Goal: Task Accomplishment & Management: Complete application form

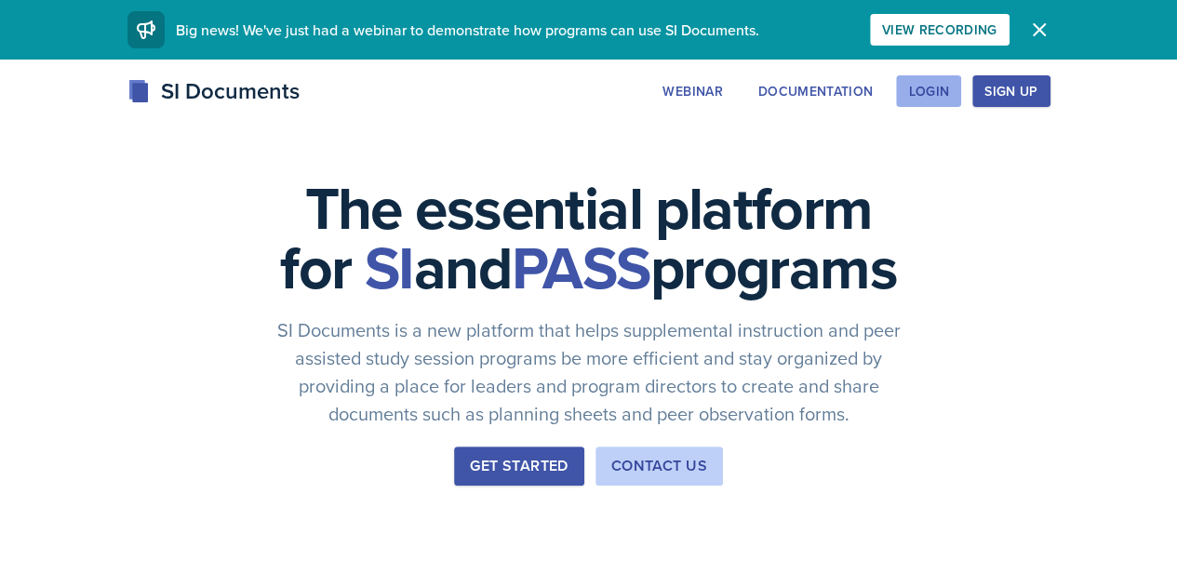
click at [961, 83] on button "Login" at bounding box center [928, 91] width 65 height 32
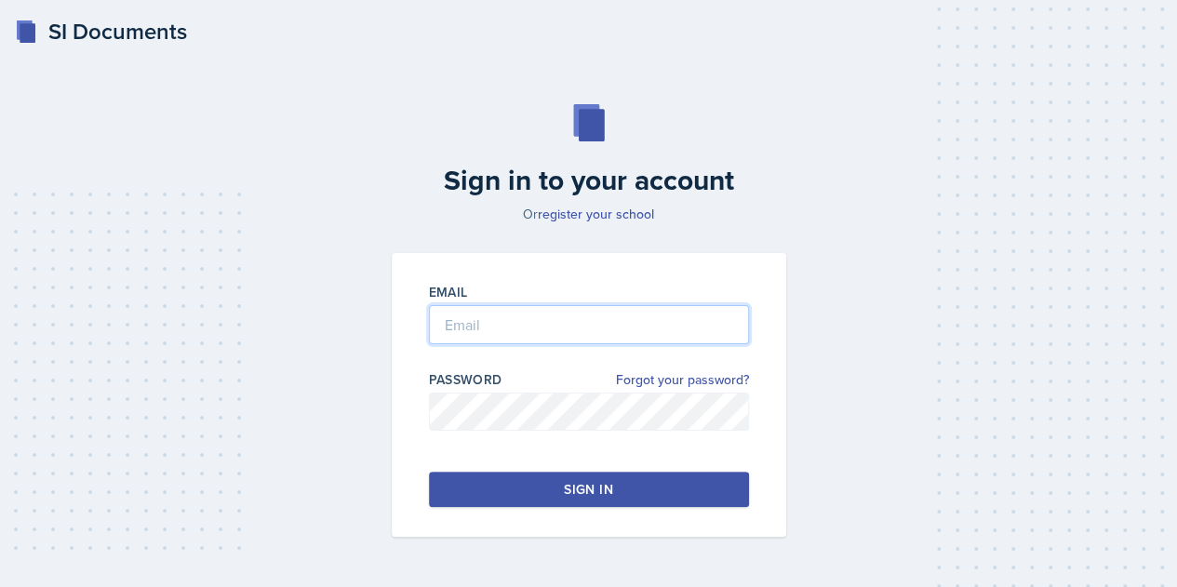
click at [502, 332] on input "email" at bounding box center [589, 324] width 320 height 39
type input "ccarr39@students.kennesaw.edu"
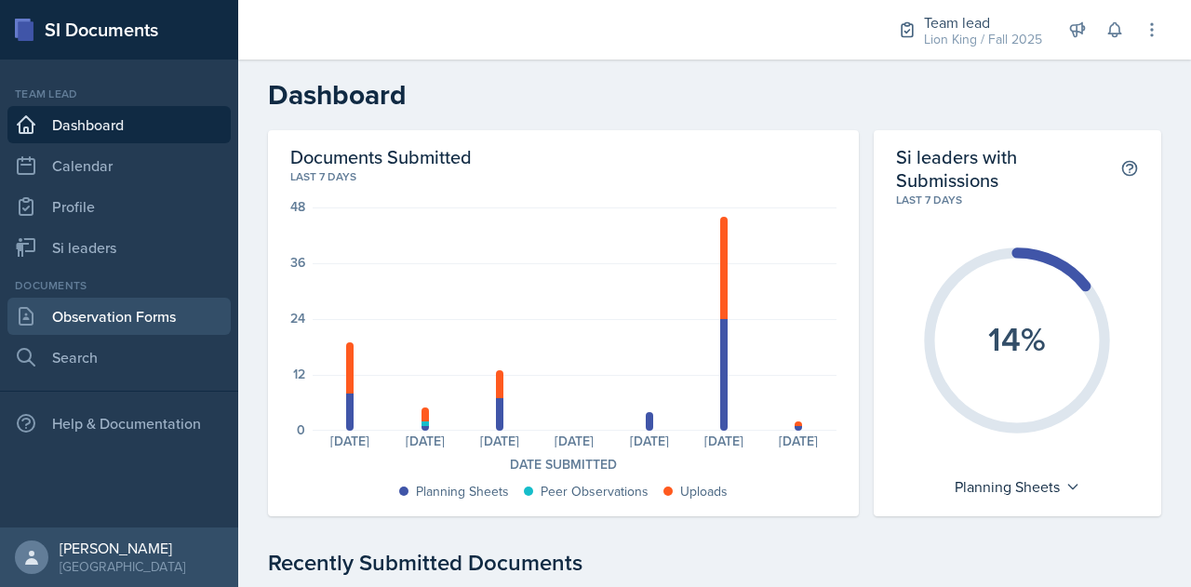
click at [155, 309] on link "Observation Forms" at bounding box center [118, 316] width 223 height 37
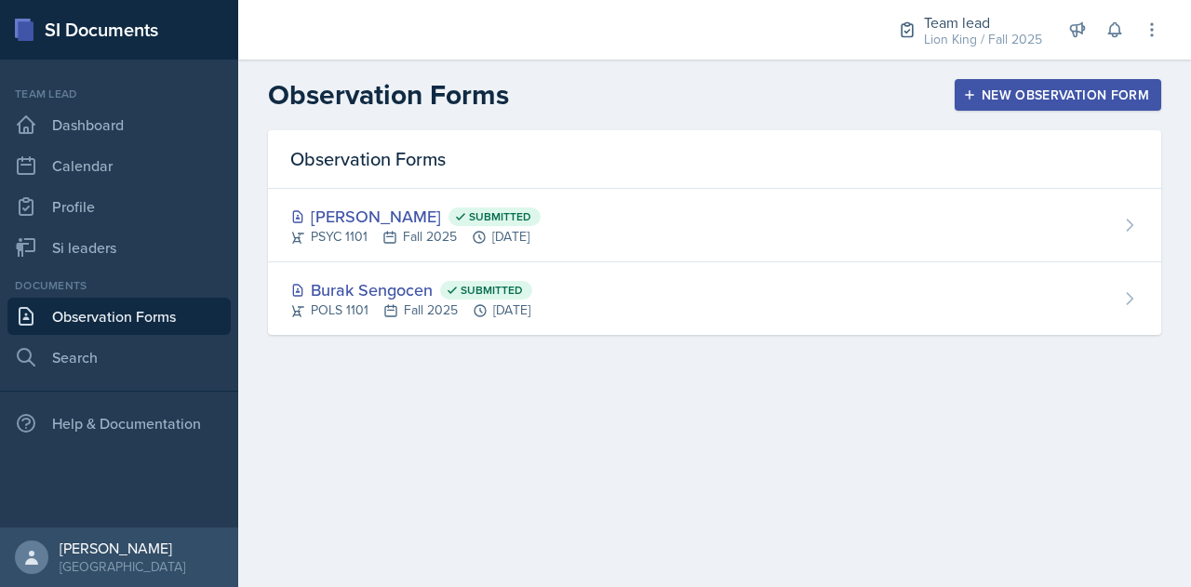
click at [992, 97] on div "New Observation Form" at bounding box center [1058, 94] width 182 height 15
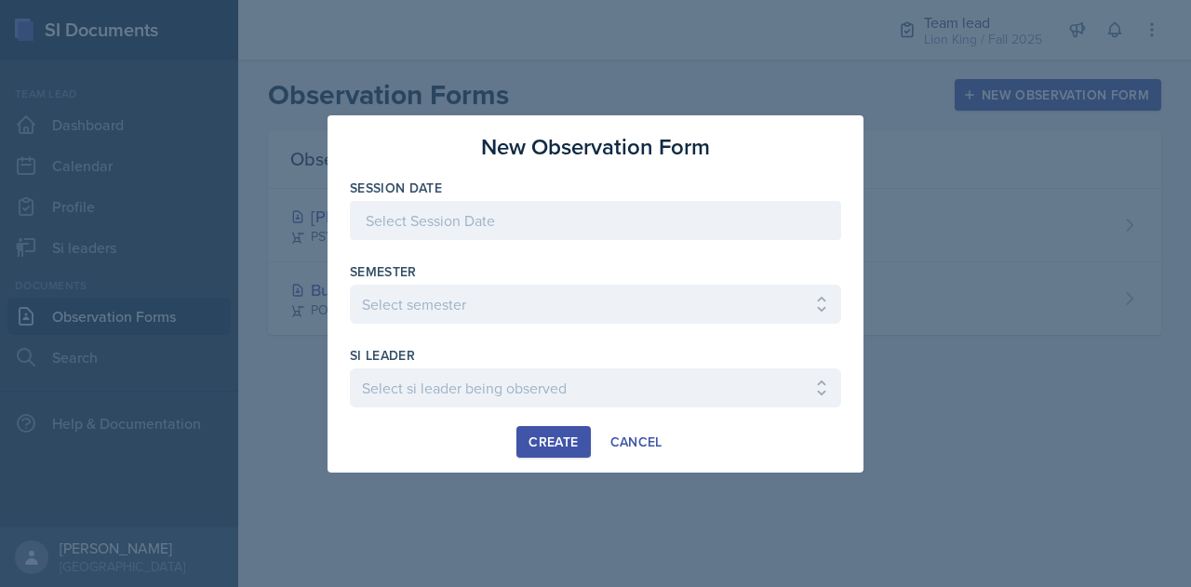
click at [531, 224] on div at bounding box center [595, 220] width 491 height 39
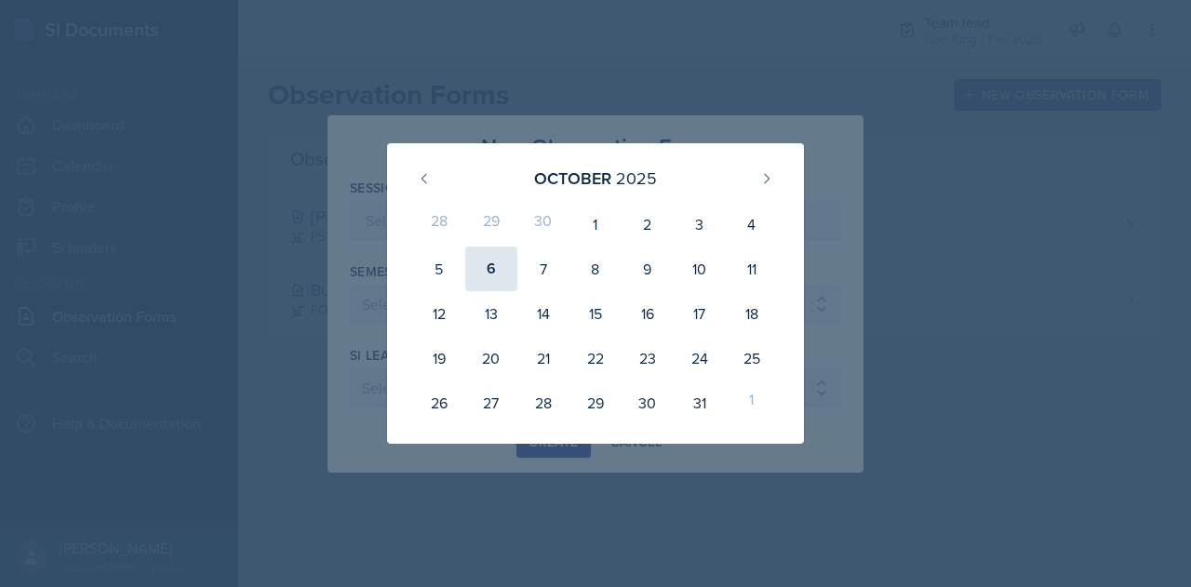
click at [493, 269] on div "6" at bounding box center [491, 269] width 52 height 45
type input "[DATE]"
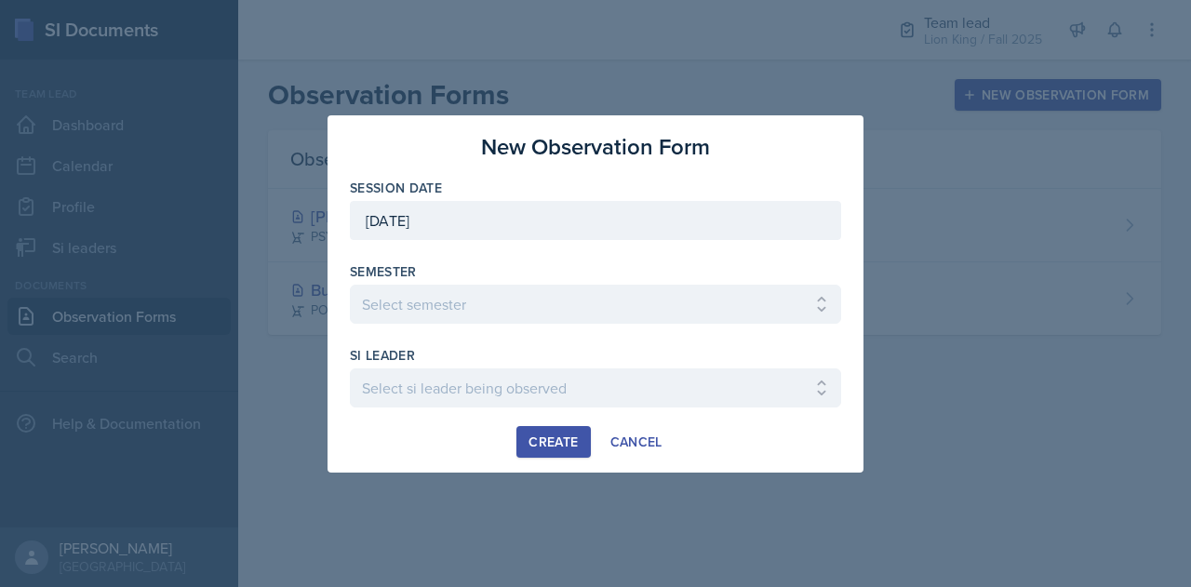
click at [458, 284] on div "Semester Select semester All Spring 2021 Summer 2021 Spring 2022 Fall 2020 Fall…" at bounding box center [595, 292] width 491 height 61
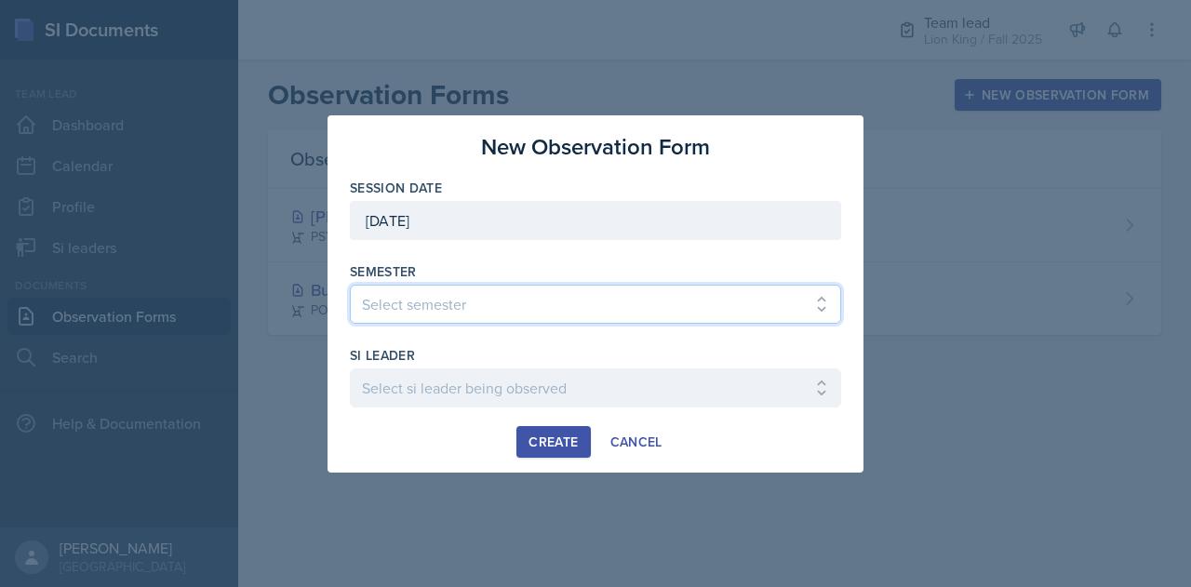
click at [453, 297] on select "Select semester All Spring 2021 Summer 2021 Spring 2022 Fall 2020 Fall 2021 Fal…" at bounding box center [595, 304] width 491 height 39
select select "2bed604d-1099-4043-b1bc-2365e8740244"
click at [350, 285] on select "Select semester All Spring 2021 Summer 2021 Spring 2022 Fall 2020 Fall 2021 Fal…" at bounding box center [595, 304] width 491 height 39
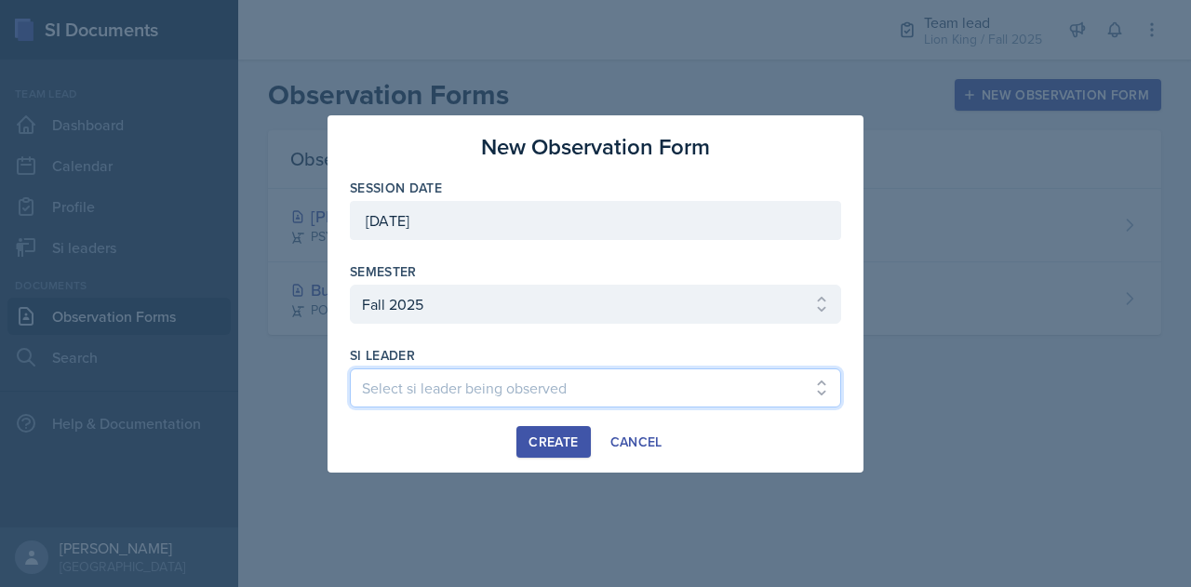
click at [416, 388] on select "Select si leader being observed Anais Gjergji / CHEM 1211 / Demon SI of Fleet S…" at bounding box center [595, 387] width 491 height 39
click at [350, 368] on select "Select si leader being observed Anais Gjergji / CHEM 1211 / Demon SI of Fleet S…" at bounding box center [595, 387] width 491 height 39
click at [450, 392] on select "Select si leader being observed Anais Gjergji / CHEM 1211 / Demon SI of Fleet S…" at bounding box center [595, 387] width 491 height 39
select select "534ee17c-191e-4011-9296-eb391b6e7cbe"
click at [350, 368] on select "Select si leader being observed Anais Gjergji / CHEM 1211 / Demon SI of Fleet S…" at bounding box center [595, 387] width 491 height 39
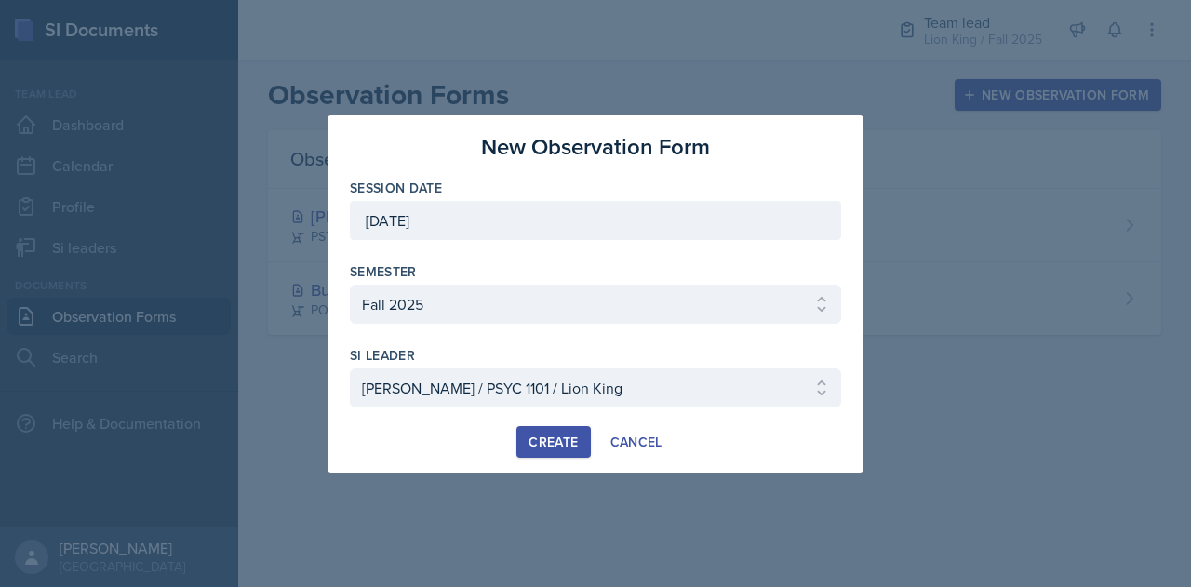
click at [558, 443] on div "Create" at bounding box center [553, 442] width 49 height 15
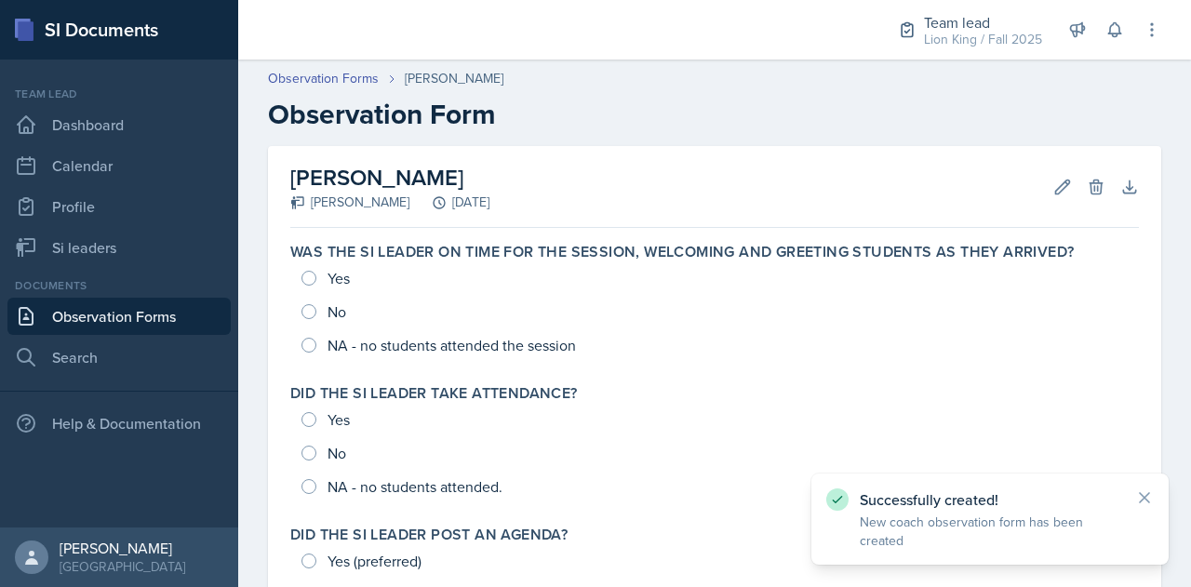
scroll to position [29, 0]
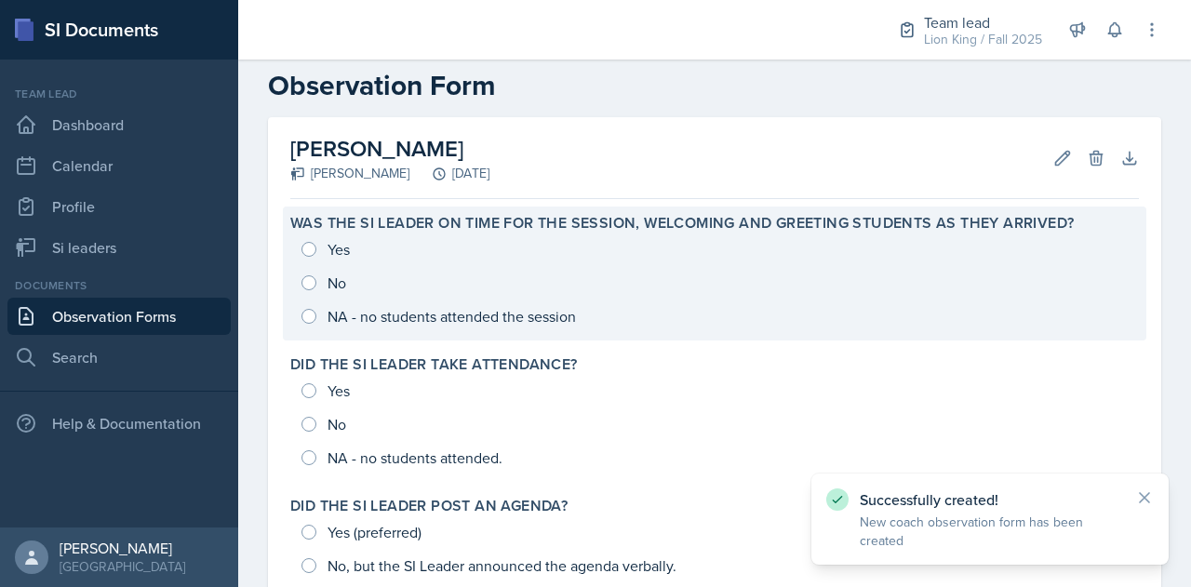
click at [312, 254] on div "Yes No NA - no students attended the session" at bounding box center [714, 283] width 849 height 100
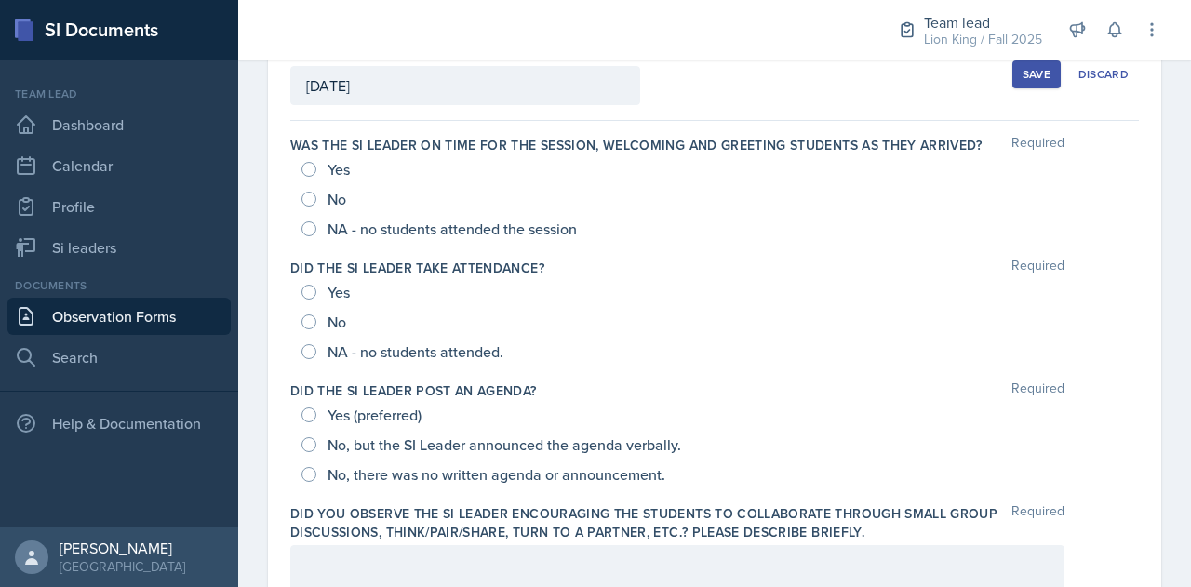
scroll to position [124, 0]
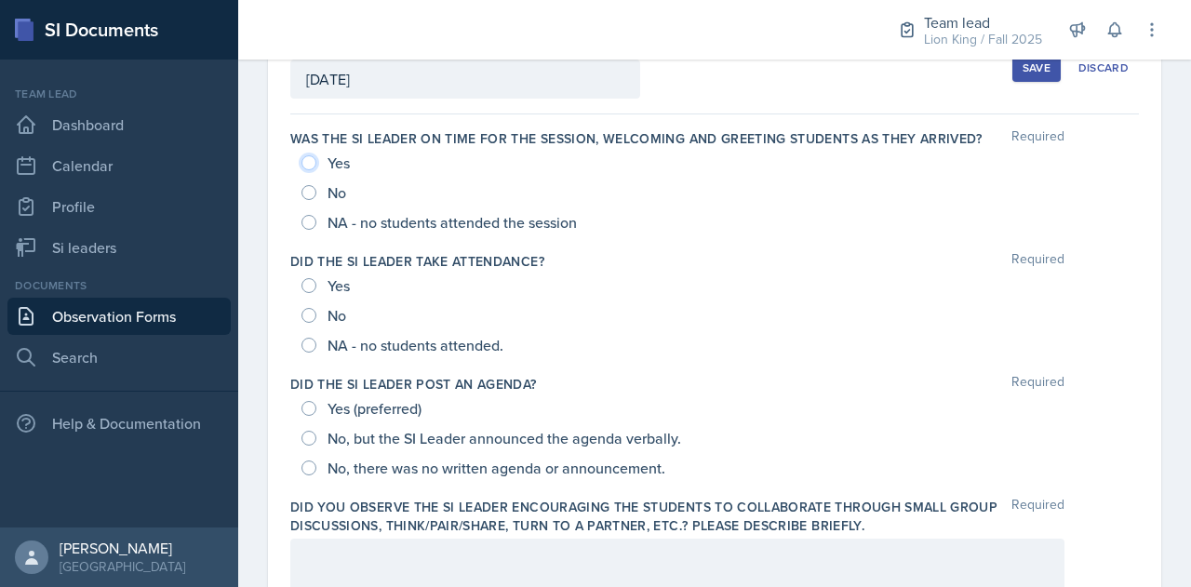
click at [307, 162] on input "Yes" at bounding box center [308, 162] width 15 height 15
radio input "true"
click at [312, 288] on input "Yes" at bounding box center [308, 285] width 15 height 15
radio input "true"
click at [309, 410] on input "Yes (preferred)" at bounding box center [308, 408] width 15 height 15
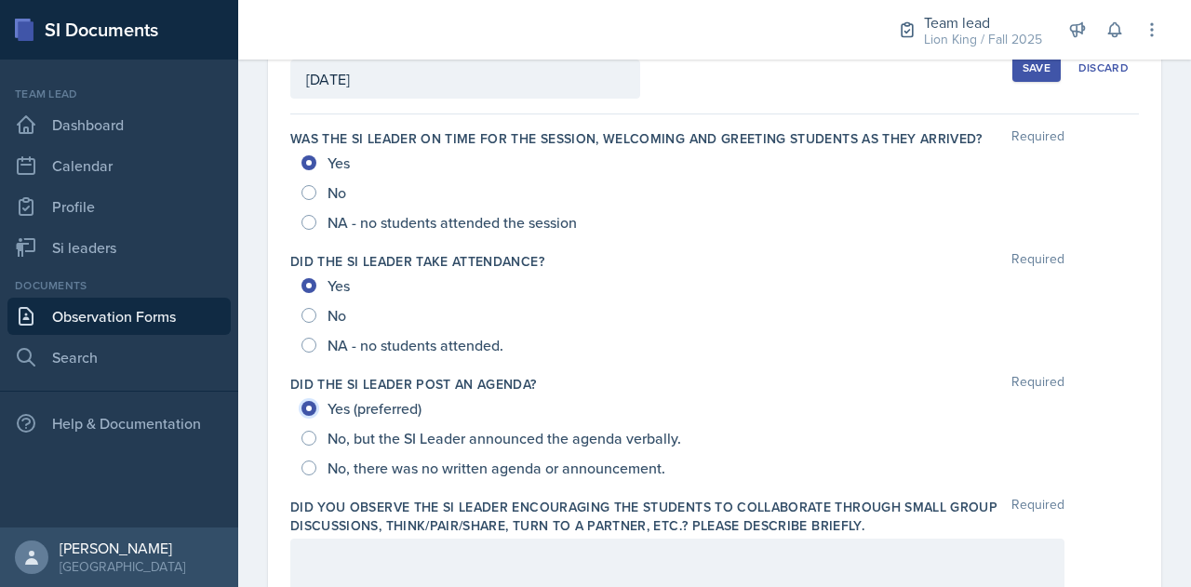
radio input "true"
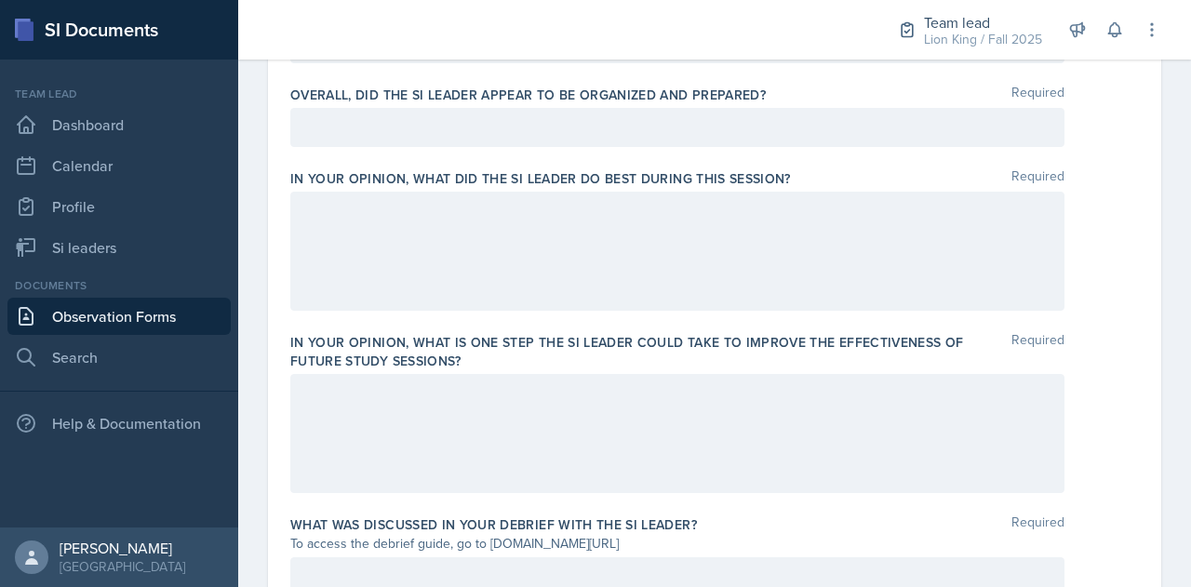
scroll to position [1082, 0]
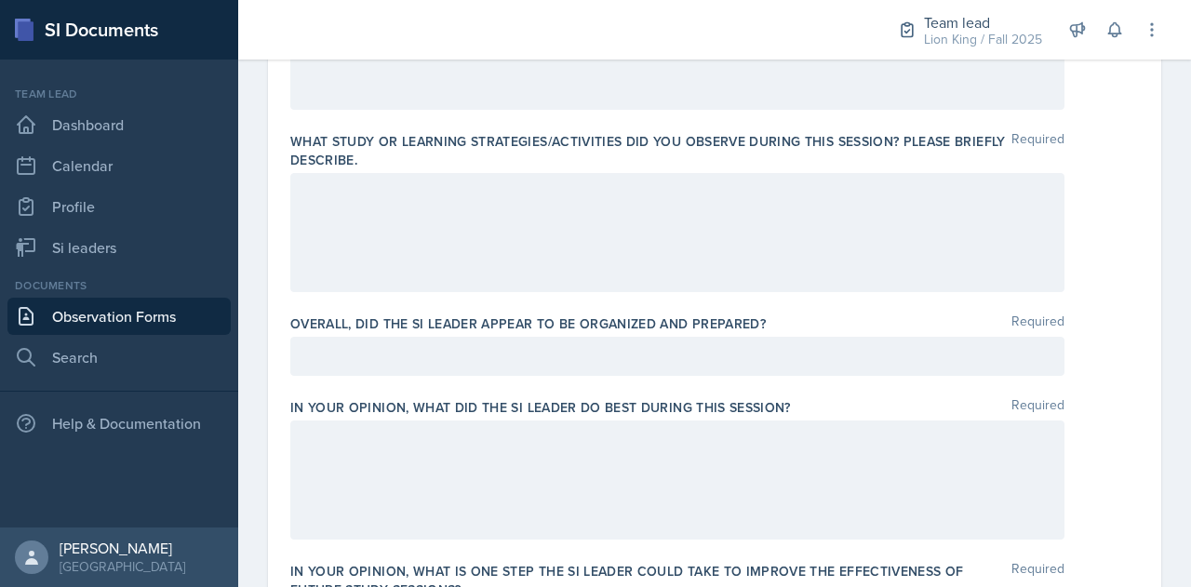
click at [588, 355] on p at bounding box center [677, 356] width 743 height 22
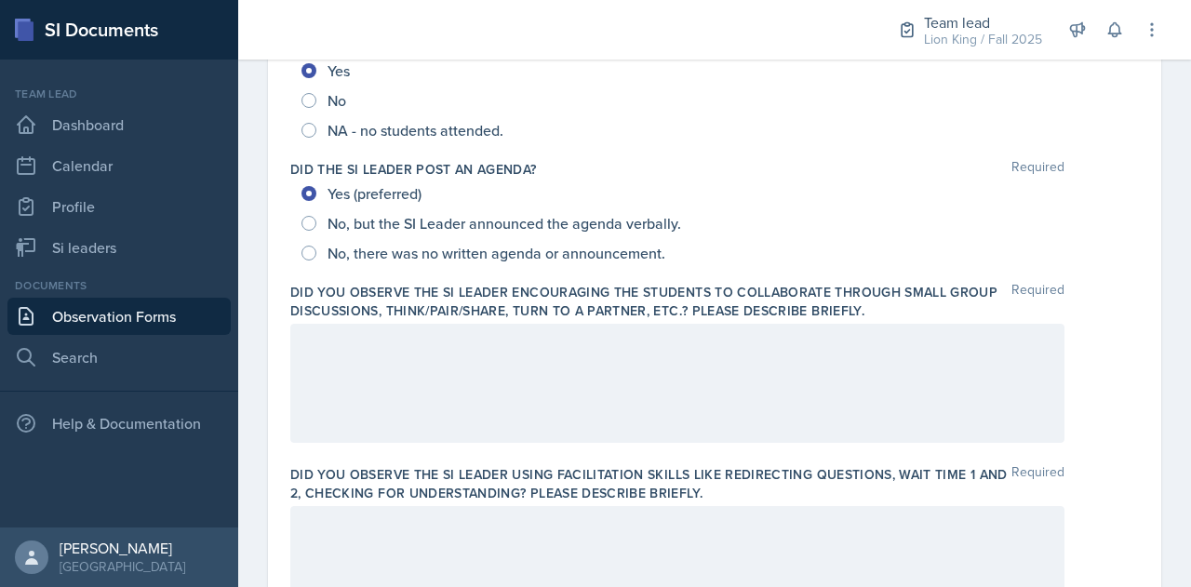
scroll to position [333, 0]
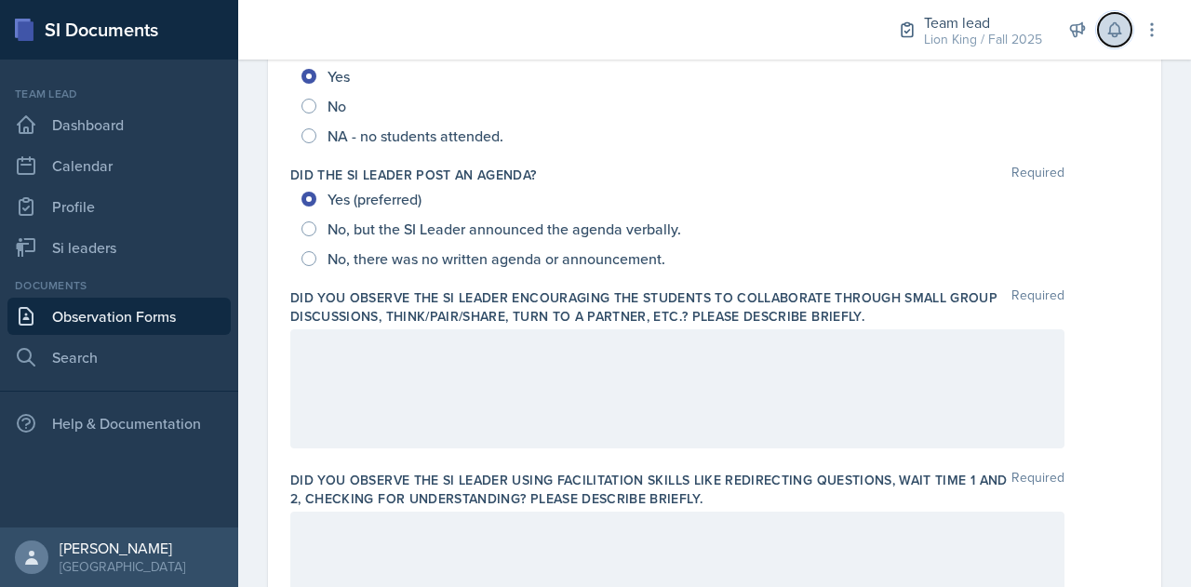
click at [1116, 26] on icon at bounding box center [1114, 29] width 19 height 19
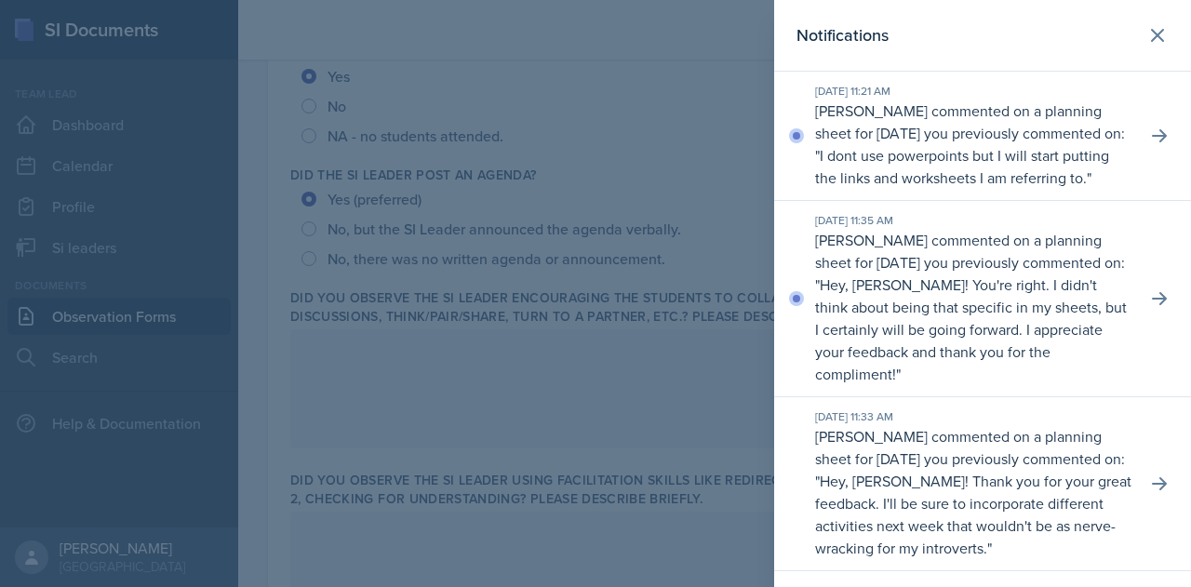
click at [698, 208] on div at bounding box center [595, 293] width 1191 height 587
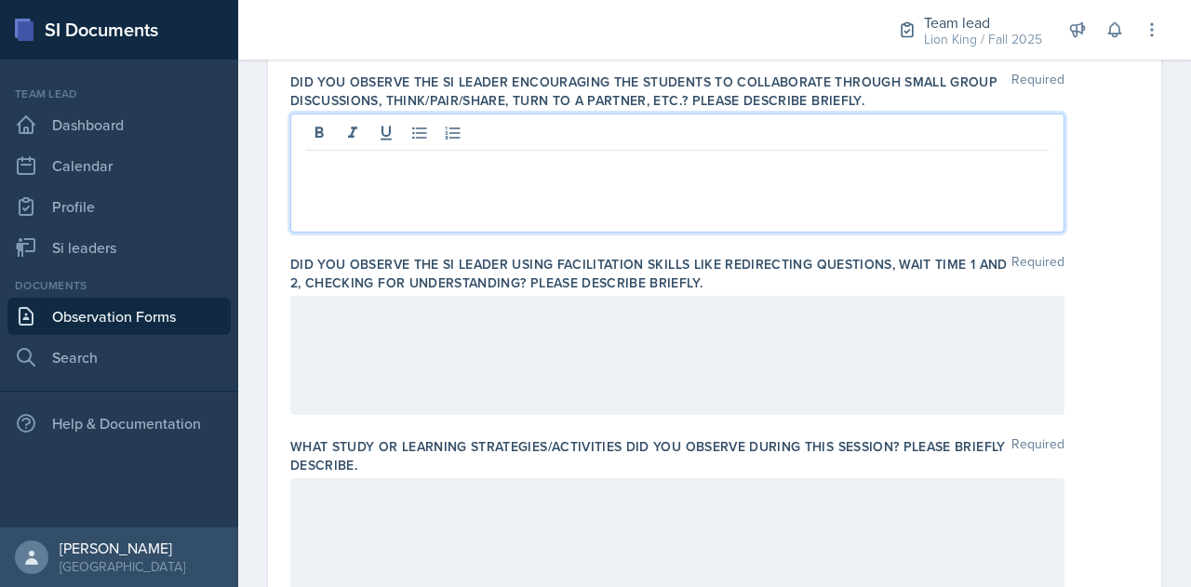
scroll to position [582, 0]
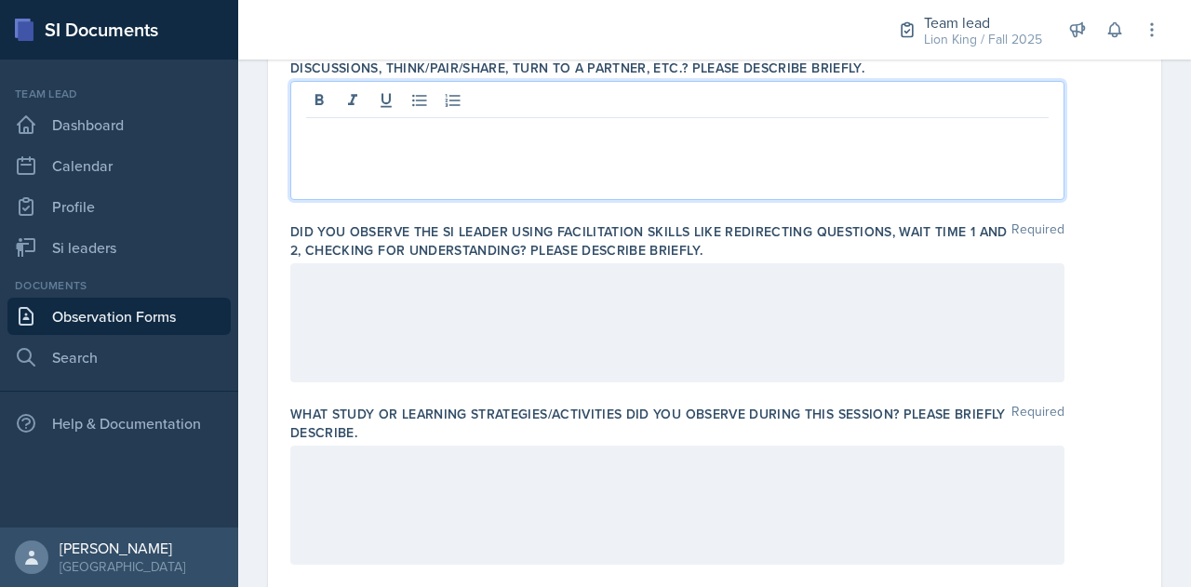
click at [368, 134] on p at bounding box center [677, 133] width 743 height 22
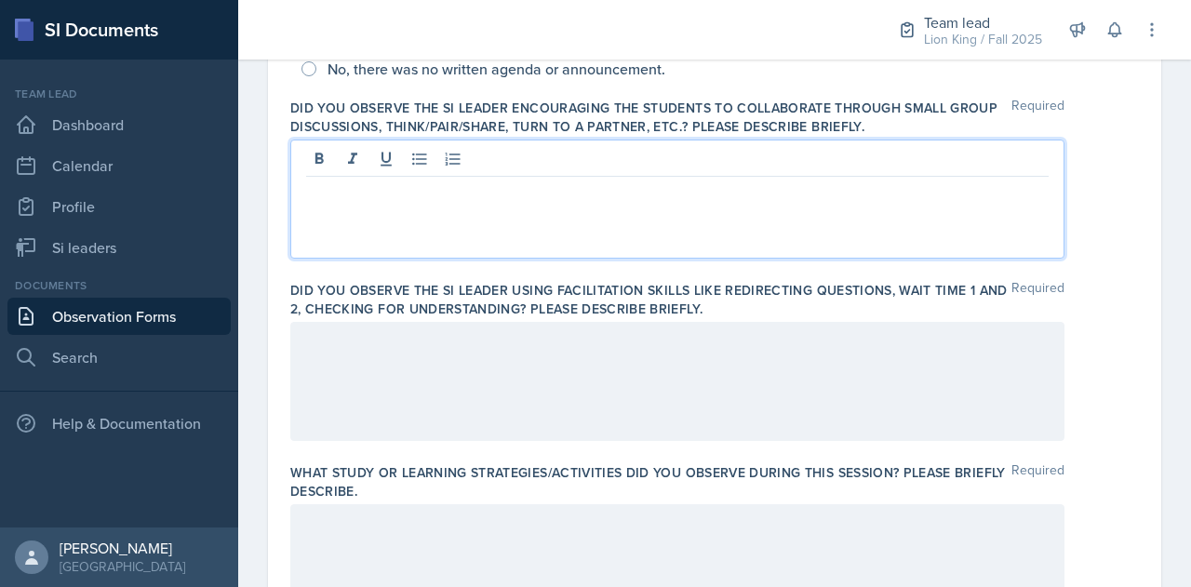
scroll to position [527, 0]
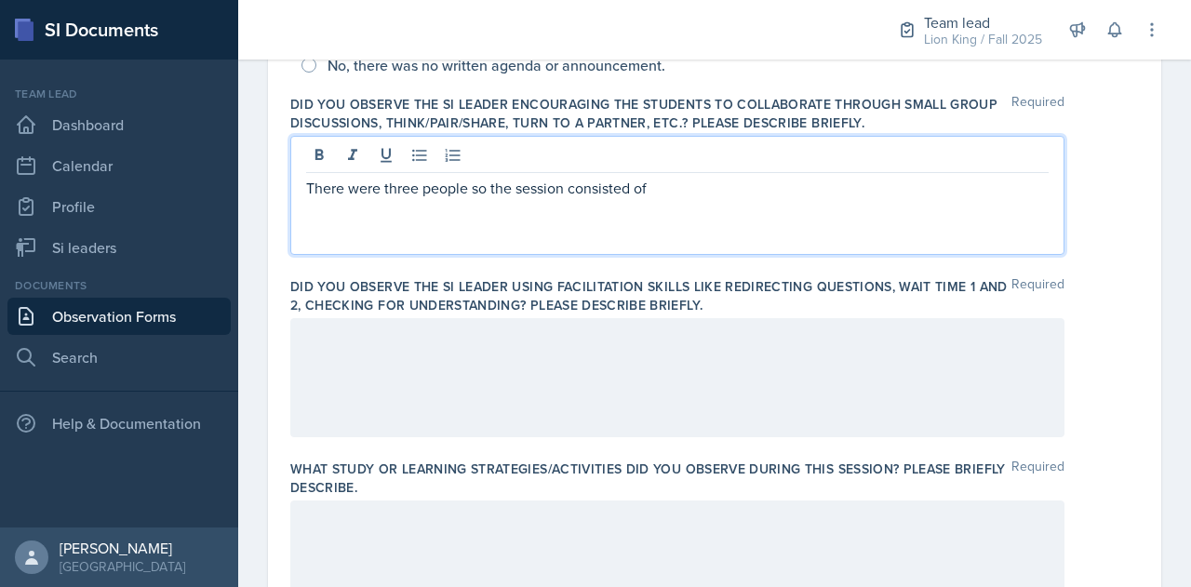
click at [482, 186] on p "There were three people so the session consisted of" at bounding box center [677, 188] width 743 height 22
click at [678, 188] on p "There were three people, so the session consisted of" at bounding box center [677, 188] width 743 height 22
click at [804, 193] on p "There were three people, so the session consisted of small group discussion." at bounding box center [677, 188] width 743 height 22
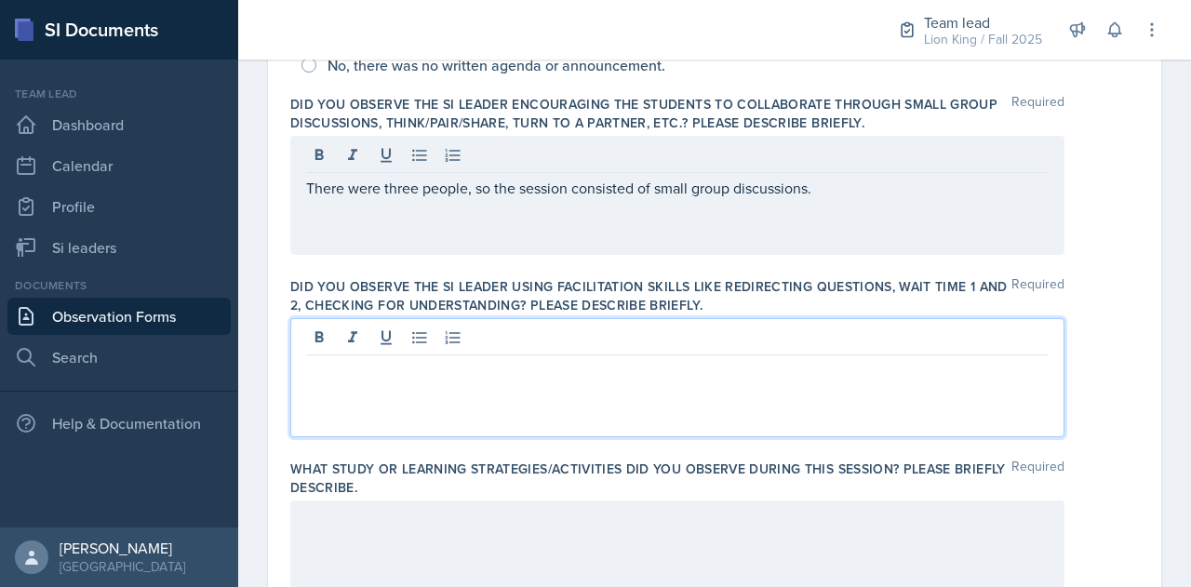
click at [475, 344] on div at bounding box center [677, 377] width 774 height 119
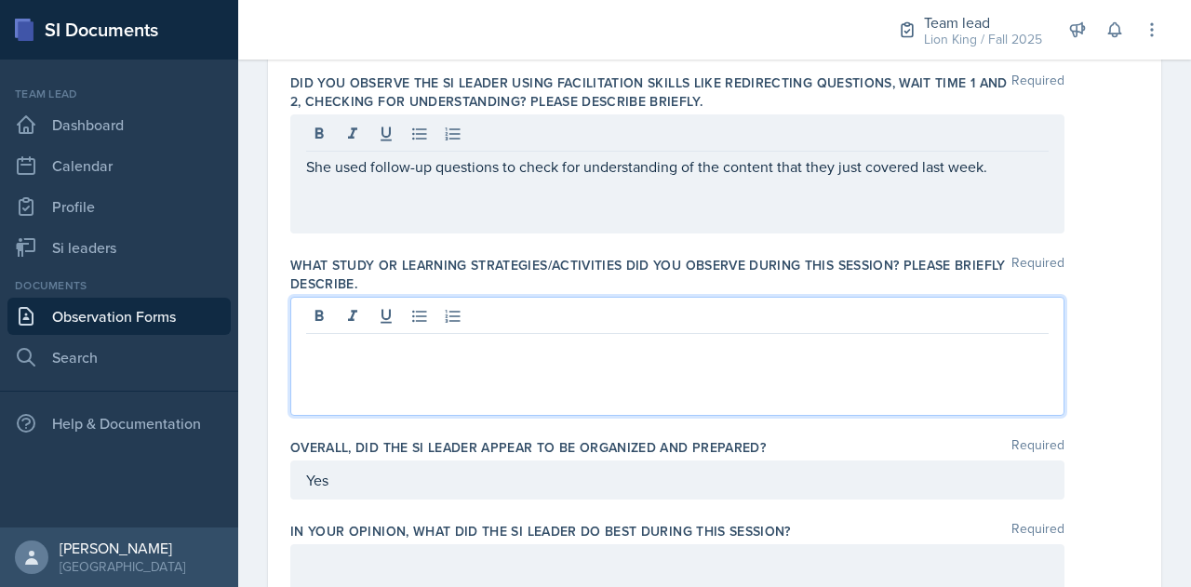
scroll to position [763, 0]
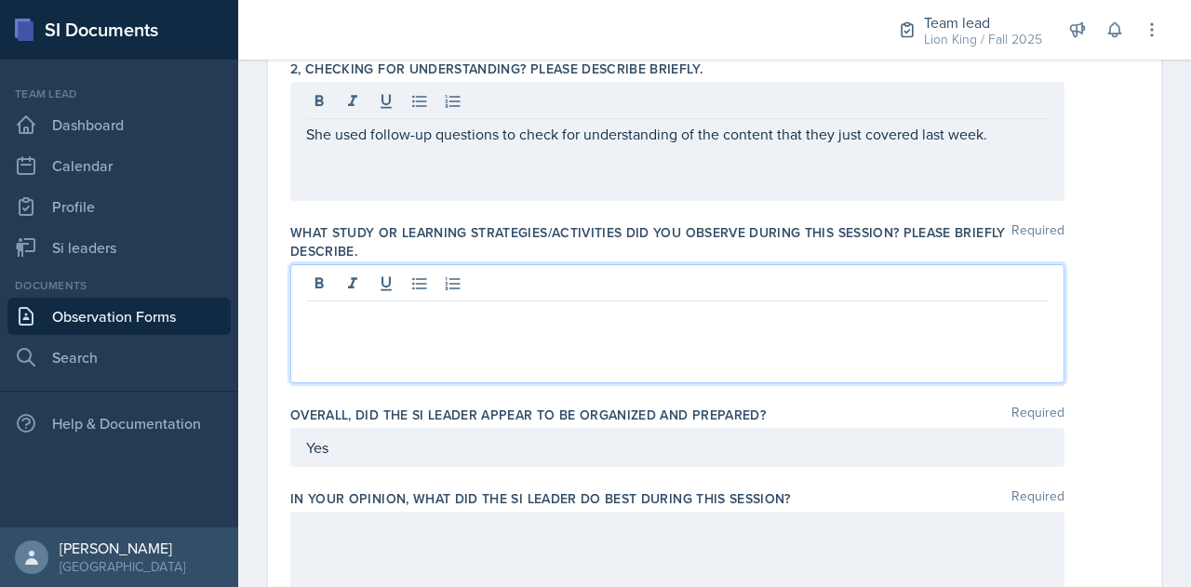
click at [527, 311] on p at bounding box center [677, 316] width 743 height 22
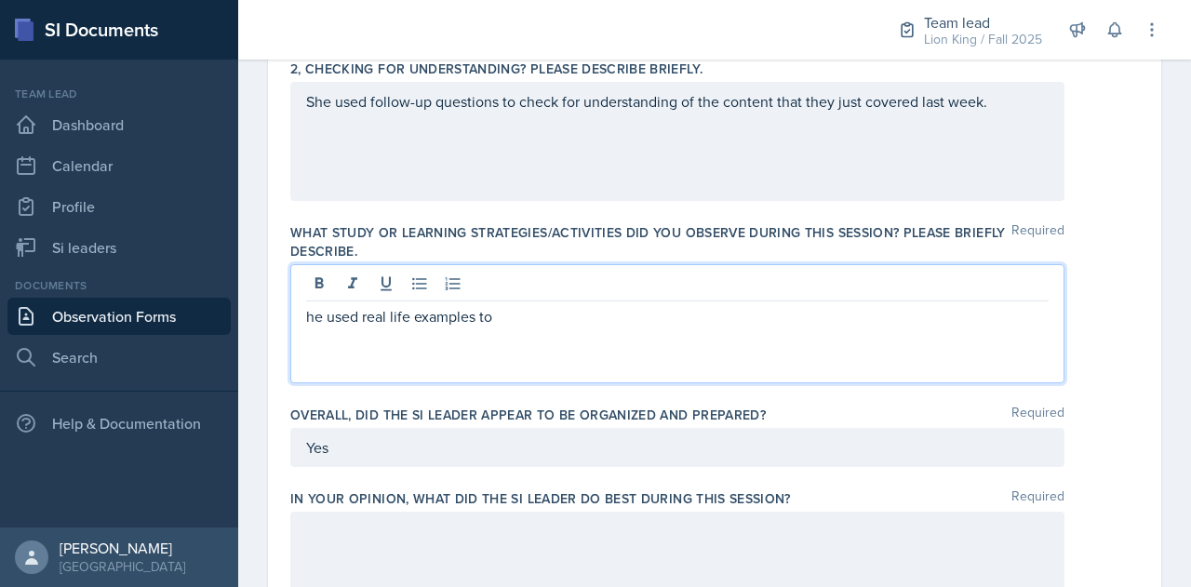
click at [307, 320] on p "he used real life examples to" at bounding box center [677, 316] width 743 height 22
click at [502, 314] on p "She used real life examples to" at bounding box center [677, 316] width 743 height 22
click at [714, 319] on p "She used real life examples to help them understand the topics She used Taylor …" at bounding box center [677, 327] width 743 height 45
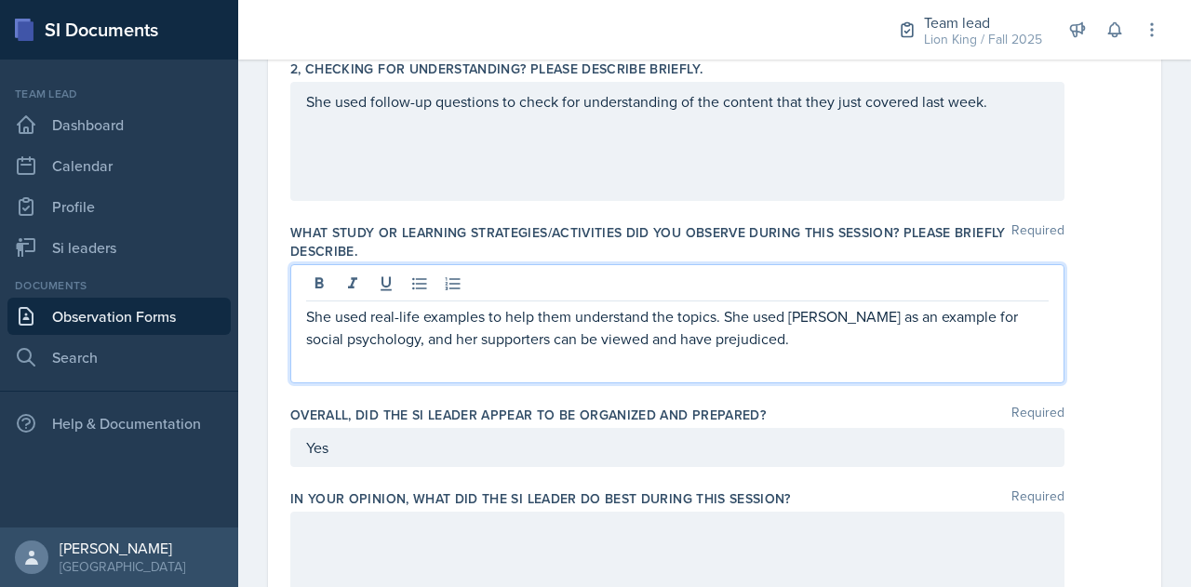
click at [769, 344] on p "She used real-life examples to help them understand the topics. She used Taylor…" at bounding box center [677, 327] width 743 height 45
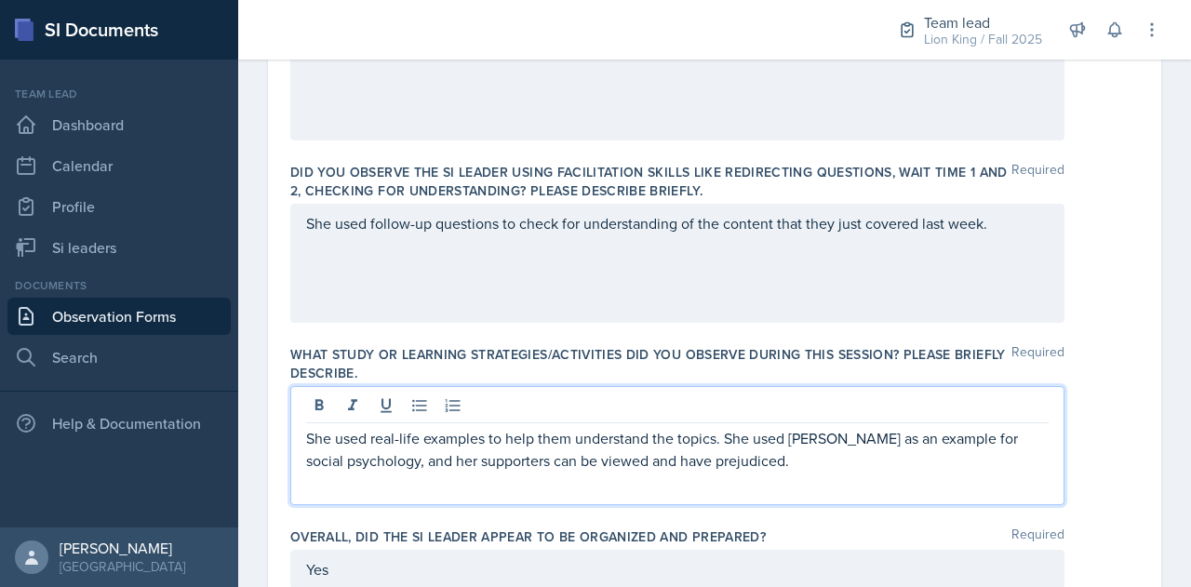
scroll to position [674, 0]
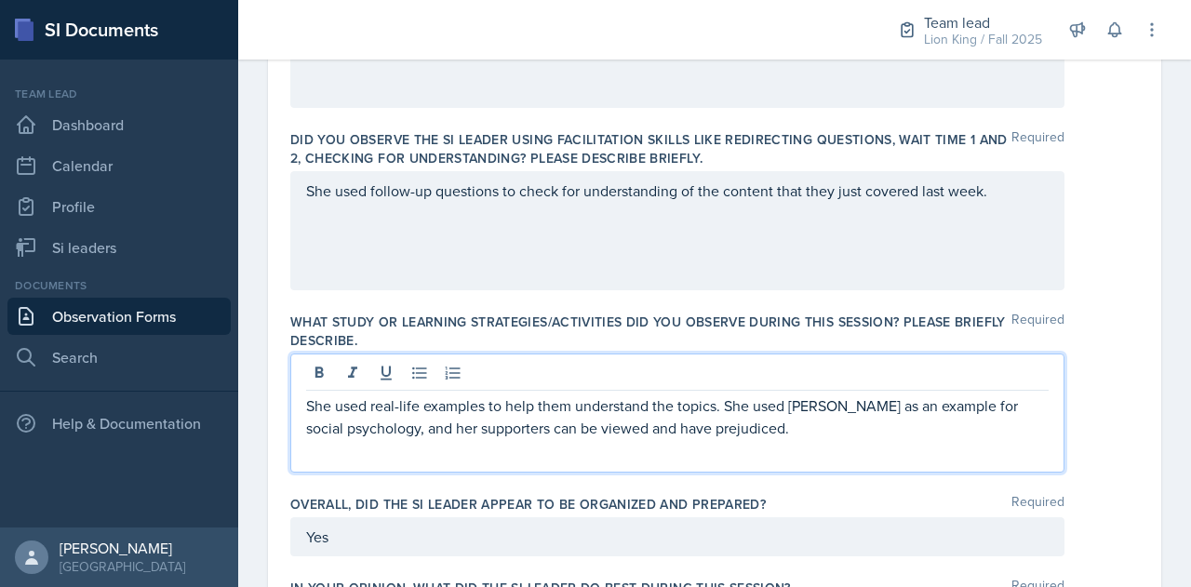
click at [998, 202] on p "She used follow-up questions to check for understanding of the content that the…" at bounding box center [677, 191] width 743 height 22
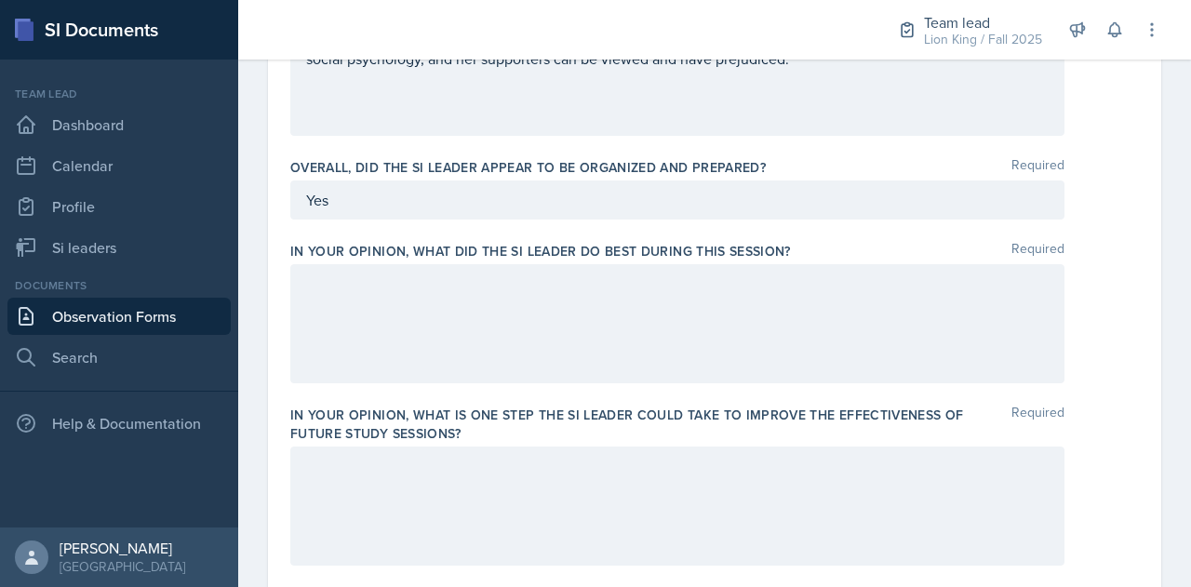
scroll to position [1043, 0]
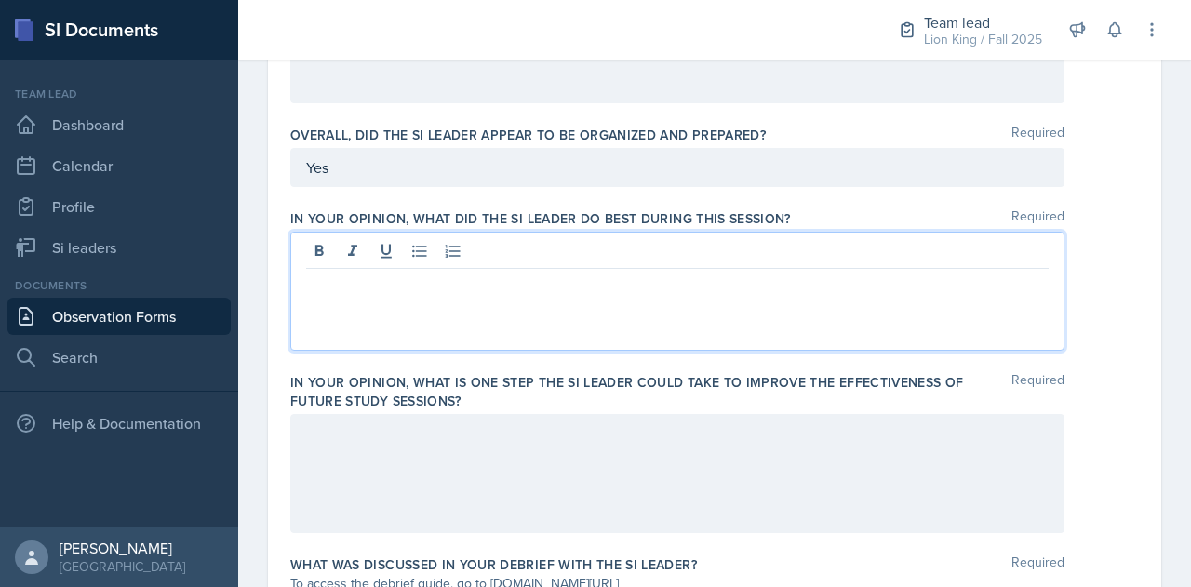
click at [441, 278] on p at bounding box center [677, 284] width 743 height 22
click at [696, 288] on p "She redirected questions well and gave relevant examples" at bounding box center [677, 284] width 743 height 22
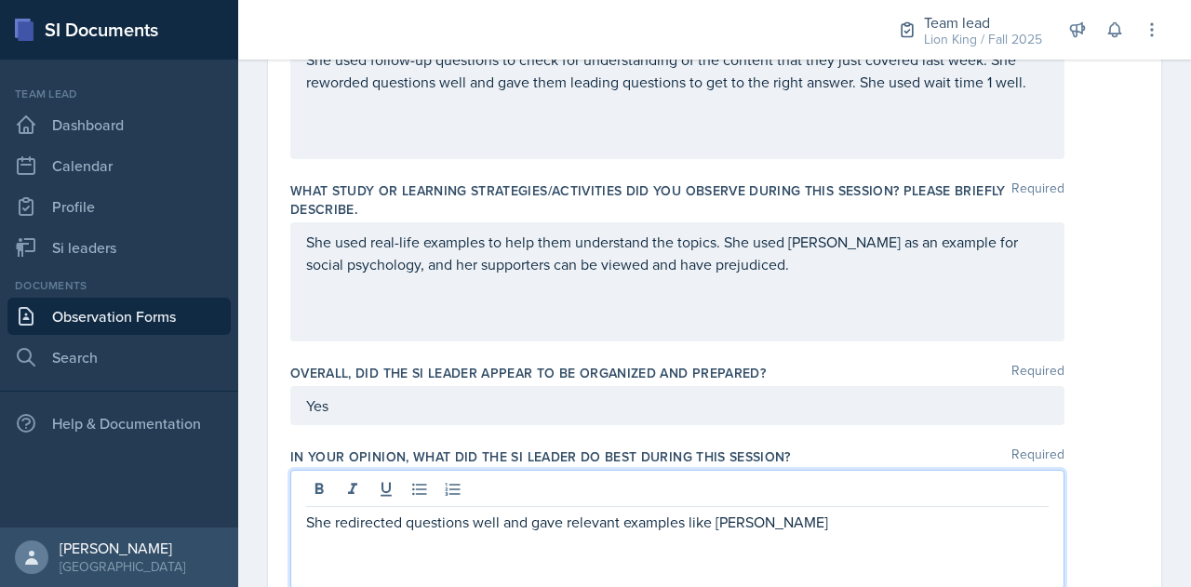
scroll to position [837, 0]
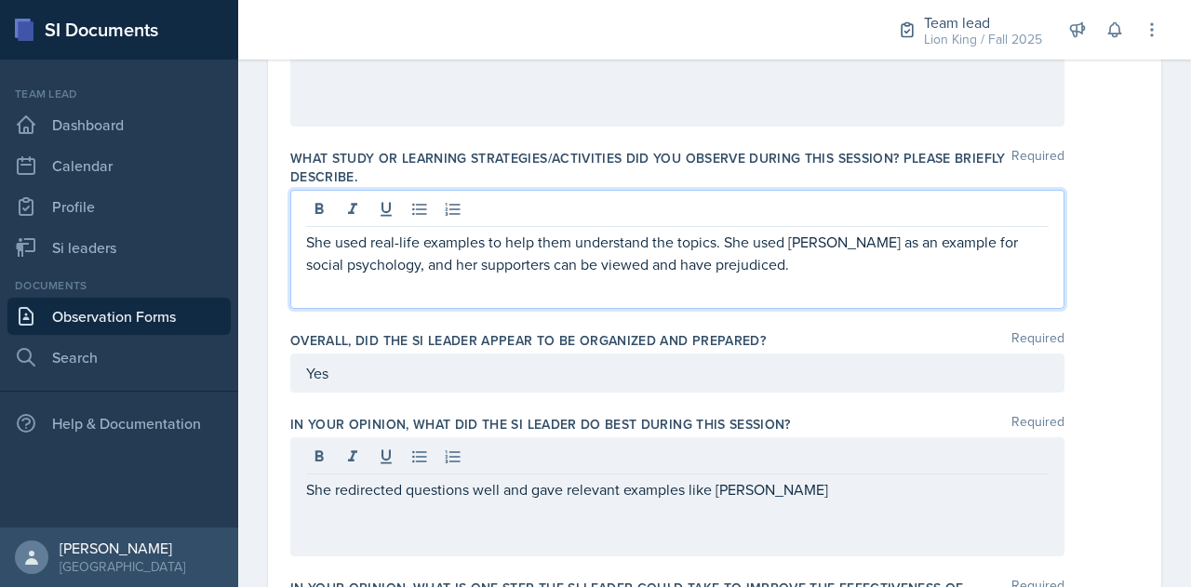
click at [763, 272] on p "She used real-life examples to help them understand the topics. She used Taylor…" at bounding box center [677, 253] width 743 height 45
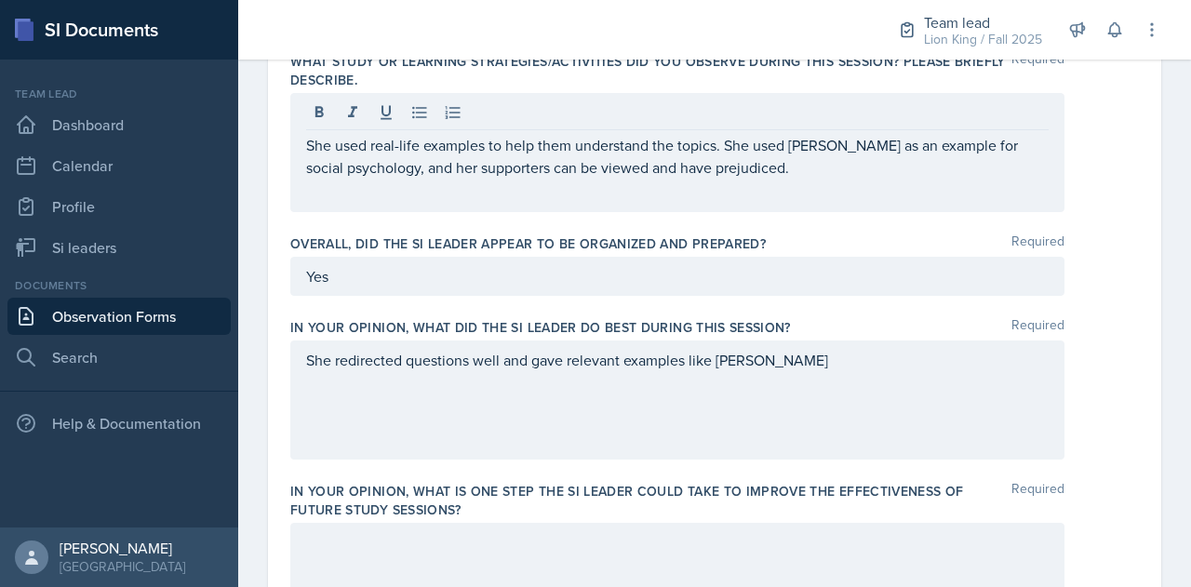
click at [797, 369] on div "She redirected questions well and gave relevant examples like Taylor Swift" at bounding box center [677, 400] width 774 height 119
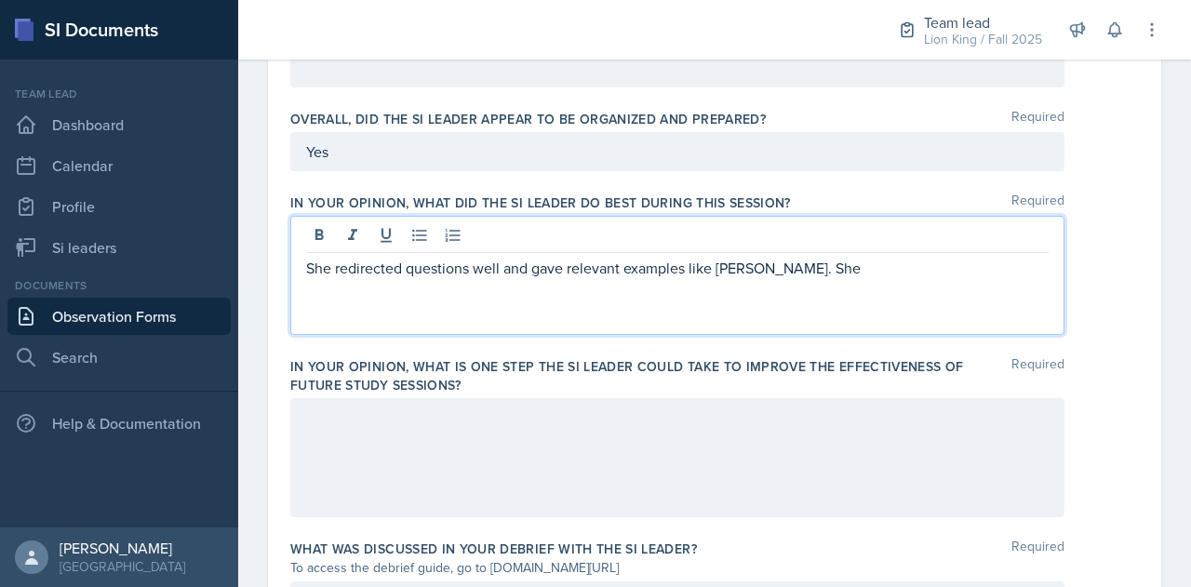
scroll to position [1061, 0]
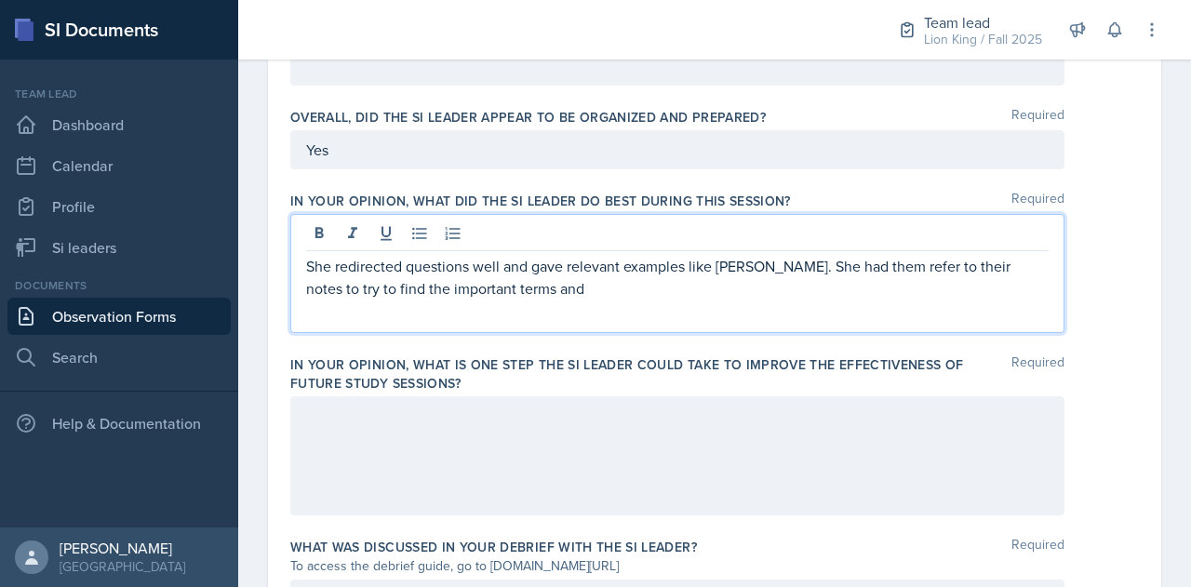
click at [555, 289] on p "She redirected questions well and gave relevant examples like Taylor Swift. She…" at bounding box center [677, 277] width 743 height 45
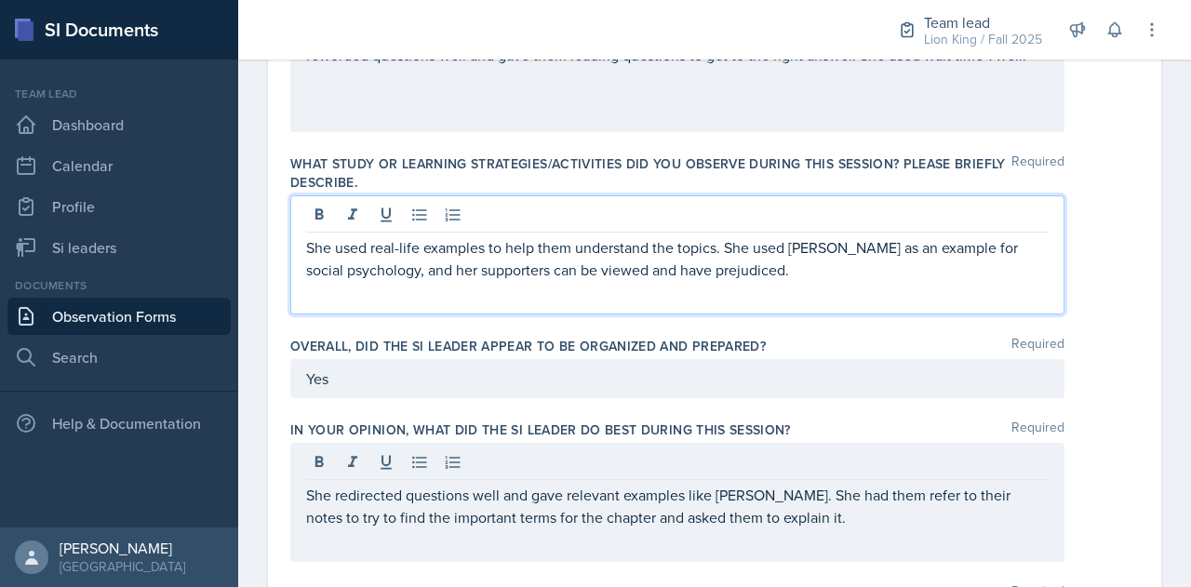
click at [767, 274] on p "She used real-life examples to help them understand the topics. She used Taylor…" at bounding box center [677, 258] width 743 height 45
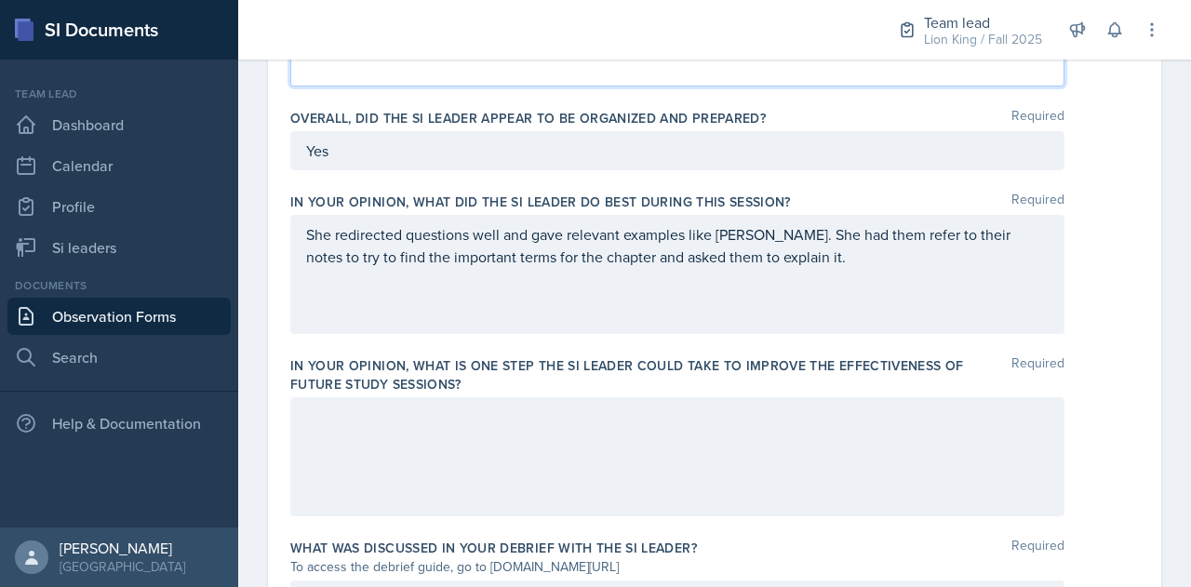
scroll to position [1092, 0]
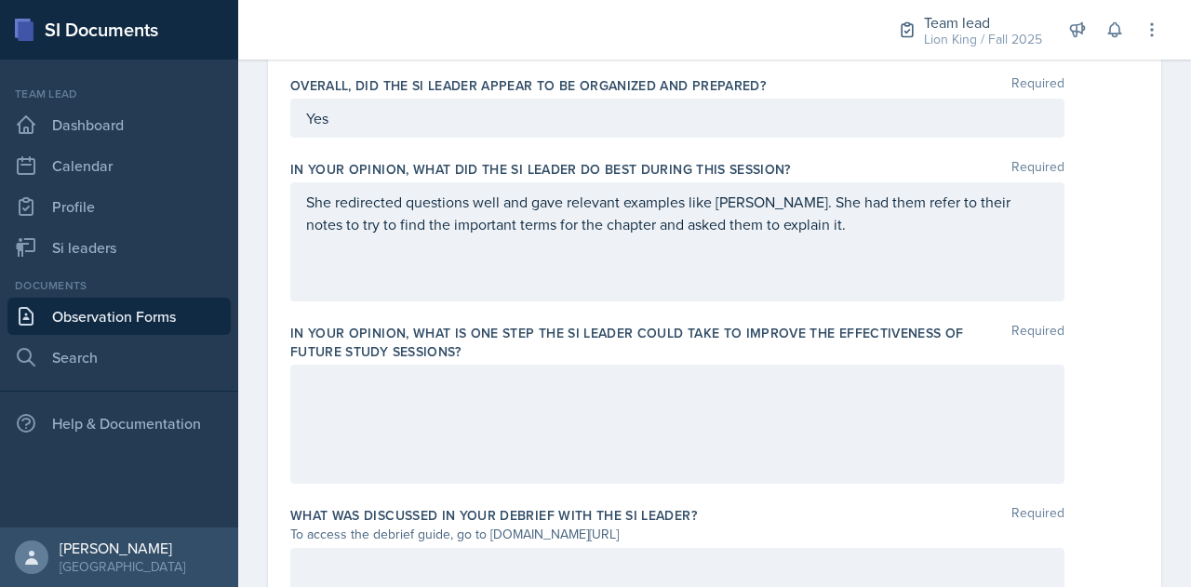
click at [697, 395] on p at bounding box center [677, 384] width 743 height 22
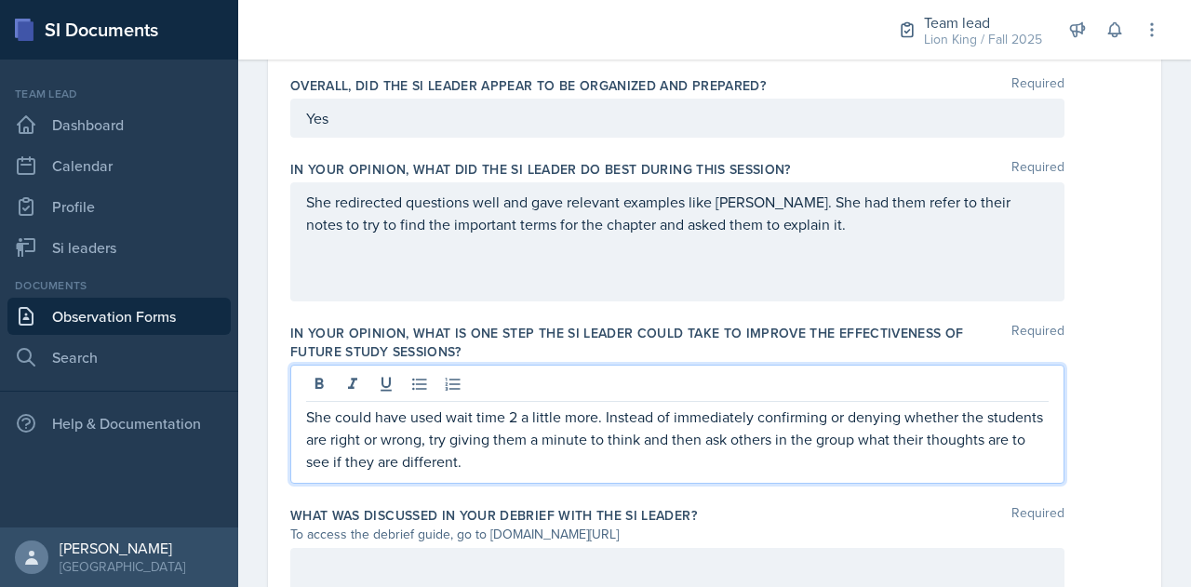
click at [560, 462] on p "She could have used wait time 2 a little more. Instead of immediately confirmin…" at bounding box center [677, 439] width 743 height 67
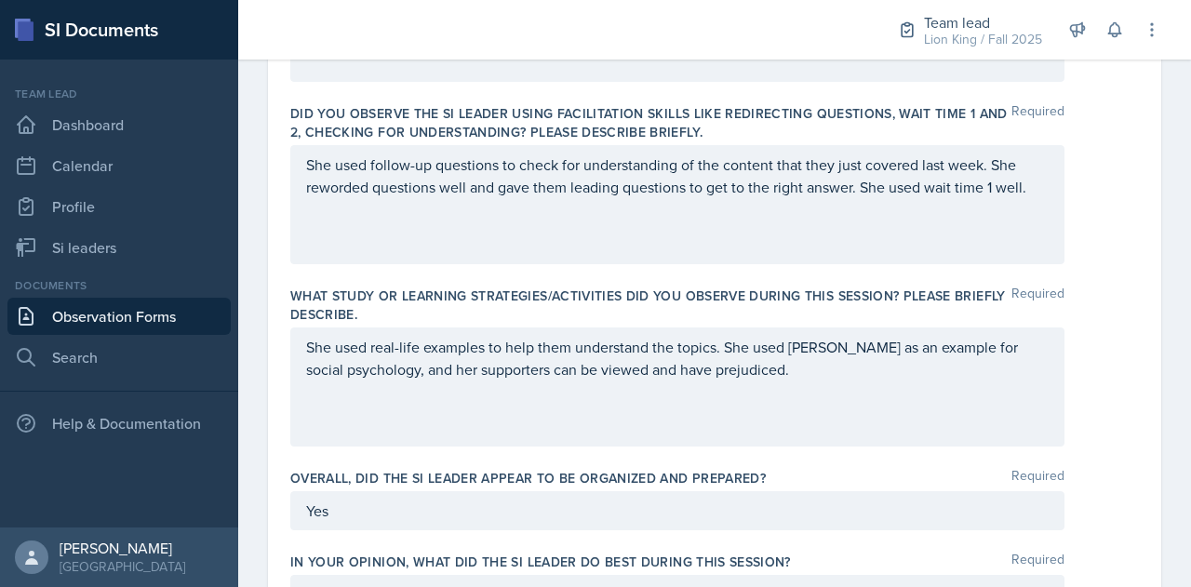
scroll to position [731, 0]
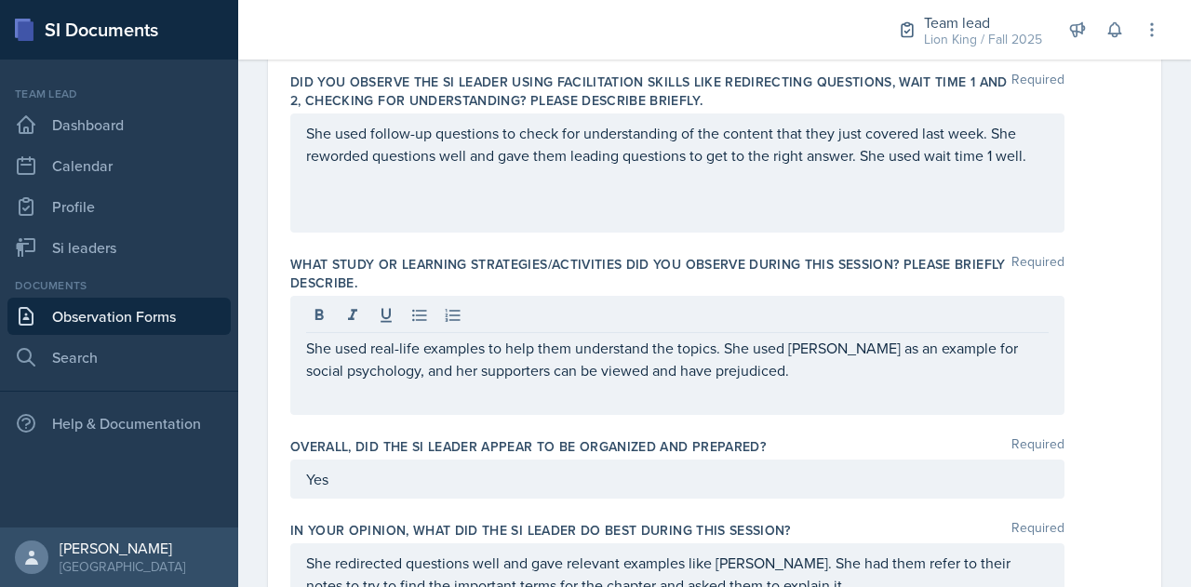
drag, startPoint x: 783, startPoint y: 376, endPoint x: 621, endPoint y: 453, distance: 179.4
click at [621, 453] on label "Overall, did the SI Leader appear to be organized and prepared?" at bounding box center [527, 446] width 475 height 19
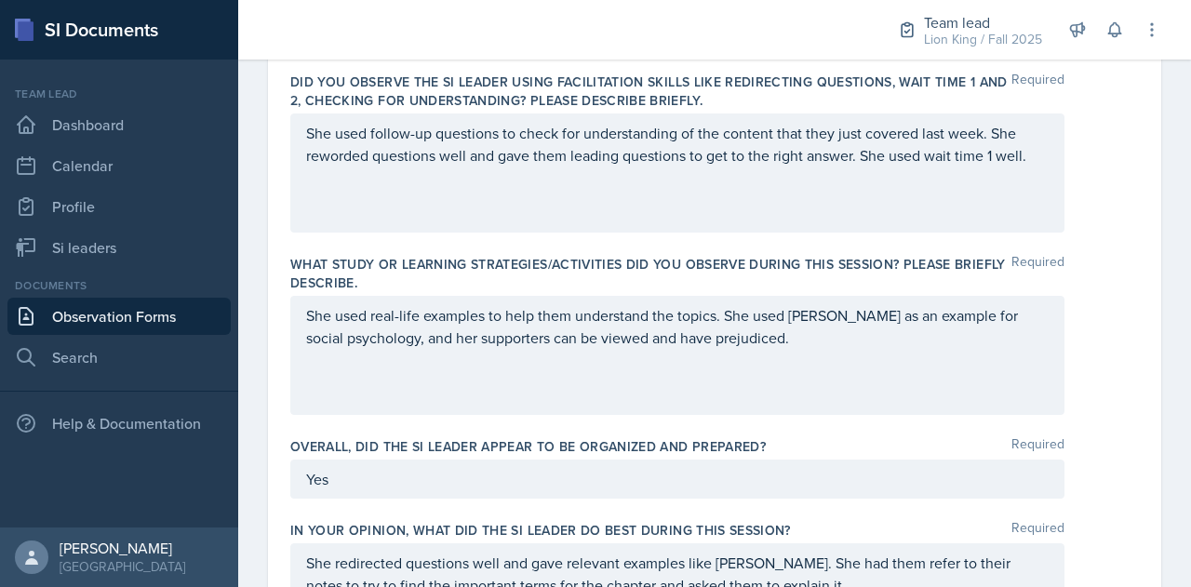
click at [761, 353] on div "She used real-life examples to help them understand the topics. She used Taylor…" at bounding box center [677, 355] width 774 height 119
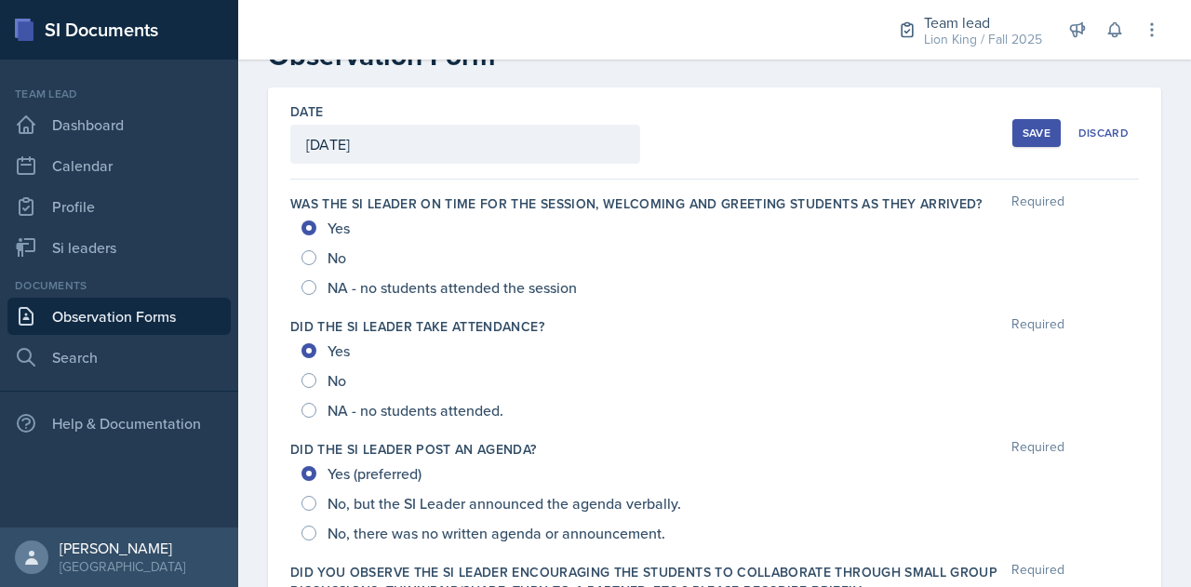
scroll to position [49, 0]
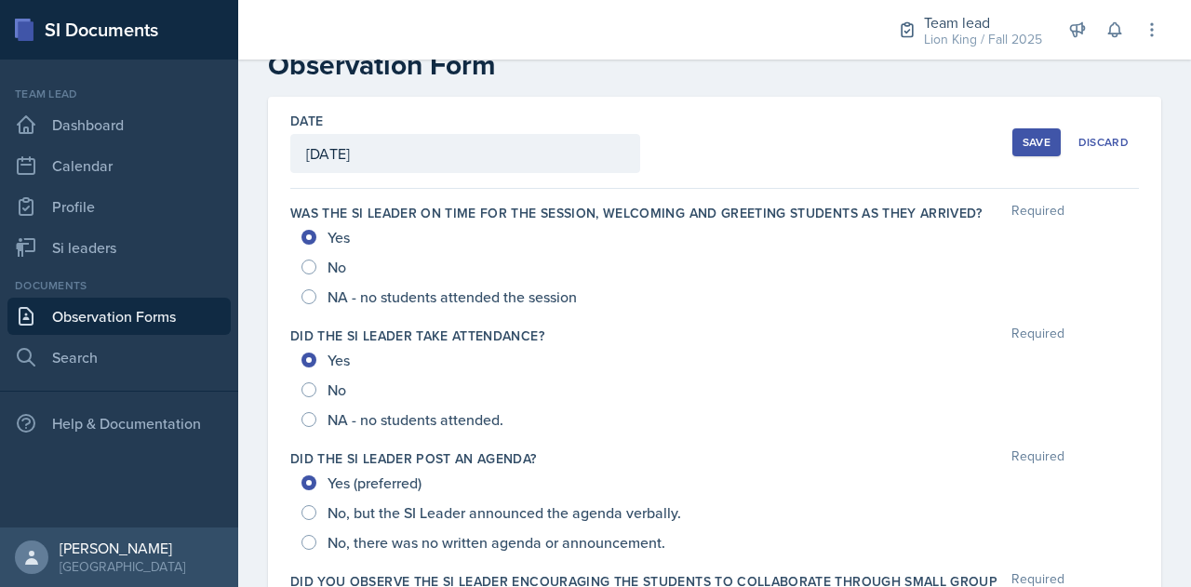
click at [1023, 141] on div "Save" at bounding box center [1037, 142] width 28 height 15
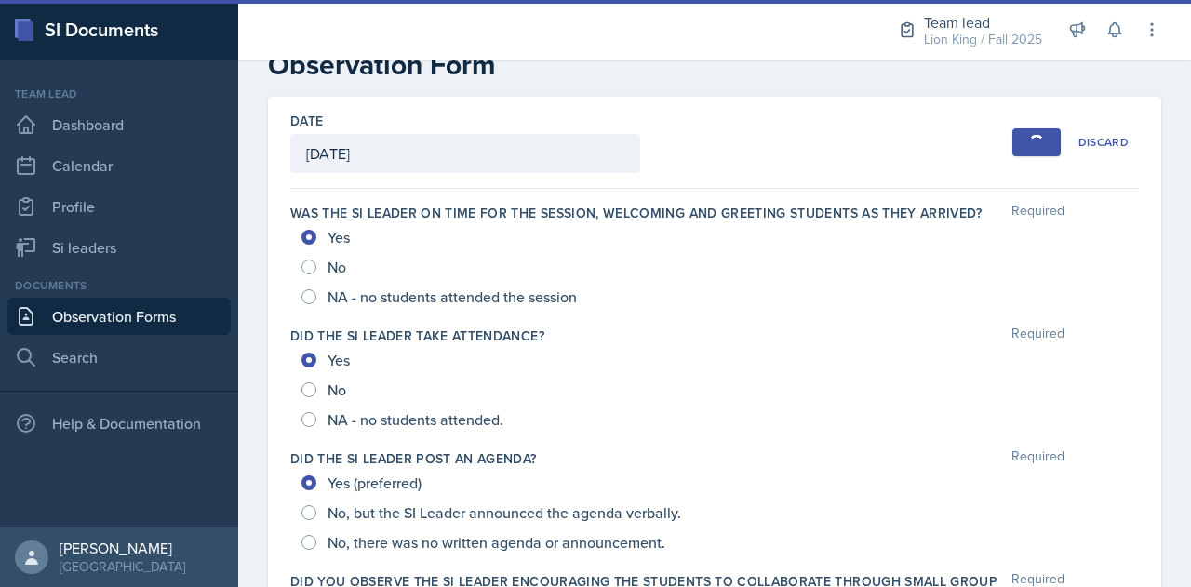
click at [77, 314] on link "Observation Forms" at bounding box center [118, 316] width 223 height 37
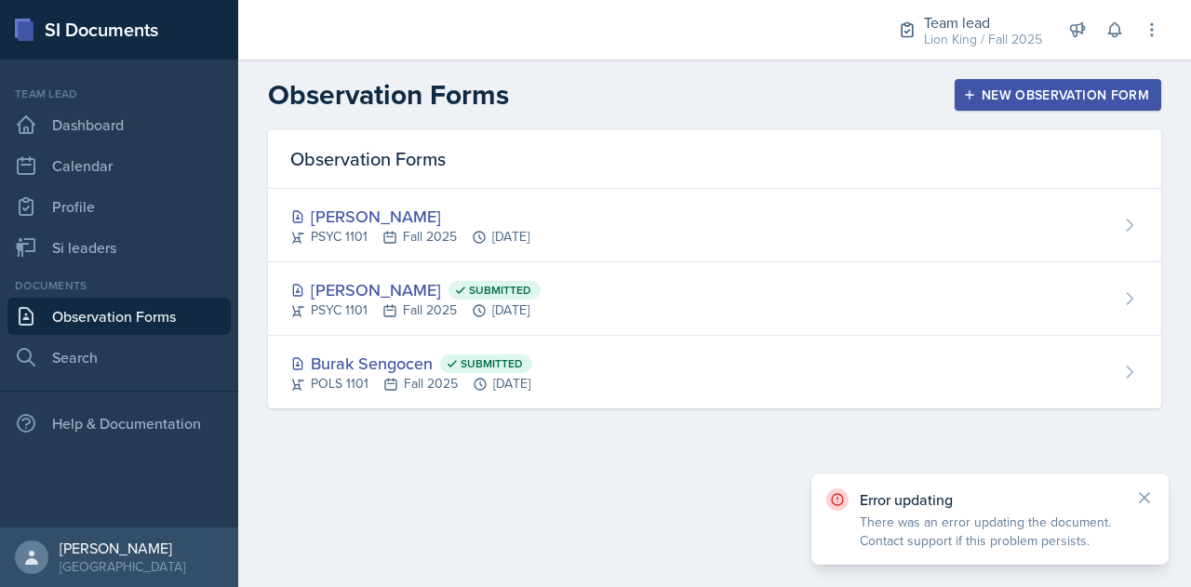
click at [77, 314] on link "Observation Forms" at bounding box center [118, 316] width 223 height 37
click at [986, 97] on div "New Observation Form" at bounding box center [1058, 94] width 182 height 15
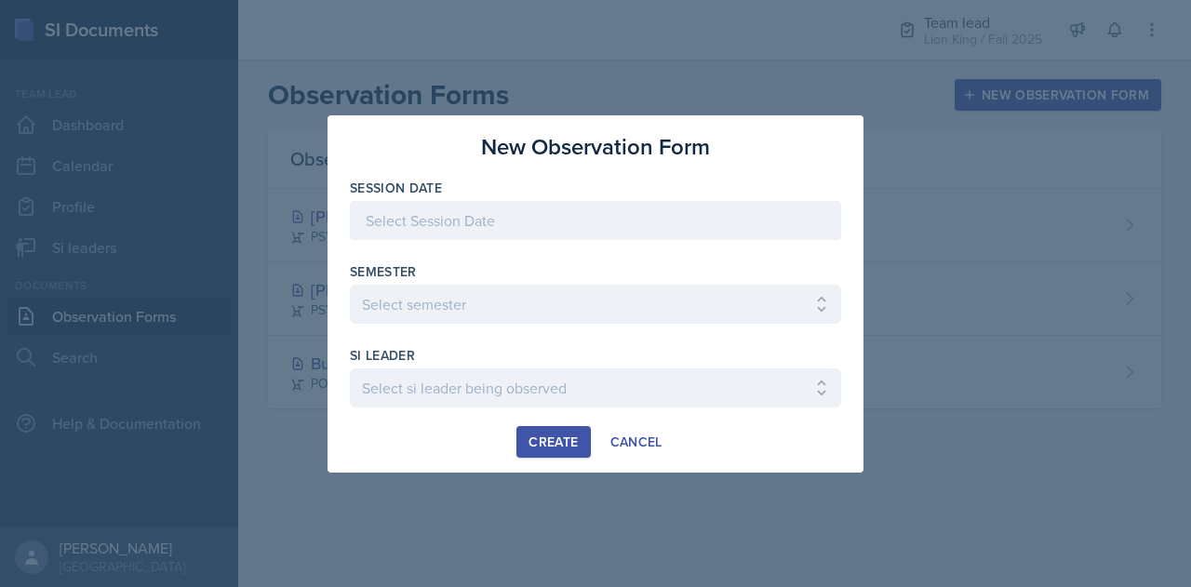
click at [422, 228] on div at bounding box center [595, 220] width 491 height 39
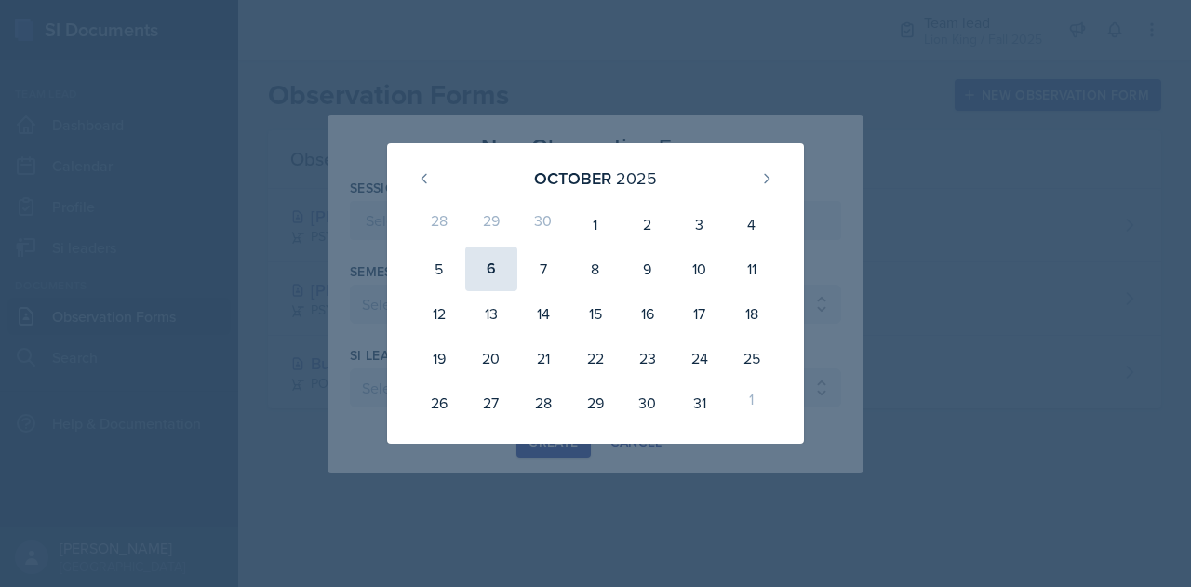
click at [489, 271] on div "6" at bounding box center [491, 269] width 52 height 45
type input "[DATE]"
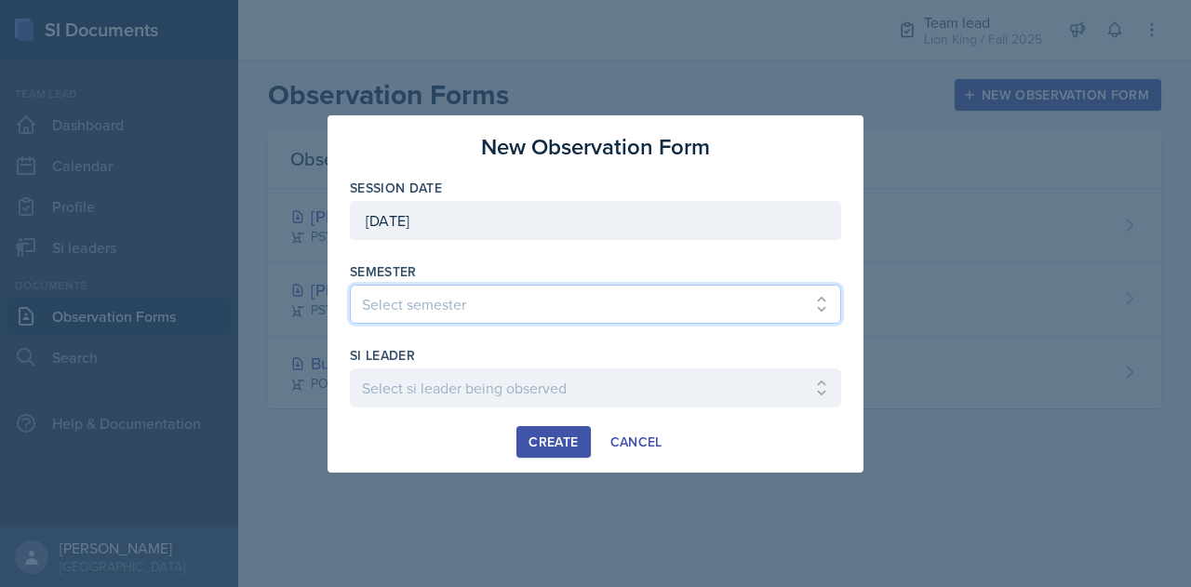
click at [418, 304] on select "Select semester All Spring 2021 Summer 2021 Spring 2022 Fall 2020 Fall 2021 Fal…" at bounding box center [595, 304] width 491 height 39
select select "2bed604d-1099-4043-b1bc-2365e8740244"
click at [350, 285] on select "Select semester All Spring 2021 Summer 2021 Spring 2022 Fall 2020 Fall 2021 Fal…" at bounding box center [595, 304] width 491 height 39
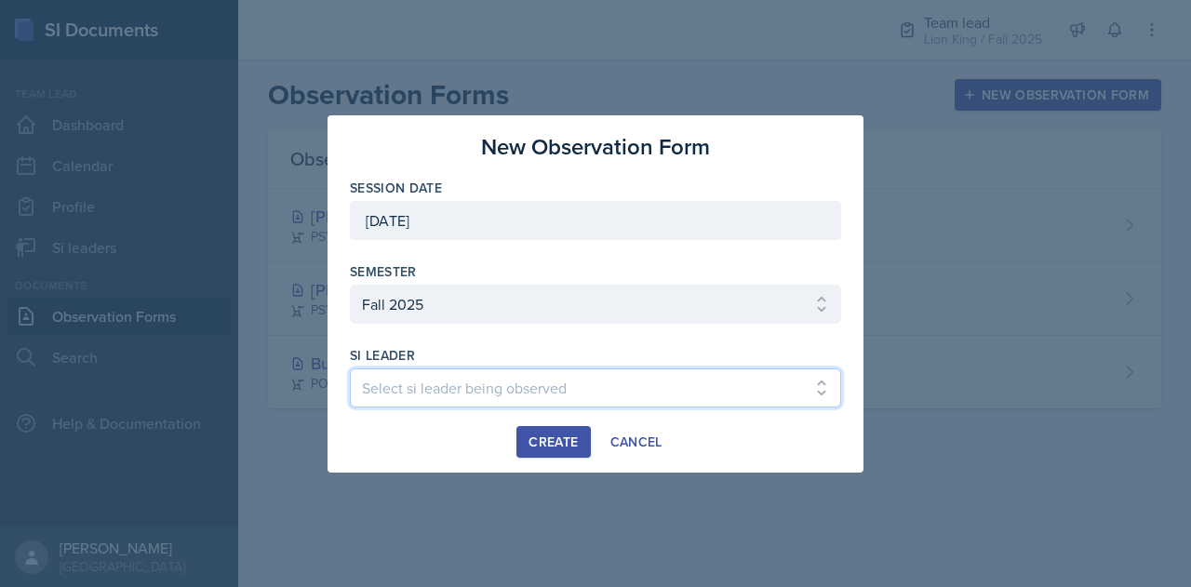
click at [432, 376] on select "Select si leader being observed Anais Gjergji / CHEM 1211 / Demon SI of Fleet S…" at bounding box center [595, 387] width 491 height 39
select select "6b02eb4e-9604-43c9-84ac-fc8d99a6734a"
click at [350, 368] on select "Select si leader being observed Anais Gjergji / CHEM 1211 / Demon SI of Fleet S…" at bounding box center [595, 387] width 491 height 39
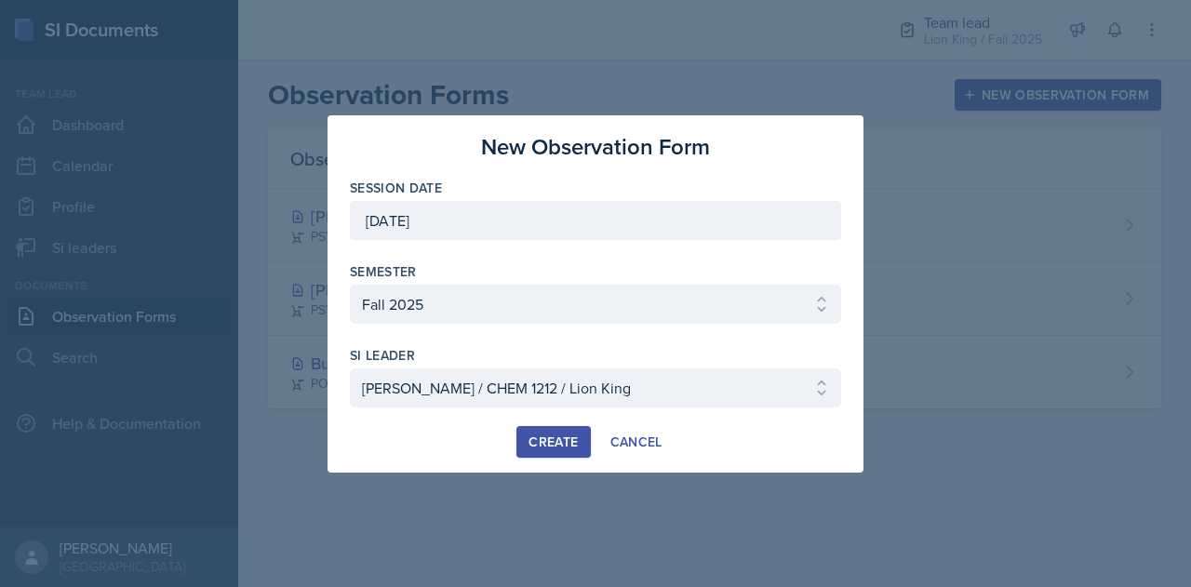
click at [544, 440] on div "Create" at bounding box center [553, 442] width 49 height 15
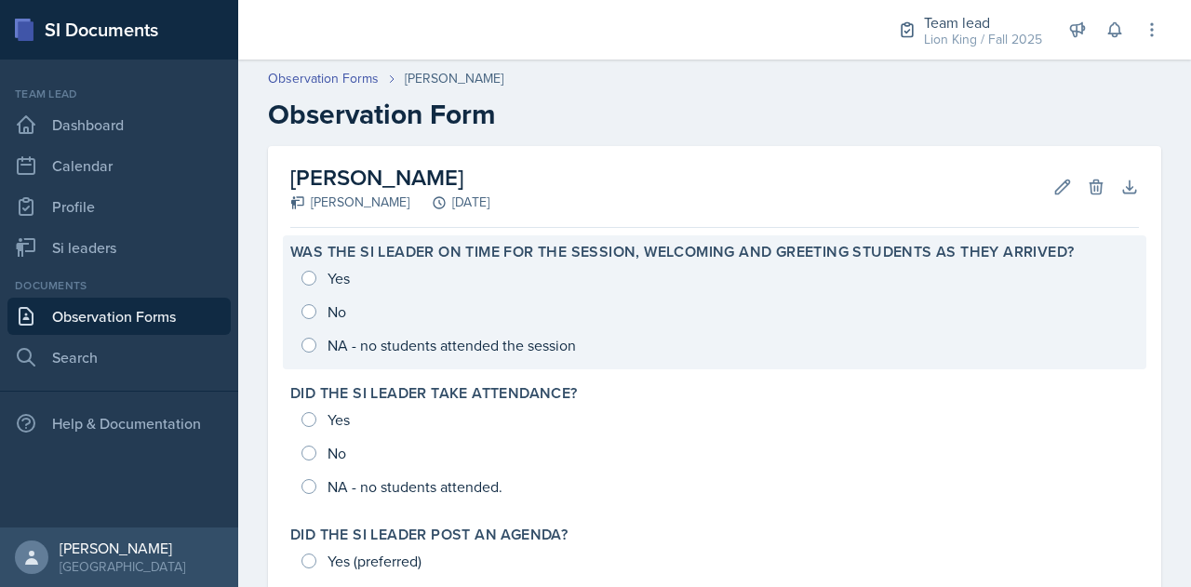
click at [308, 276] on div "Yes No NA - no students attended the session" at bounding box center [714, 311] width 849 height 100
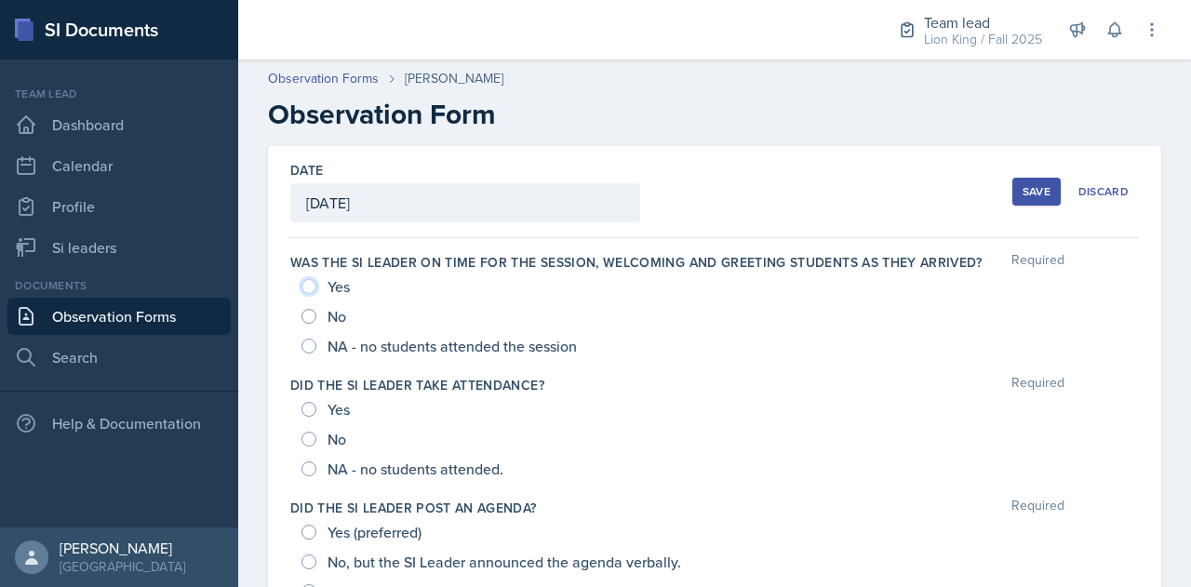
click at [312, 288] on input "Yes" at bounding box center [308, 286] width 15 height 15
radio input "true"
click at [310, 403] on input "Yes" at bounding box center [308, 409] width 15 height 15
radio input "true"
click at [307, 531] on input "Yes (preferred)" at bounding box center [308, 532] width 15 height 15
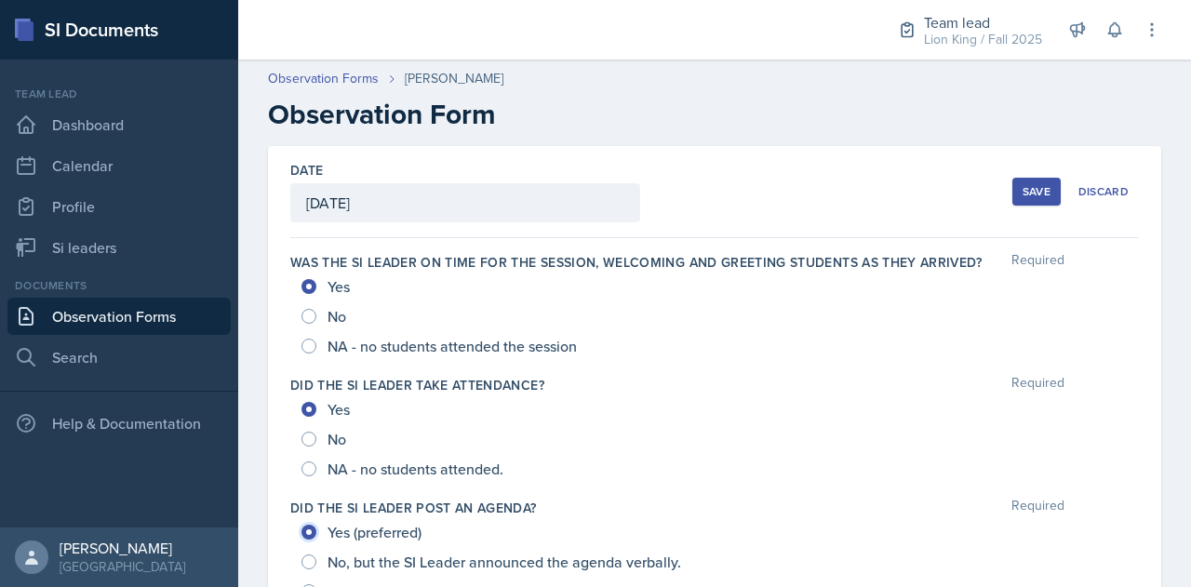
radio input "true"
click at [1022, 199] on button "Save" at bounding box center [1036, 192] width 48 height 28
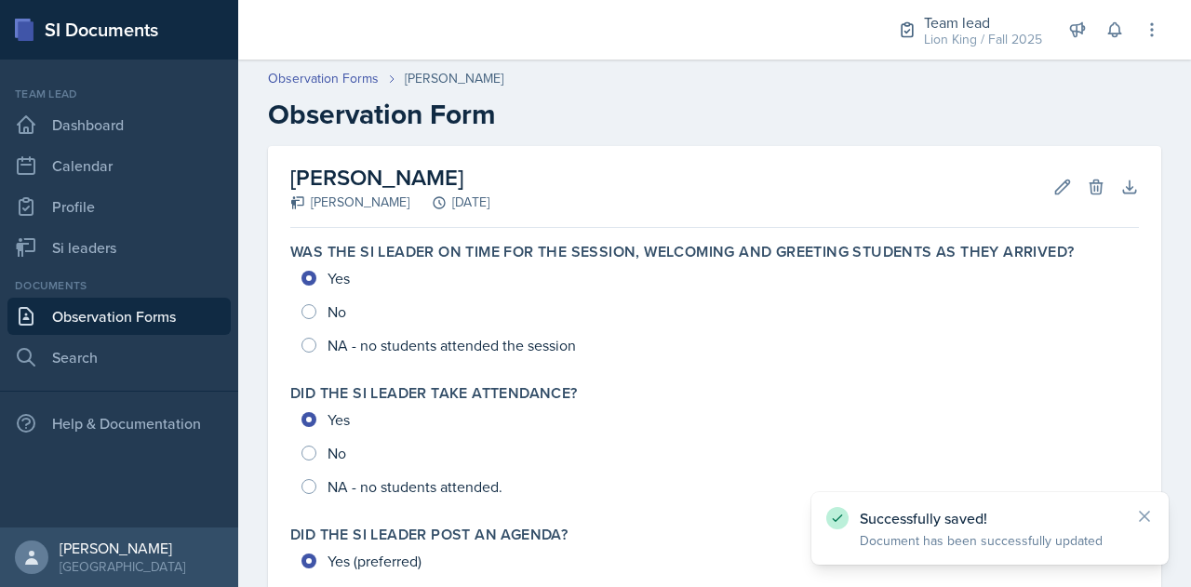
click at [134, 315] on link "Observation Forms" at bounding box center [118, 316] width 223 height 37
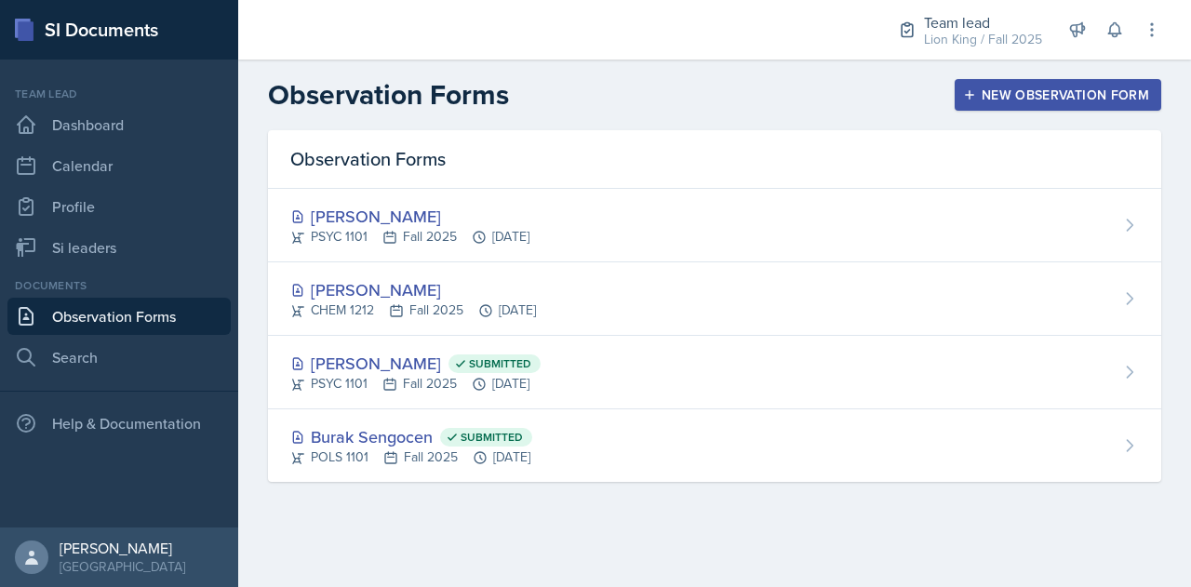
click at [999, 90] on div "New Observation Form" at bounding box center [1058, 94] width 182 height 15
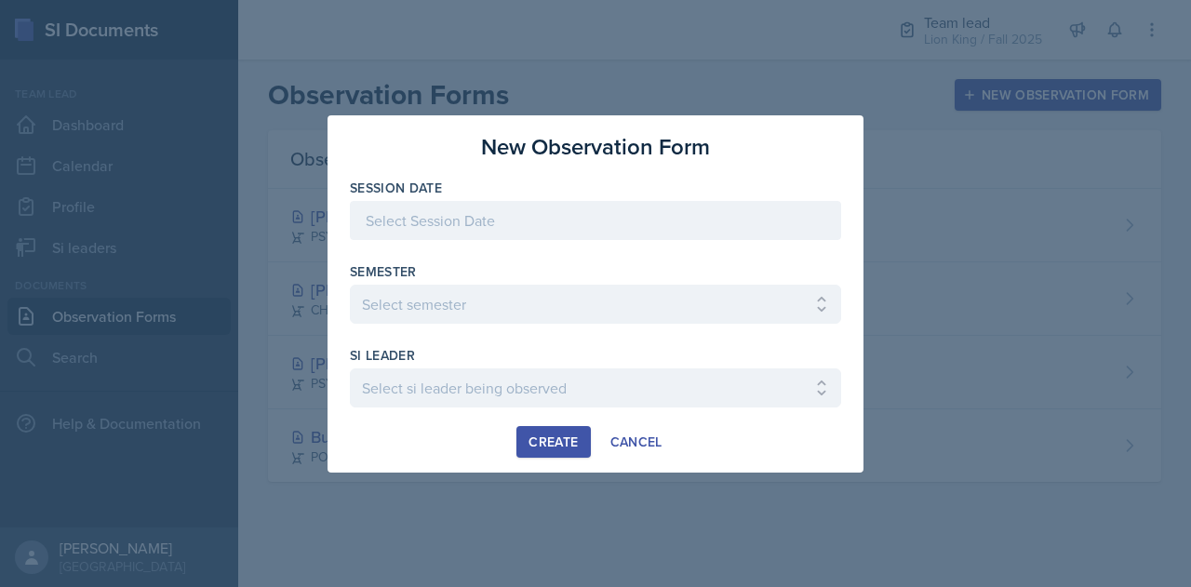
click at [550, 222] on div at bounding box center [595, 220] width 491 height 39
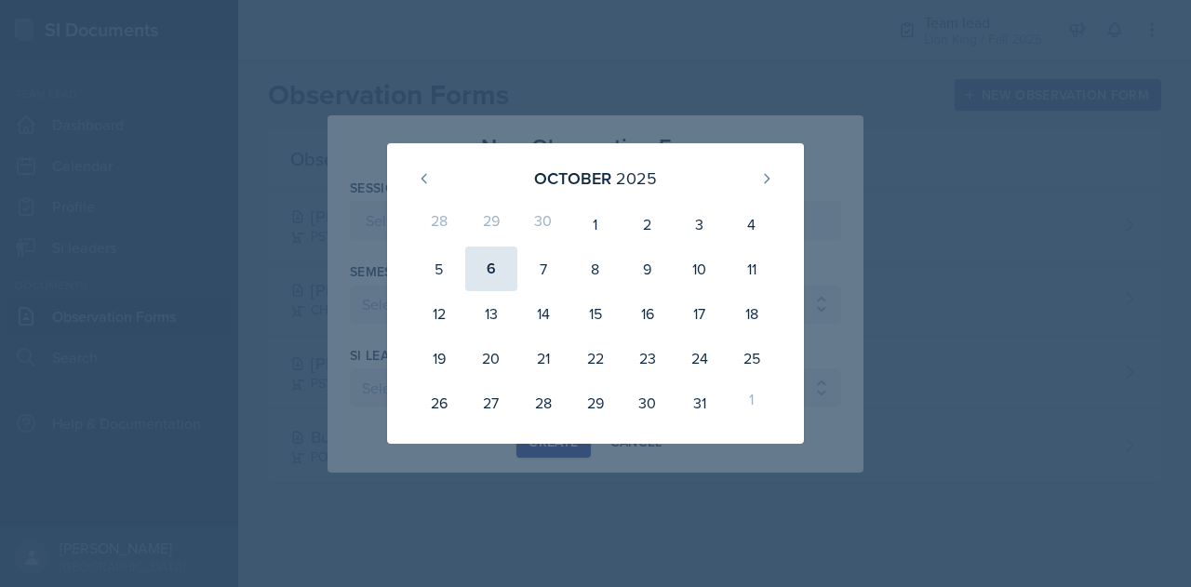
click at [493, 270] on div "6" at bounding box center [491, 269] width 52 height 45
type input "[DATE]"
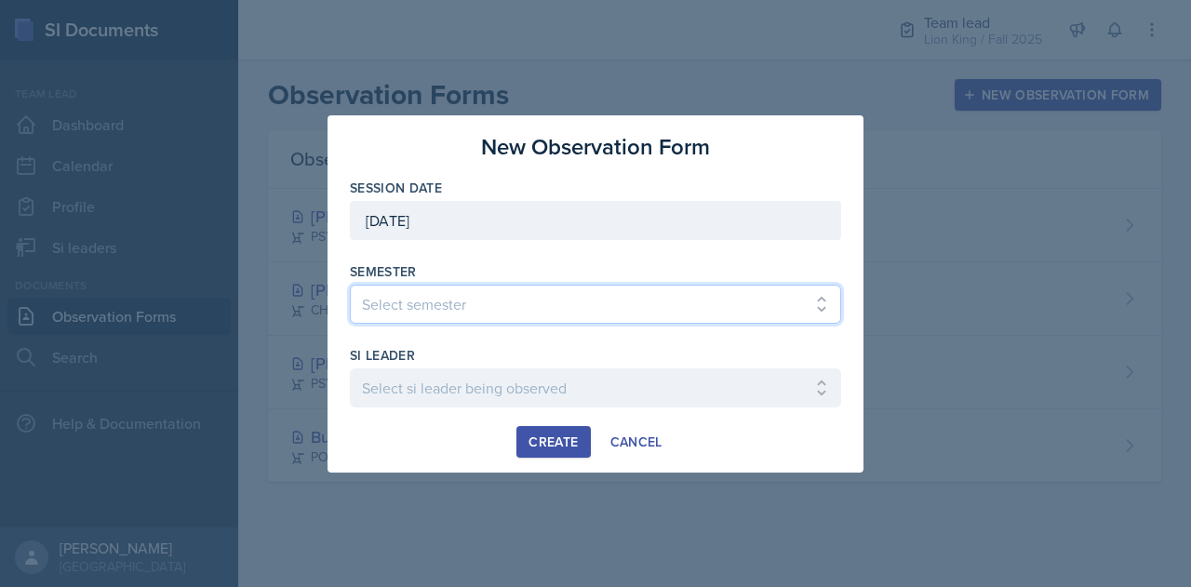
click at [484, 301] on select "Select semester All Spring 2021 Summer 2021 Spring 2022 Fall 2020 Fall 2021 Fal…" at bounding box center [595, 304] width 491 height 39
select select "2bed604d-1099-4043-b1bc-2365e8740244"
click at [350, 285] on select "Select semester All Spring 2021 Summer 2021 Spring 2022 Fall 2020 Fall 2021 Fal…" at bounding box center [595, 304] width 491 height 39
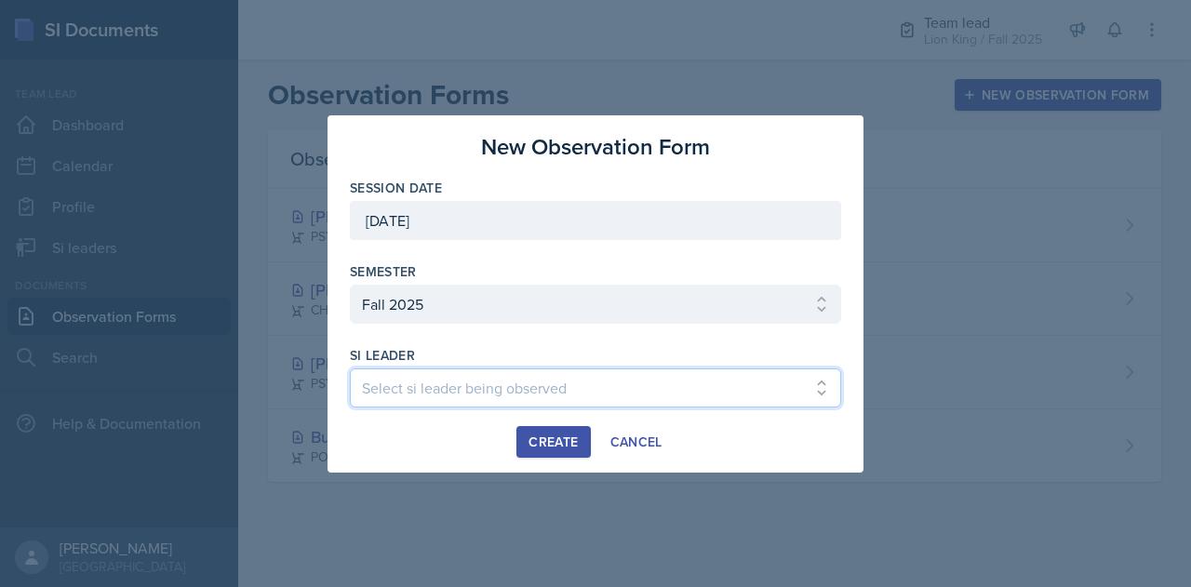
click at [435, 394] on select "Select si leader being observed Anais Gjergji / CHEM 1211 / Demon SI of Fleet S…" at bounding box center [595, 387] width 491 height 39
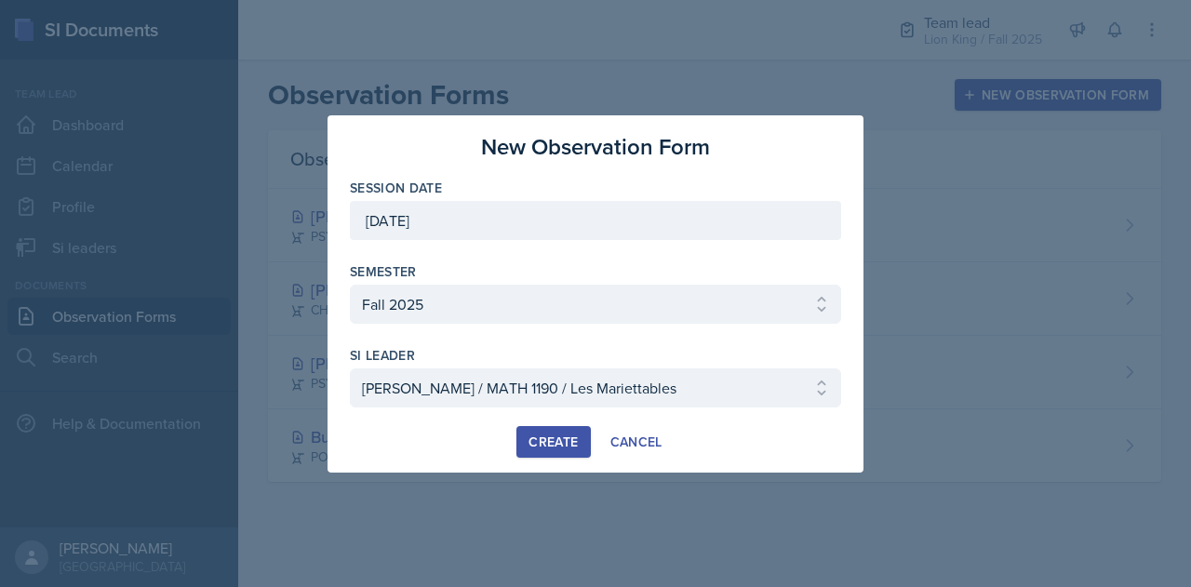
click at [422, 433] on div "Create Cancel" at bounding box center [595, 442] width 491 height 32
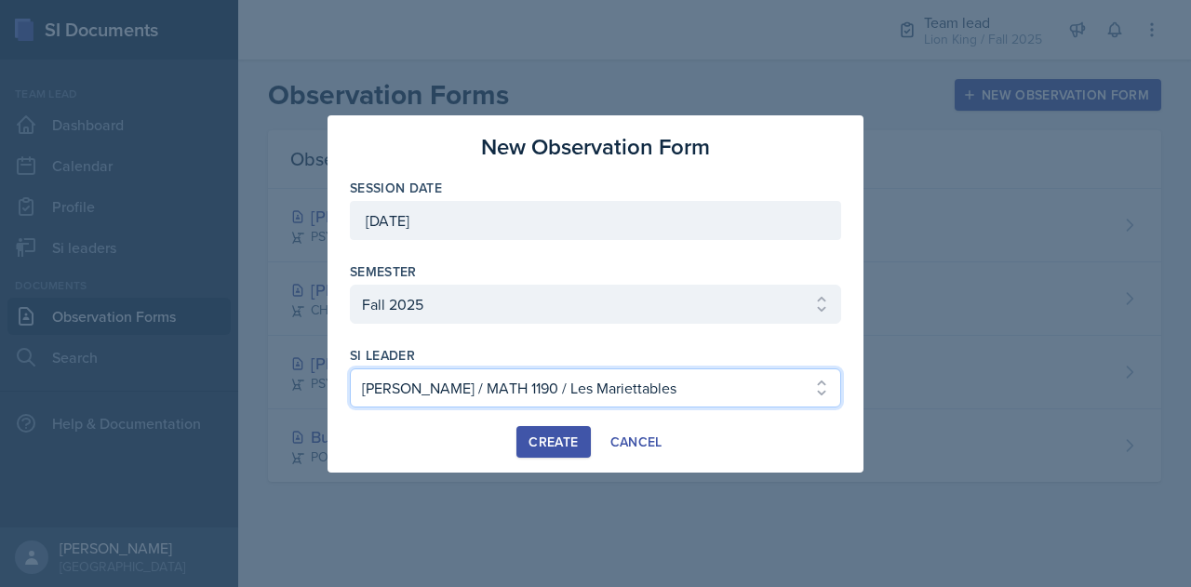
click at [545, 371] on select "Select si leader being observed Anais Gjergji / CHEM 1211 / Demon SI of Fleet S…" at bounding box center [595, 387] width 491 height 39
select select "b841880c-b944-45fc-9be1-6485bdf93aa5"
click at [350, 368] on select "Select si leader being observed Anais Gjergji / CHEM 1211 / Demon SI of Fleet S…" at bounding box center [595, 387] width 491 height 39
click at [541, 441] on div "Create" at bounding box center [553, 442] width 49 height 15
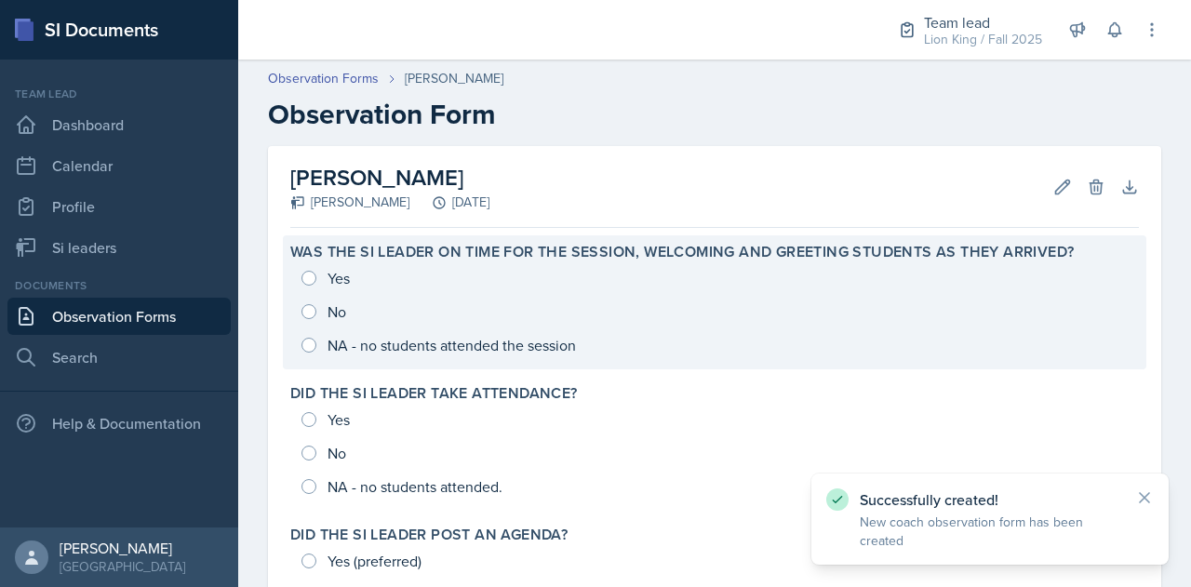
click at [319, 277] on div "Yes No NA - no students attended the session" at bounding box center [714, 311] width 849 height 100
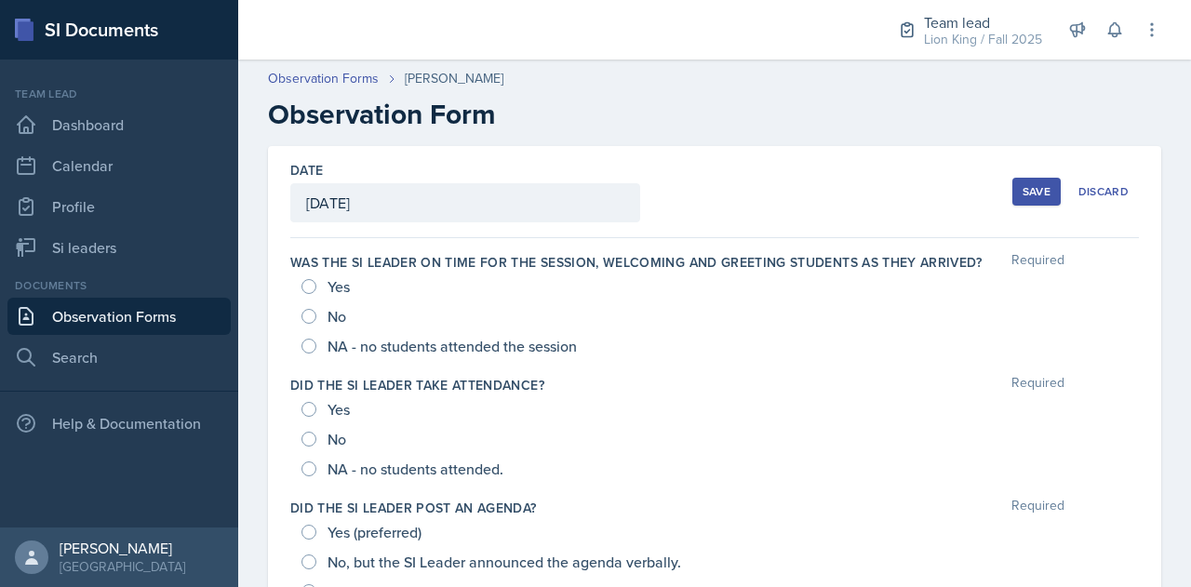
click at [308, 274] on div "Yes" at bounding box center [327, 287] width 52 height 30
click at [309, 282] on input "Yes" at bounding box center [308, 286] width 15 height 15
radio input "true"
click at [307, 412] on input "Yes" at bounding box center [308, 409] width 15 height 15
radio input "true"
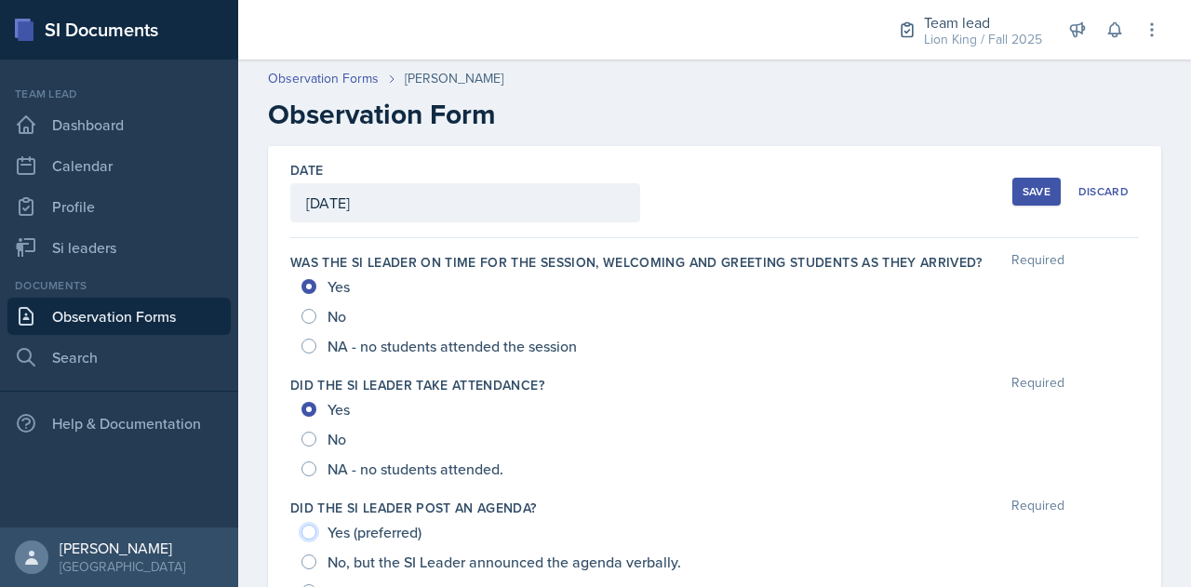
click at [310, 533] on input "Yes (preferred)" at bounding box center [308, 532] width 15 height 15
radio input "true"
click at [1031, 181] on button "Save" at bounding box center [1036, 192] width 48 height 28
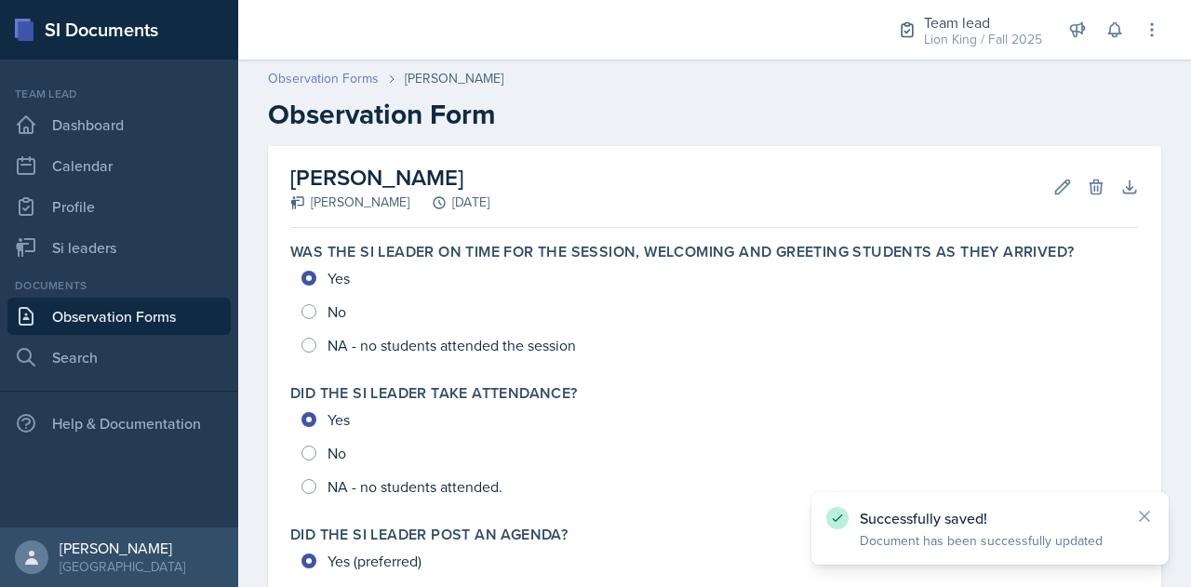
click at [330, 75] on link "Observation Forms" at bounding box center [323, 79] width 111 height 20
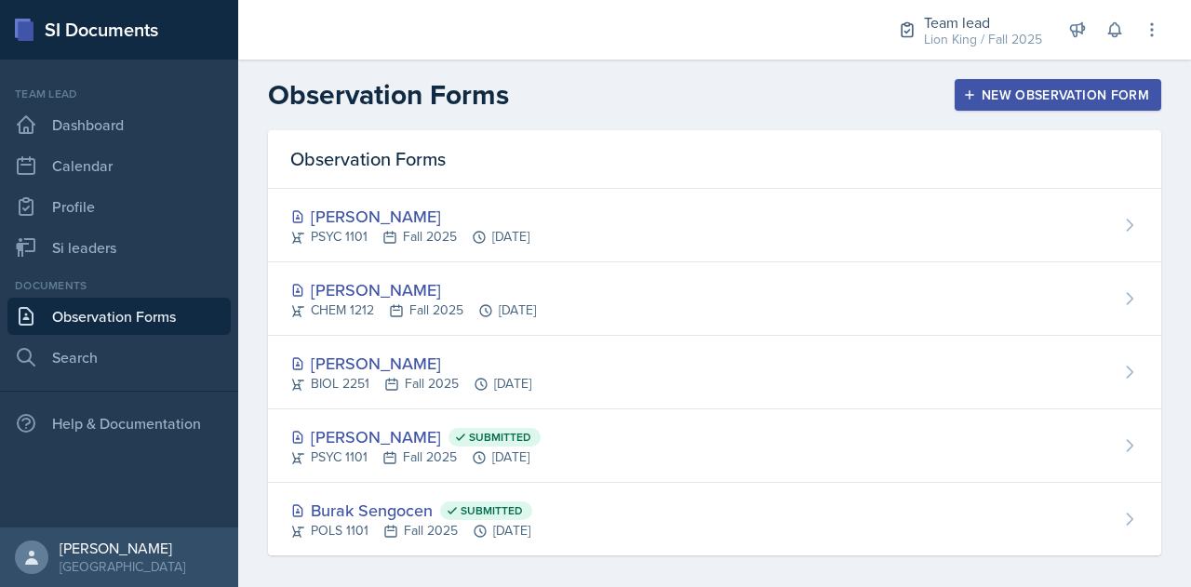
click at [988, 87] on div "New Observation Form" at bounding box center [1058, 94] width 182 height 15
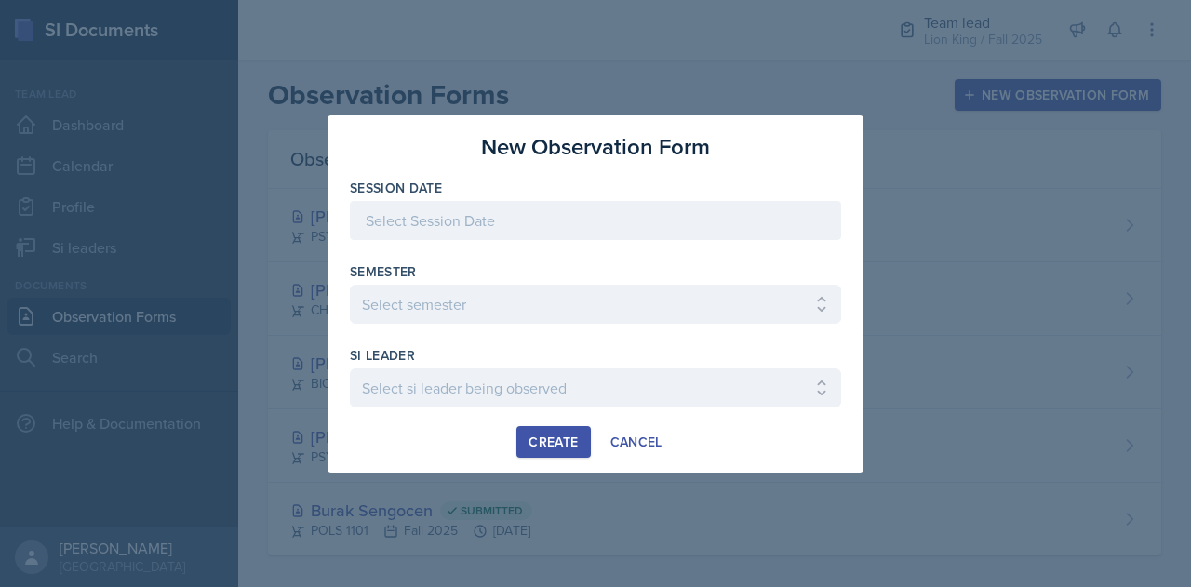
click at [568, 211] on div at bounding box center [595, 220] width 491 height 39
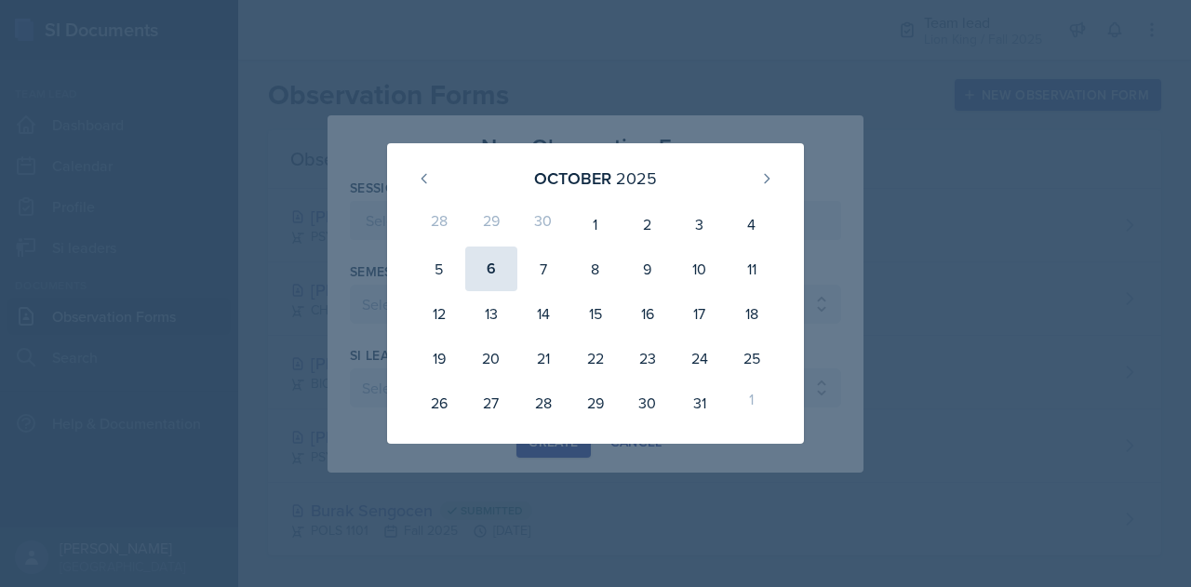
click at [489, 269] on div "6" at bounding box center [491, 269] width 52 height 45
type input "[DATE]"
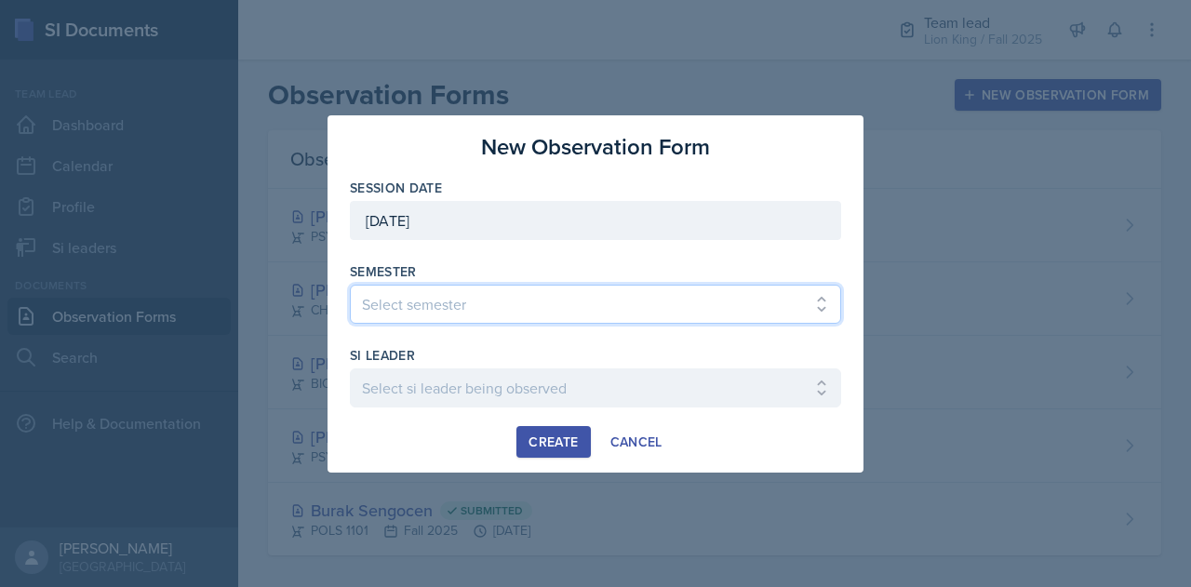
click at [475, 303] on select "Select semester All Spring 2021 Summer 2021 Spring 2022 Fall 2020 Fall 2021 Fal…" at bounding box center [595, 304] width 491 height 39
select select "2bed604d-1099-4043-b1bc-2365e8740244"
click at [350, 285] on select "Select semester All Spring 2021 Summer 2021 Spring 2022 Fall 2020 Fall 2021 Fal…" at bounding box center [595, 304] width 491 height 39
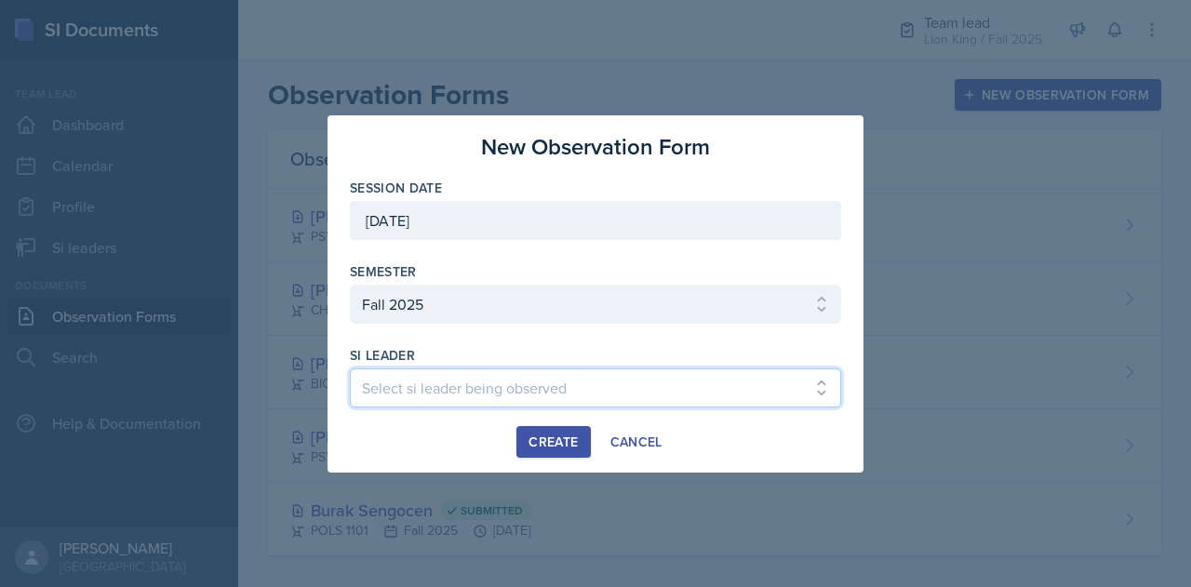
click at [402, 379] on select "Select si leader being observed Anais Gjergji / CHEM 1211 / Demon SI of Fleet S…" at bounding box center [595, 387] width 491 height 39
select select "34261afc-d1bc-4216-889d-2ed4d784fbe9"
click at [350, 368] on select "Select si leader being observed Anais Gjergji / CHEM 1211 / Demon SI of Fleet S…" at bounding box center [595, 387] width 491 height 39
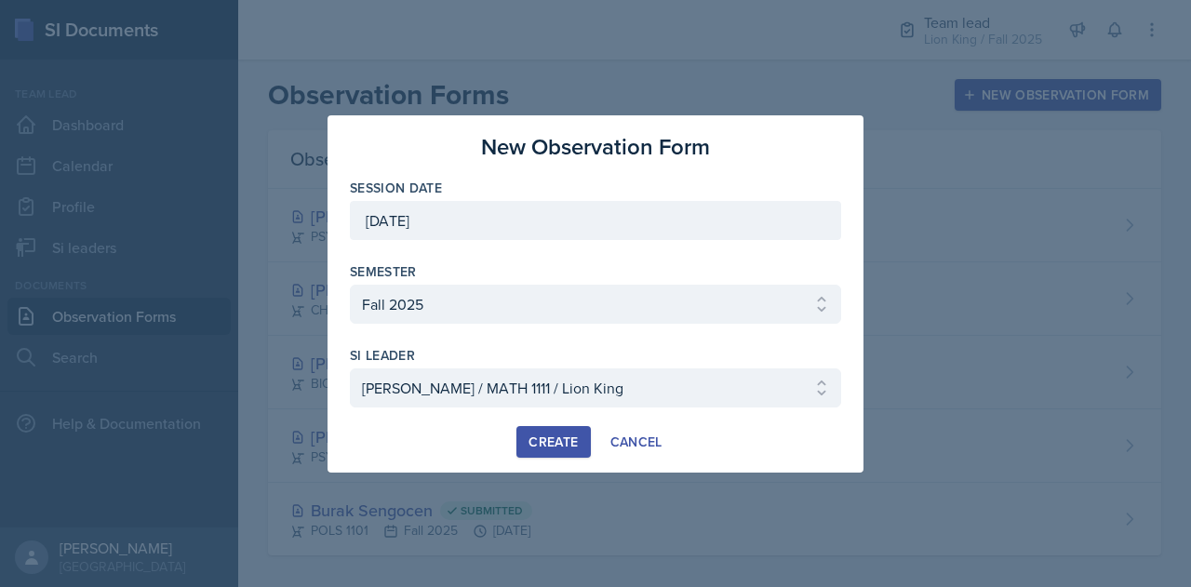
click at [550, 435] on div "Create" at bounding box center [553, 442] width 49 height 15
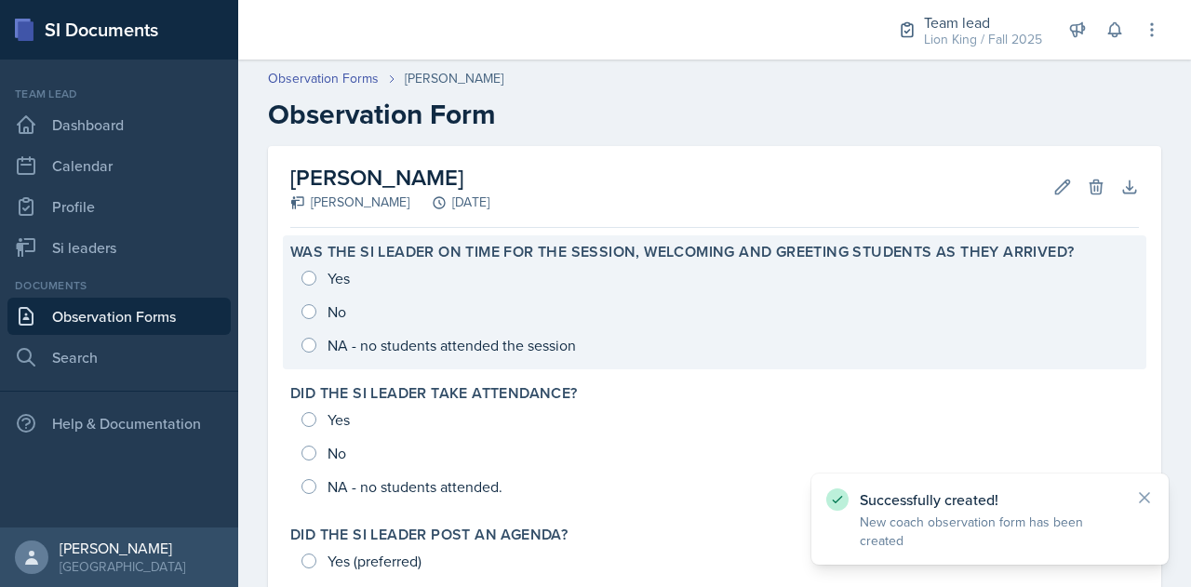
click at [305, 273] on div "Yes No NA - no students attended the session" at bounding box center [714, 311] width 849 height 100
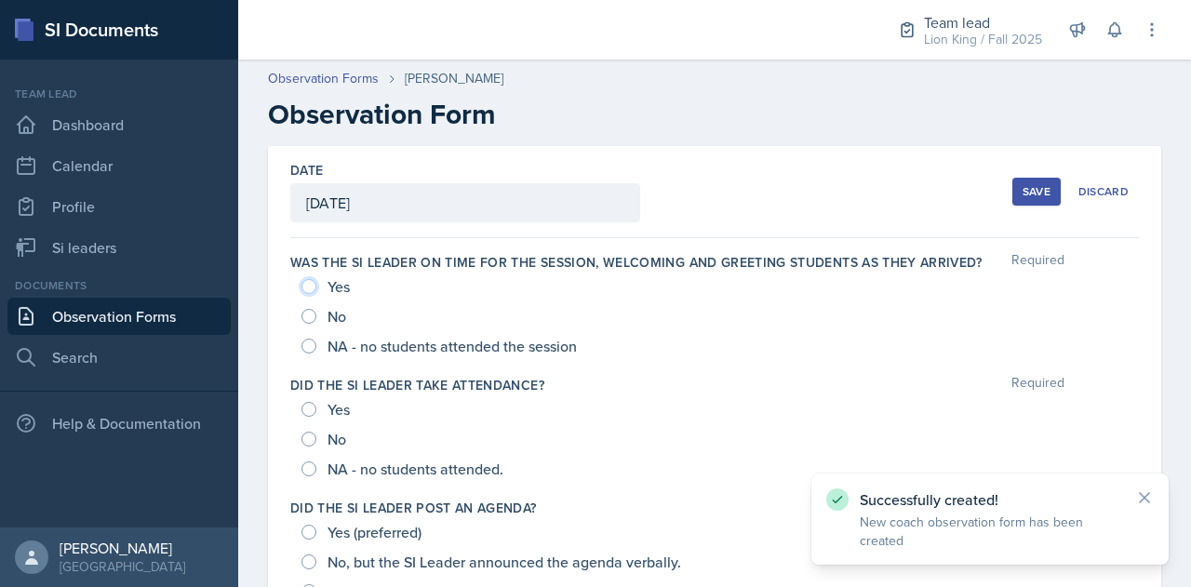
click at [309, 291] on input "Yes" at bounding box center [308, 286] width 15 height 15
radio input "true"
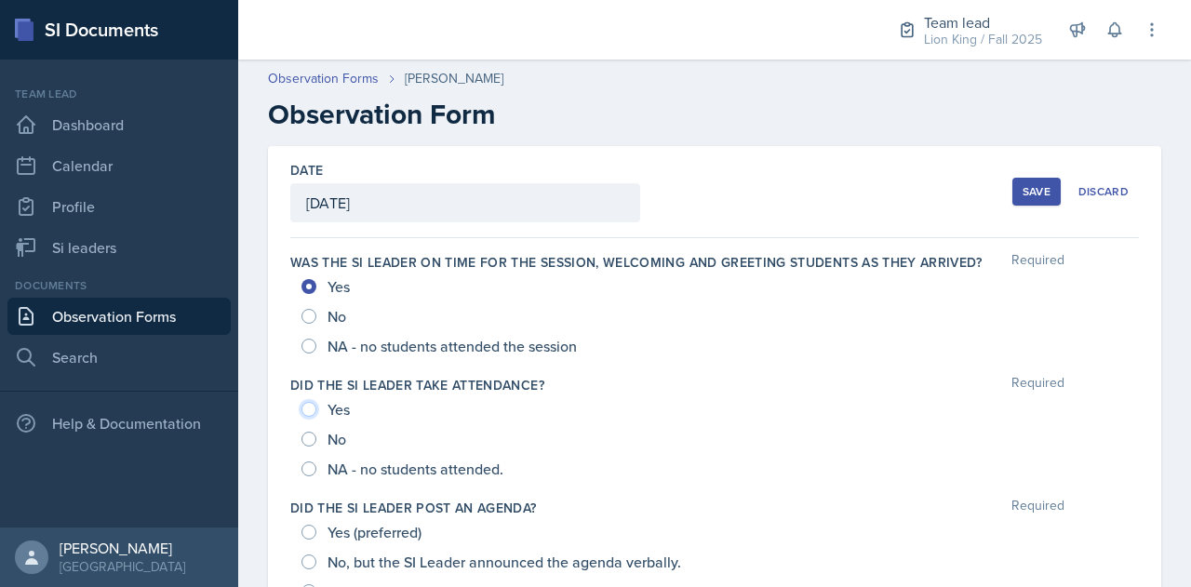
click at [309, 408] on input "Yes" at bounding box center [308, 409] width 15 height 15
radio input "true"
click at [311, 531] on input "Yes (preferred)" at bounding box center [308, 532] width 15 height 15
radio input "true"
click at [1028, 191] on div "Save" at bounding box center [1037, 191] width 28 height 15
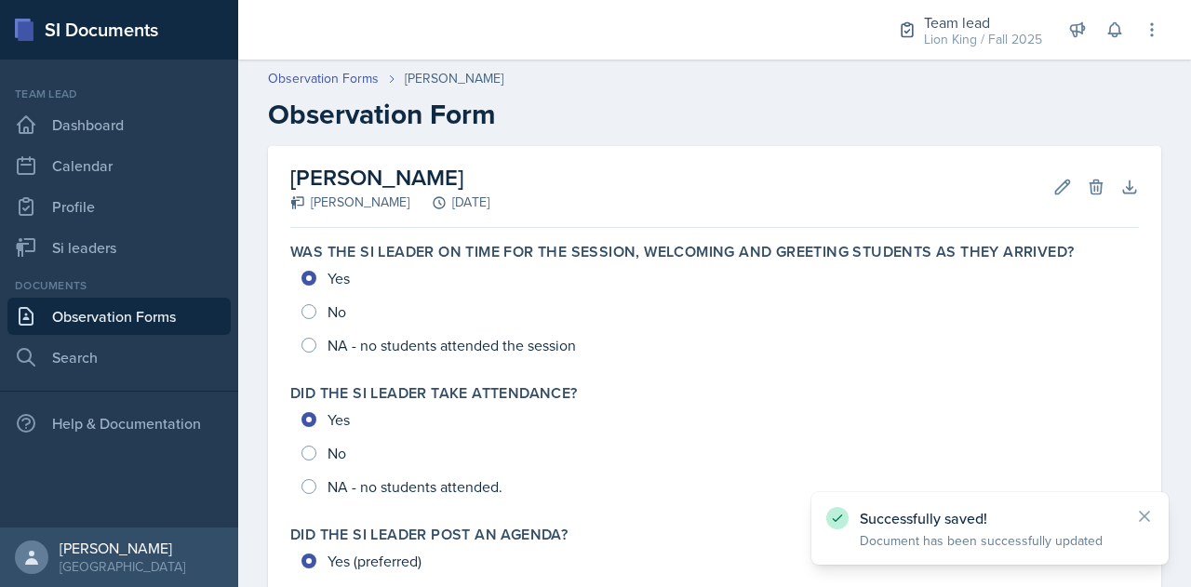
click at [132, 312] on link "Observation Forms" at bounding box center [118, 316] width 223 height 37
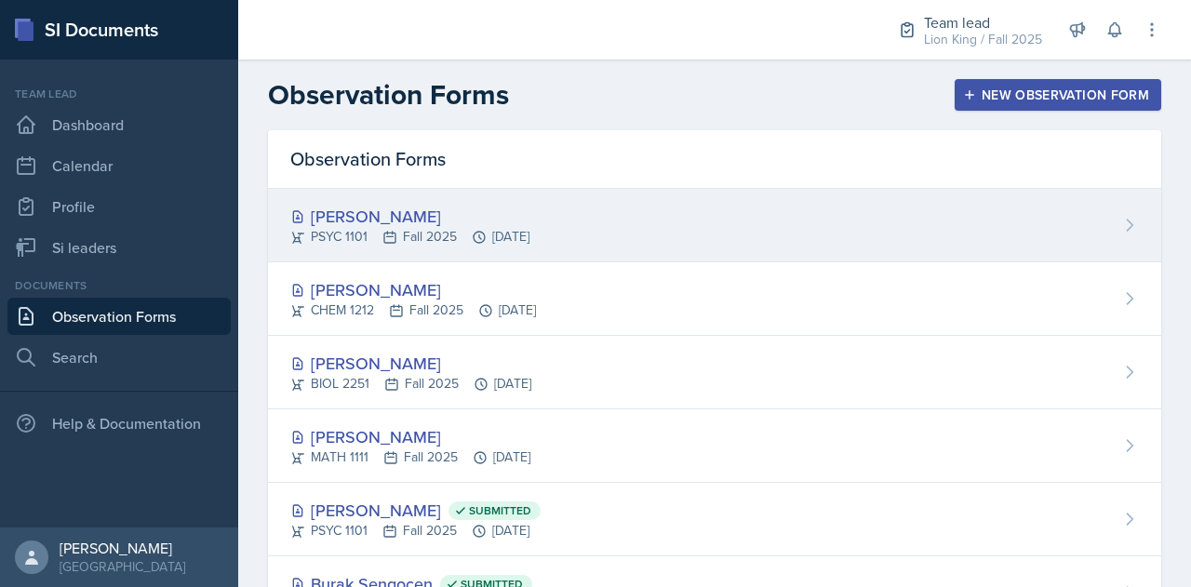
click at [505, 210] on div "[PERSON_NAME]" at bounding box center [409, 216] width 239 height 25
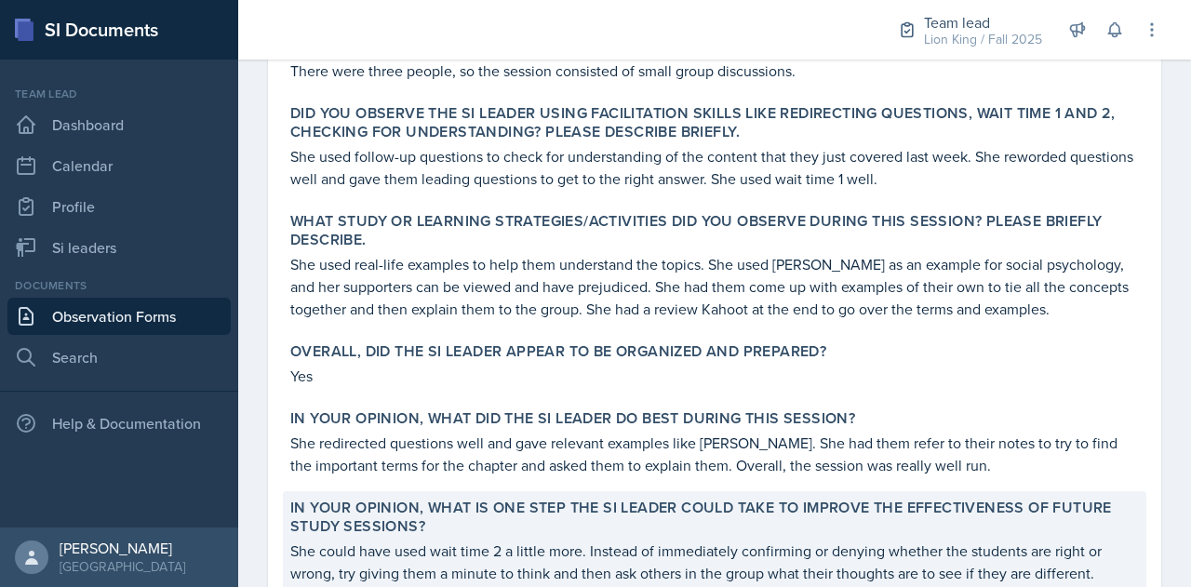
scroll to position [648, 0]
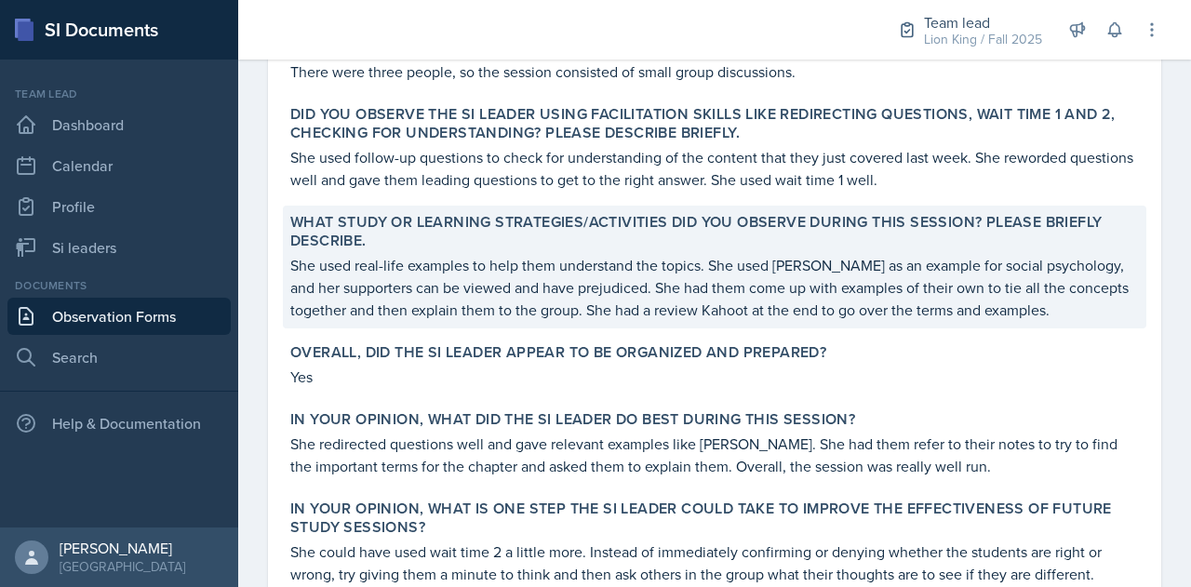
drag, startPoint x: 809, startPoint y: 311, endPoint x: 518, endPoint y: 218, distance: 304.9
click at [518, 218] on label "What study or learning strategies/activities did you observe during this sessio…" at bounding box center [714, 231] width 849 height 37
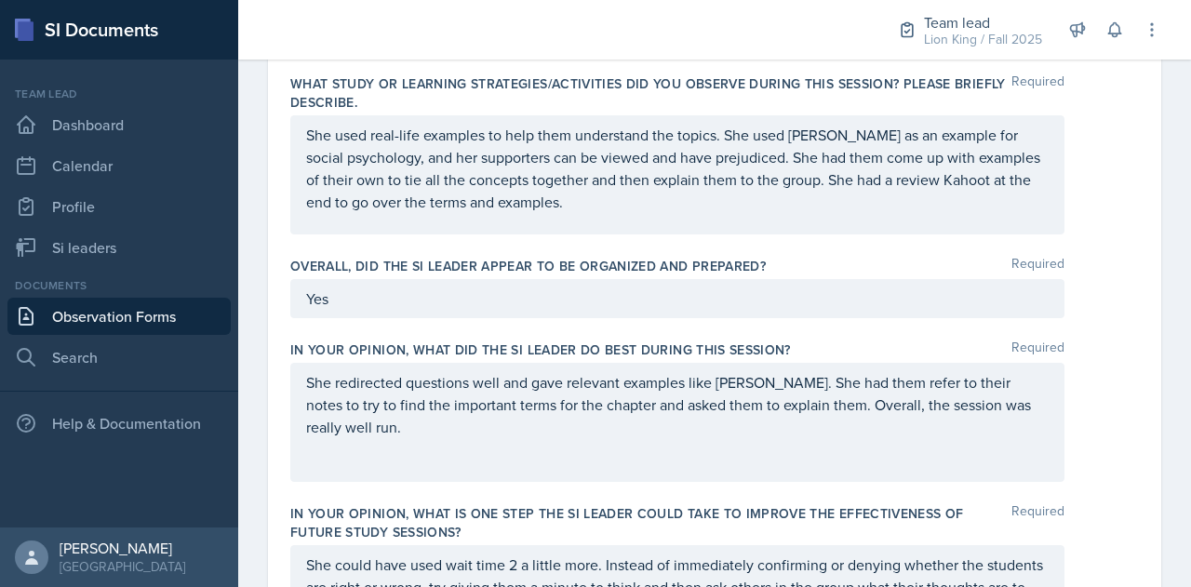
click at [409, 426] on p "She redirected questions well and gave relevant examples like Taylor Swift. She…" at bounding box center [677, 404] width 743 height 67
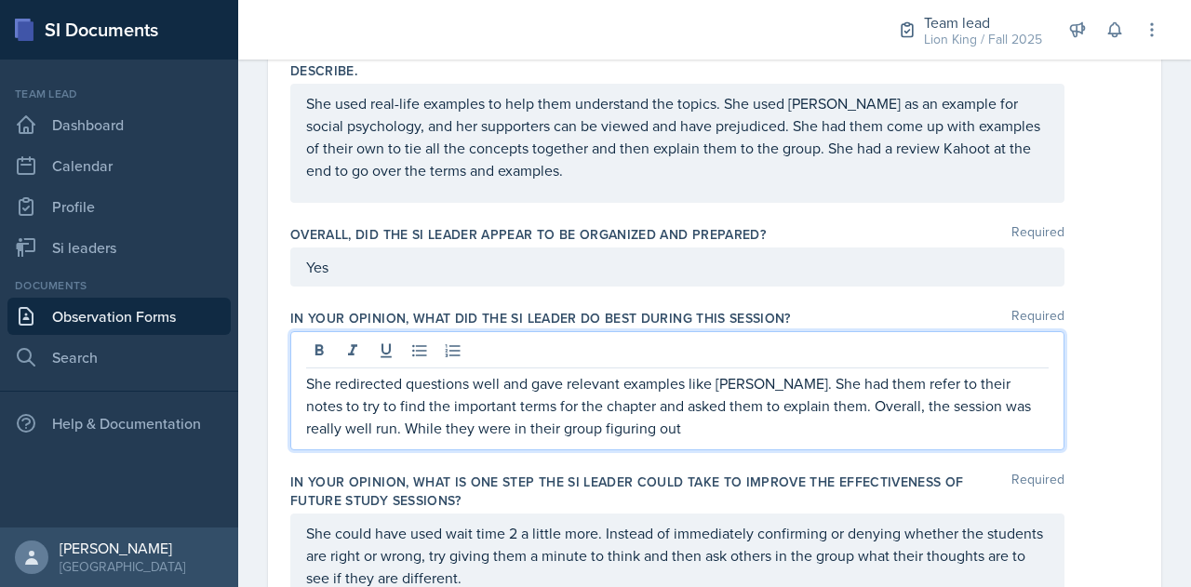
click at [668, 423] on p "She redirected questions well and gave relevant examples like Taylor Swift. She…" at bounding box center [677, 405] width 743 height 67
click at [560, 431] on p "She redirected questions well and gave relevant examples like Taylor Swift. She…" at bounding box center [677, 405] width 743 height 67
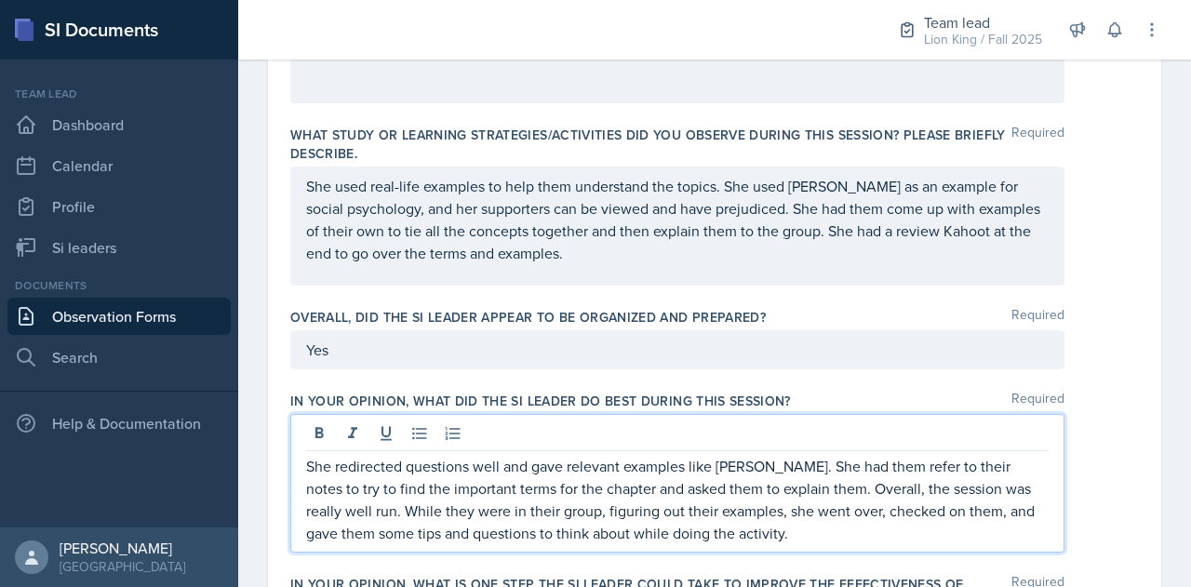
scroll to position [1427, 0]
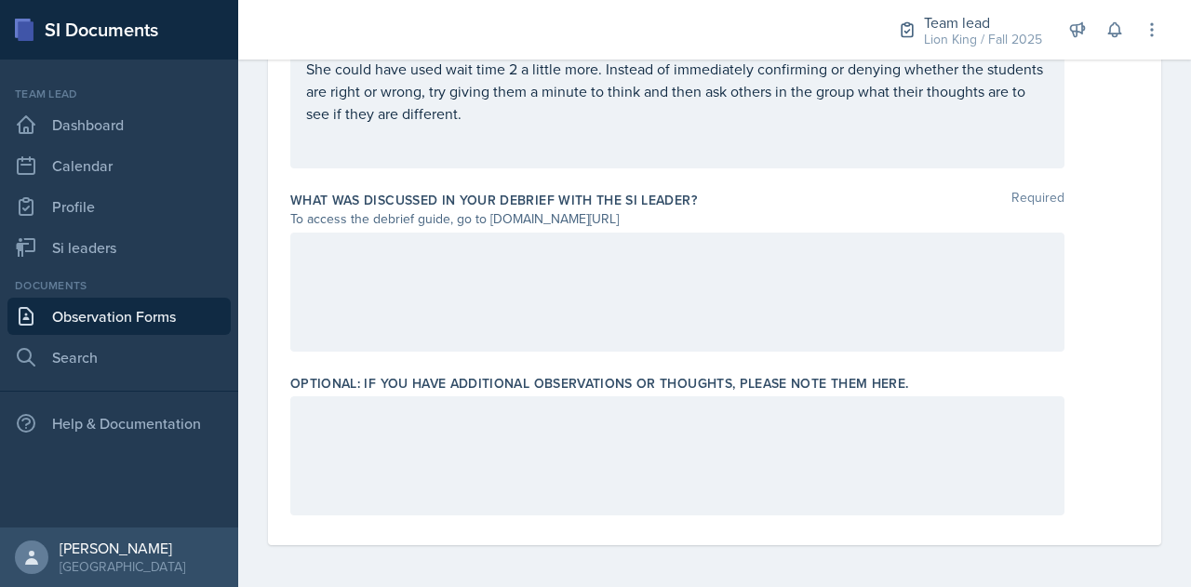
click at [597, 269] on div at bounding box center [677, 292] width 774 height 119
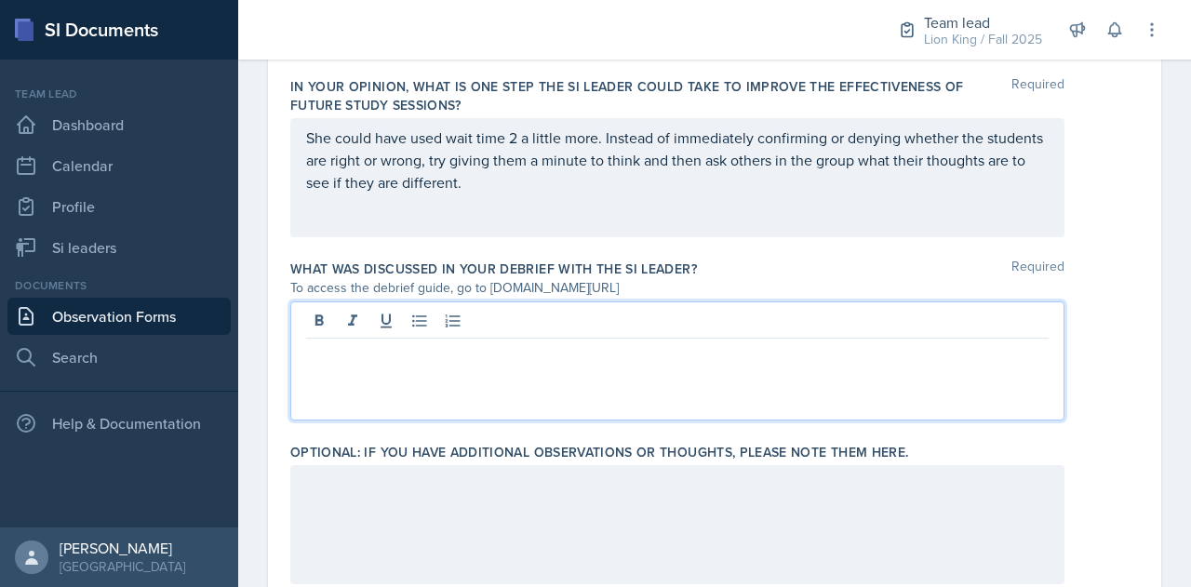
scroll to position [1340, 0]
click at [329, 351] on p "WE talked about what she thought went well and what didn't and" at bounding box center [677, 352] width 743 height 22
click at [749, 345] on p "We talked about what she thought went well and what didn't, and" at bounding box center [677, 352] width 743 height 22
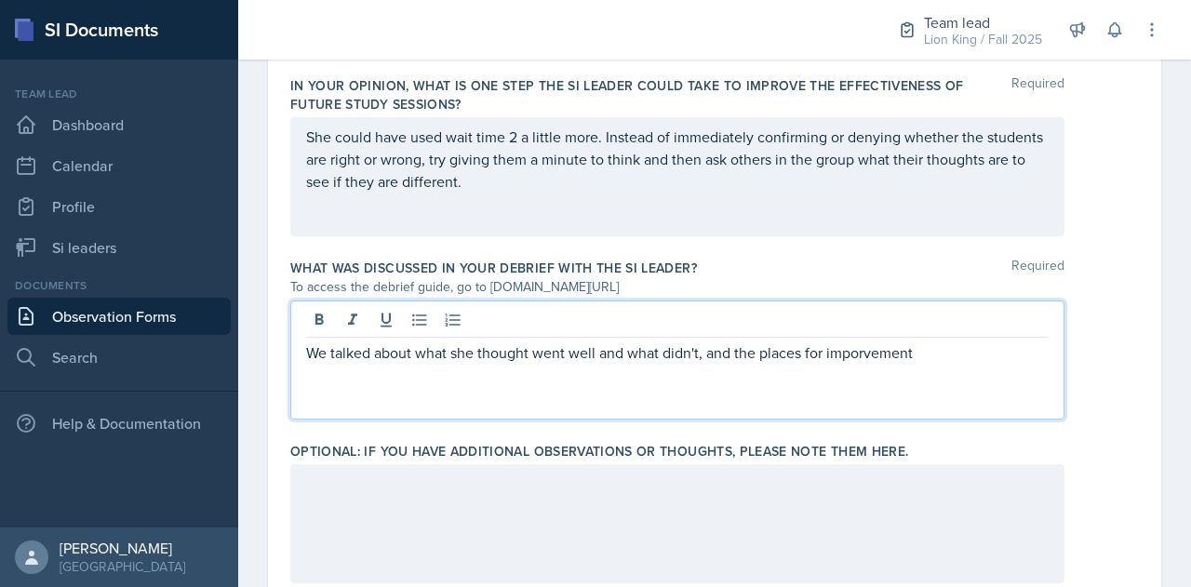
scroll to position [1409, 0]
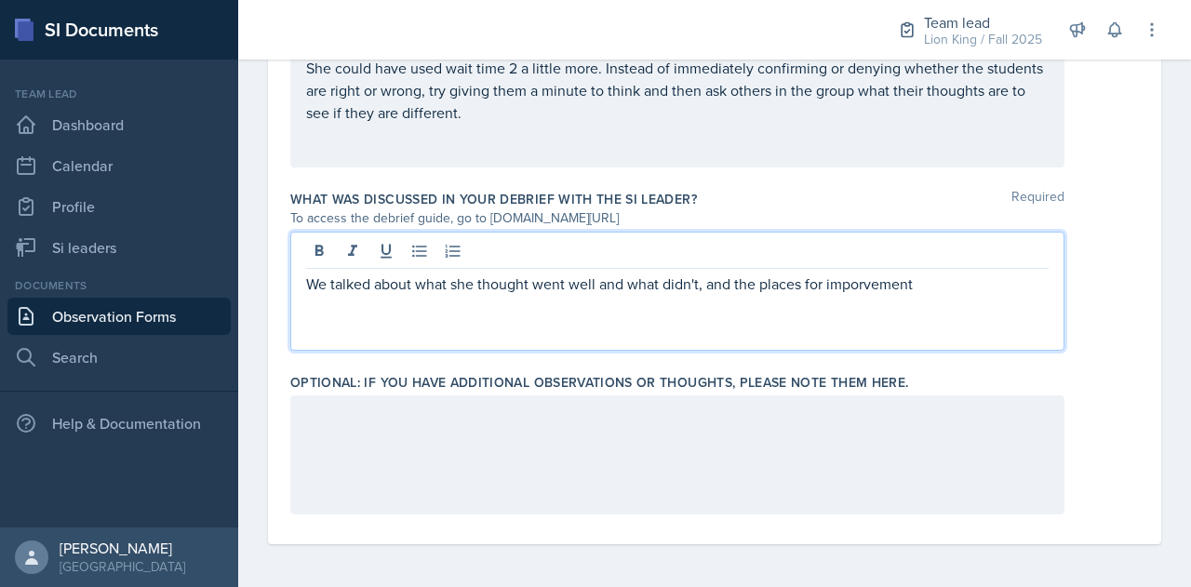
click at [864, 284] on p "We talked about what she thought went well and what didn't, and the places for …" at bounding box center [677, 284] width 743 height 22
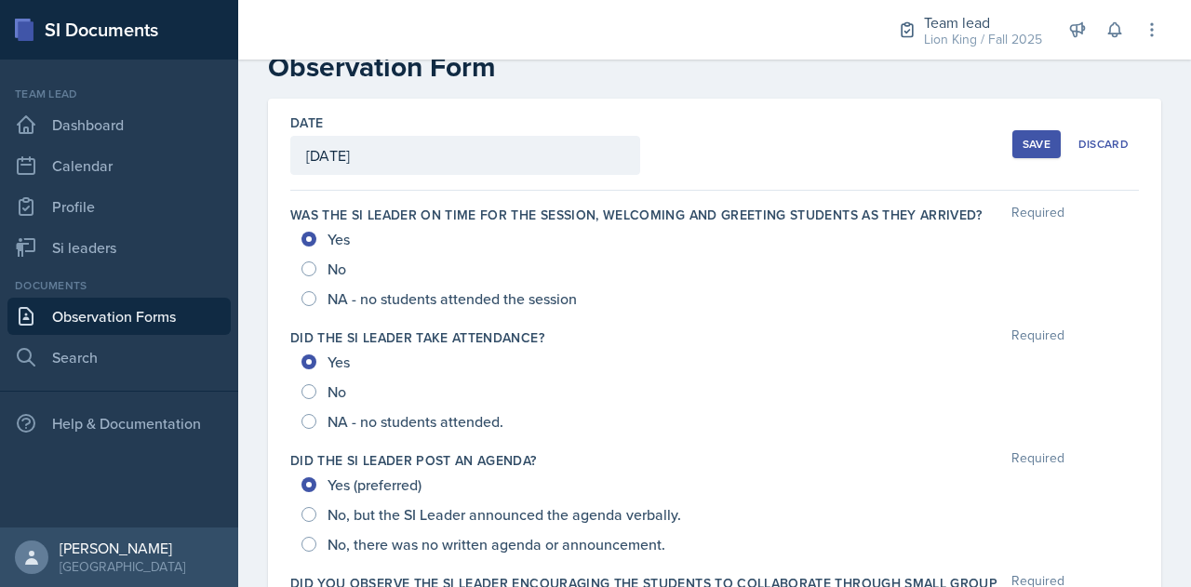
scroll to position [47, 0]
click at [1023, 140] on div "Save" at bounding box center [1037, 145] width 28 height 15
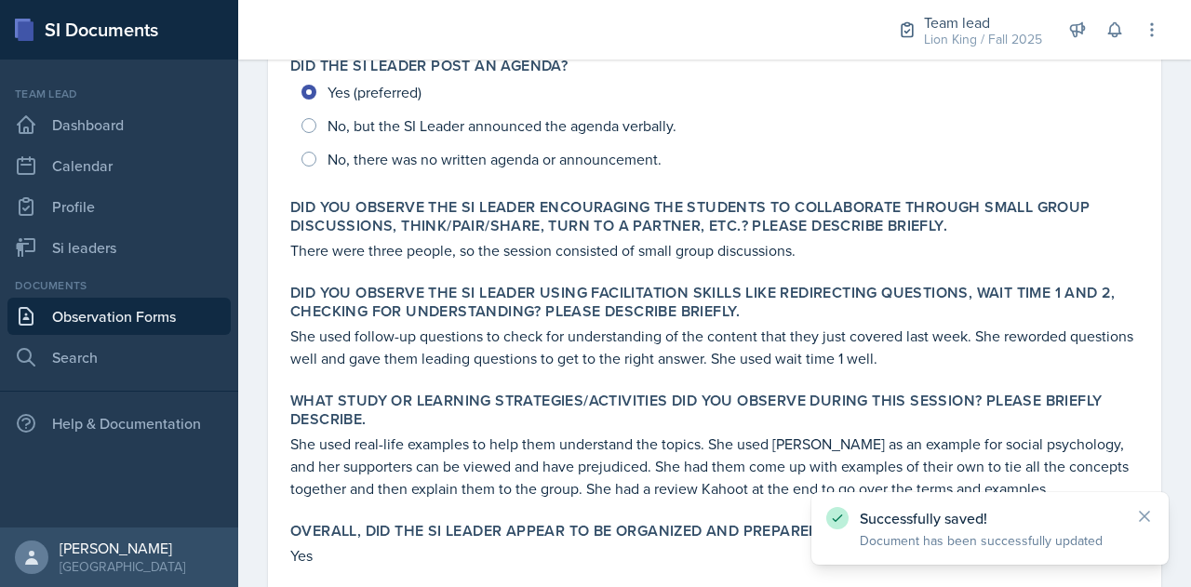
scroll to position [949, 0]
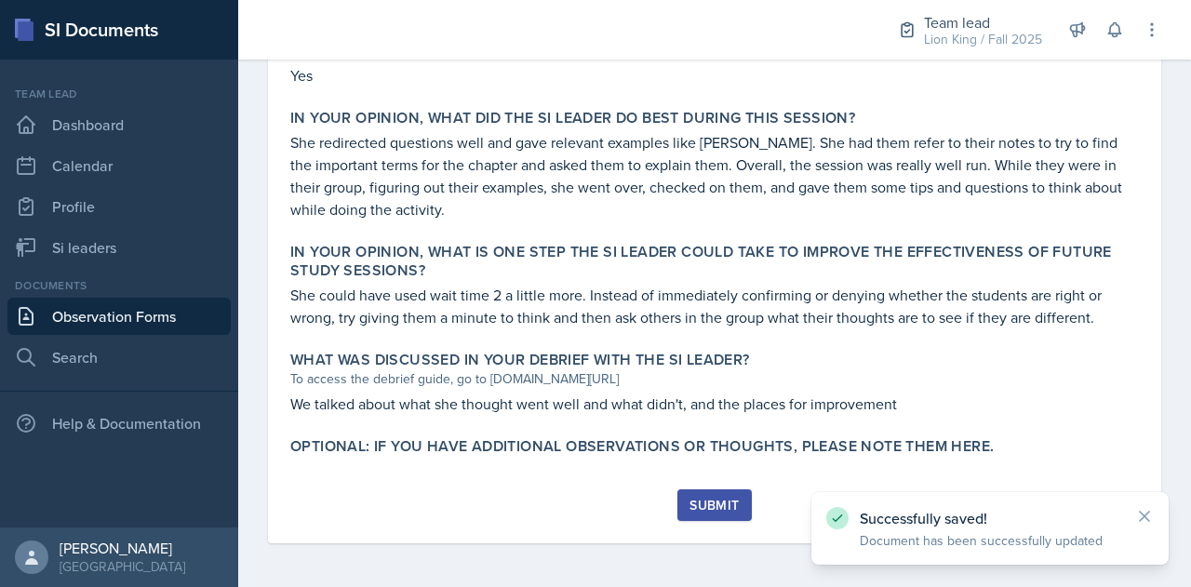
click at [703, 507] on div "Submit" at bounding box center [714, 505] width 49 height 15
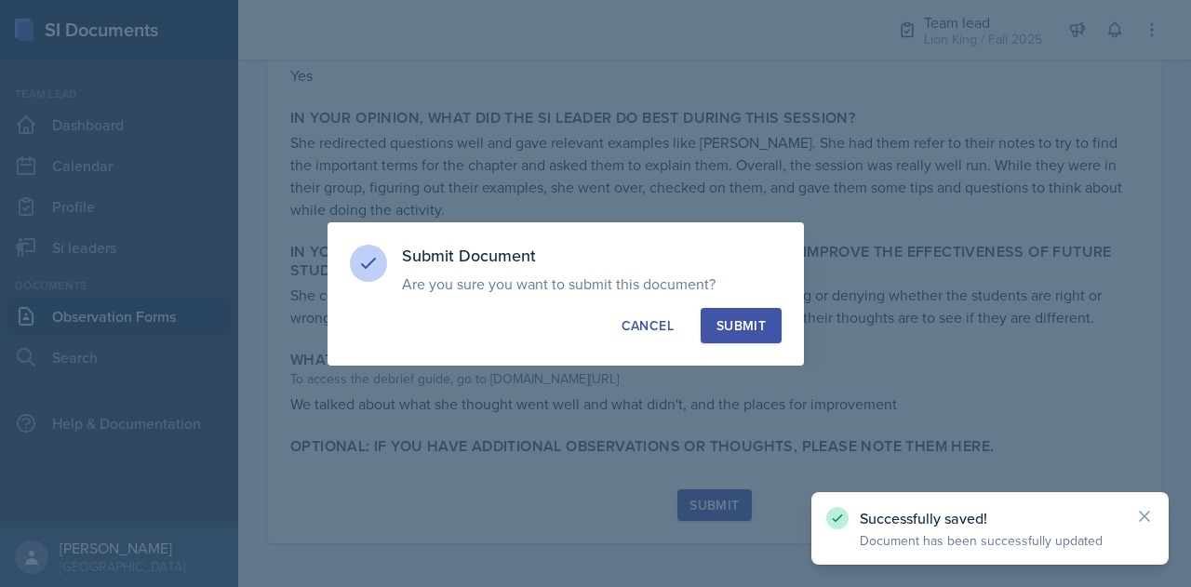
click at [730, 334] on div "Submit" at bounding box center [740, 325] width 49 height 19
radio input "true"
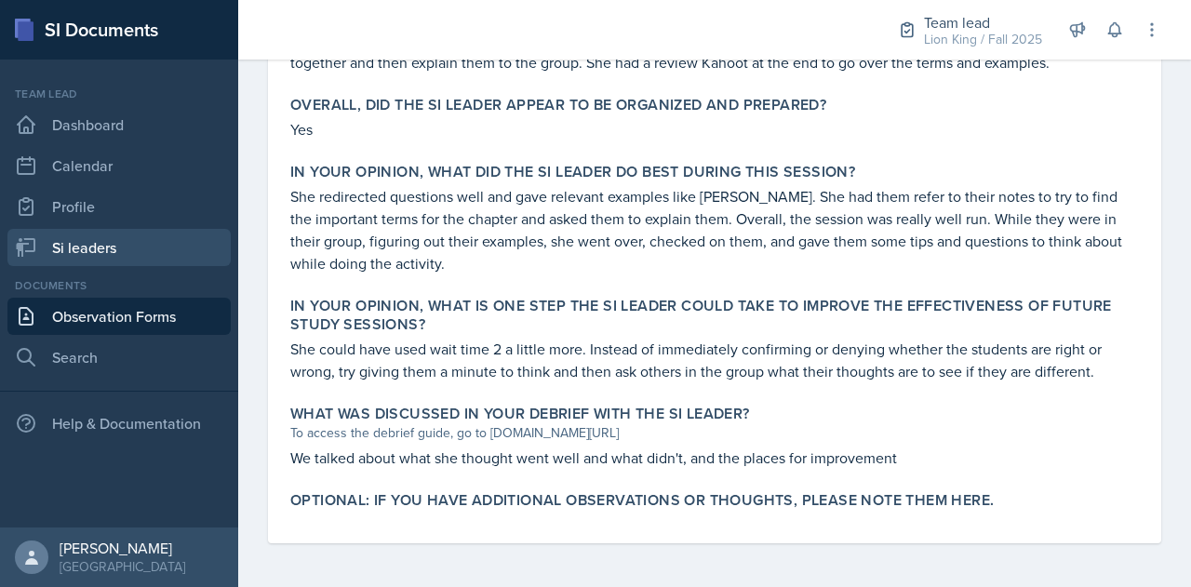
click at [109, 248] on link "Si leaders" at bounding box center [118, 247] width 223 height 37
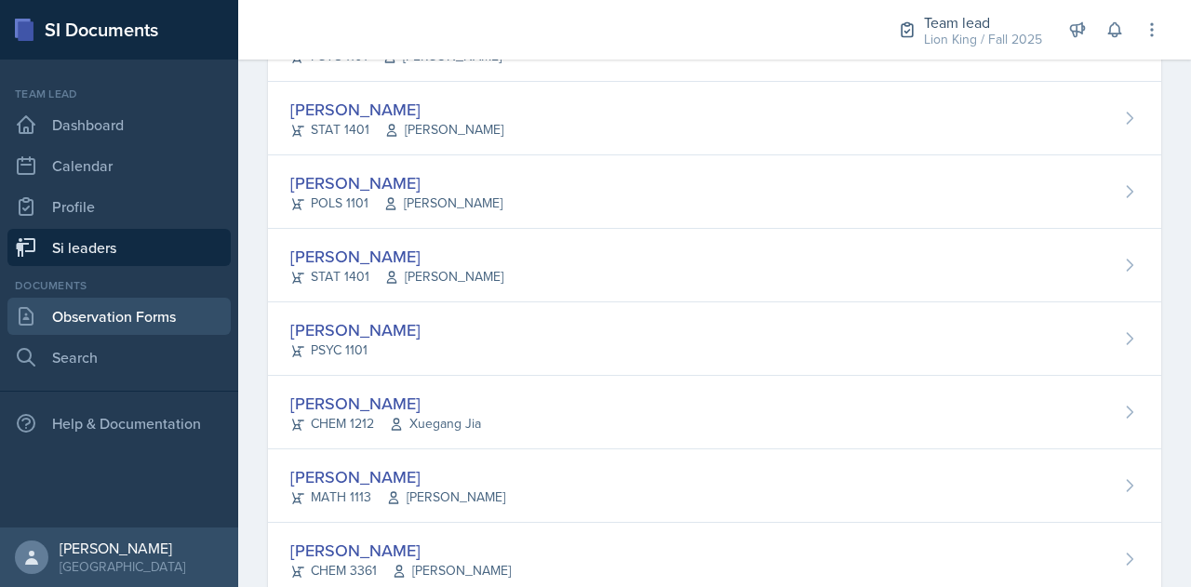
click at [104, 307] on link "Observation Forms" at bounding box center [118, 316] width 223 height 37
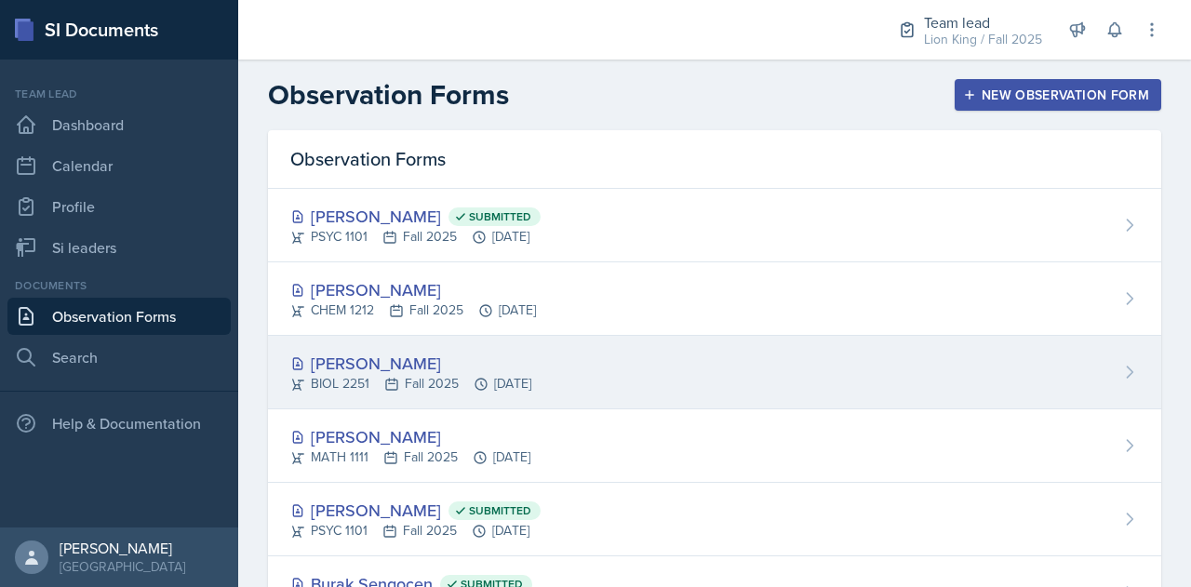
scroll to position [84, 0]
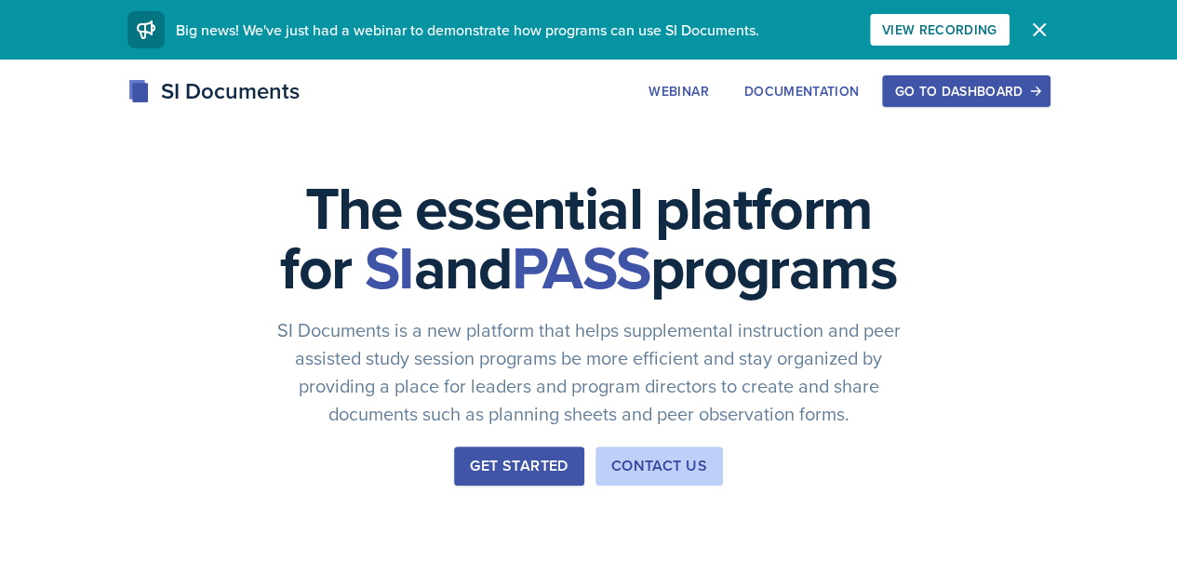
click at [1038, 94] on div "Go to Dashboard" at bounding box center [965, 91] width 143 height 15
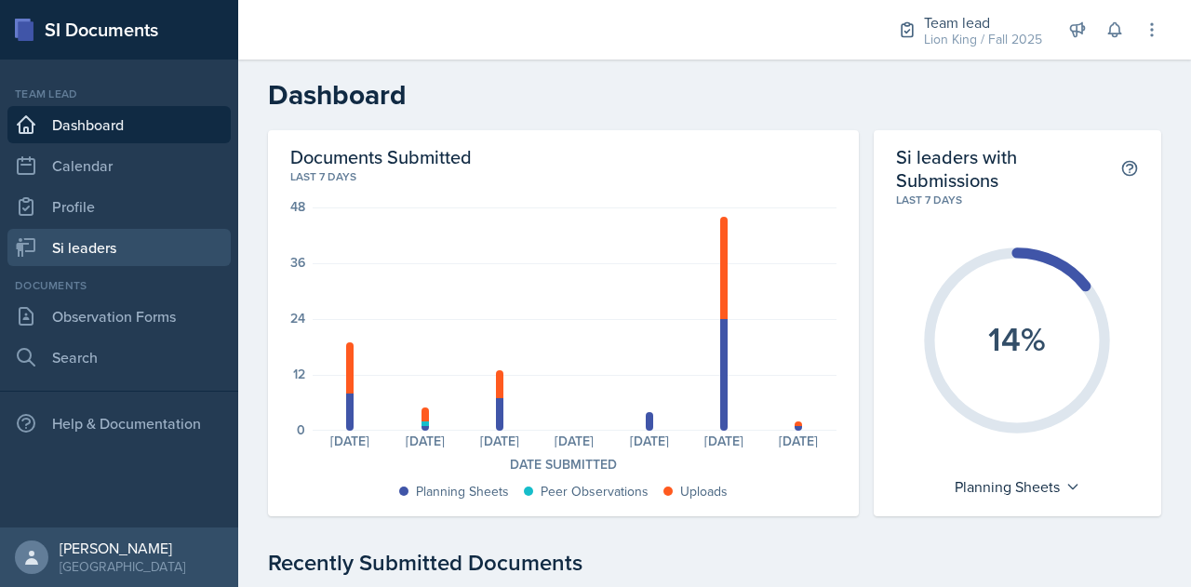
click at [104, 250] on link "Si leaders" at bounding box center [118, 247] width 223 height 37
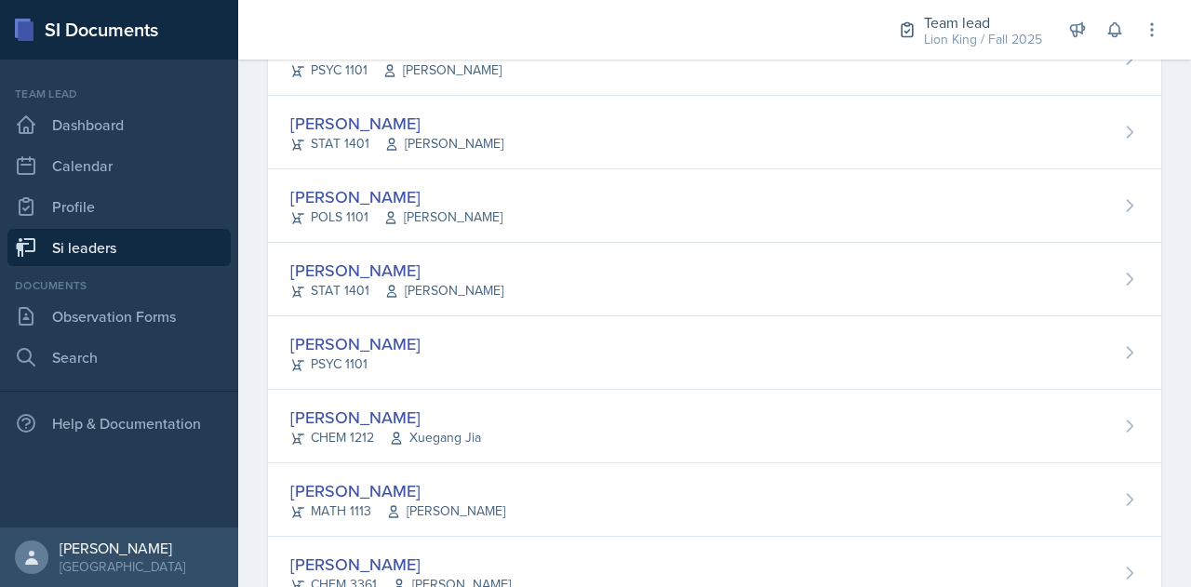
scroll to position [890, 0]
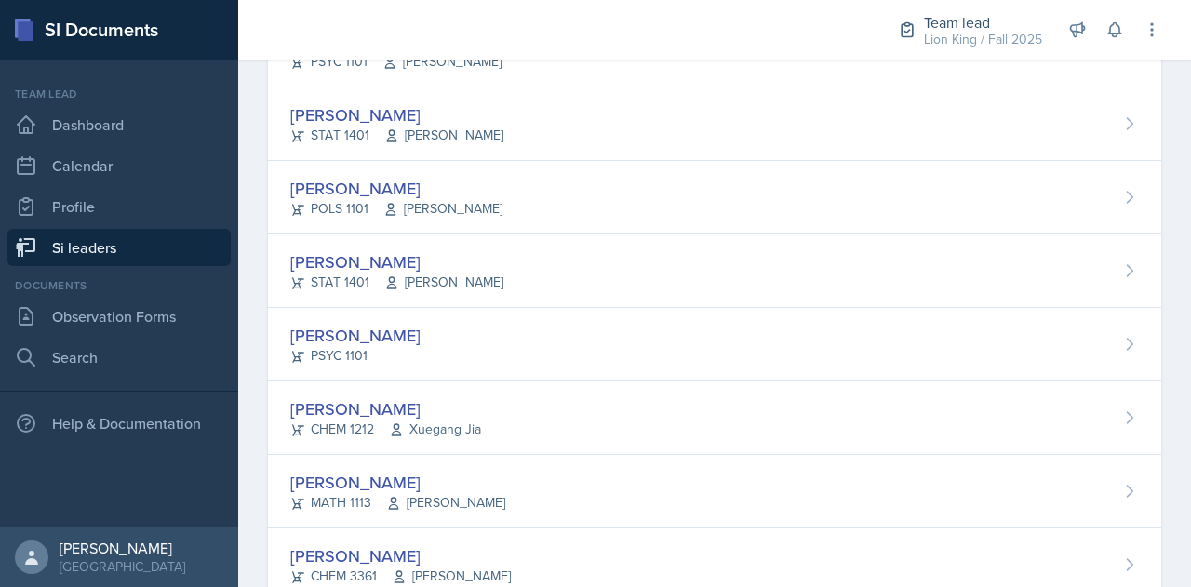
click at [519, 355] on div "Lauretta Martin PSYC 1101" at bounding box center [714, 345] width 893 height 74
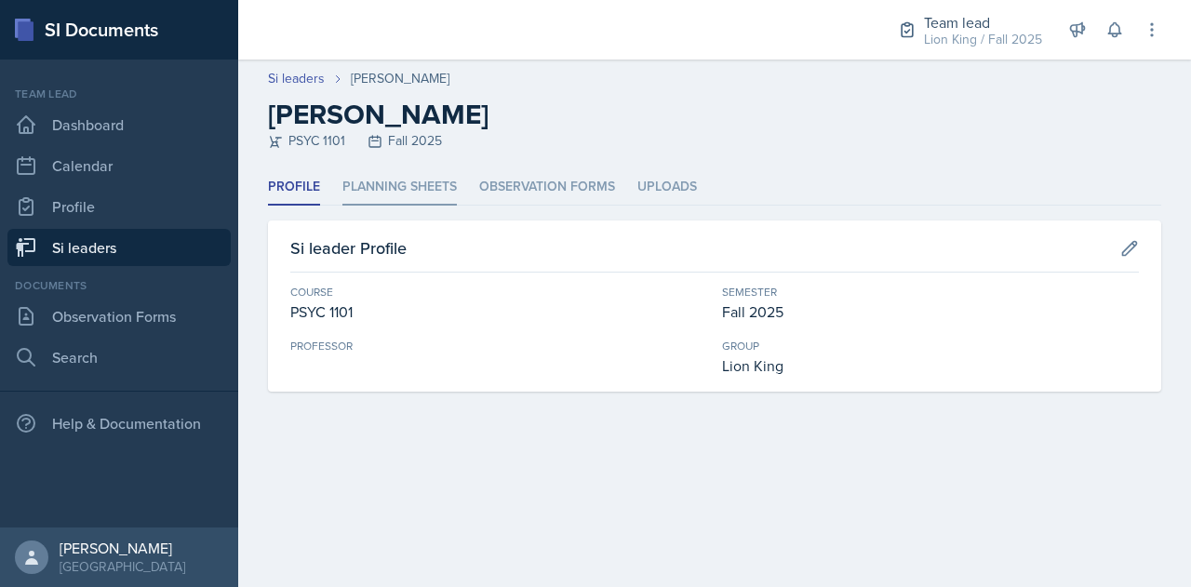
click at [413, 177] on li "Planning Sheets" at bounding box center [399, 187] width 114 height 36
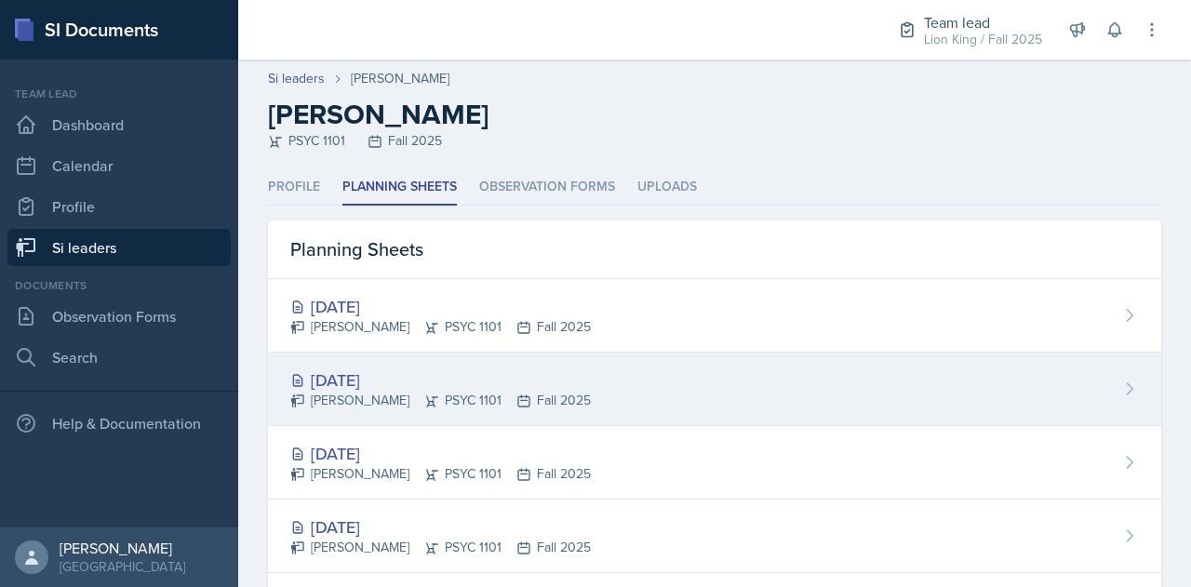
click at [387, 372] on div "[DATE]" at bounding box center [440, 380] width 301 height 25
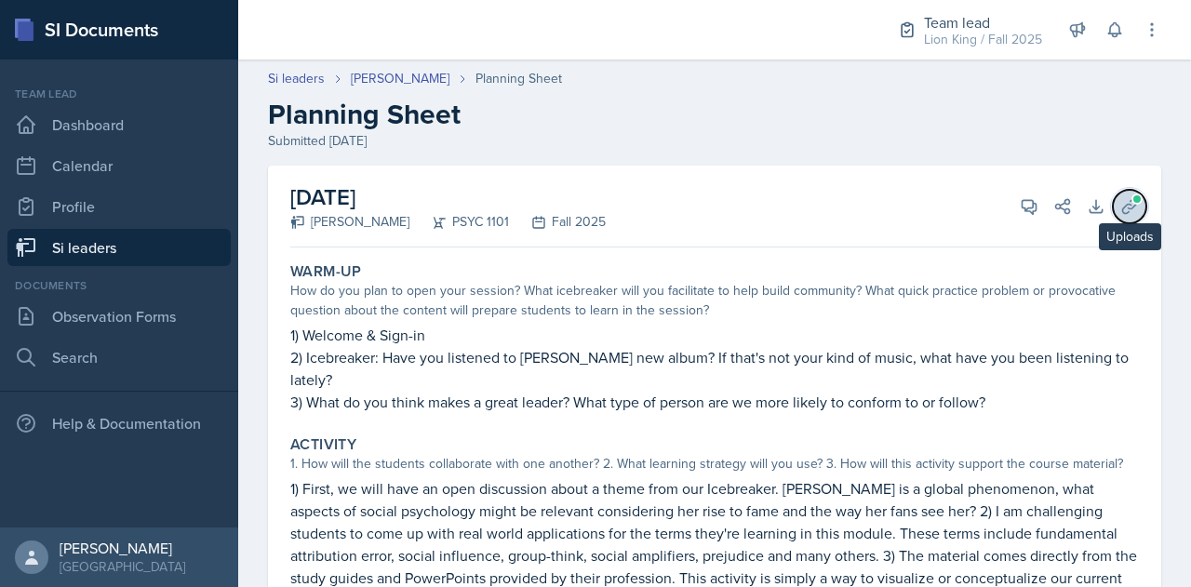
click at [1120, 204] on icon at bounding box center [1129, 206] width 19 height 19
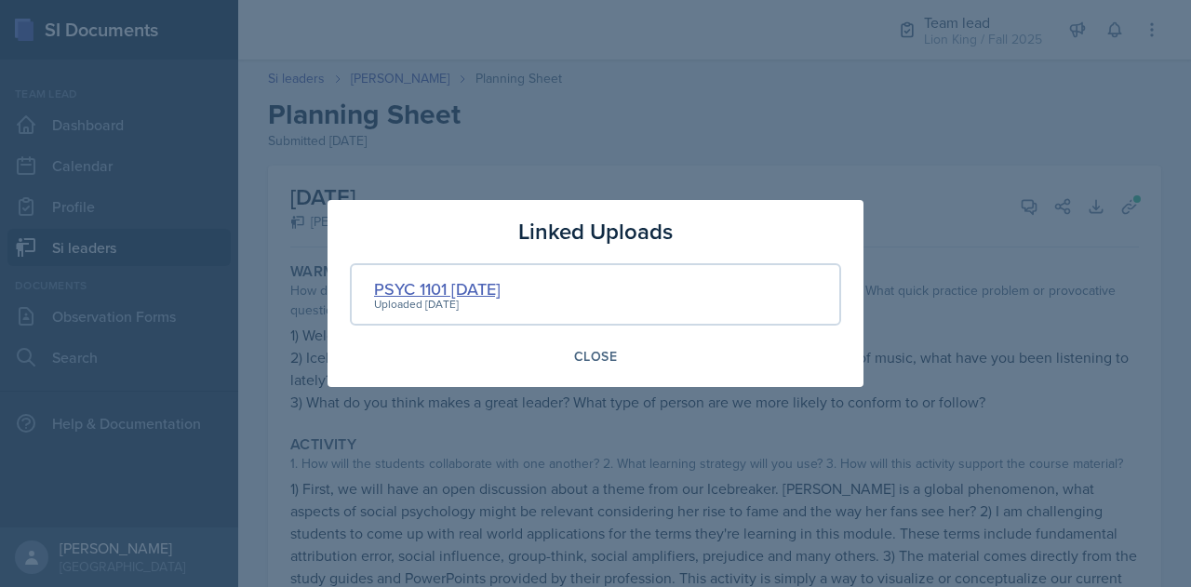
click at [477, 281] on div "PSYC 1101 10/6/25" at bounding box center [437, 288] width 127 height 25
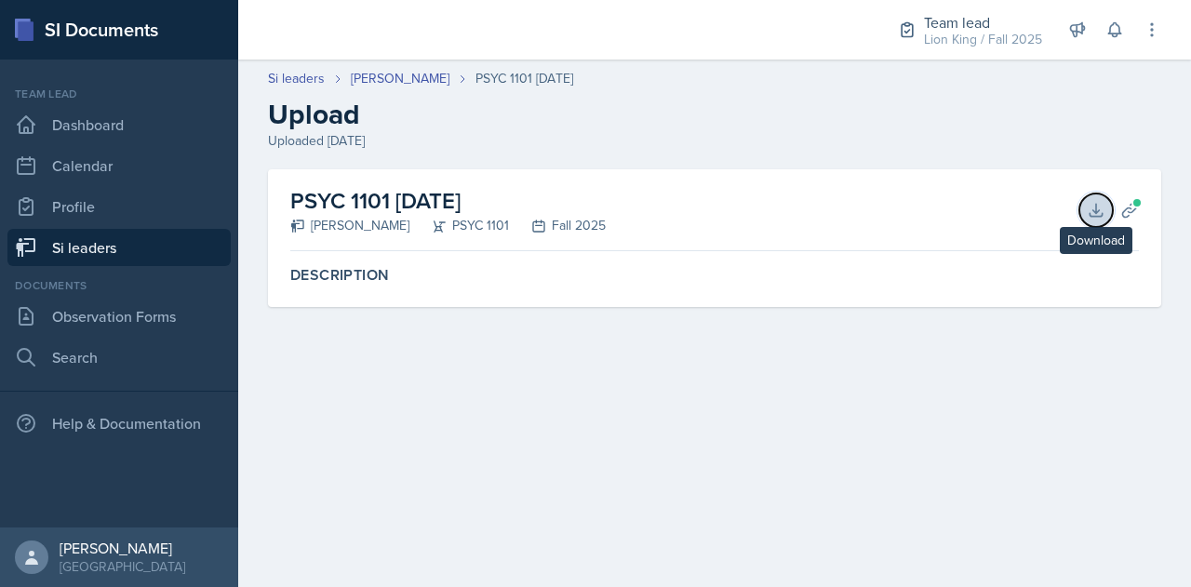
click at [1098, 215] on icon at bounding box center [1096, 210] width 19 height 19
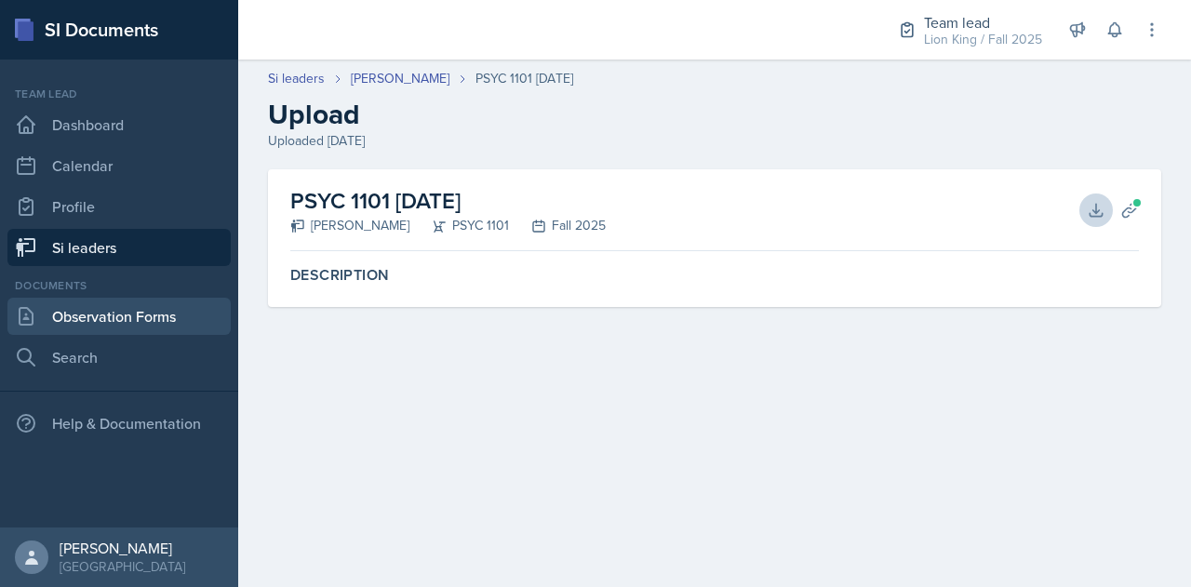
click at [112, 321] on link "Observation Forms" at bounding box center [118, 316] width 223 height 37
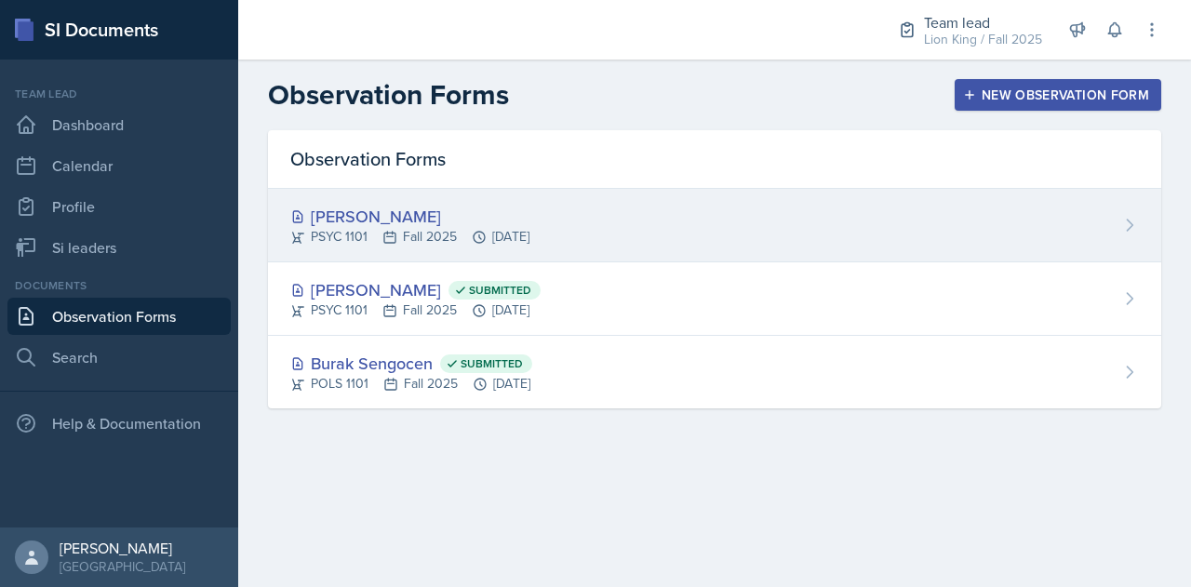
click at [605, 217] on div "Lauretta Martin PSYC 1101 Fall 2025 Oct 6th, 2025" at bounding box center [714, 226] width 893 height 74
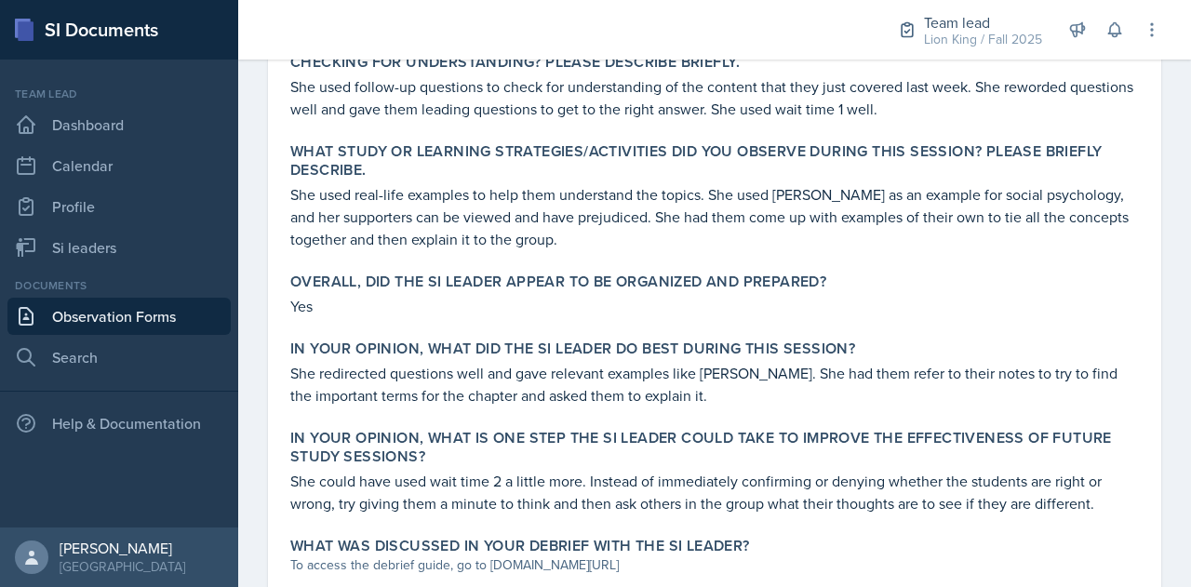
scroll to position [718, 0]
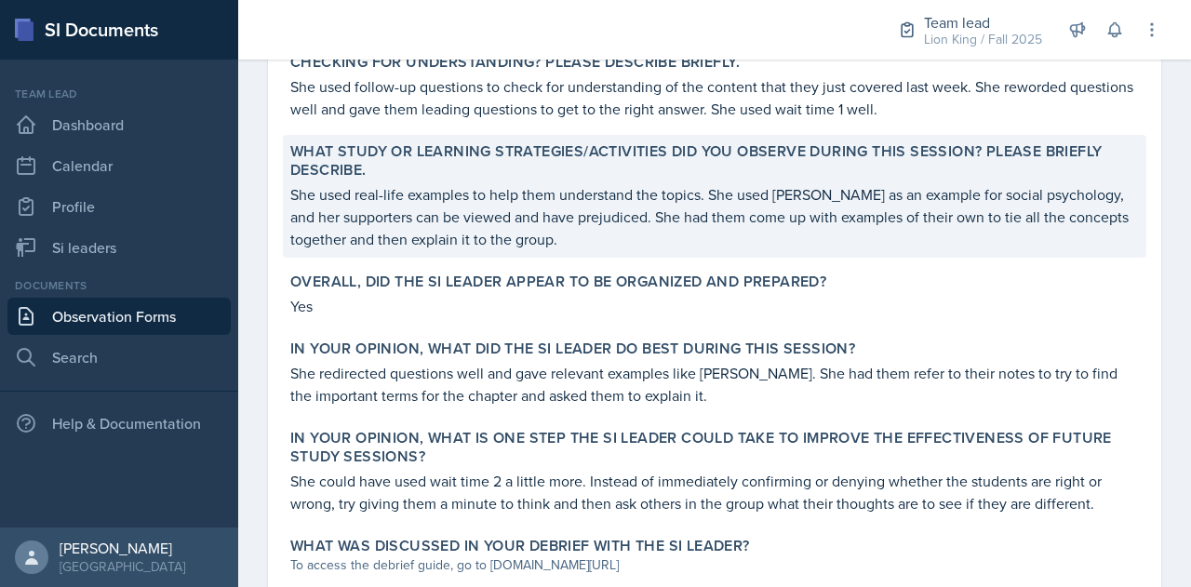
click at [645, 243] on p "She used real-life examples to help them understand the topics. She used Taylor…" at bounding box center [714, 216] width 849 height 67
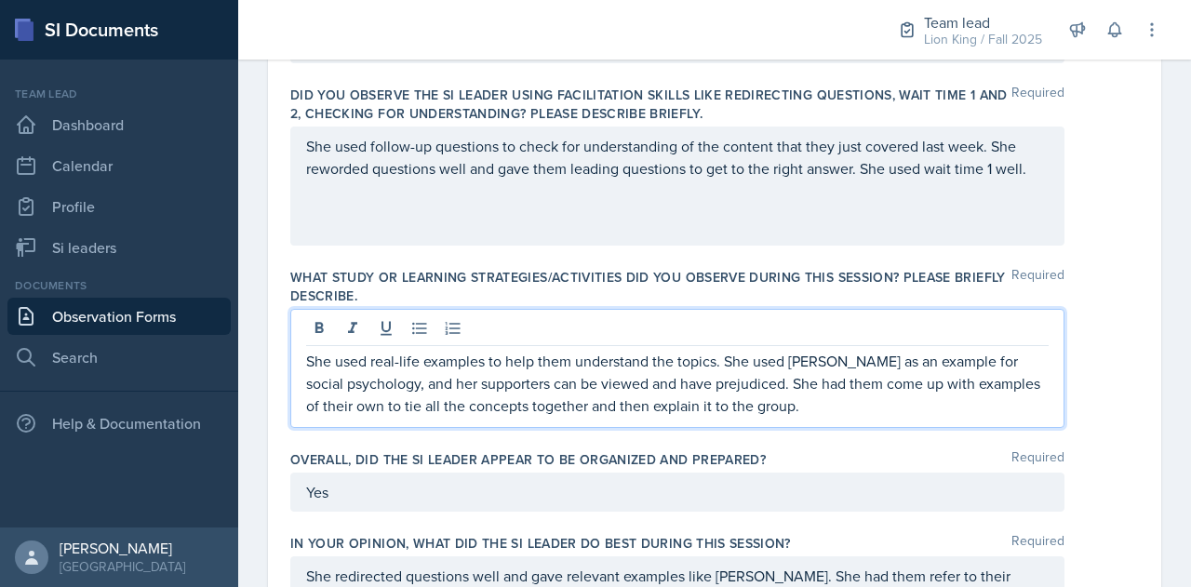
click at [785, 378] on p "She used real-life examples to help them understand the topics. She used Taylor…" at bounding box center [677, 383] width 743 height 67
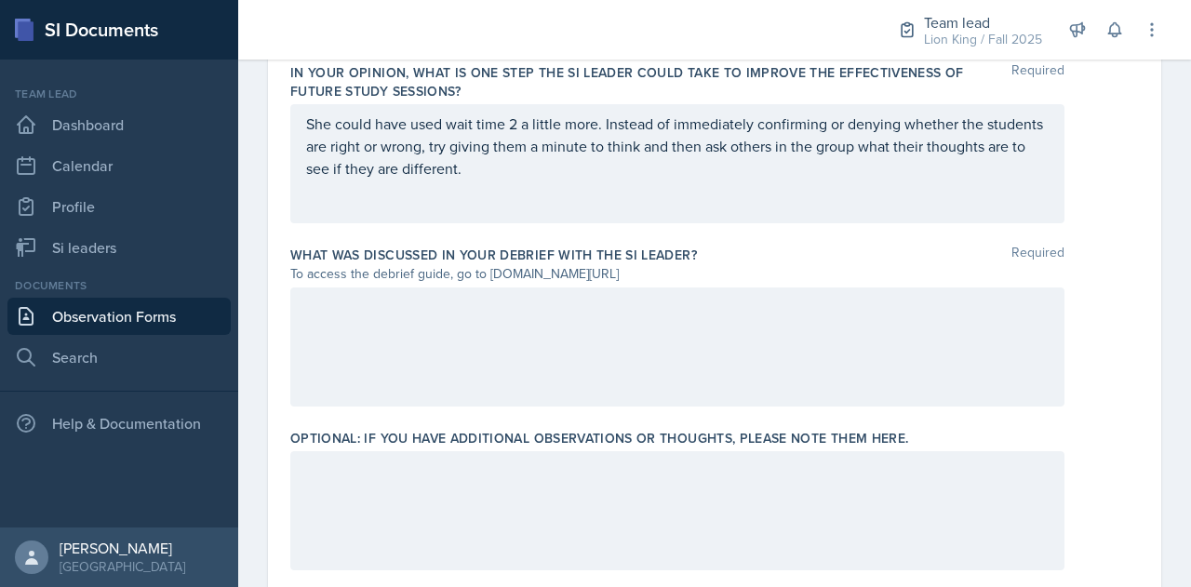
scroll to position [1374, 0]
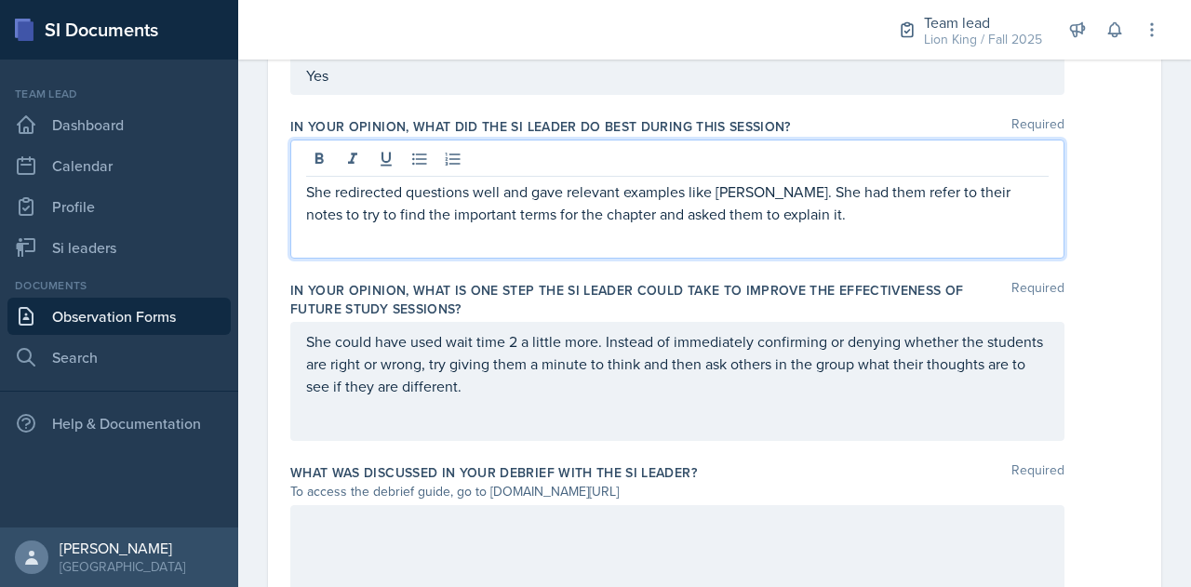
click at [801, 185] on p "She redirected questions well and gave relevant examples like Taylor Swift. She…" at bounding box center [677, 203] width 743 height 45
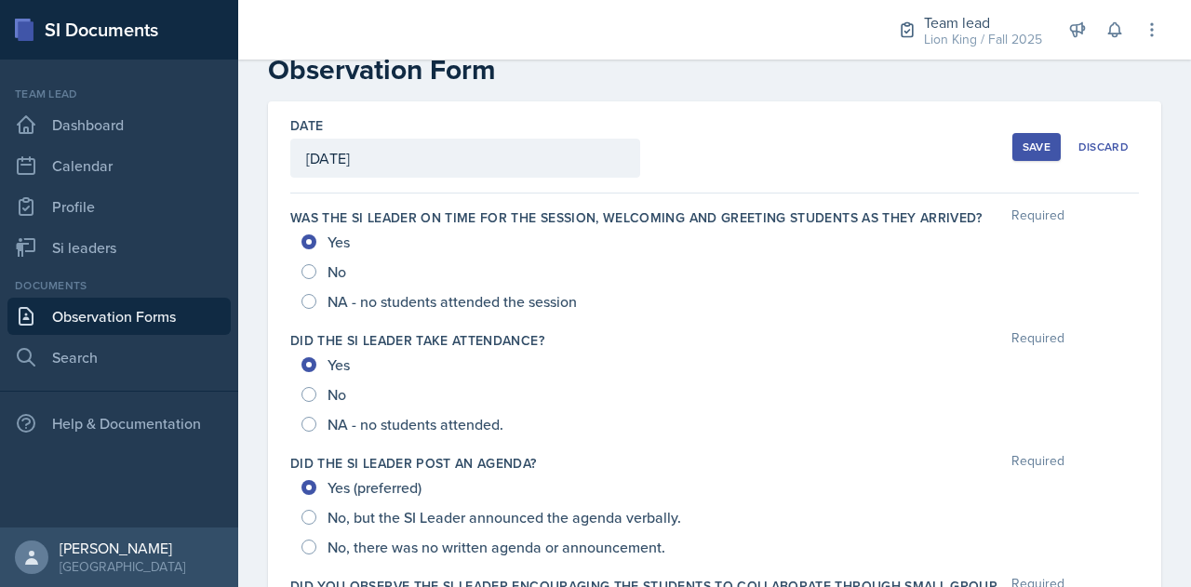
scroll to position [0, 0]
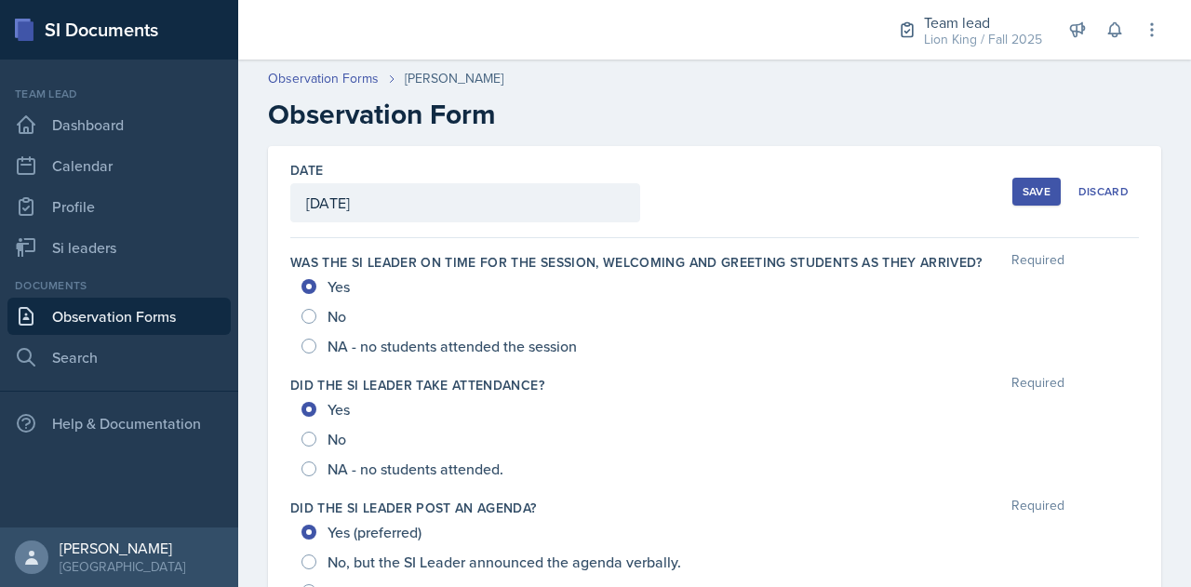
click at [752, 120] on h2 "Observation Form" at bounding box center [714, 114] width 893 height 33
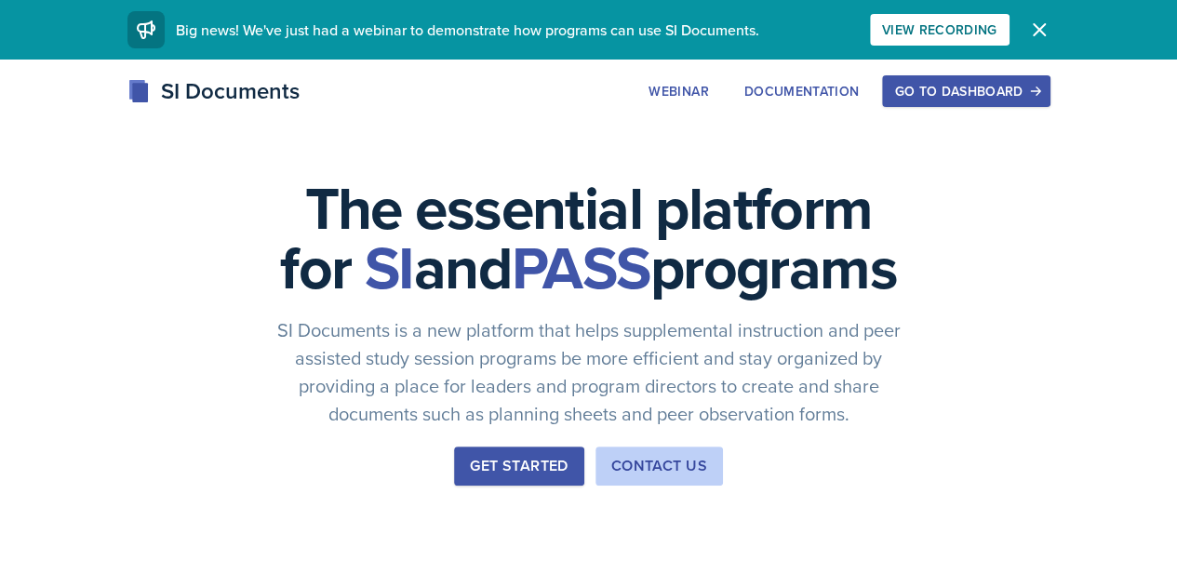
click at [1038, 91] on div "Go to Dashboard" at bounding box center [965, 91] width 143 height 15
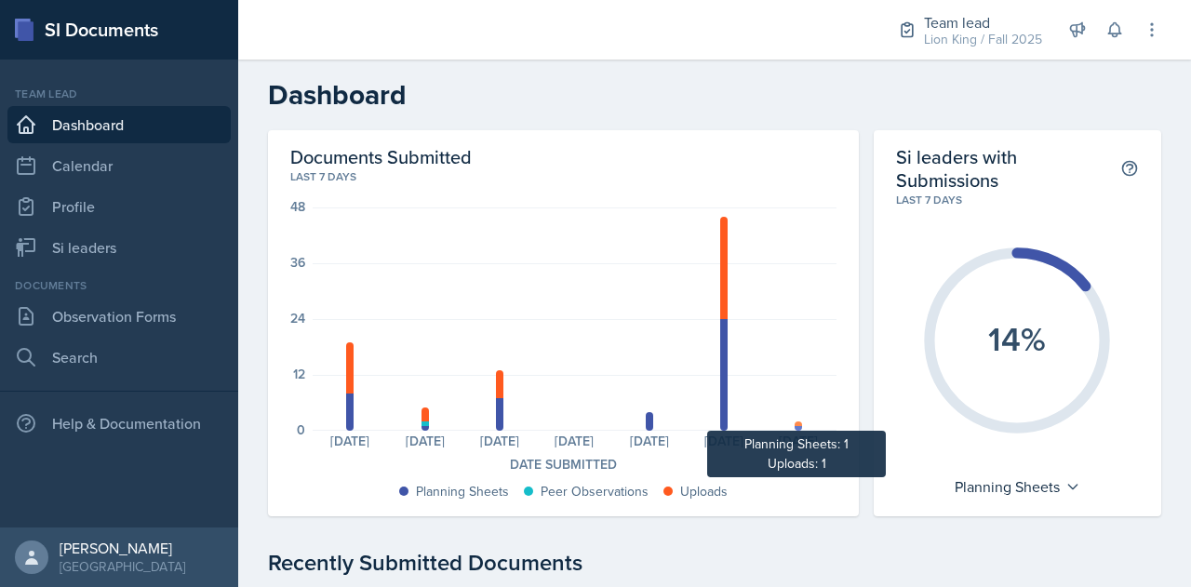
click at [795, 422] on div at bounding box center [798, 424] width 7 height 5
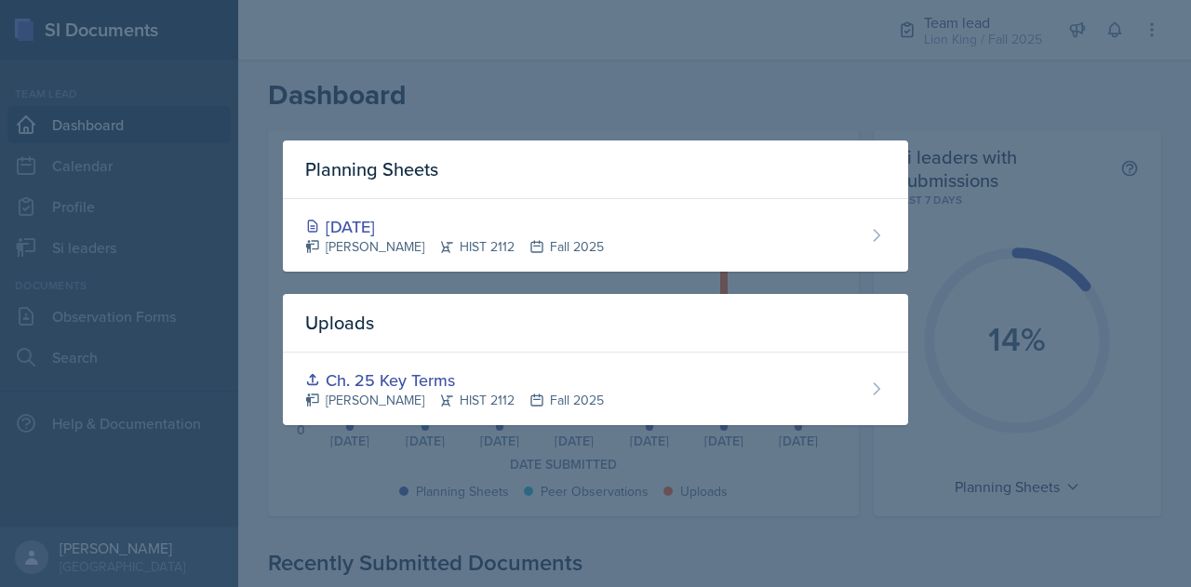
click at [788, 521] on div at bounding box center [595, 293] width 1191 height 587
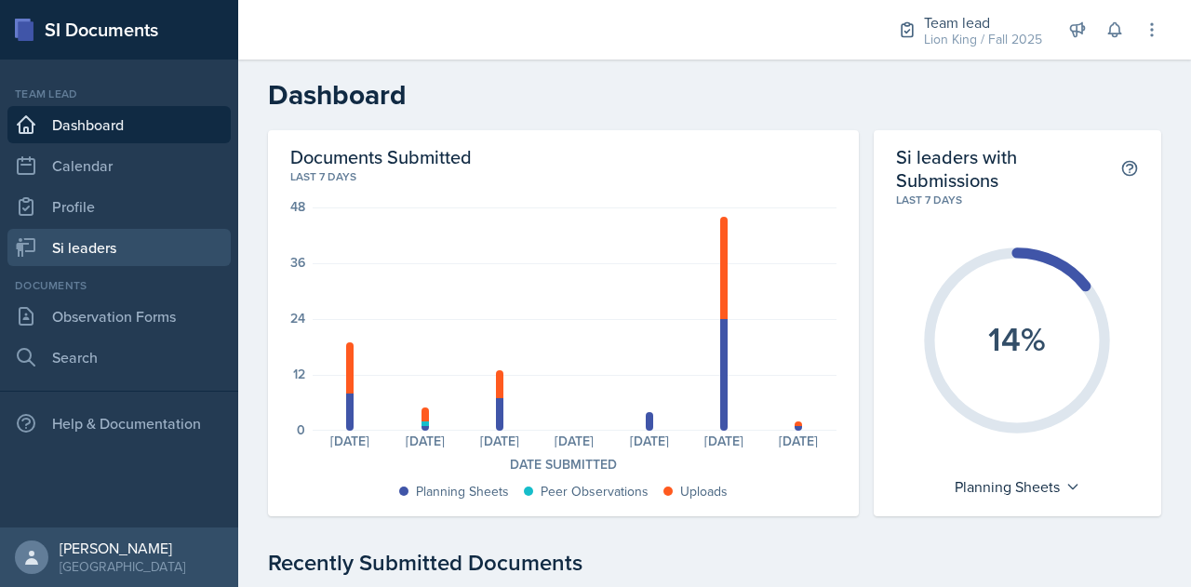
click at [79, 236] on link "Si leaders" at bounding box center [118, 247] width 223 height 37
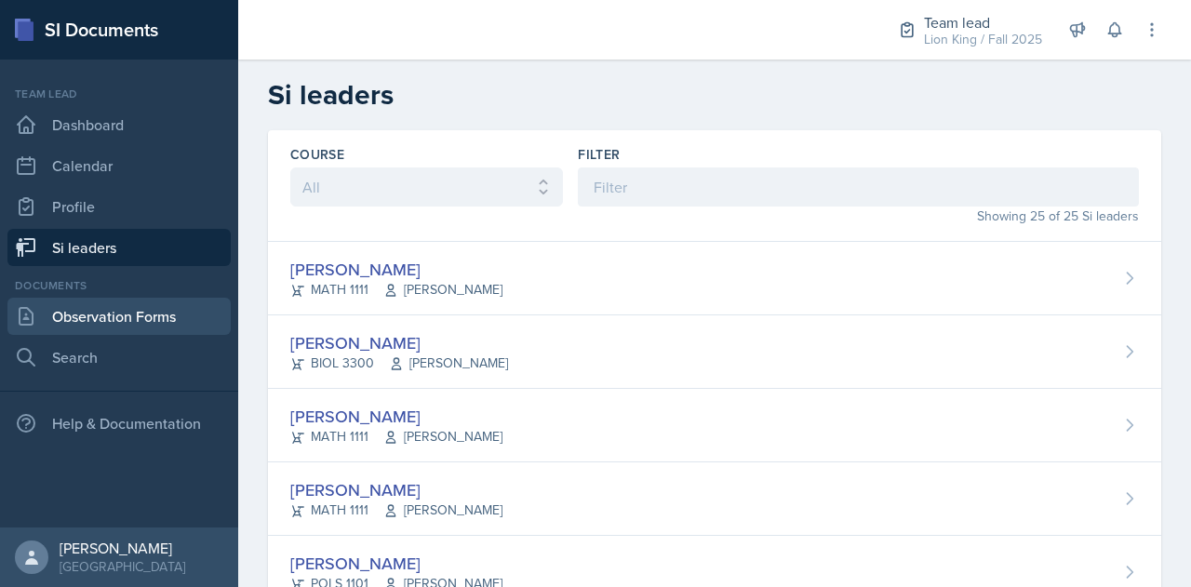
click at [30, 313] on icon at bounding box center [26, 316] width 22 height 22
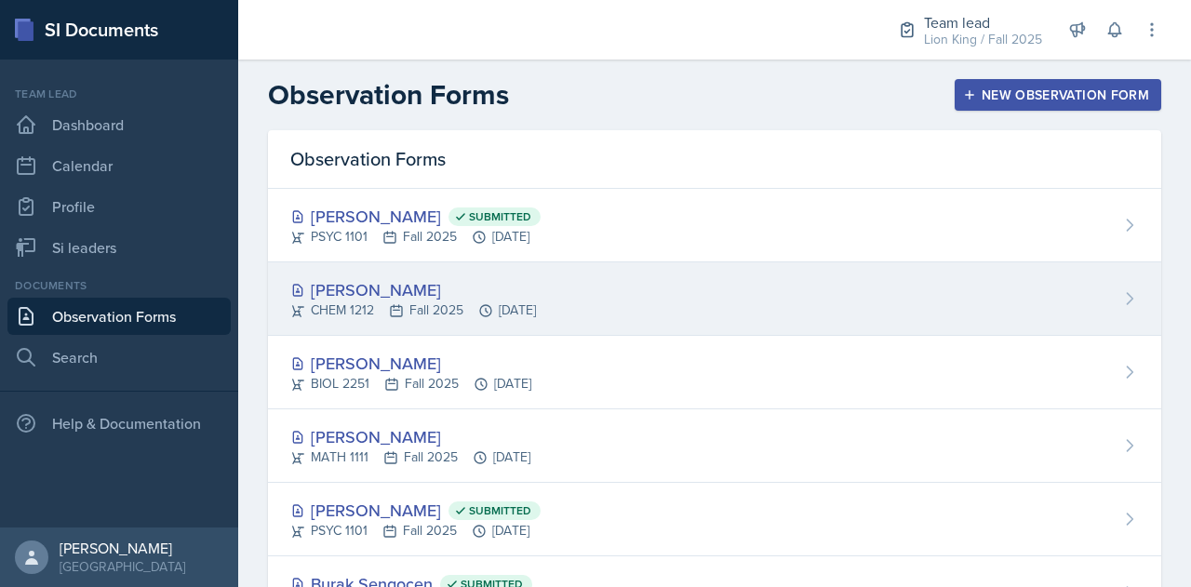
click at [536, 286] on div "[PERSON_NAME]" at bounding box center [413, 289] width 246 height 25
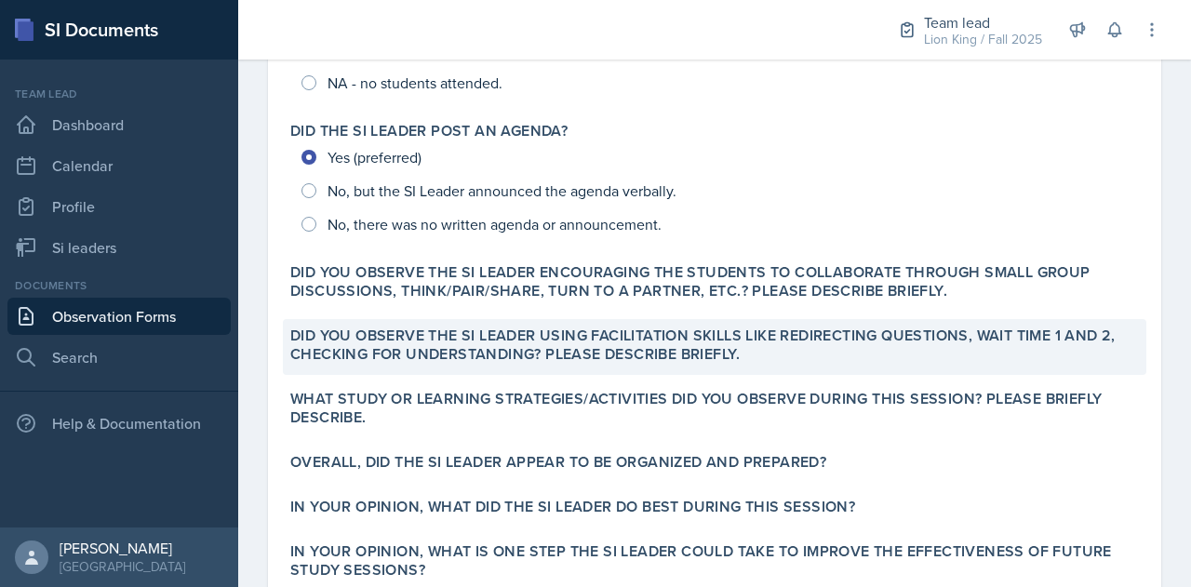
scroll to position [432, 0]
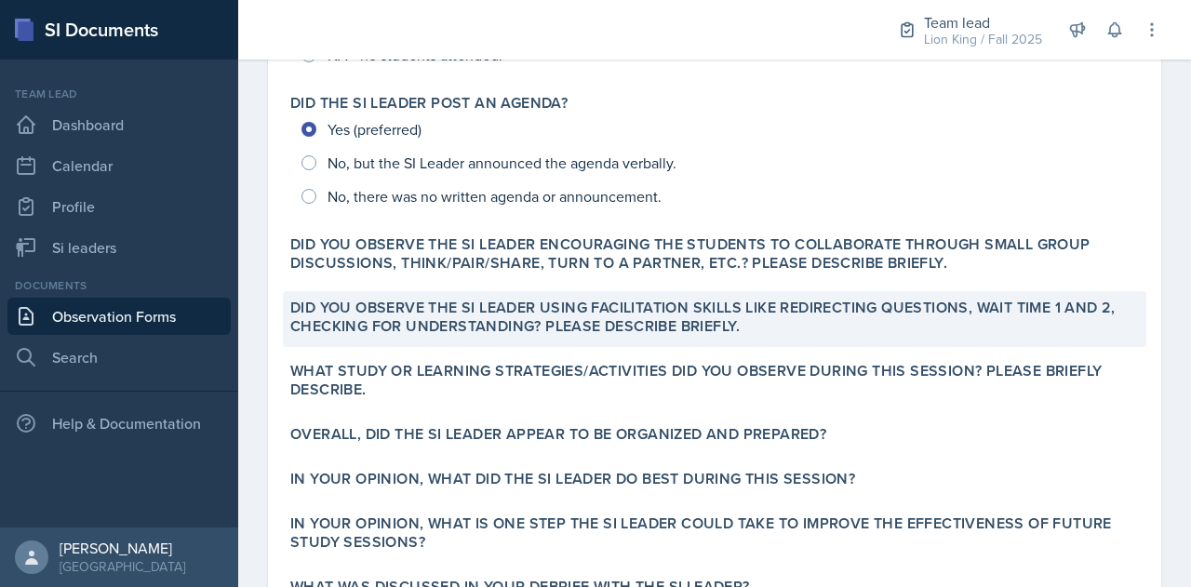
click at [568, 331] on label "Did you observe the SI Leader using facilitation skills like redirecting questi…" at bounding box center [714, 317] width 849 height 37
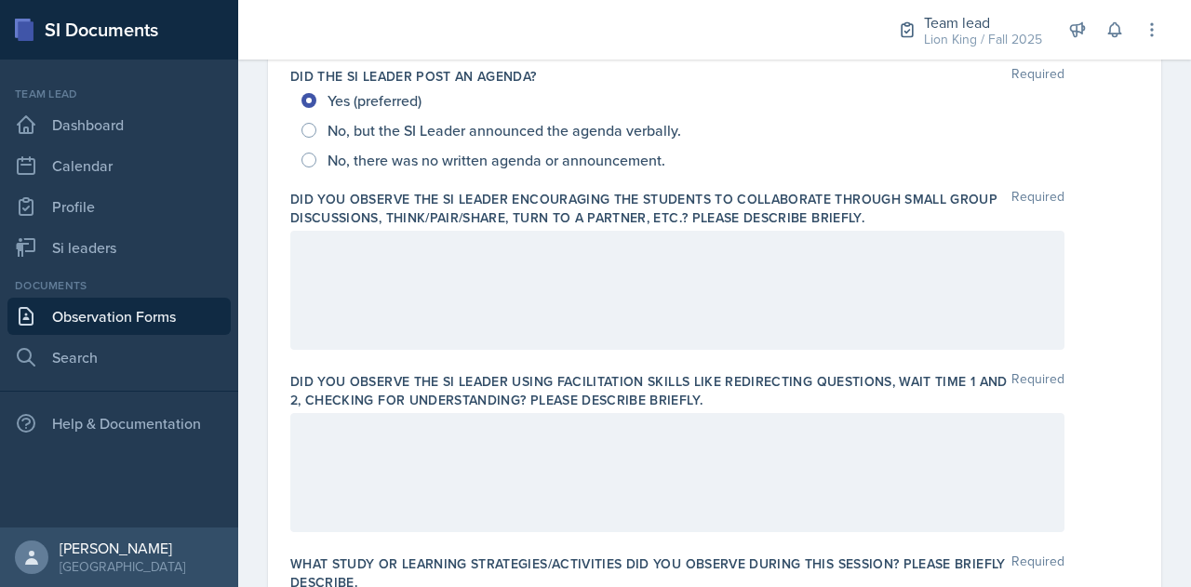
click at [438, 425] on div at bounding box center [677, 472] width 774 height 119
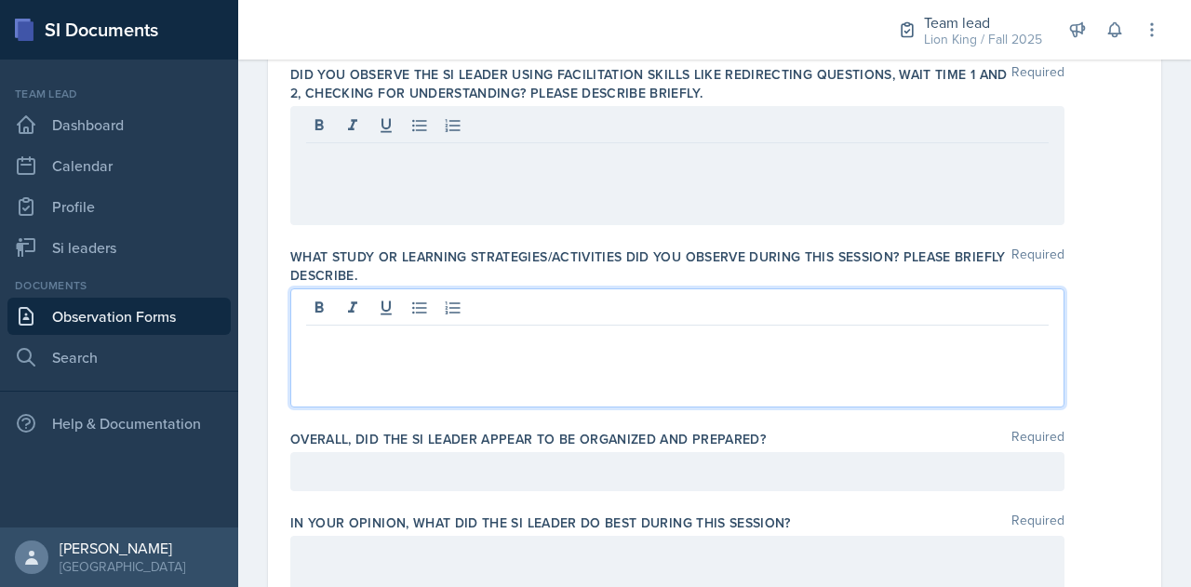
click at [512, 329] on p at bounding box center [677, 340] width 743 height 22
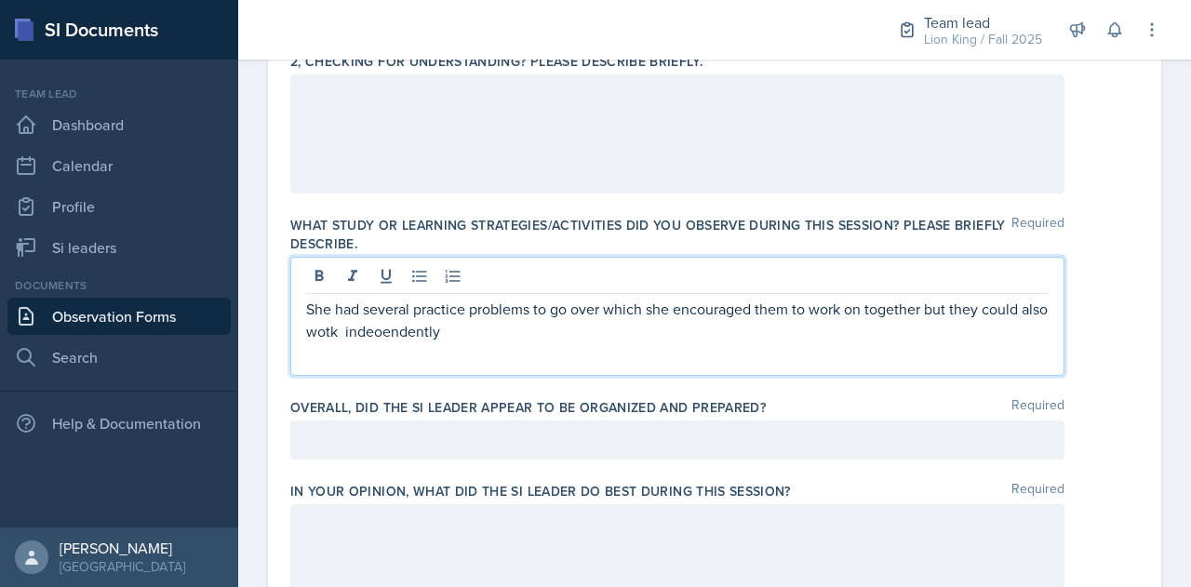
click at [373, 330] on p "She had several practice problems to go over which she encouraged them to work …" at bounding box center [677, 320] width 743 height 45
click at [359, 332] on p "She had several practice problems to go over which she encouraged them to work …" at bounding box center [677, 320] width 743 height 45
click at [407, 330] on p "She had several practice problems to go over which she encouraged them to work …" at bounding box center [677, 320] width 743 height 45
click at [478, 328] on p "She had several practice problems to go over which she encouraged them to work …" at bounding box center [677, 320] width 743 height 45
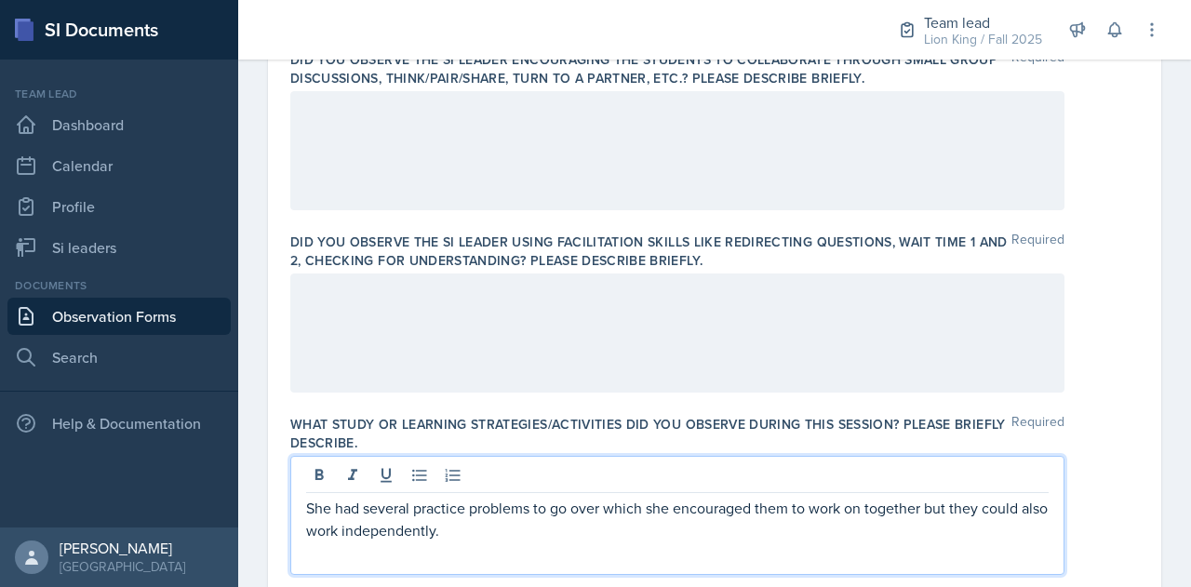
click at [387, 305] on div at bounding box center [677, 333] width 774 height 119
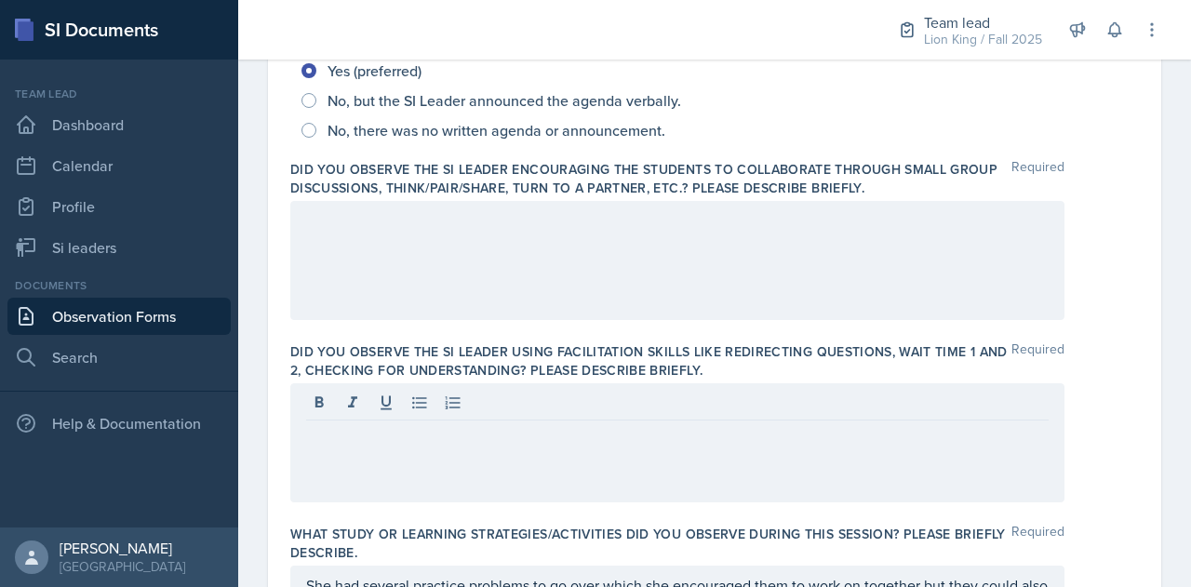
click at [337, 234] on div at bounding box center [677, 260] width 774 height 119
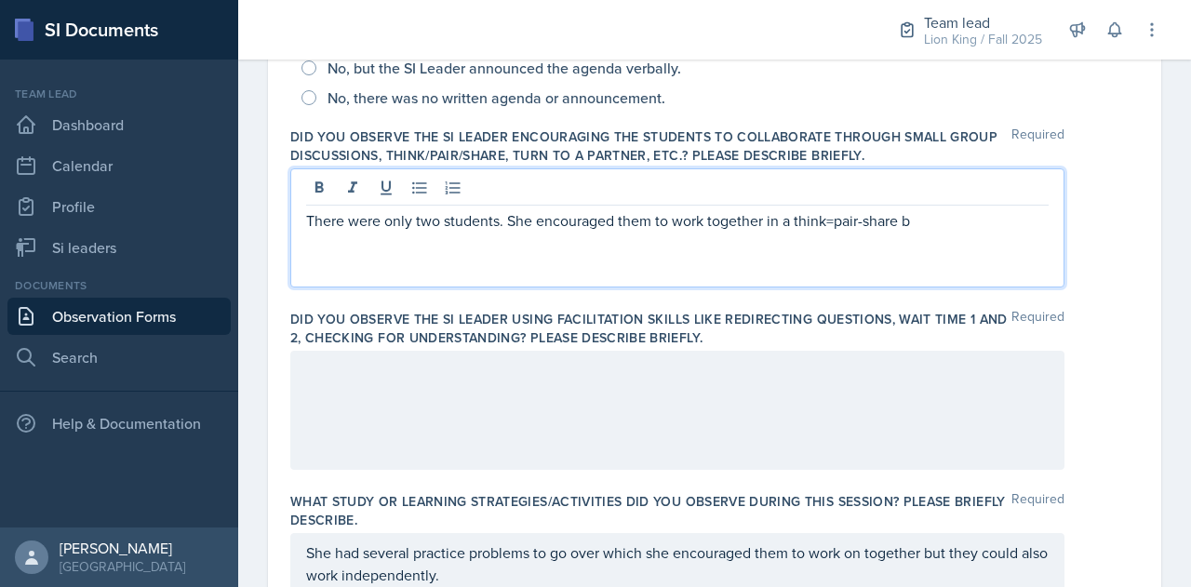
click at [832, 217] on p "There were only two students. She encouraged them to work together in a think=p…" at bounding box center [677, 220] width 743 height 22
click at [916, 221] on p "There were only two students. She encouraged them to work together in a think-p…" at bounding box center [677, 220] width 743 height 22
click at [779, 246] on p "There were only two students. She encouraged them to work together in a think-p…" at bounding box center [677, 231] width 743 height 45
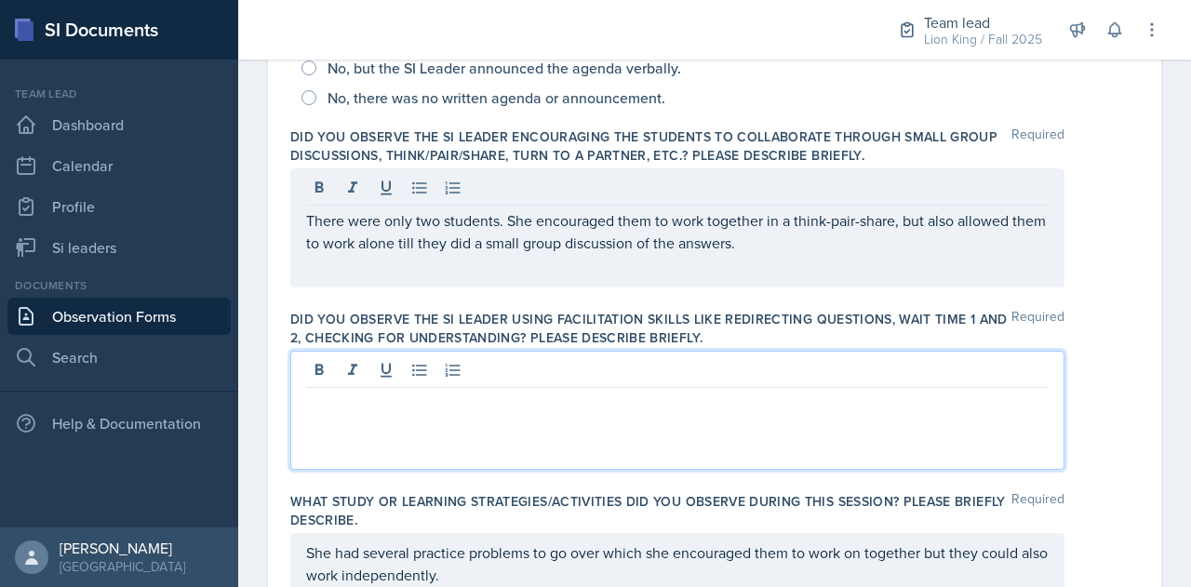
click at [653, 377] on div at bounding box center [677, 410] width 774 height 119
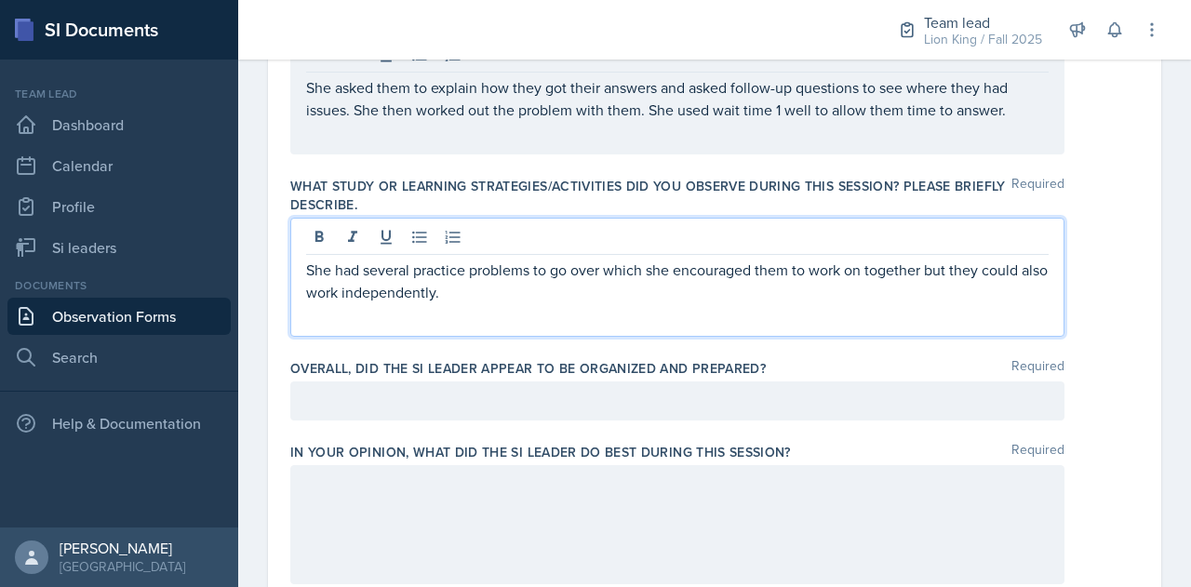
scroll to position [841, 0]
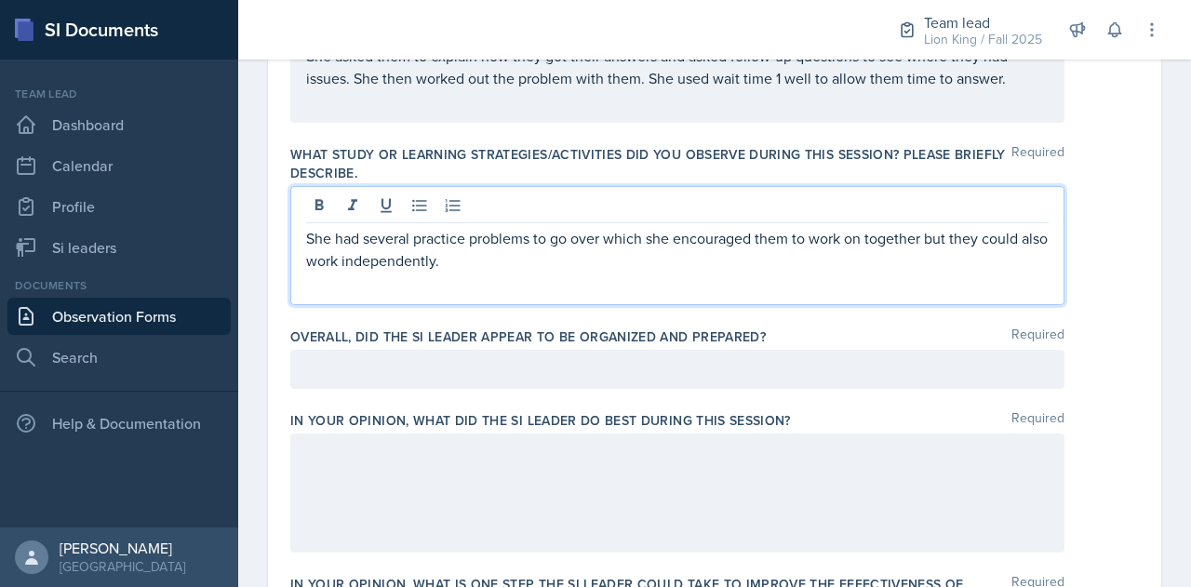
click at [578, 264] on p "She had several practice problems to go over which she encouraged them to work …" at bounding box center [677, 249] width 743 height 45
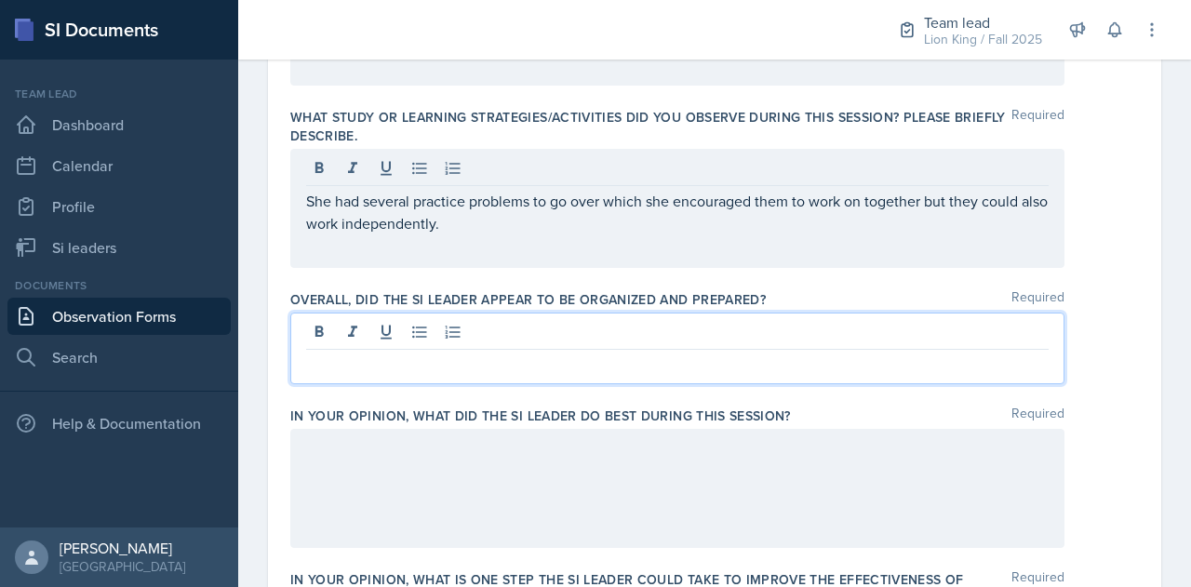
scroll to position [910, 0]
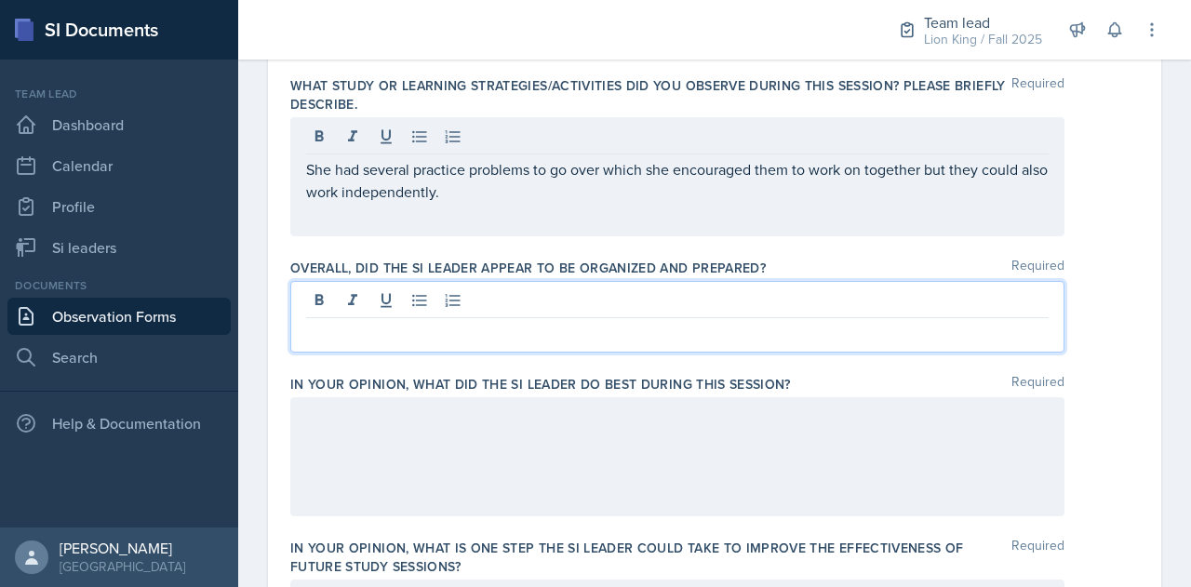
click at [567, 323] on p at bounding box center [677, 333] width 743 height 22
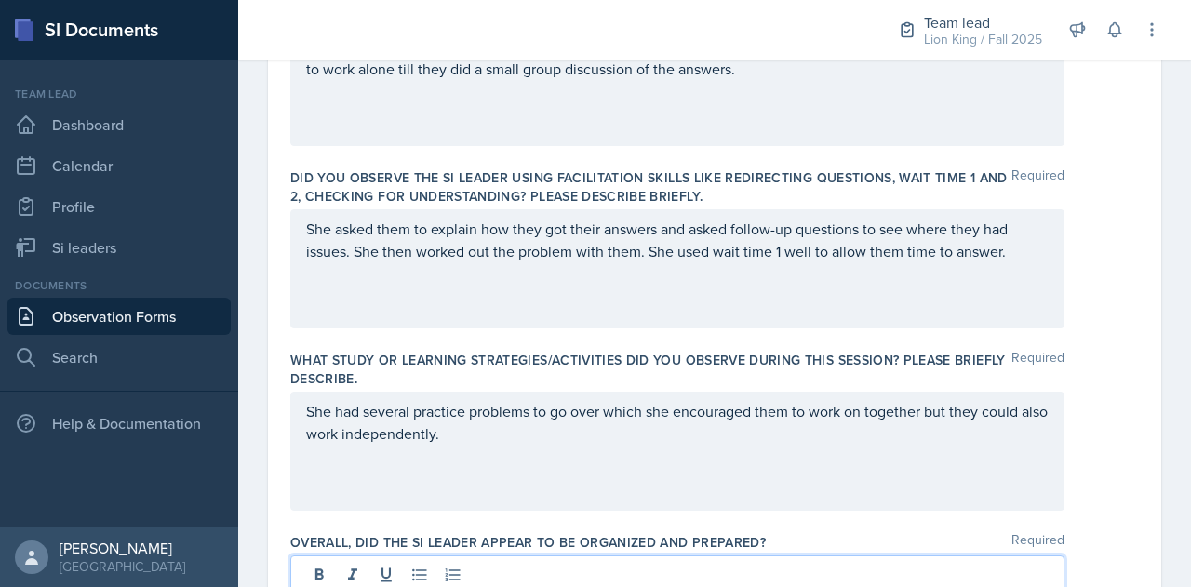
scroll to position [668, 0]
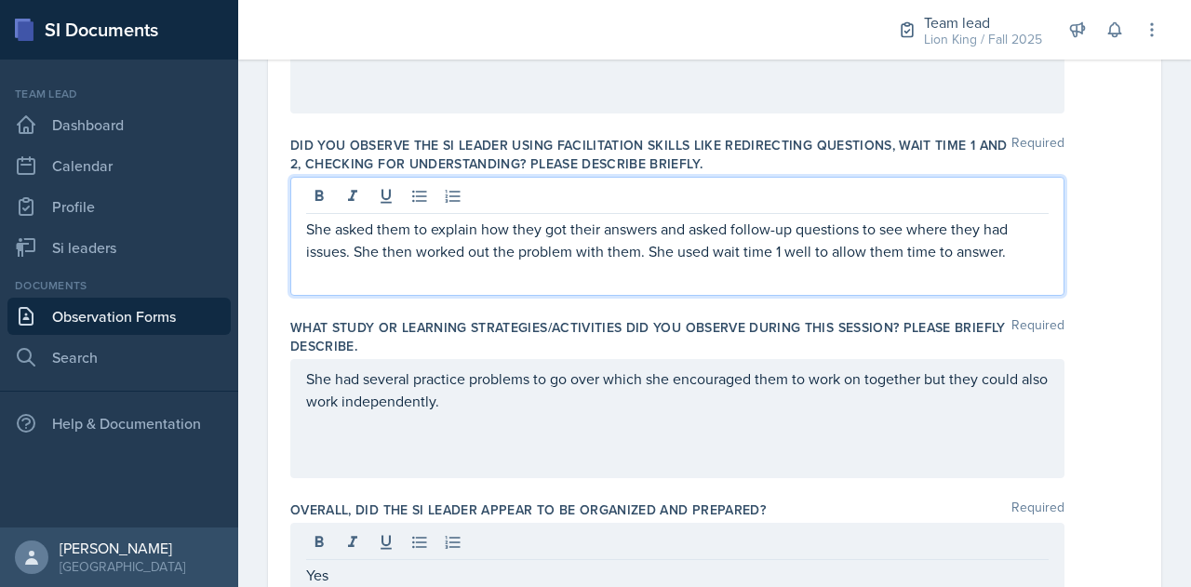
click at [1029, 258] on p "She asked them to explain how they got their answers and asked follow-up questi…" at bounding box center [677, 240] width 743 height 45
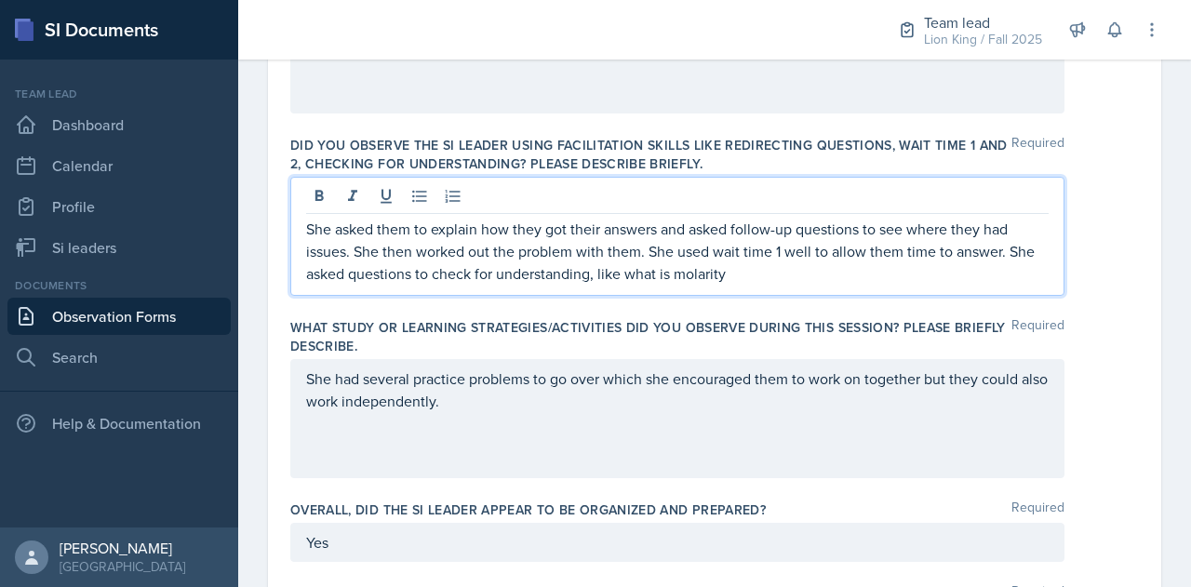
click at [733, 276] on p "She asked them to explain how they got their answers and asked follow-up questi…" at bounding box center [677, 251] width 743 height 67
click at [673, 274] on p "She asked them to explain how they got their answers and asked follow-up questi…" at bounding box center [677, 251] width 743 height 67
click at [720, 271] on p "She asked them to explain how they got their answers and asked follow-up questi…" at bounding box center [677, 251] width 743 height 67
click at [903, 274] on p "She asked them to explain how they got their answers and asked follow-up questi…" at bounding box center [677, 251] width 743 height 67
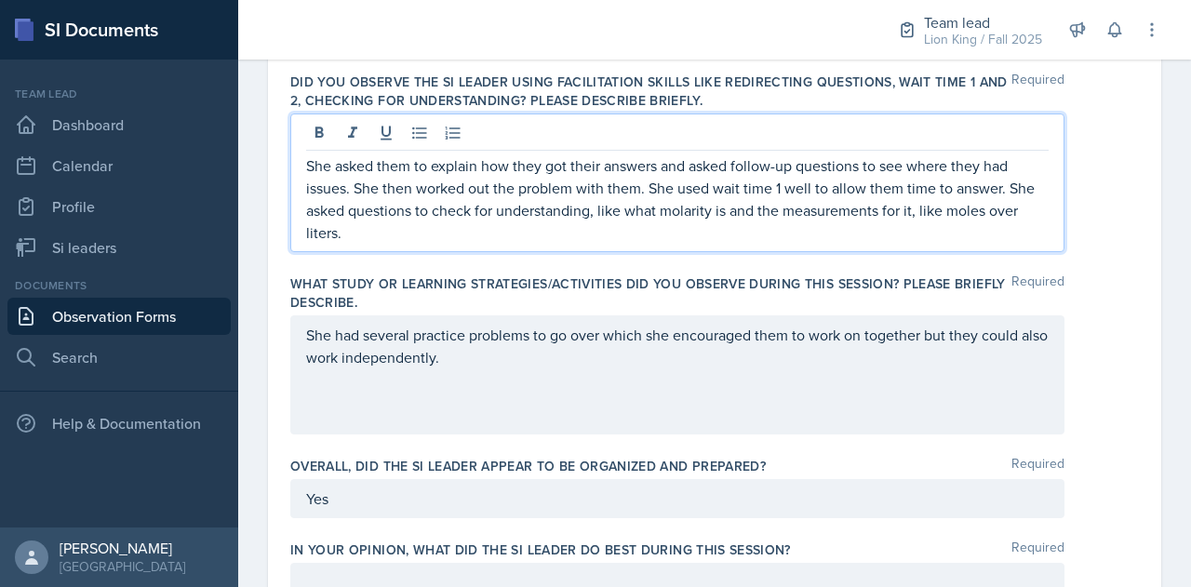
scroll to position [730, 0]
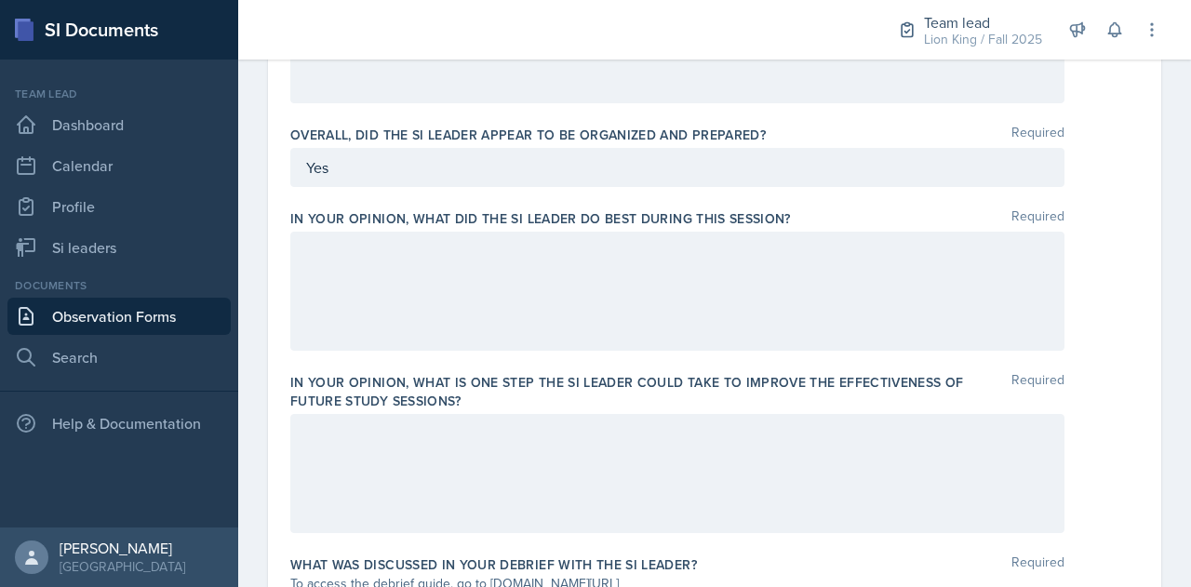
click at [596, 462] on div at bounding box center [677, 473] width 774 height 119
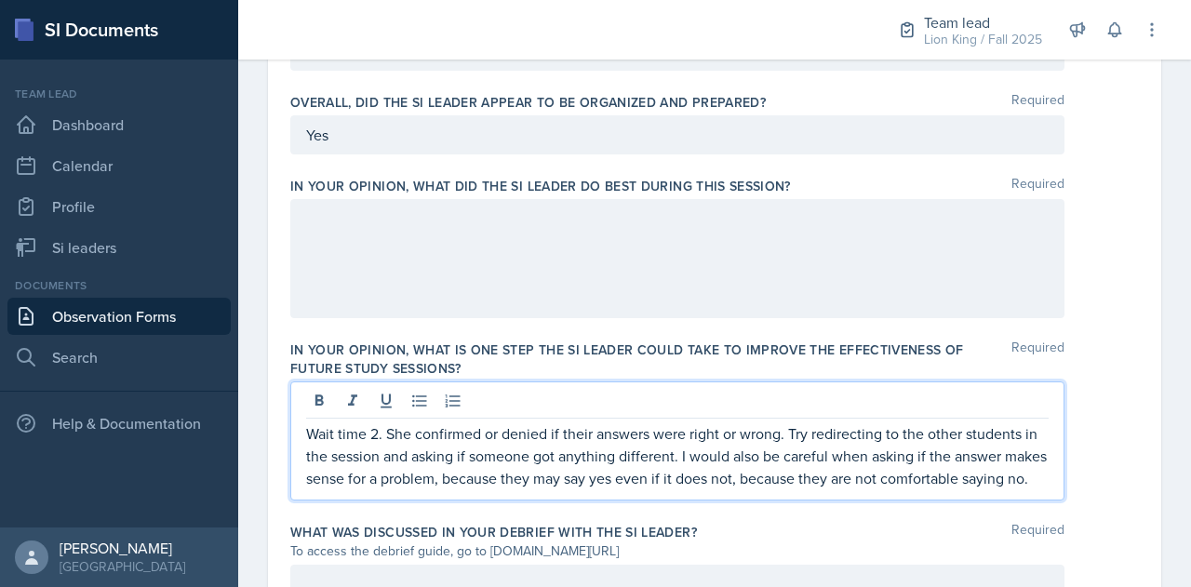
click at [722, 475] on p "Wait time 2. She confirmed or denied if their answers were right or wrong. Try …" at bounding box center [677, 455] width 743 height 67
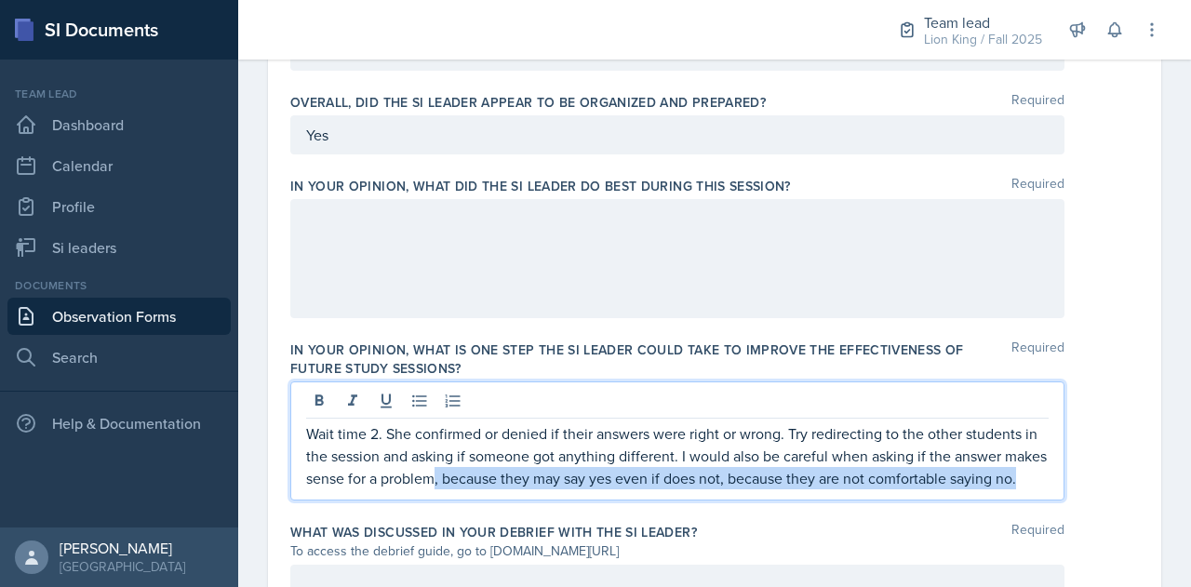
drag, startPoint x: 482, startPoint y: 476, endPoint x: 746, endPoint y: 544, distance: 272.9
click at [746, 544] on div "Was the SI Leader on time for the session, welcoming and greeting students as t…" at bounding box center [714, 20] width 849 height 1715
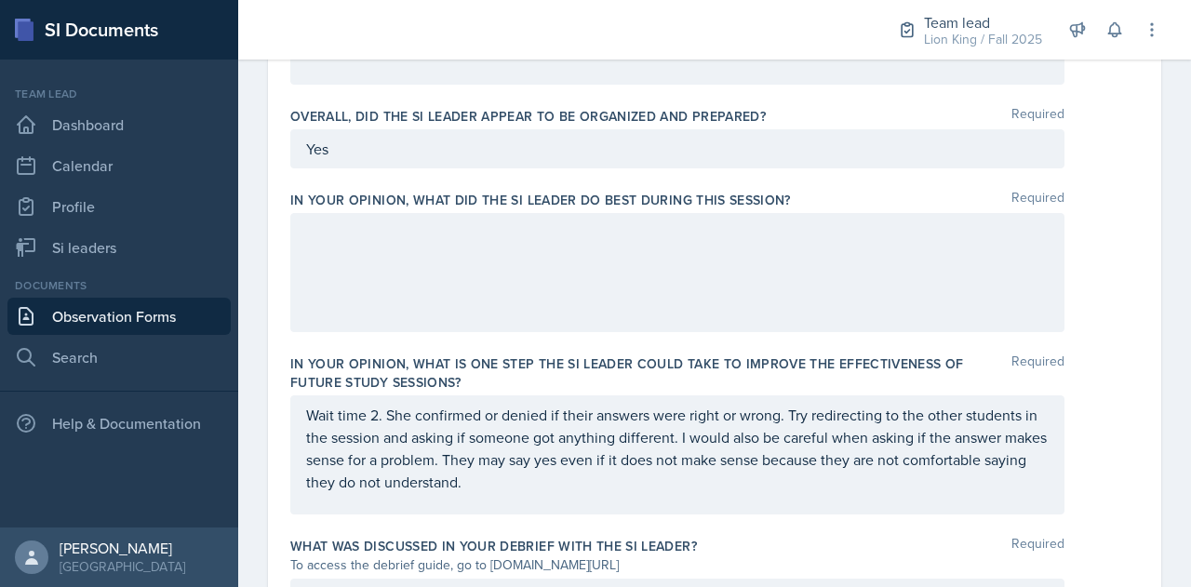
scroll to position [1094, 0]
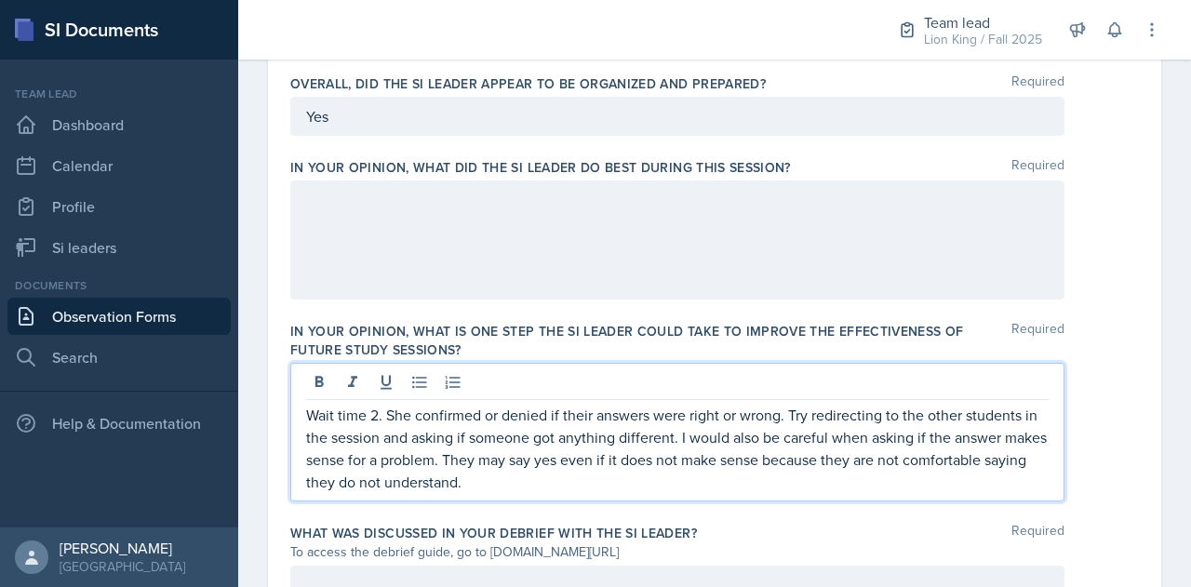
click at [940, 198] on div at bounding box center [677, 240] width 774 height 119
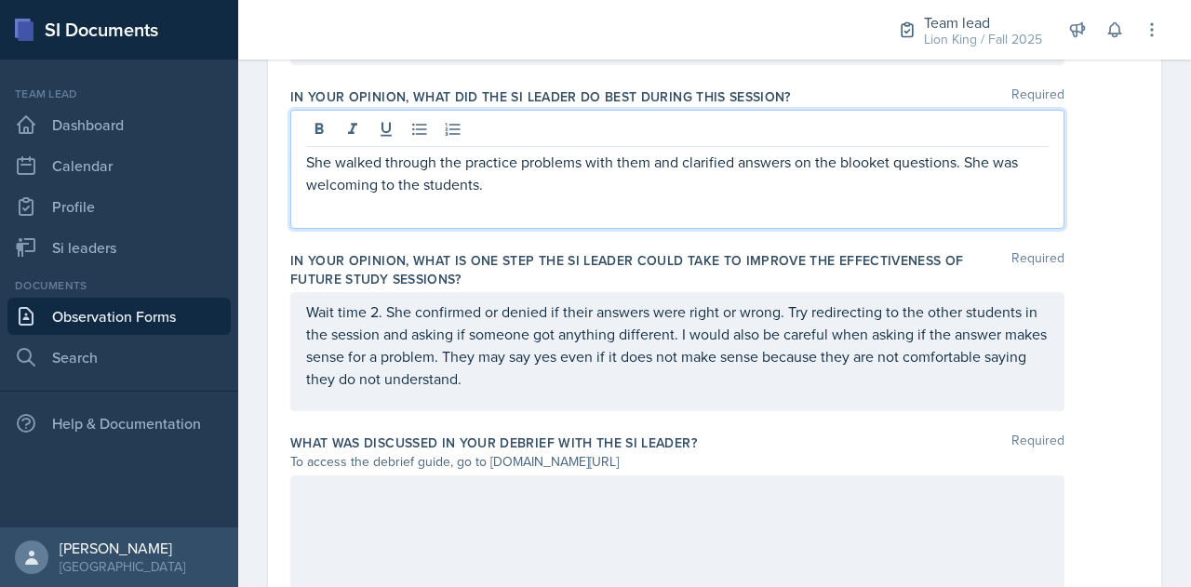
scroll to position [1161, 0]
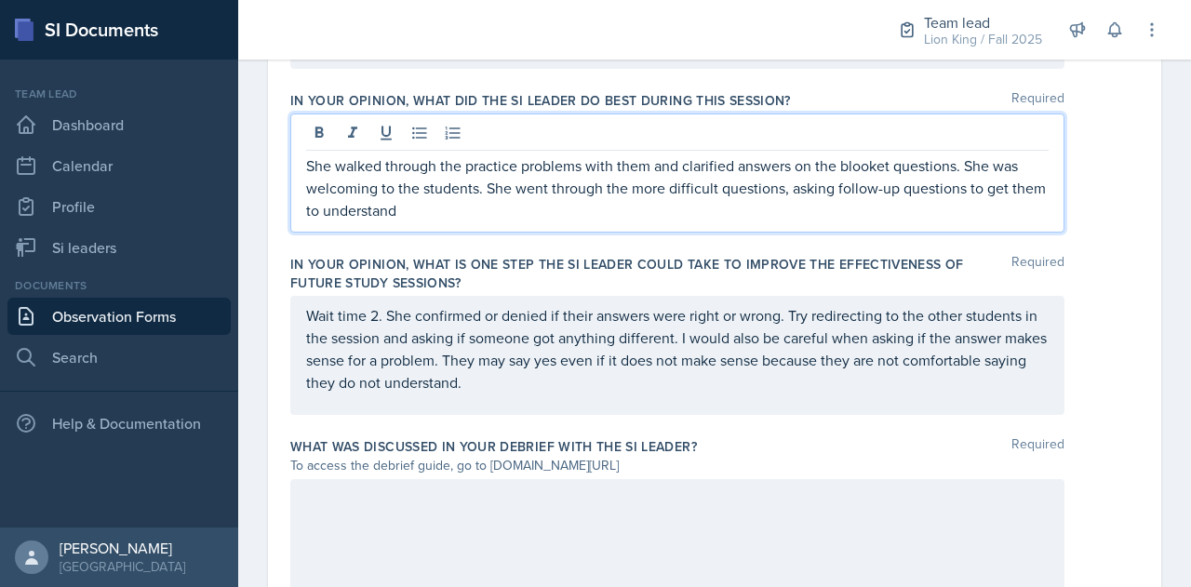
click at [740, 209] on p "She walked through the practice problems with them and clarified answers on the…" at bounding box center [677, 187] width 743 height 67
click at [809, 208] on p "She walked through the practice problems with them and clarified answers on the…" at bounding box center [677, 187] width 743 height 67
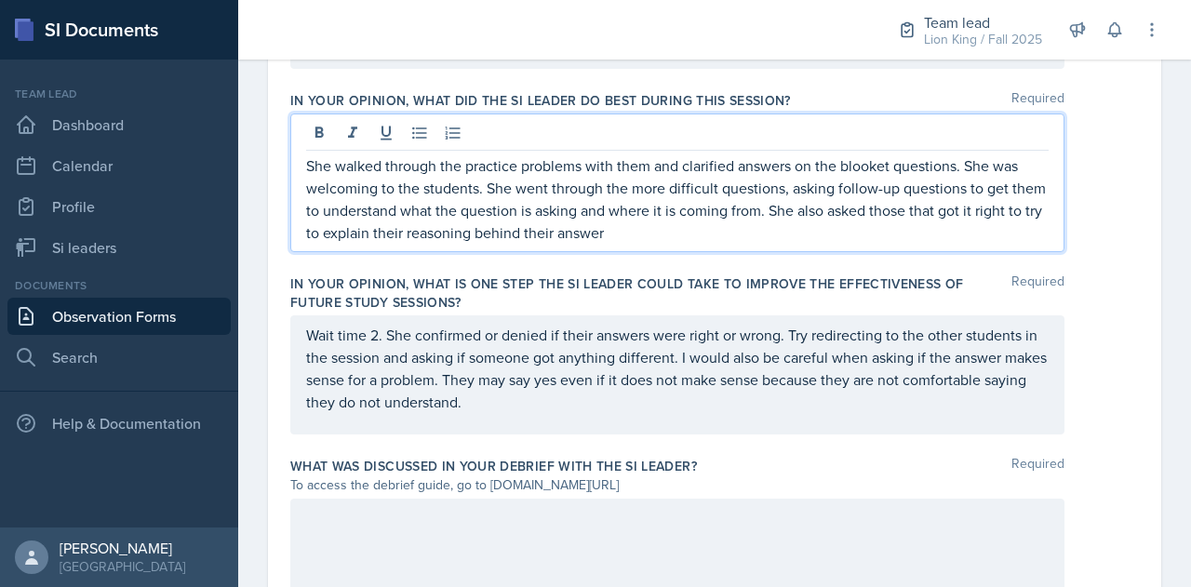
click at [681, 231] on p "She walked through the practice problems with them and clarified answers on the…" at bounding box center [677, 198] width 743 height 89
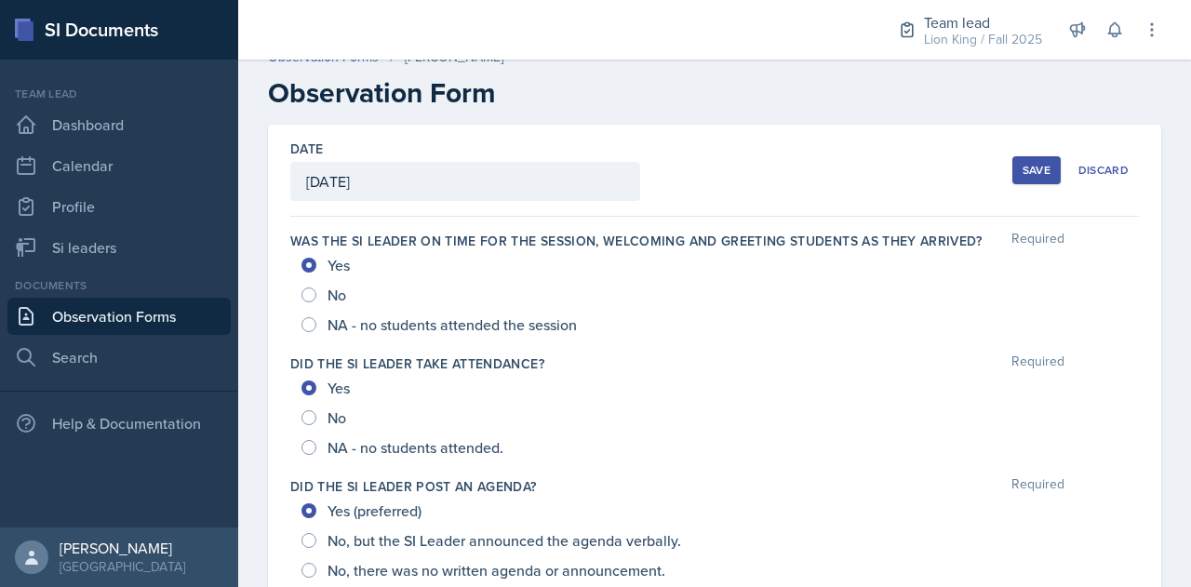
scroll to position [0, 0]
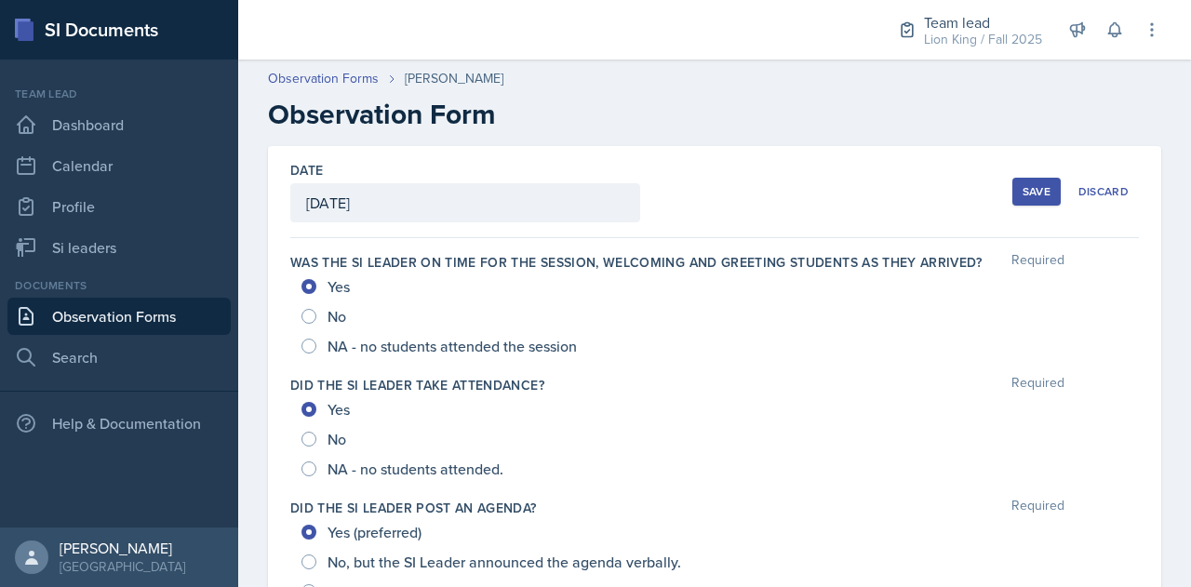
click at [1025, 201] on button "Save" at bounding box center [1036, 192] width 48 height 28
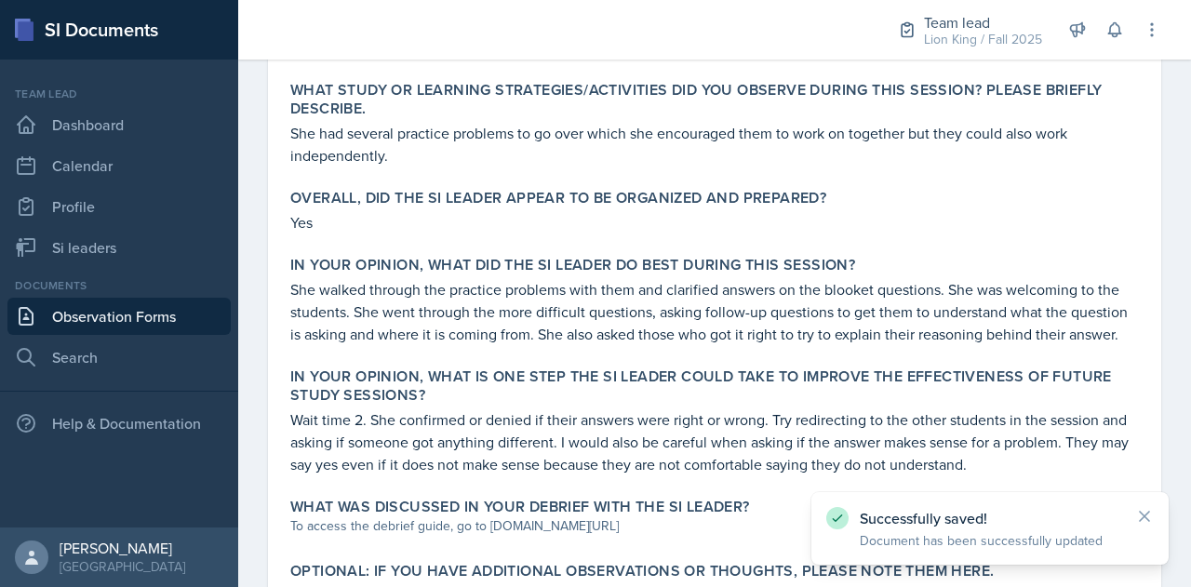
scroll to position [971, 0]
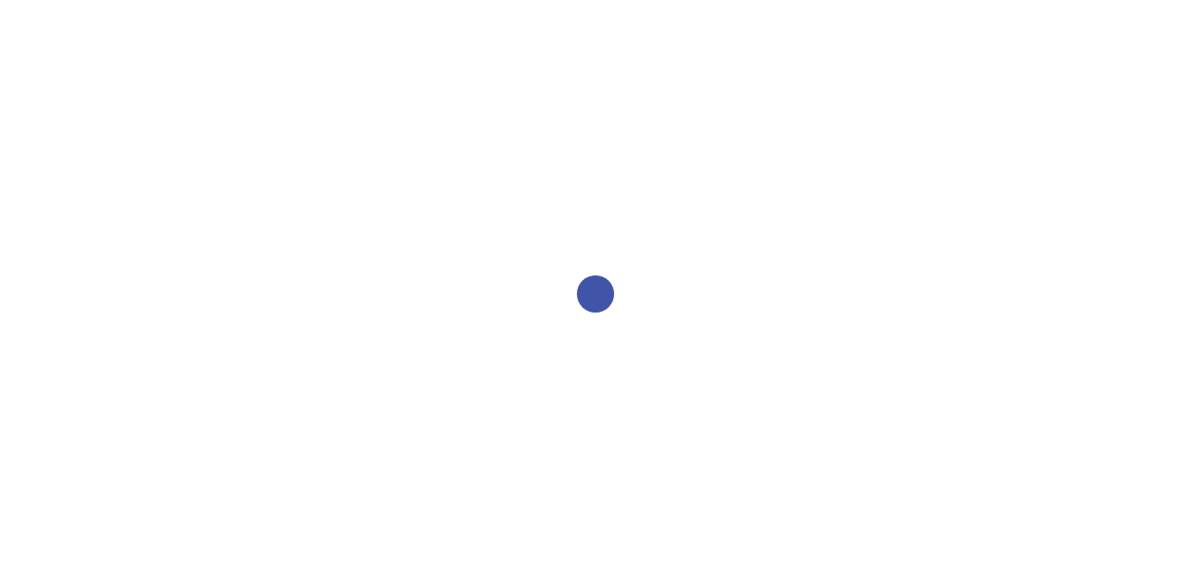
select select "2bed604d-1099-4043-b1bc-2365e8740244"
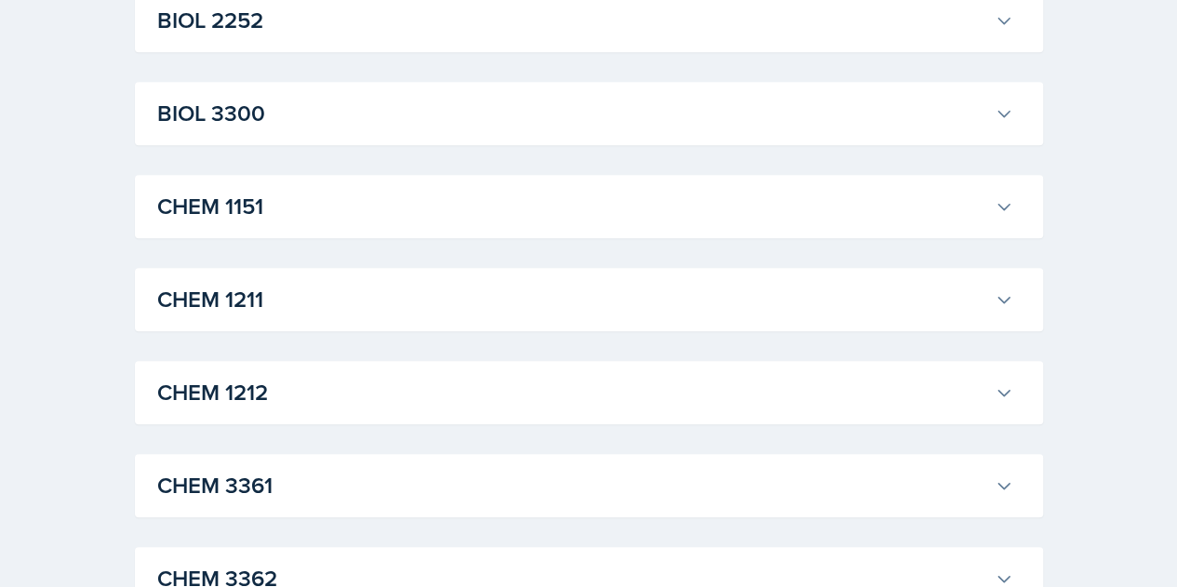
scroll to position [739, 0]
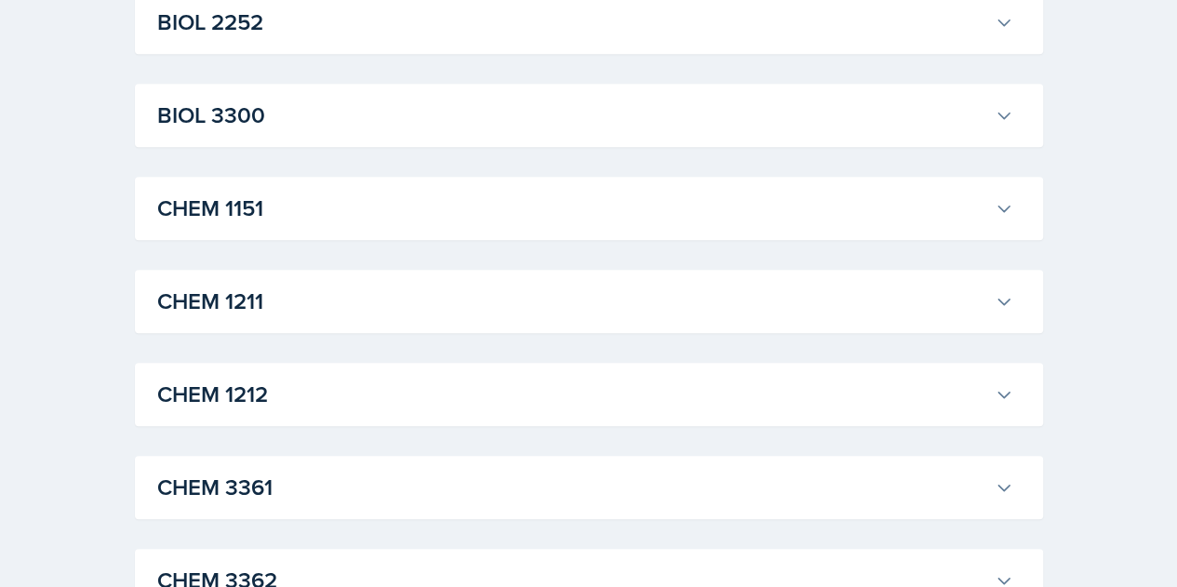
click at [422, 304] on h3 "CHEM 1211" at bounding box center [572, 301] width 830 height 33
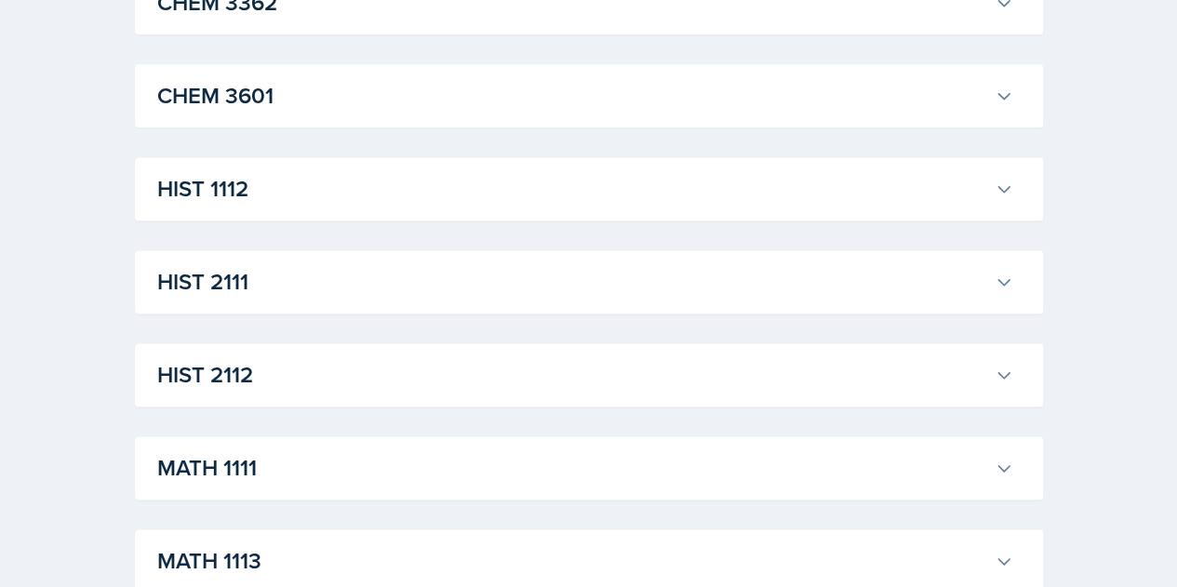
scroll to position [4726, 0]
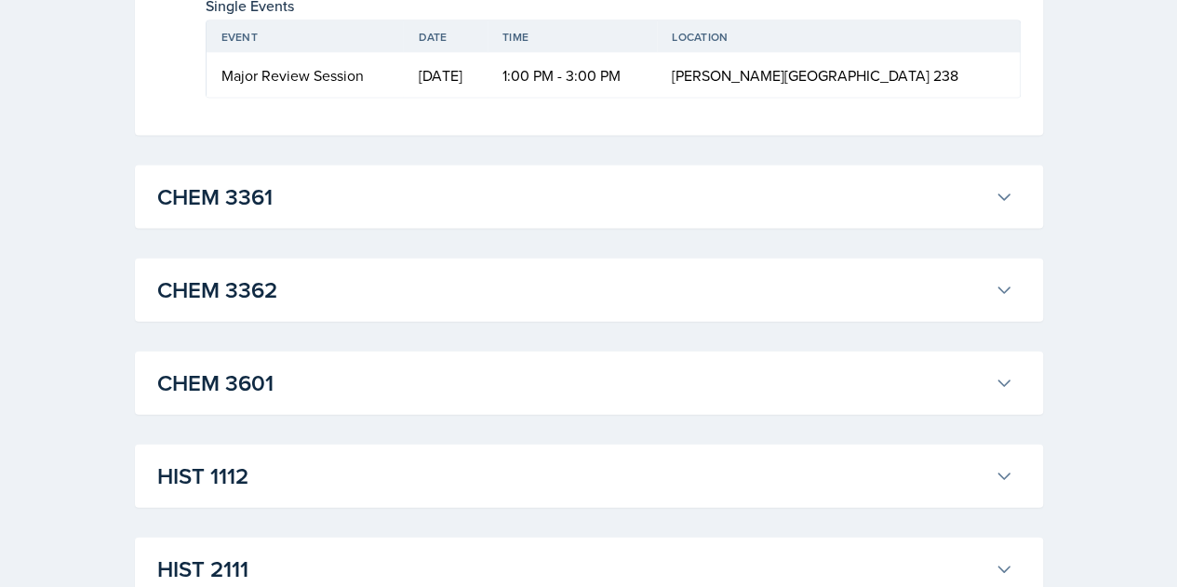
scroll to position [5489, 0]
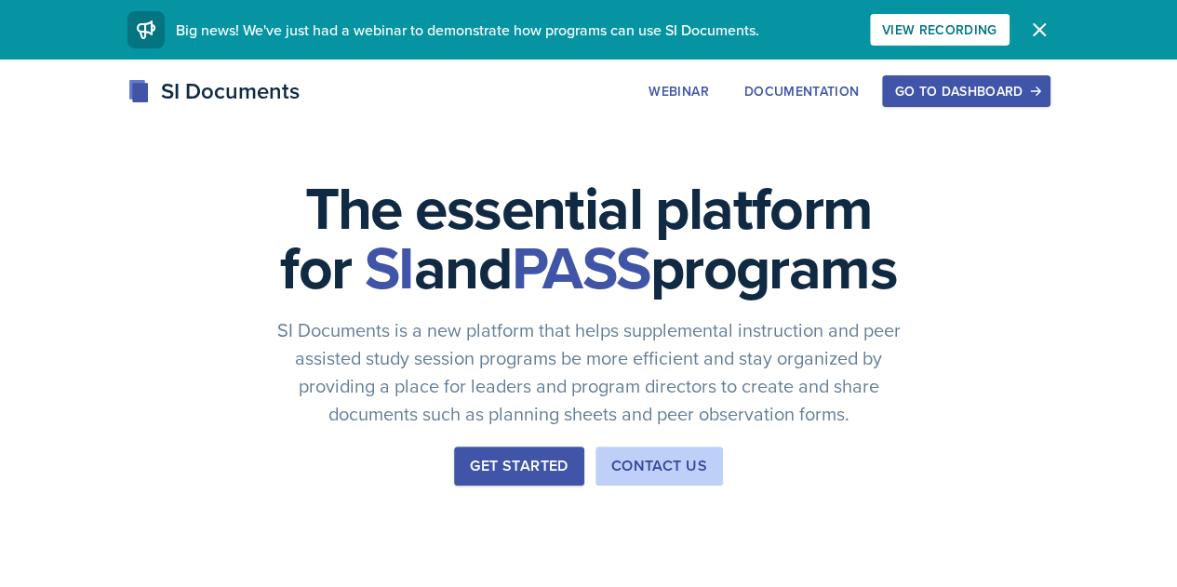
click at [1037, 85] on div "Go to Dashboard" at bounding box center [965, 91] width 143 height 15
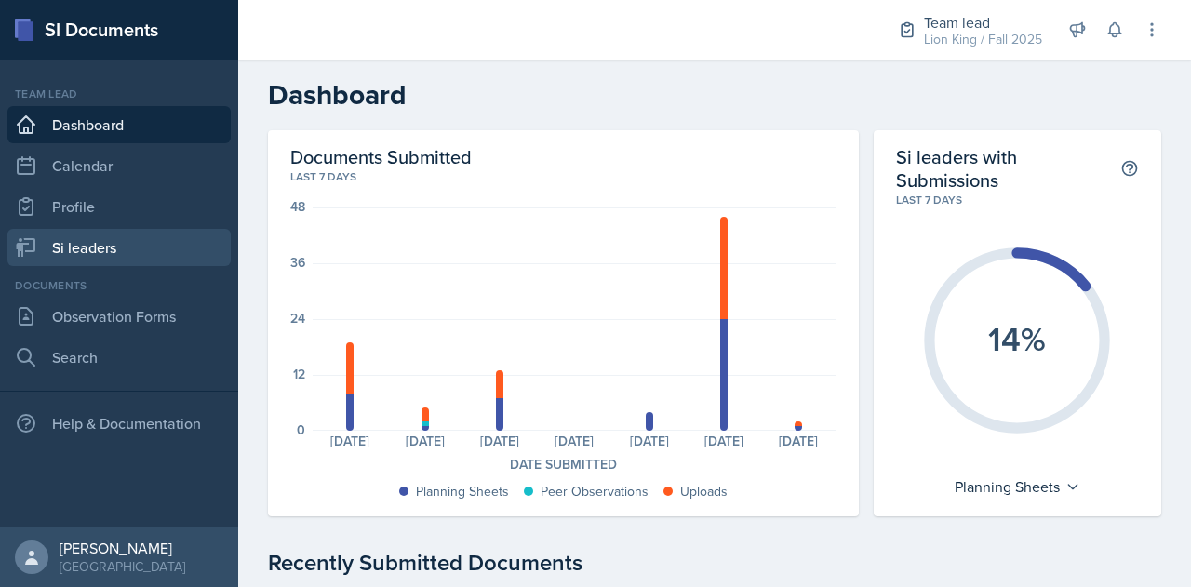
click at [99, 254] on link "Si leaders" at bounding box center [118, 247] width 223 height 37
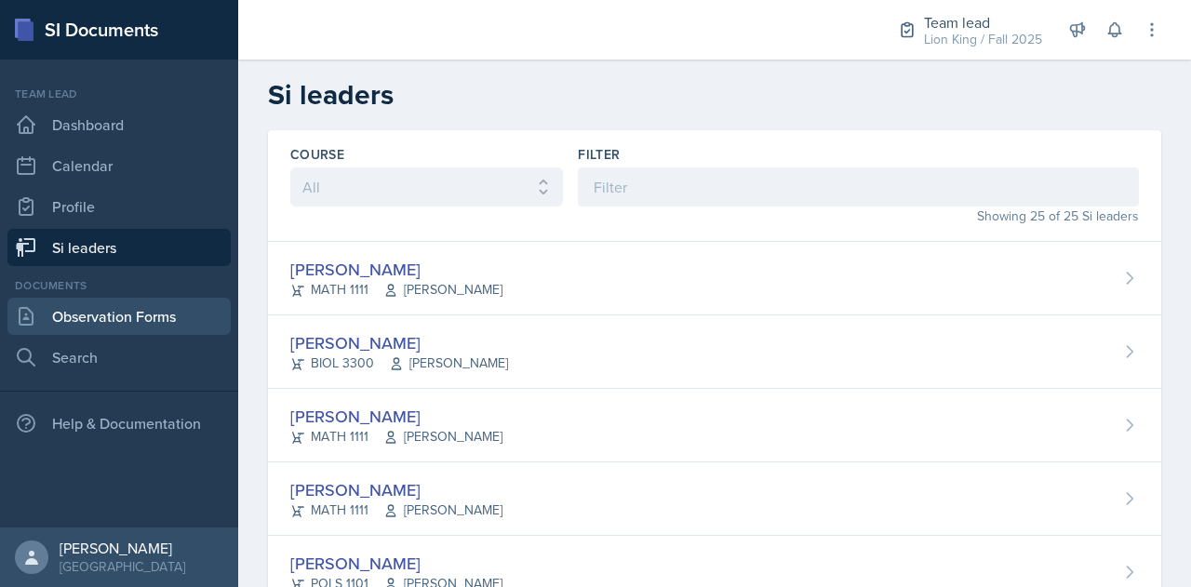
click at [113, 322] on link "Observation Forms" at bounding box center [118, 316] width 223 height 37
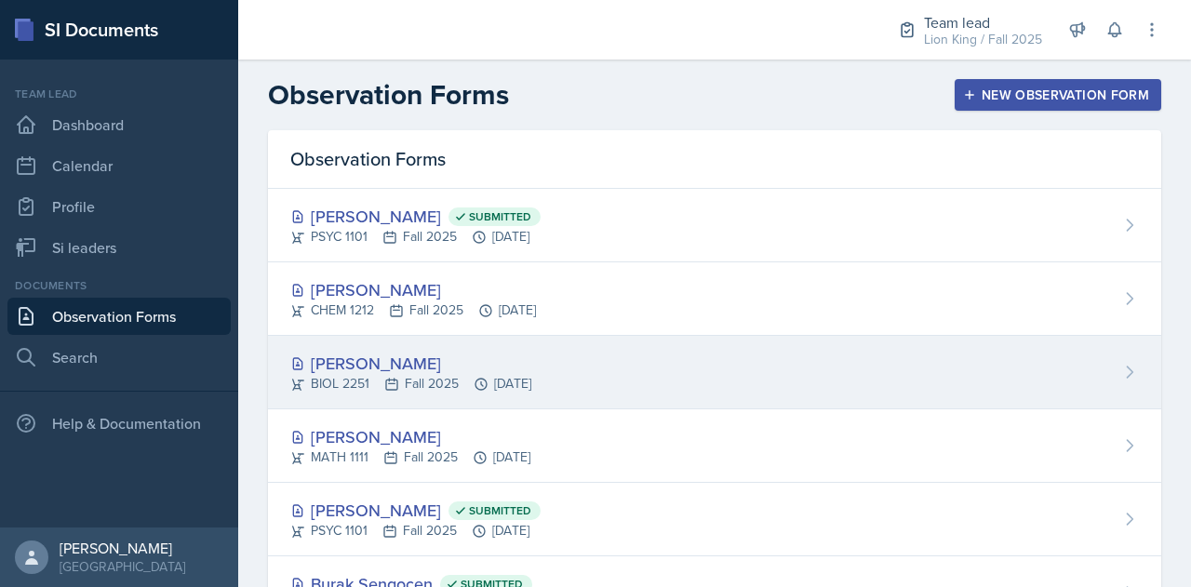
click at [609, 369] on div "[PERSON_NAME] BIOL 2251 Fall 2025 [DATE]" at bounding box center [714, 373] width 893 height 74
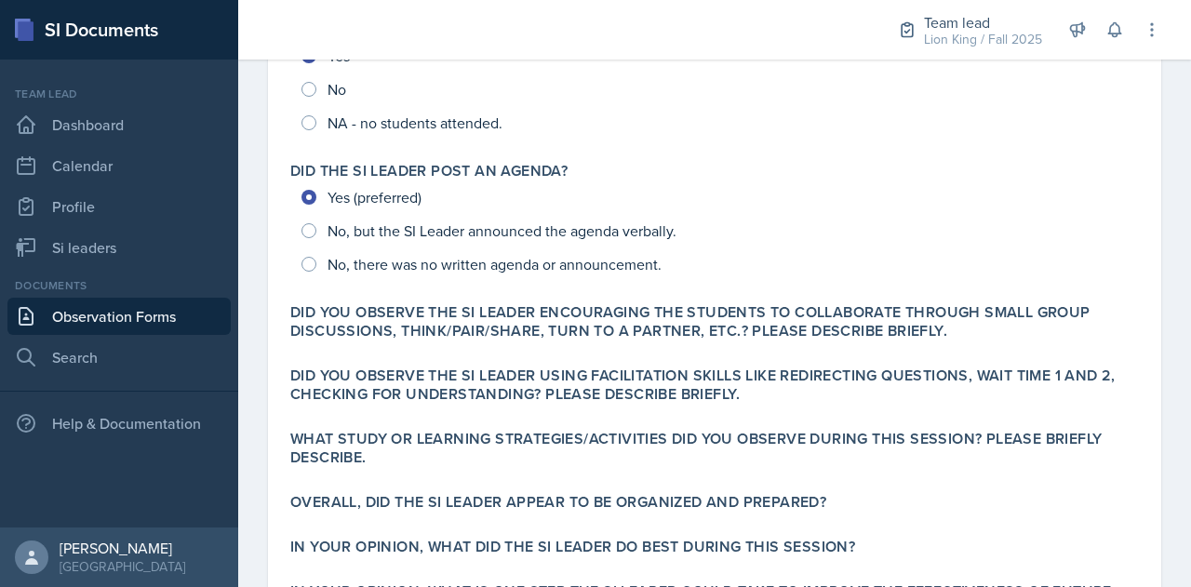
scroll to position [363, 0]
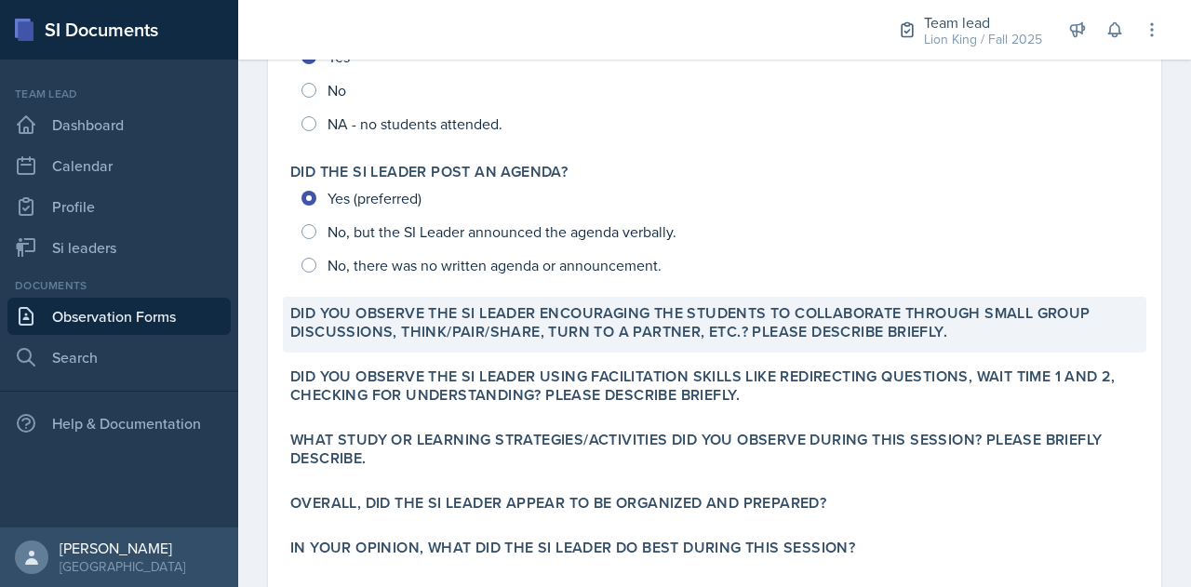
click at [452, 329] on label "Did you observe the SI Leader encouraging the students to collaborate through s…" at bounding box center [714, 322] width 849 height 37
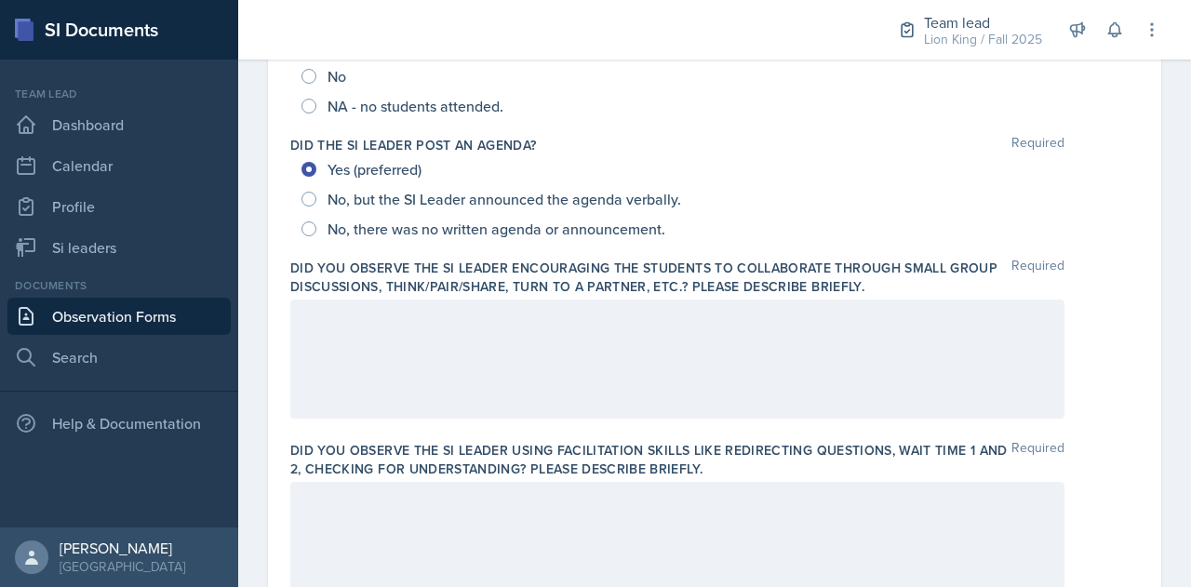
click at [528, 310] on div at bounding box center [677, 359] width 774 height 119
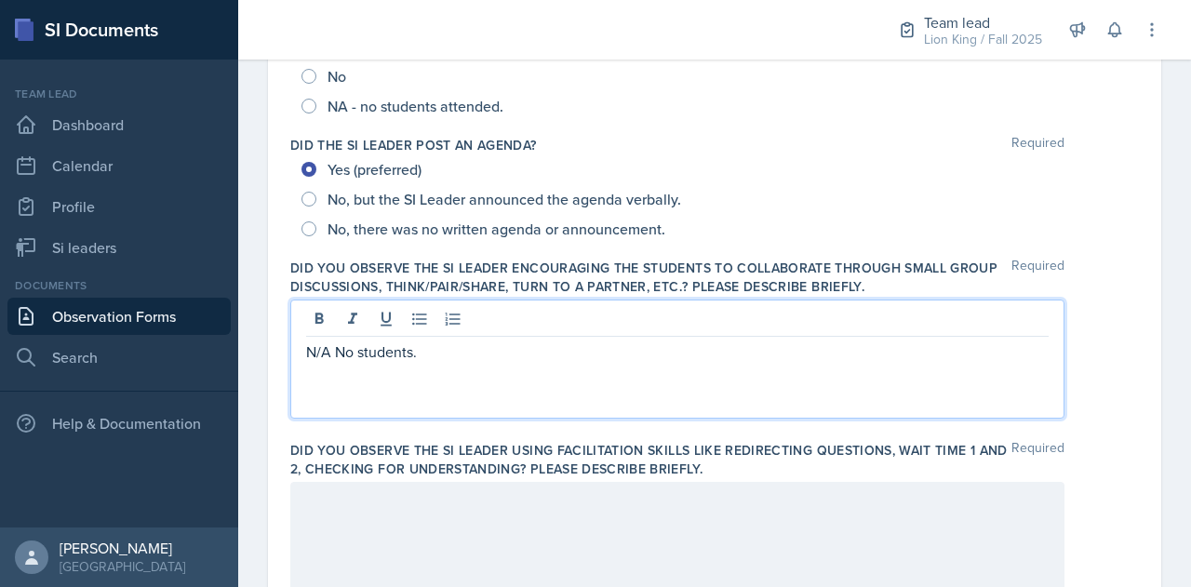
scroll to position [435, 0]
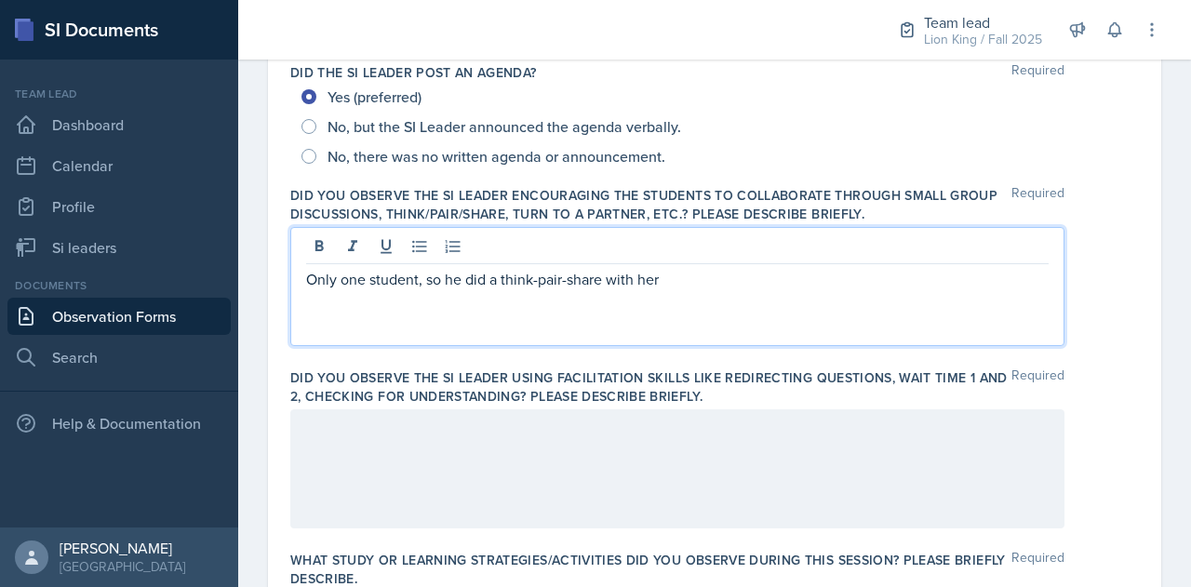
click at [667, 278] on p "Only one student, so he did a think-pair-share with her" at bounding box center [677, 279] width 743 height 22
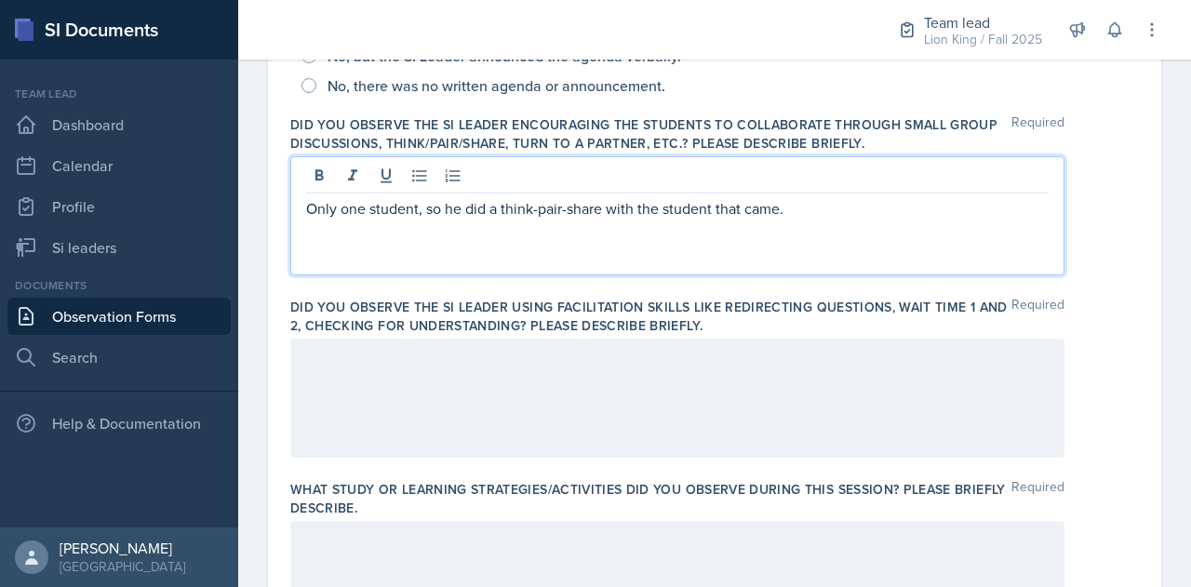
scroll to position [515, 0]
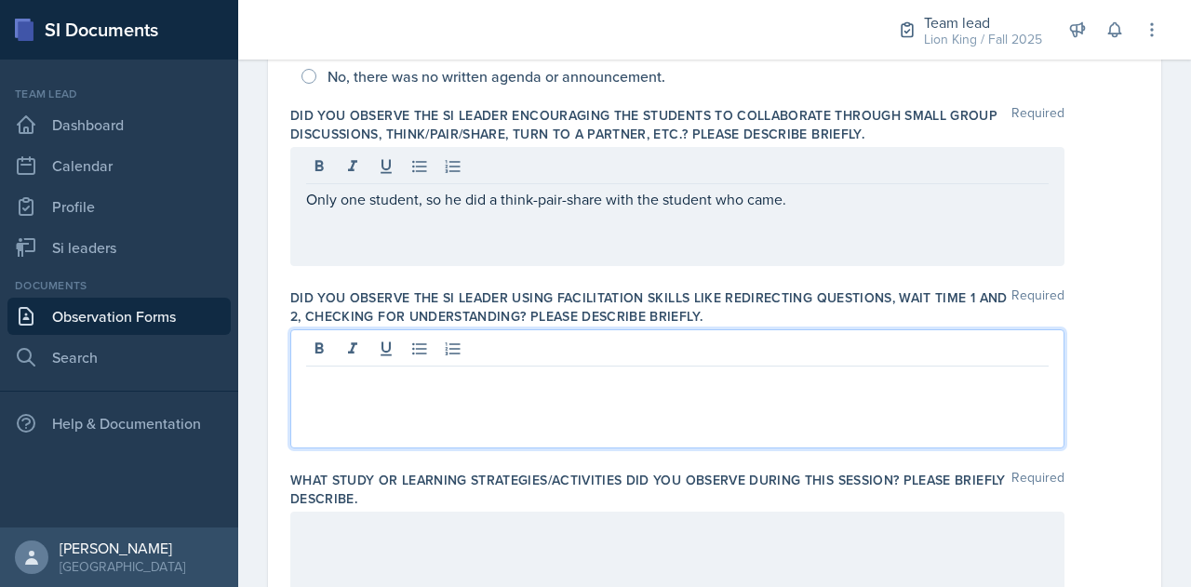
click at [787, 351] on div at bounding box center [677, 388] width 774 height 119
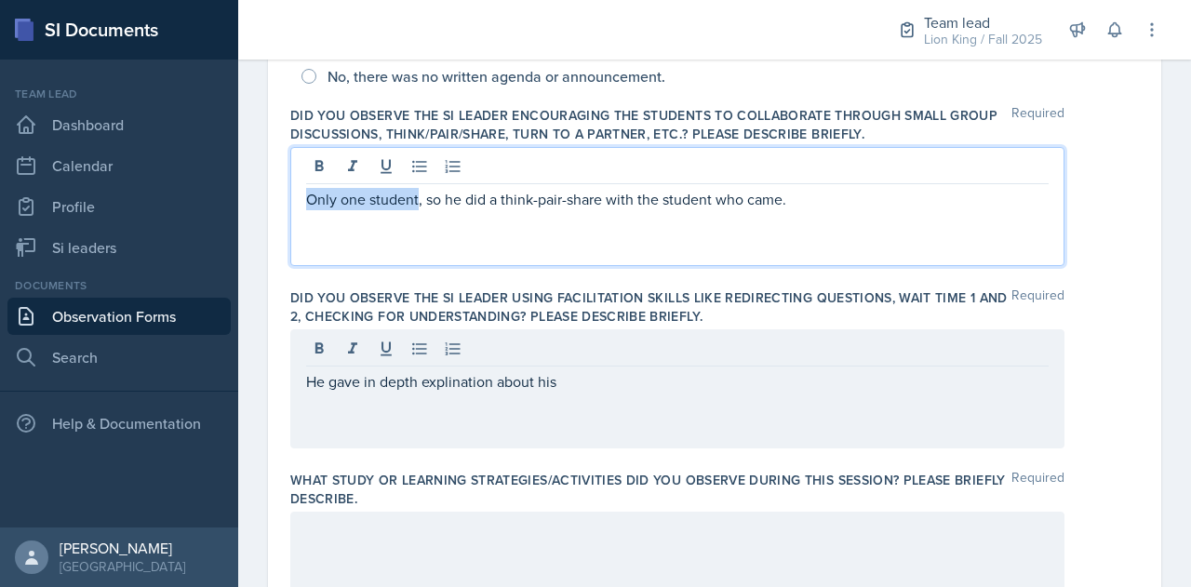
drag, startPoint x: 417, startPoint y: 167, endPoint x: 287, endPoint y: 180, distance: 130.9
click at [287, 180] on div "Date [DATE] [DATE] 28 29 30 1 2 3 4 5 6 7 8 9 10 11 12 13 14 15 16 17 18 19 20 …" at bounding box center [714, 534] width 893 height 1807
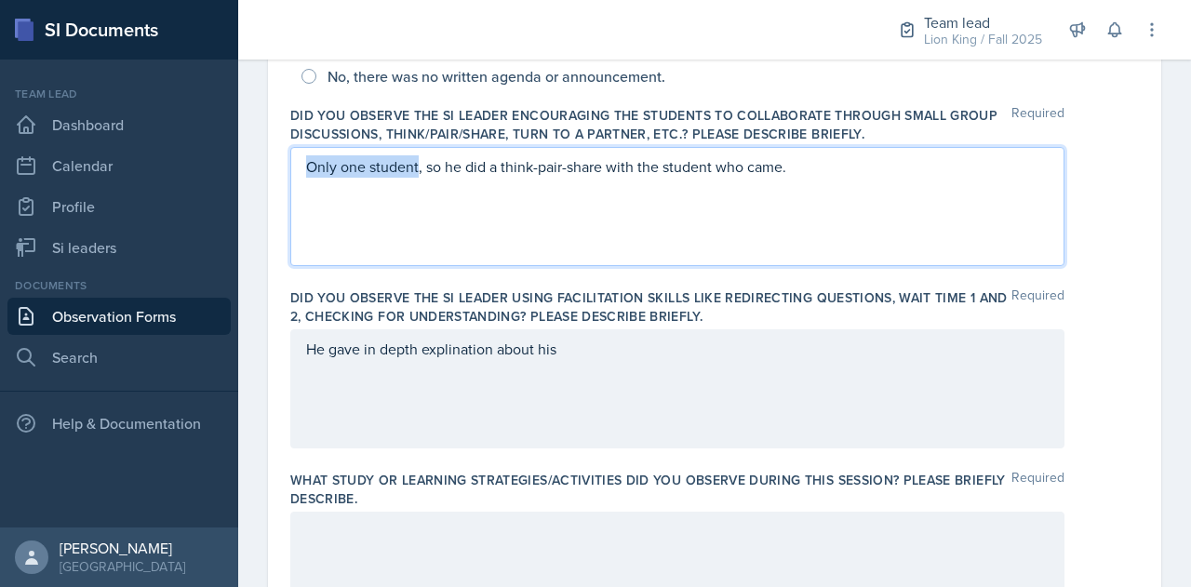
scroll to position [483, 0]
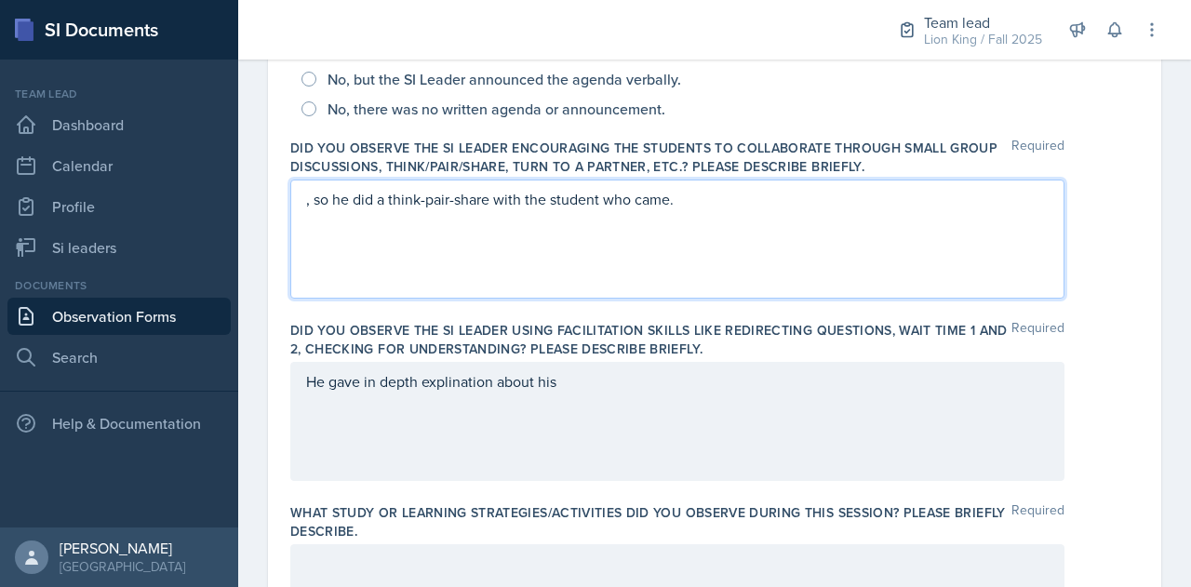
click at [329, 200] on p ", so he did a think-pair-share with the student who came." at bounding box center [677, 199] width 743 height 22
click at [351, 202] on p "he did a think-pair-share with the student who came." at bounding box center [677, 199] width 743 height 22
drag, startPoint x: 740, startPoint y: 199, endPoint x: 229, endPoint y: 209, distance: 510.9
click at [229, 209] on div "SI Documents Team lead Dashboard Calendar Profile Si leaders Documents Observat…" at bounding box center [595, 293] width 1191 height 587
click at [846, 200] on p "There were only three people, so the session was mostly a small group discussion" at bounding box center [677, 199] width 743 height 22
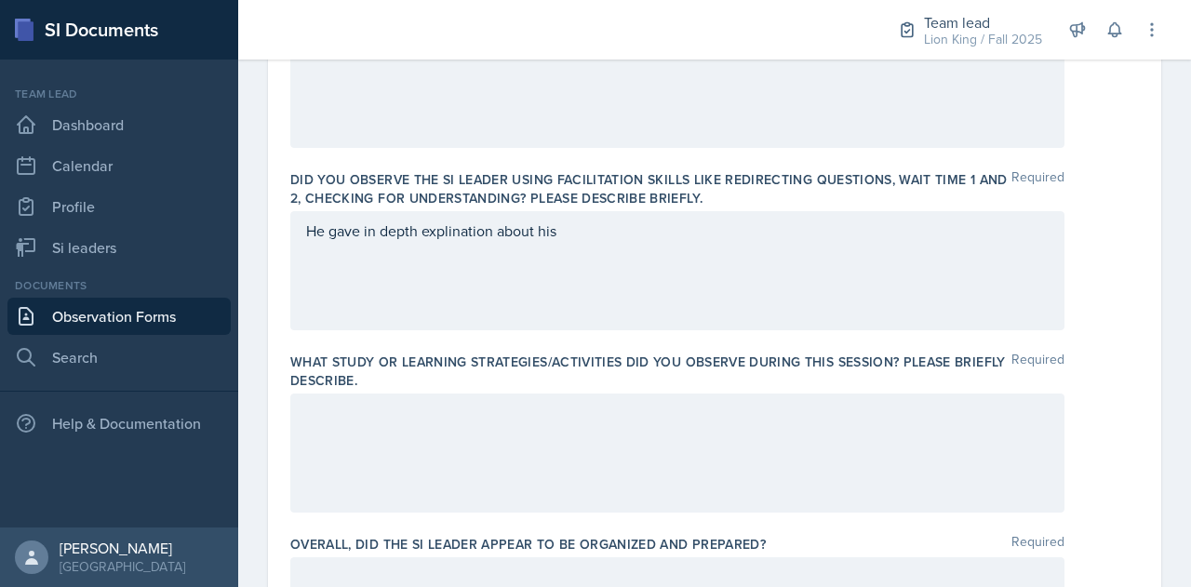
click at [571, 243] on div "He gave in depth explination about his" at bounding box center [677, 270] width 774 height 119
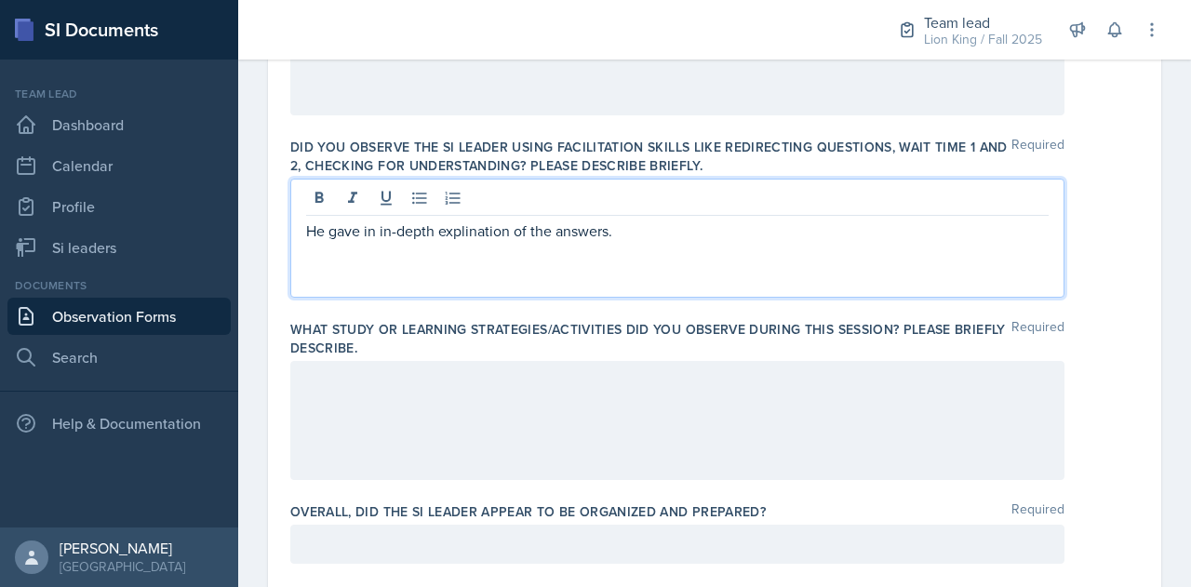
click at [627, 234] on p "He gave in in-depth explination of the answers." at bounding box center [677, 231] width 743 height 22
click at [385, 230] on p "He gave in-depth explanation of the answers. He gave them leading questions to …" at bounding box center [677, 231] width 743 height 22
click at [366, 230] on p "He gave in-depth explanation of the answers. He gave them leading questions to …" at bounding box center [677, 231] width 743 height 22
click at [497, 229] on p "He gave in-depth explanation of the answers. He gave them leading questions to …" at bounding box center [677, 231] width 743 height 22
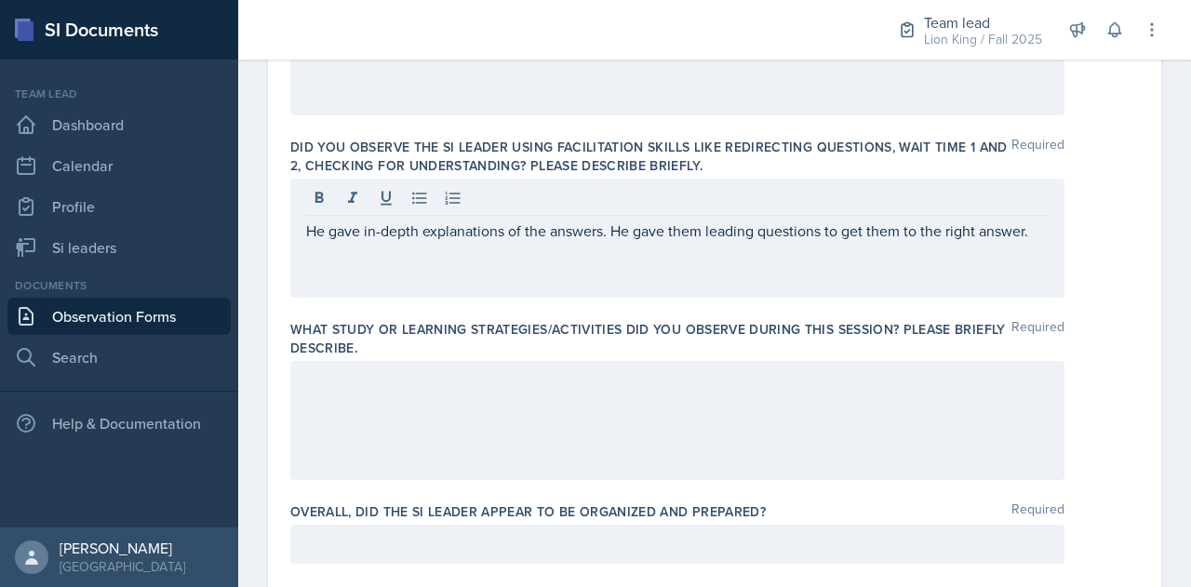
click at [1035, 235] on div "He gave in-depth explanations of the answers. He gave them leading questions to…" at bounding box center [677, 238] width 774 height 119
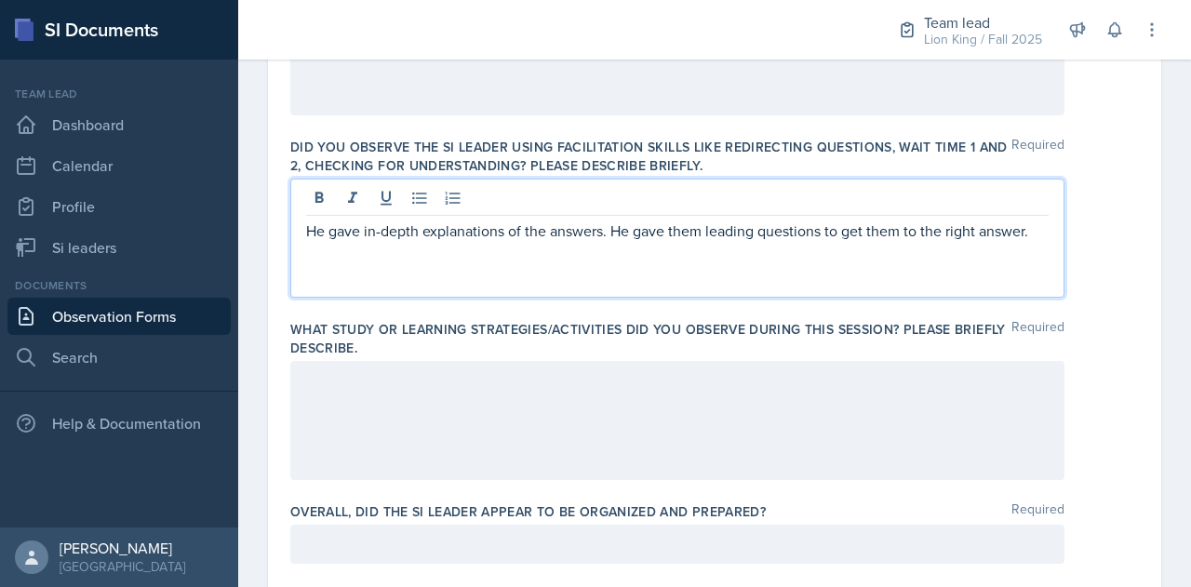
click at [1033, 227] on p "He gave in-depth explanations of the answers. He gave them leading questions to…" at bounding box center [677, 231] width 743 height 22
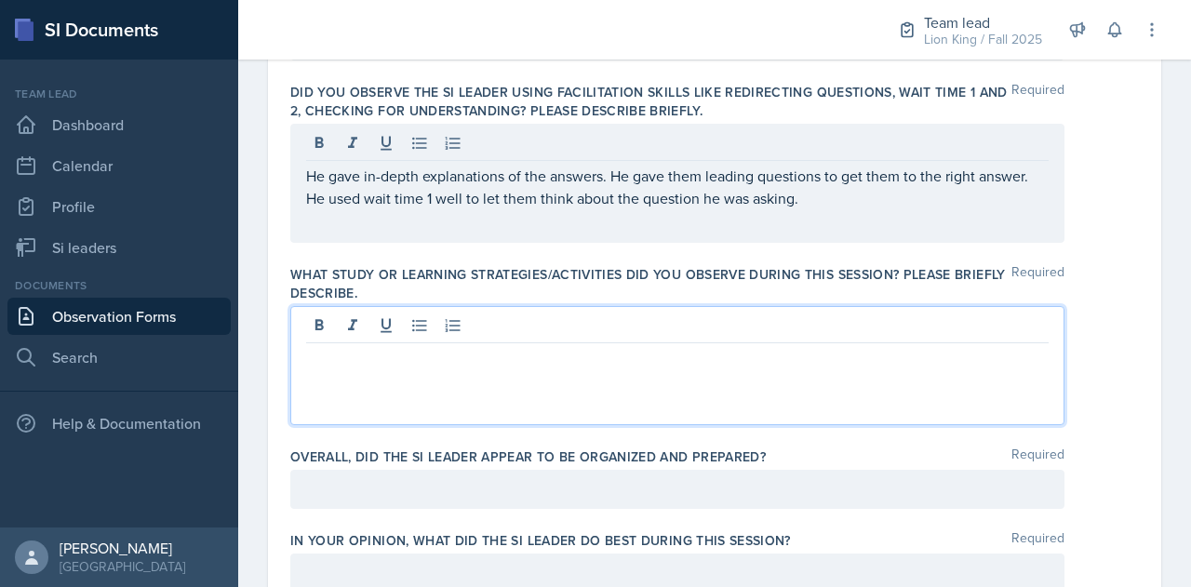
scroll to position [754, 0]
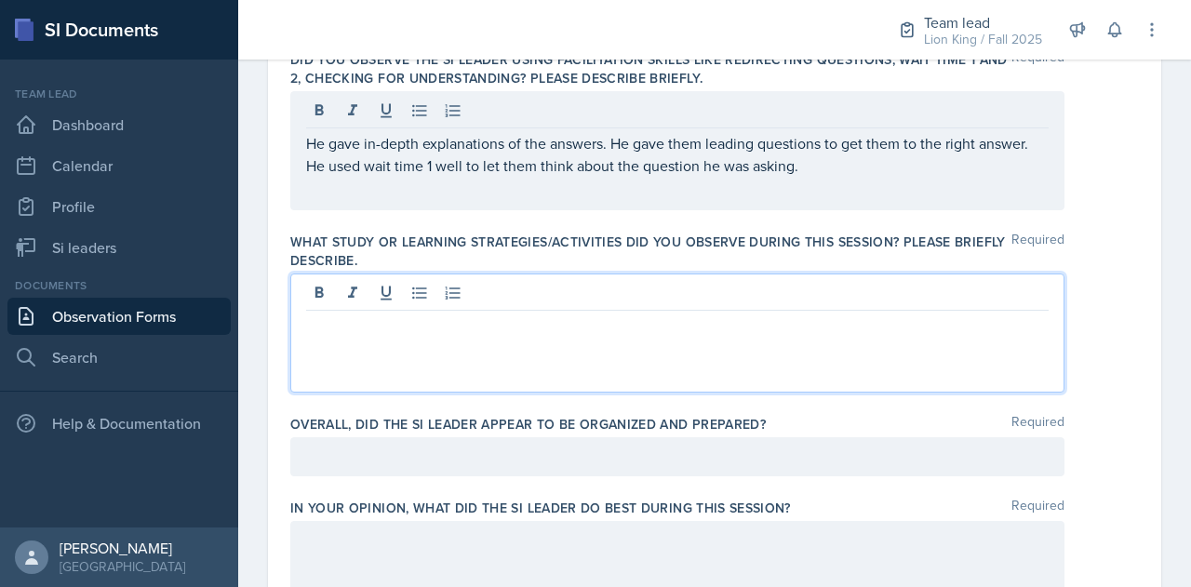
click at [501, 332] on p at bounding box center [677, 326] width 743 height 22
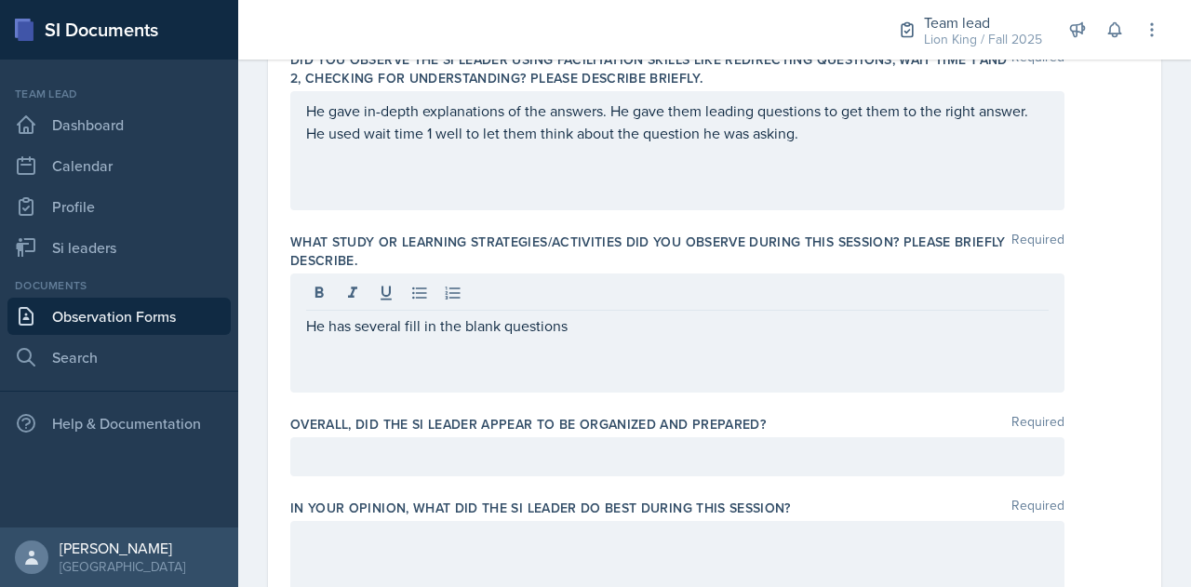
click at [462, 368] on div "He has several fill in the blank questions" at bounding box center [677, 333] width 774 height 119
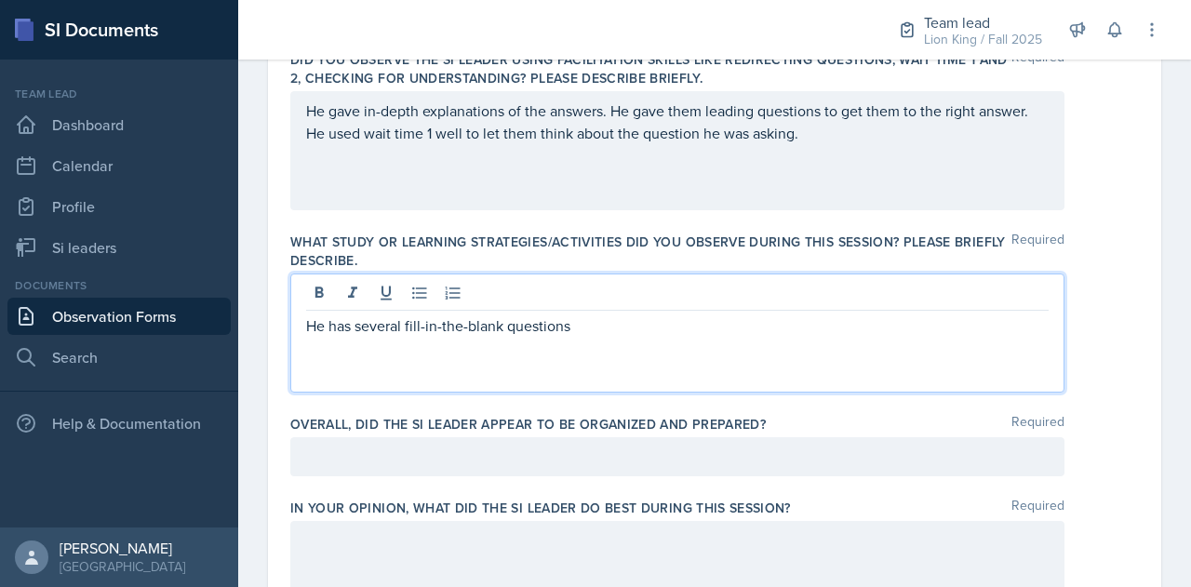
click at [578, 330] on p "He has several fill-in-the-blank questions" at bounding box center [677, 326] width 743 height 22
click at [825, 147] on div "He gave in-depth explanations of the answers. He gave them leading questions to…" at bounding box center [677, 150] width 774 height 119
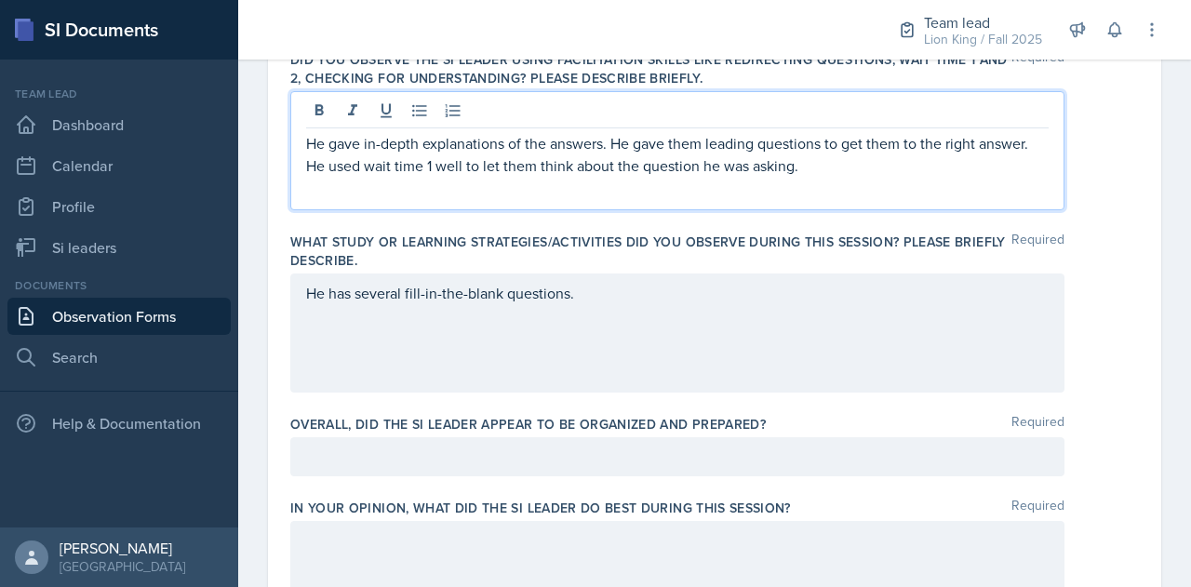
scroll to position [785, 0]
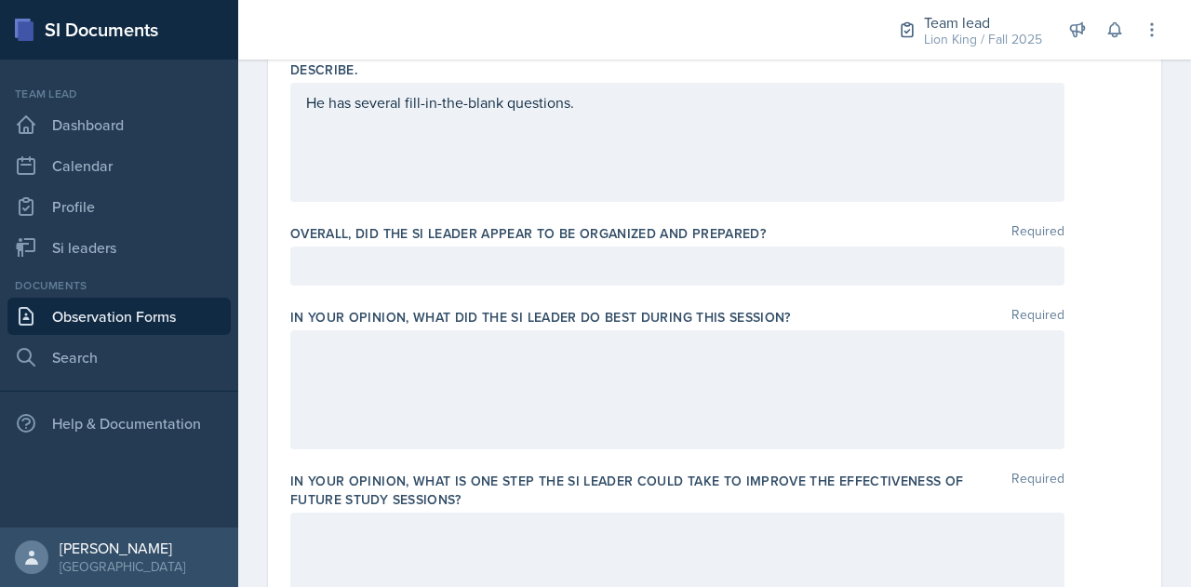
click at [516, 260] on p at bounding box center [677, 266] width 743 height 22
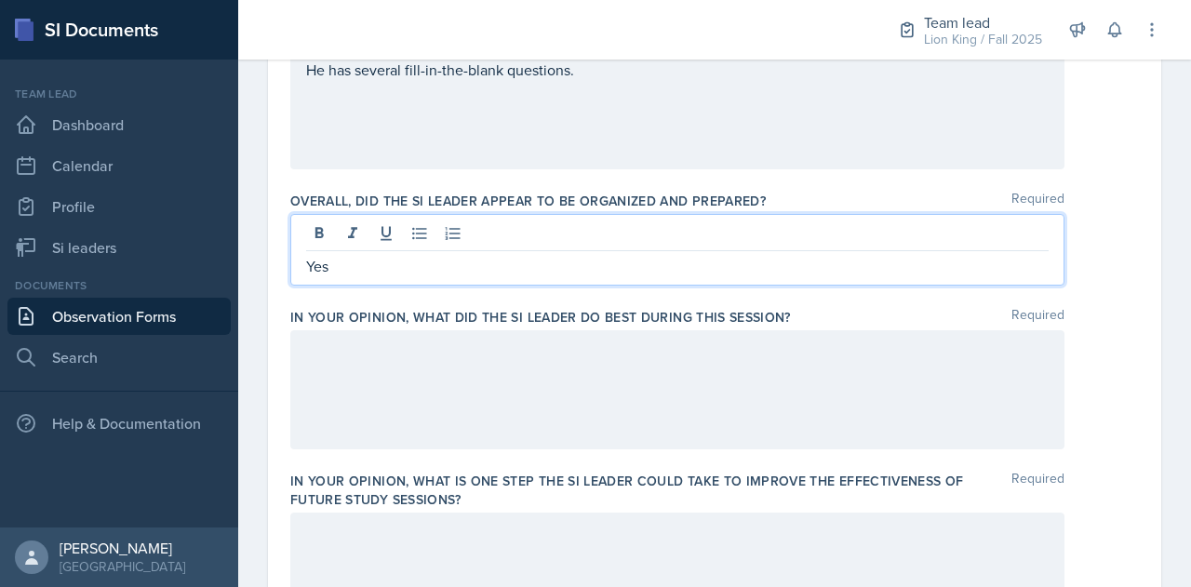
click at [505, 351] on div at bounding box center [677, 389] width 774 height 119
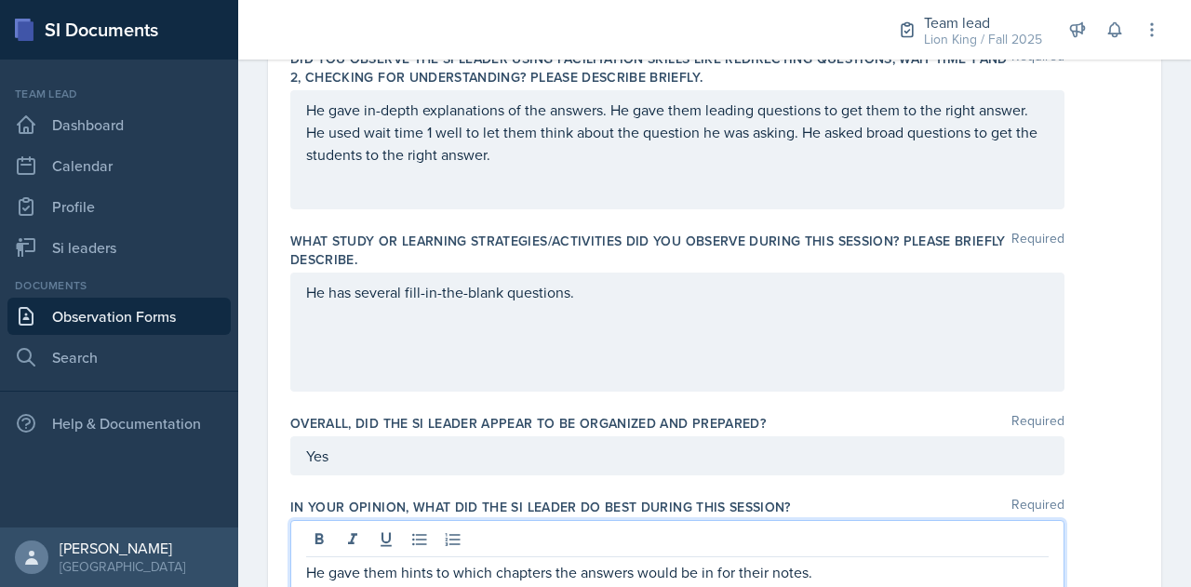
scroll to position [787, 0]
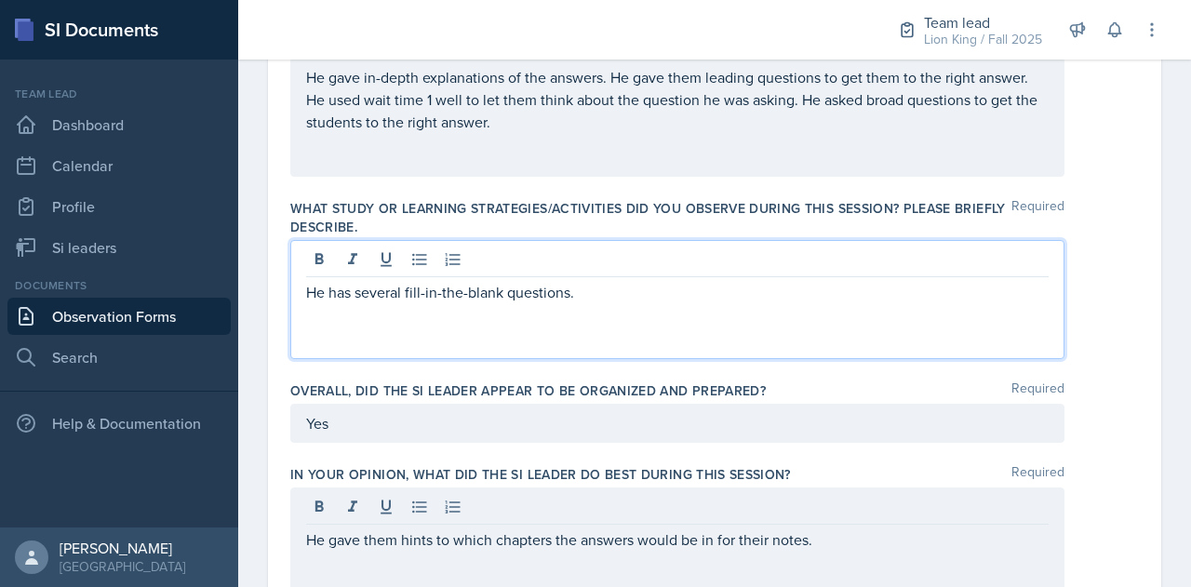
click at [622, 299] on p "He has several fill-in-the-blank questions." at bounding box center [677, 292] width 743 height 22
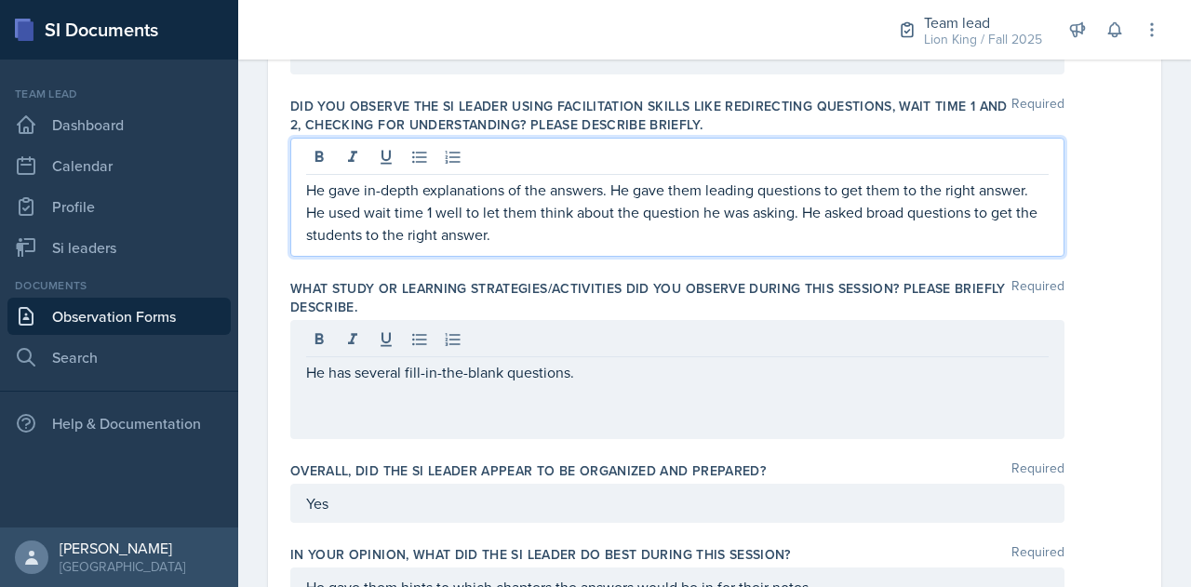
scroll to position [739, 0]
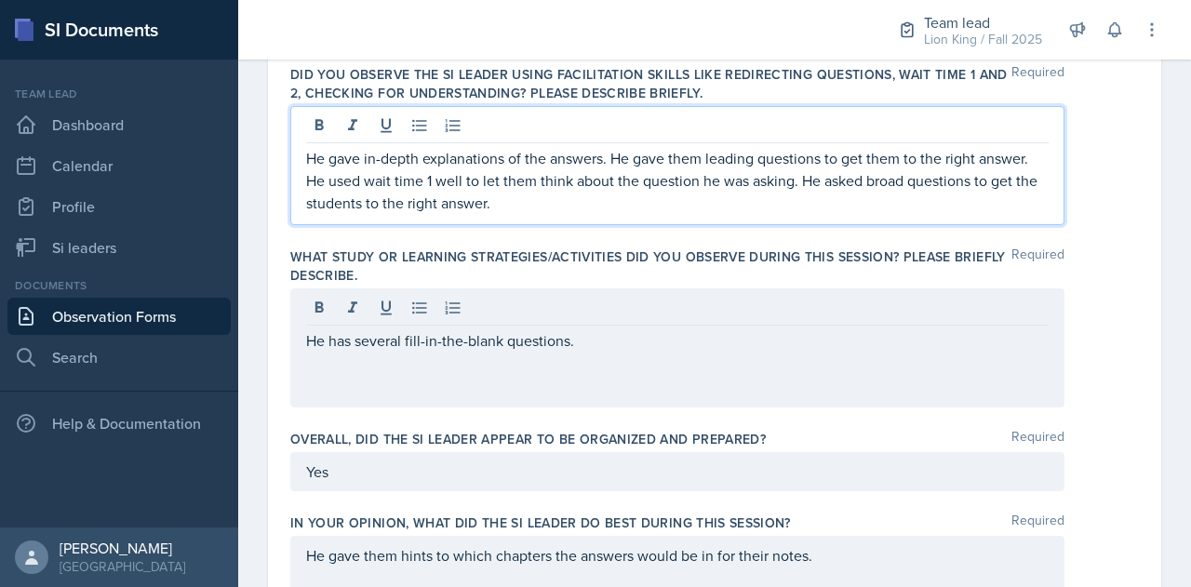
click at [538, 208] on p "He gave in-depth explanations of the answers. He gave them leading questions to…" at bounding box center [677, 180] width 743 height 67
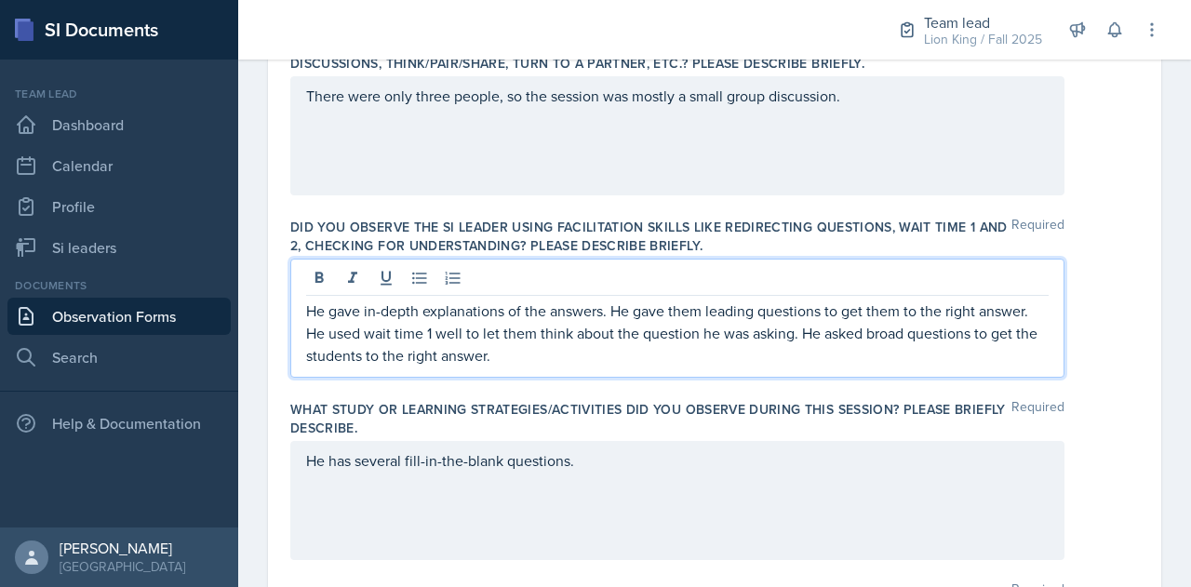
scroll to position [581, 0]
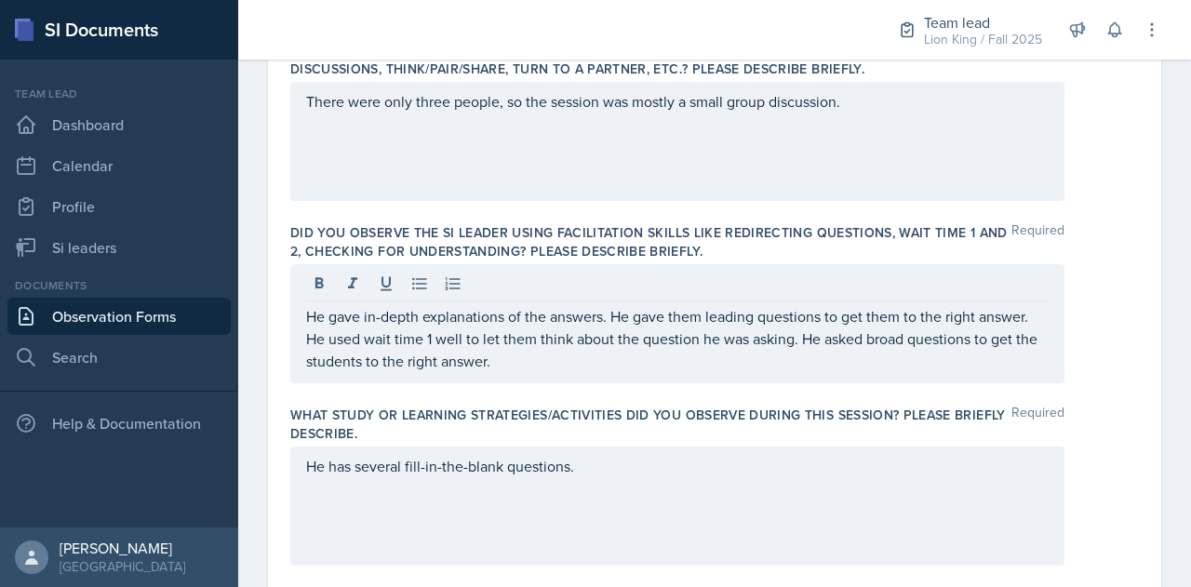
click at [512, 145] on div "There were only three people, so the session was mostly a small group discussio…" at bounding box center [677, 141] width 774 height 119
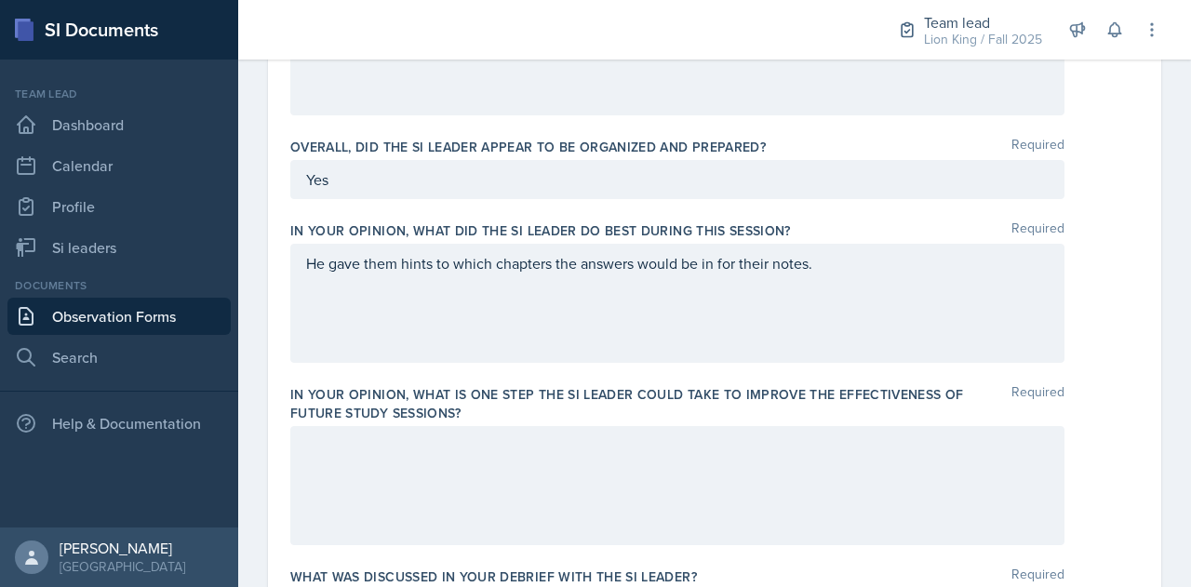
scroll to position [1032, 0]
click at [826, 274] on div "He gave them hints to which chapters the answers would be in for their notes." at bounding box center [677, 302] width 774 height 119
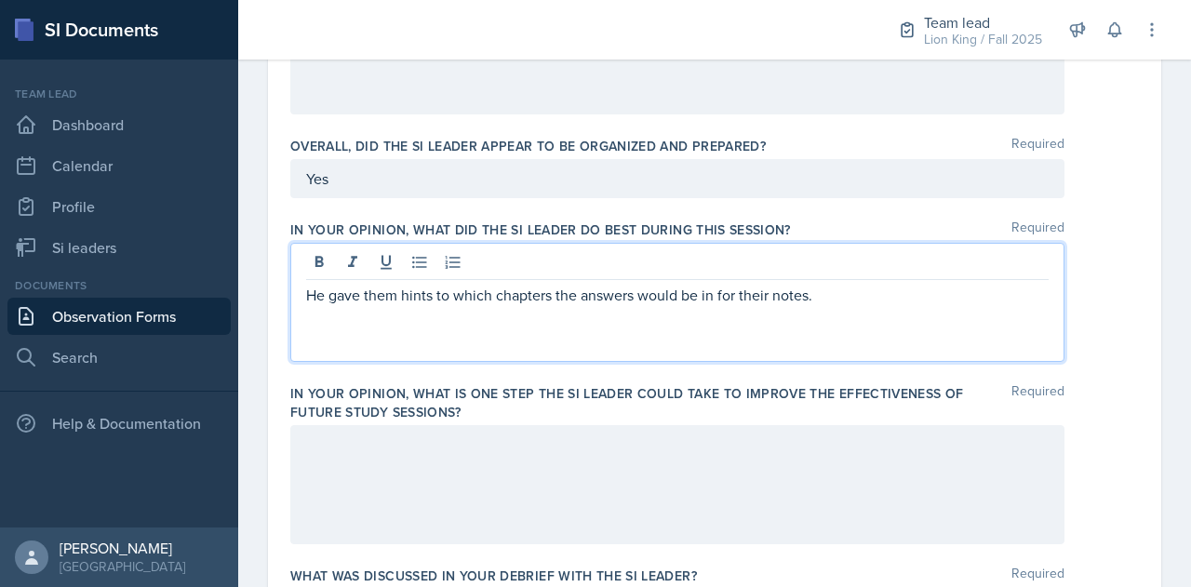
scroll to position [1064, 0]
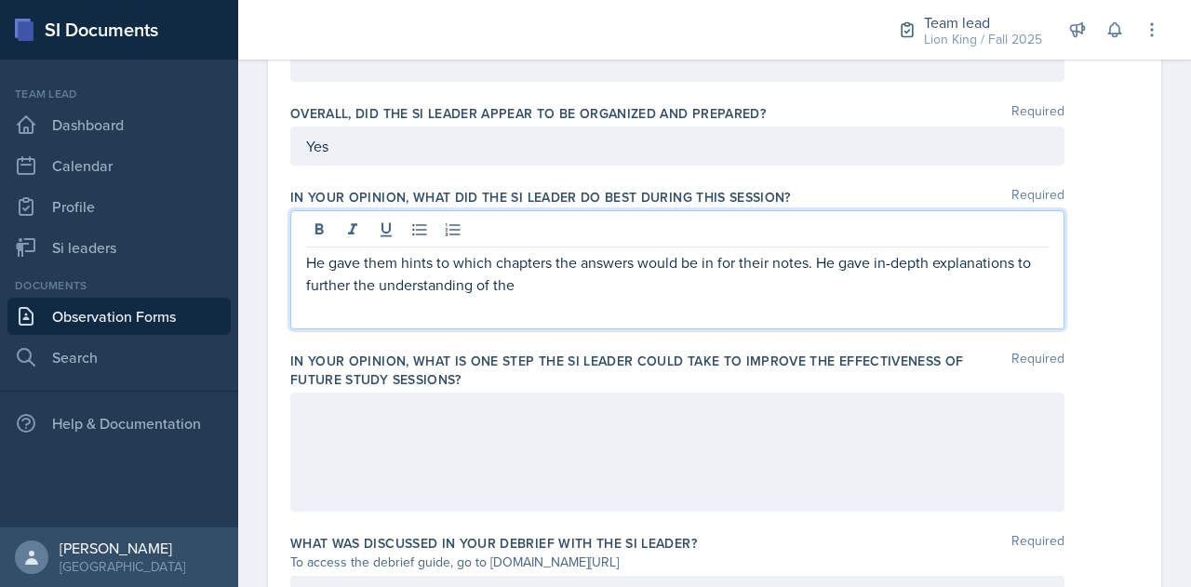
click at [527, 288] on p "He gave them hints to which chapters the answers would be in for their notes. H…" at bounding box center [677, 273] width 743 height 45
click at [625, 294] on div "He gave them hints to which chapters the answers would be in for their notes. H…" at bounding box center [677, 269] width 774 height 119
click at [603, 290] on p "He gave them hints to which chapters the answers would be in for their notes. H…" at bounding box center [677, 273] width 743 height 45
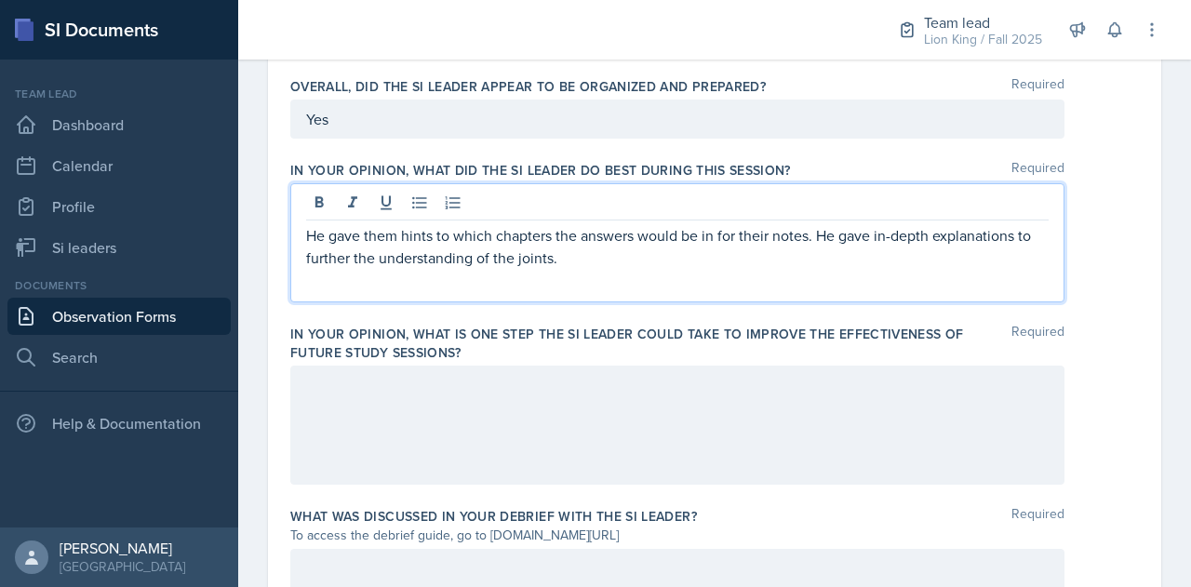
scroll to position [1101, 0]
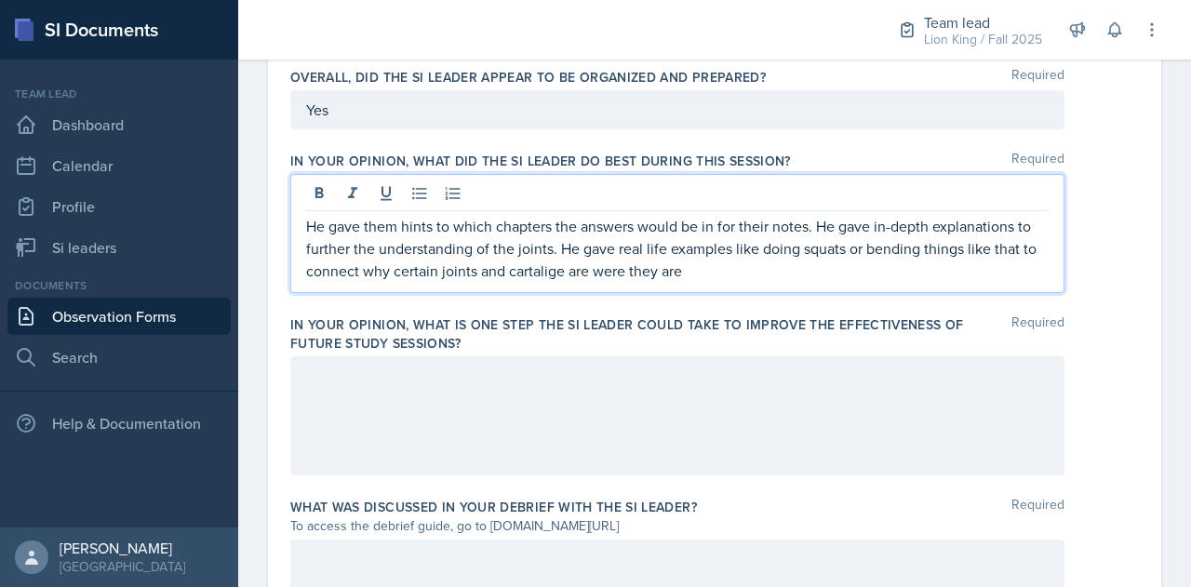
click at [558, 276] on p "He gave them hints to which chapters the answers would be in for their notes. H…" at bounding box center [677, 248] width 743 height 67
click at [708, 273] on p "He gave them hints to which chapters the answers would be in for their notes. H…" at bounding box center [677, 248] width 743 height 67
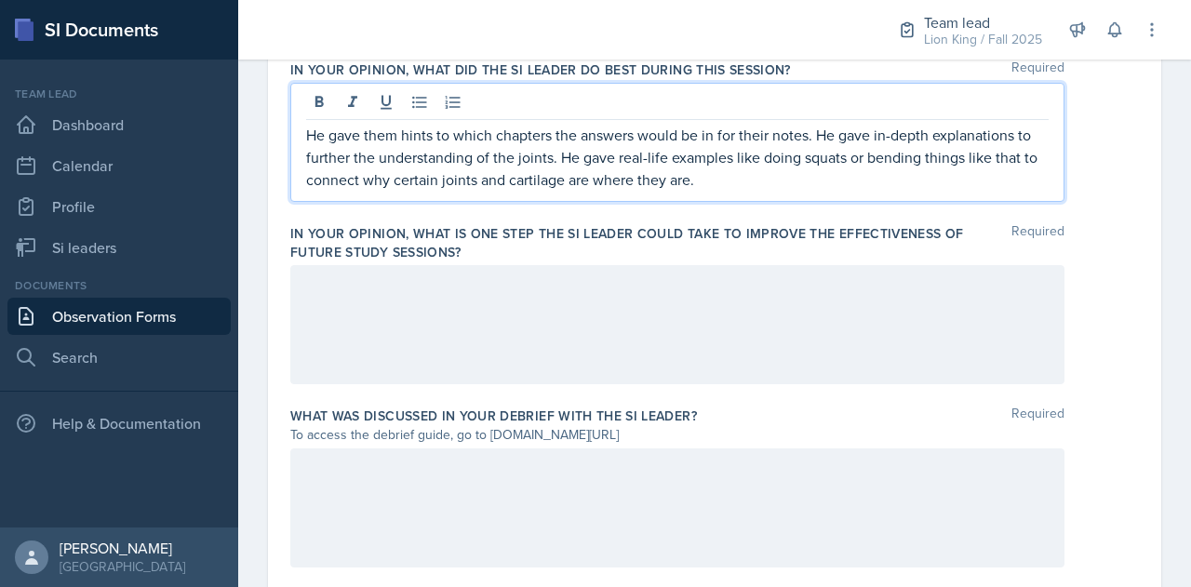
scroll to position [1225, 0]
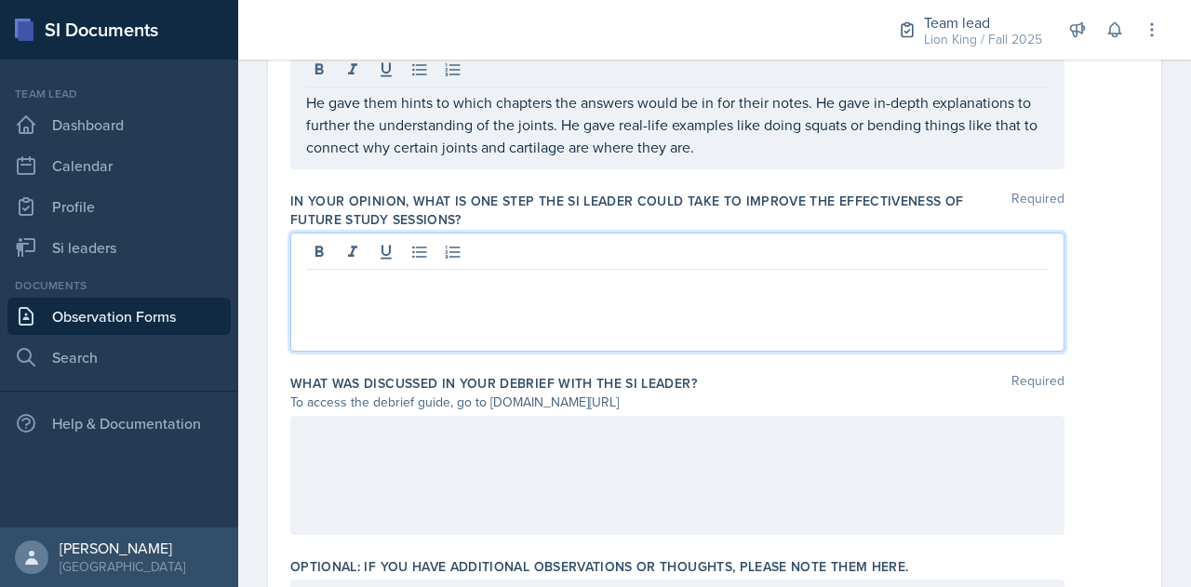
click at [743, 287] on p at bounding box center [677, 285] width 743 height 22
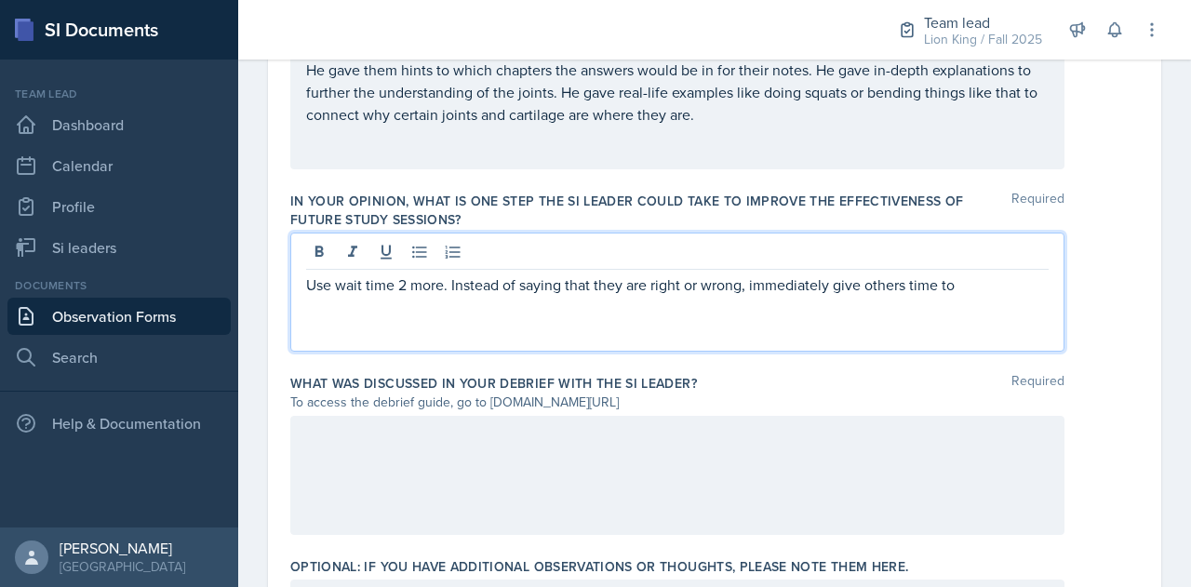
click at [963, 283] on p "Use wait time 2 more. Instead of saying that they are right or wrong, immediate…" at bounding box center [677, 285] width 743 height 22
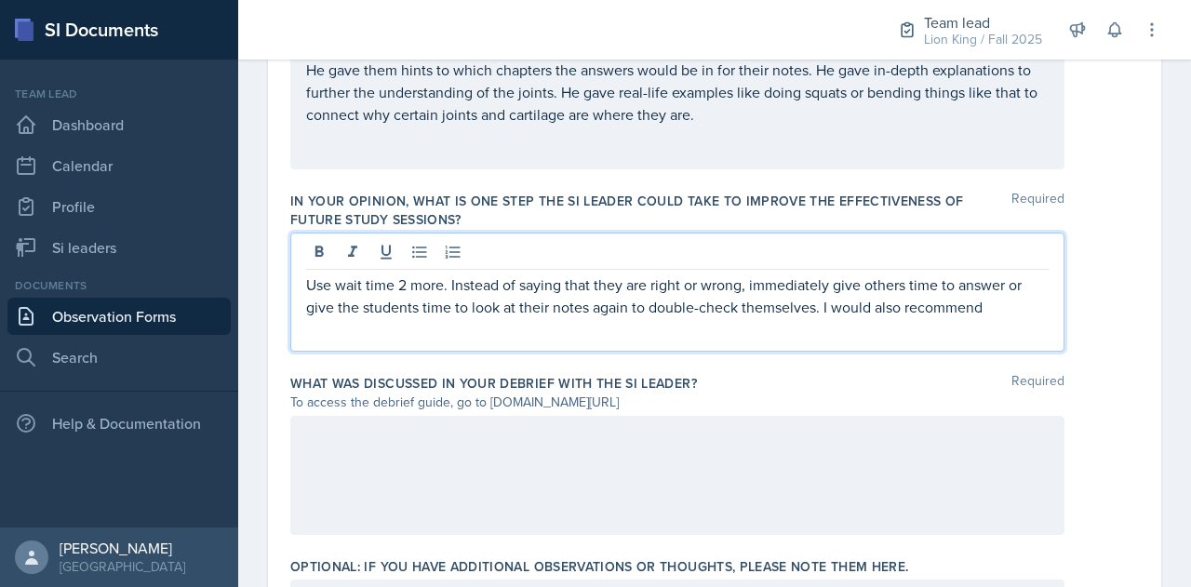
click at [1009, 301] on p "Use wait time 2 more. Instead of saying that they are right or wrong, immediate…" at bounding box center [677, 296] width 743 height 45
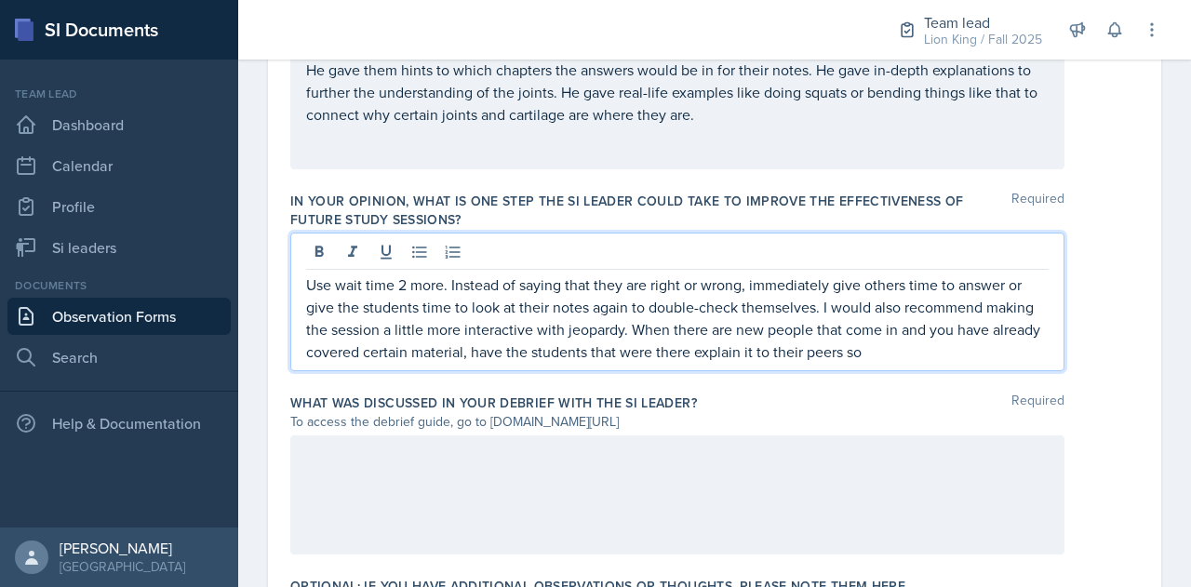
click at [927, 352] on p "Use wait time 2 more. Instead of saying that they are right or wrong, immediate…" at bounding box center [677, 318] width 743 height 89
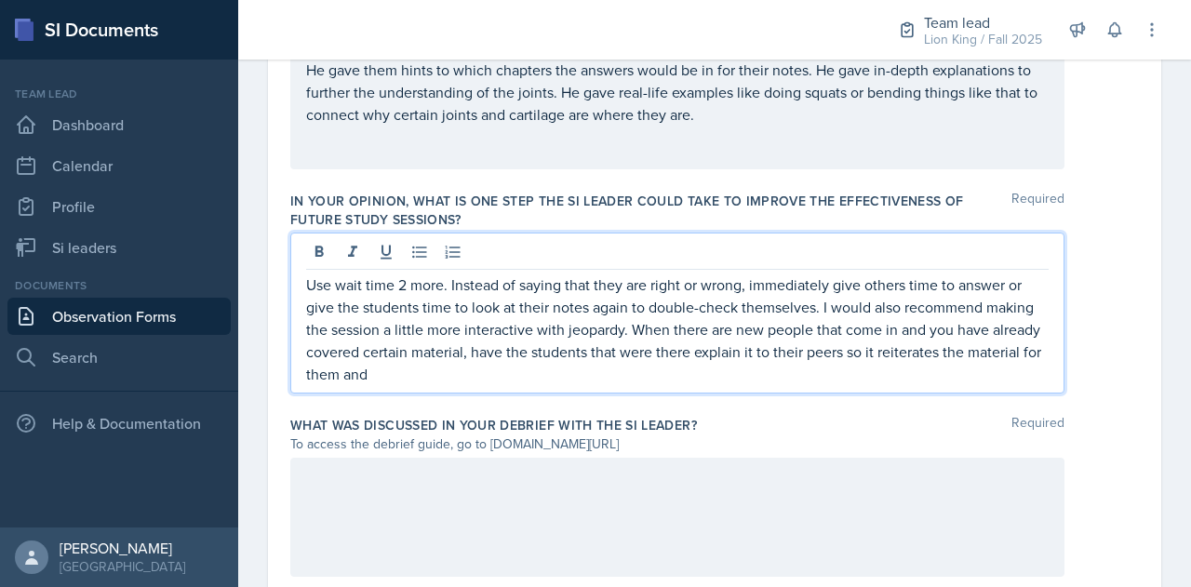
click at [665, 350] on p "Use wait time 2 more. Instead of saying that they are right or wrong, immediate…" at bounding box center [677, 330] width 743 height 112
click at [452, 378] on p "Use wait time 2 more. Instead of saying that they are right or wrong, immediate…" at bounding box center [677, 330] width 743 height 112
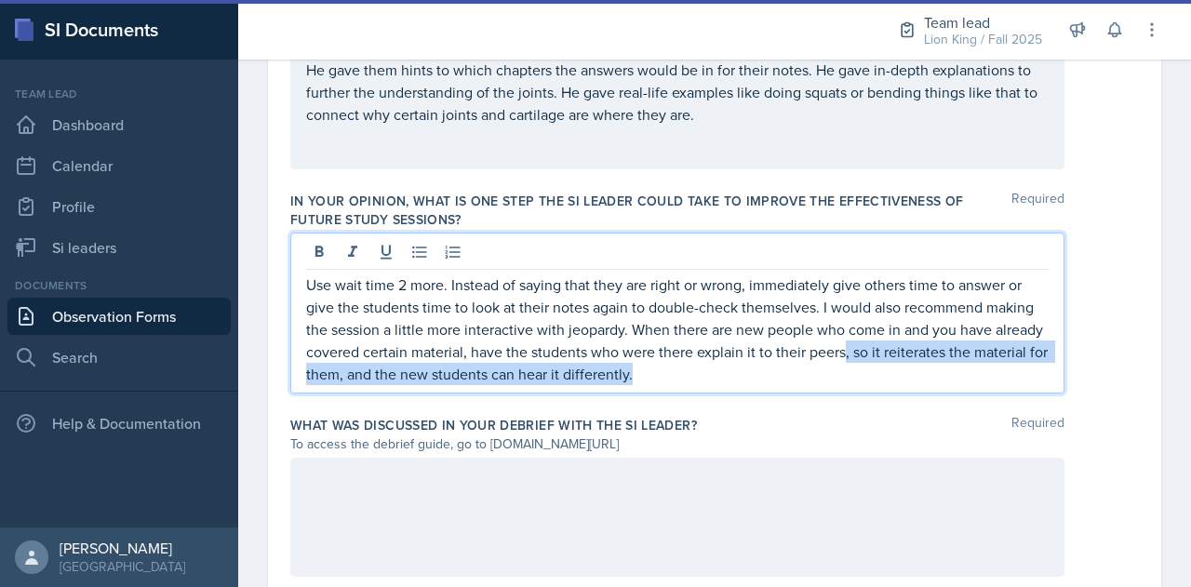
drag, startPoint x: 898, startPoint y: 353, endPoint x: 968, endPoint y: 386, distance: 77.4
click at [968, 386] on div "Use wait time 2 more. Instead of saying that they are right or wrong, immediate…" at bounding box center [677, 313] width 774 height 161
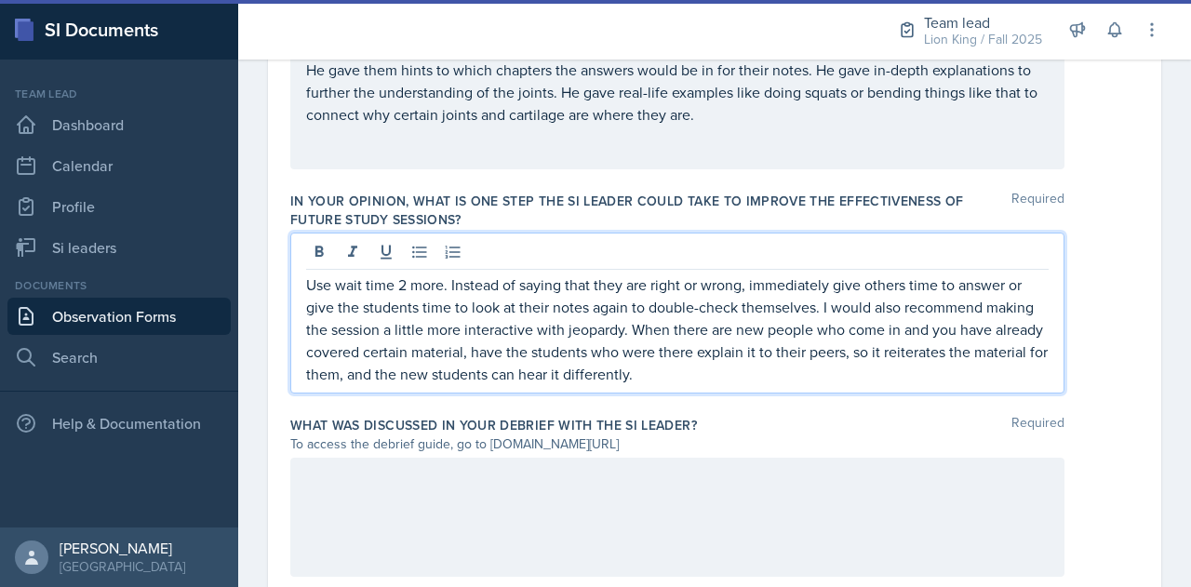
click at [968, 386] on div "Use wait time 2 more. Instead of saying that they are right or wrong, immediate…" at bounding box center [677, 313] width 774 height 161
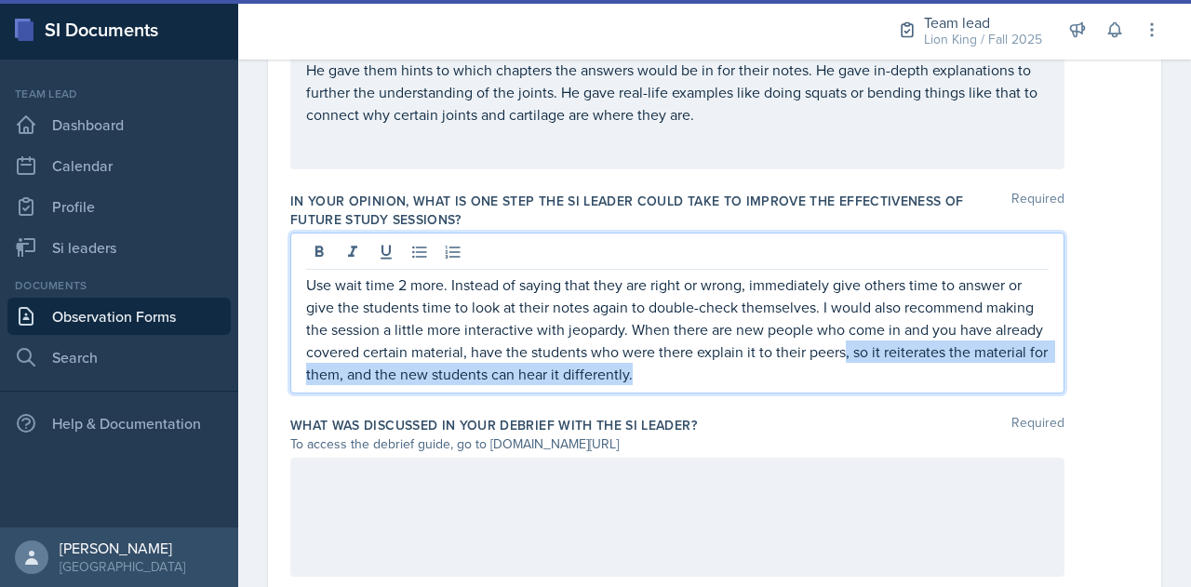
click at [911, 360] on p "Use wait time 2 more. Instead of saying that they are right or wrong, immediate…" at bounding box center [677, 330] width 743 height 112
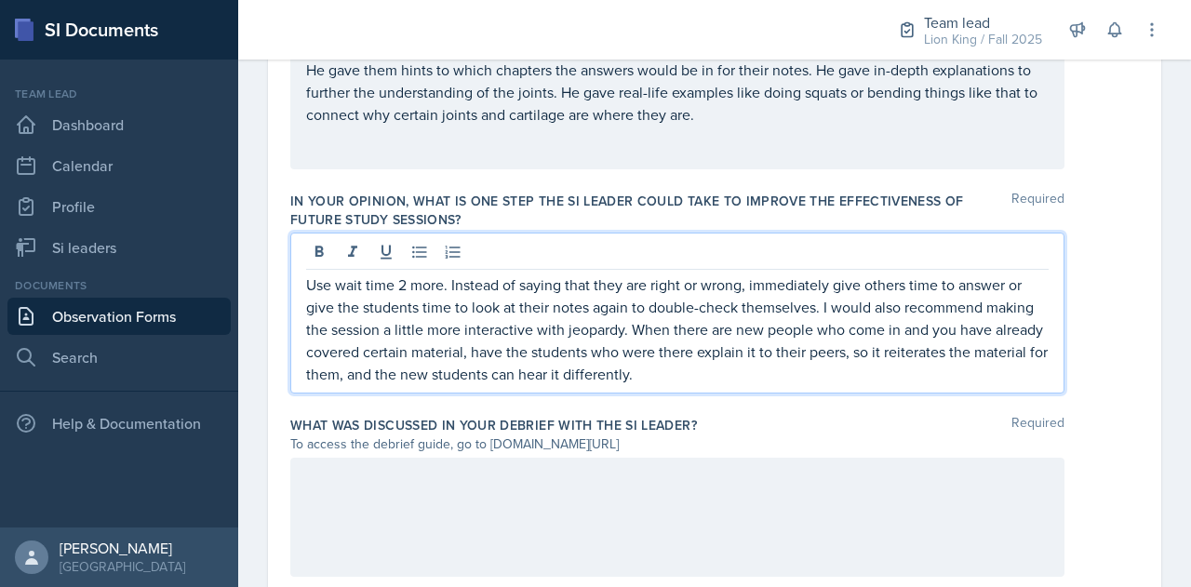
click at [904, 352] on p "Use wait time 2 more. Instead of saying that they are right or wrong, immediate…" at bounding box center [677, 330] width 743 height 112
click at [914, 353] on p "Use wait time 2 more. Instead of saying that they are right or wrong, immediate…" at bounding box center [677, 330] width 743 height 112
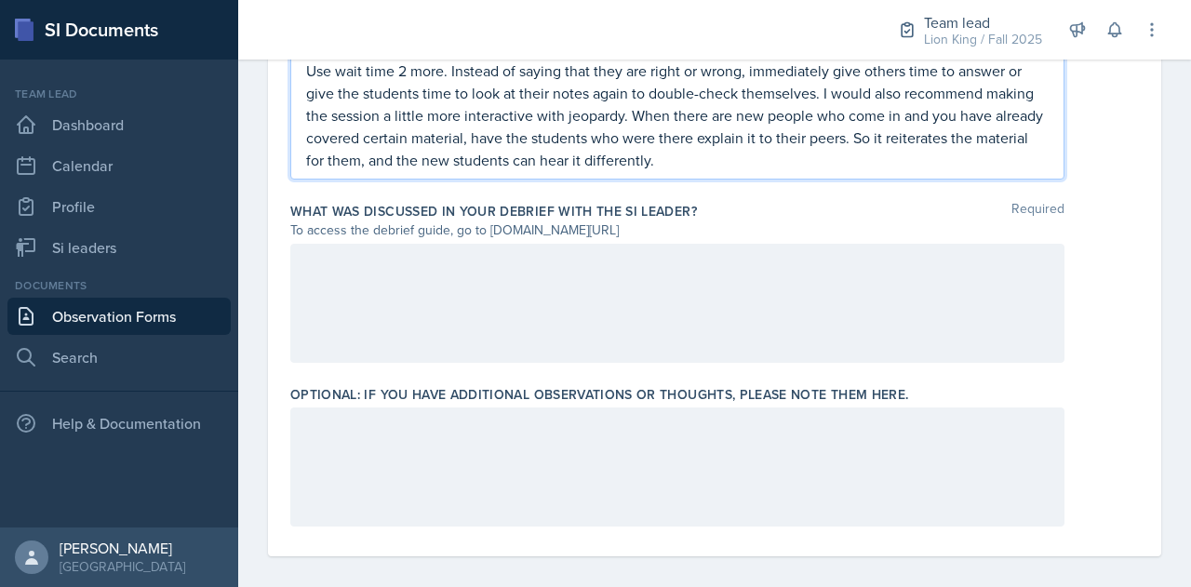
scroll to position [1450, 0]
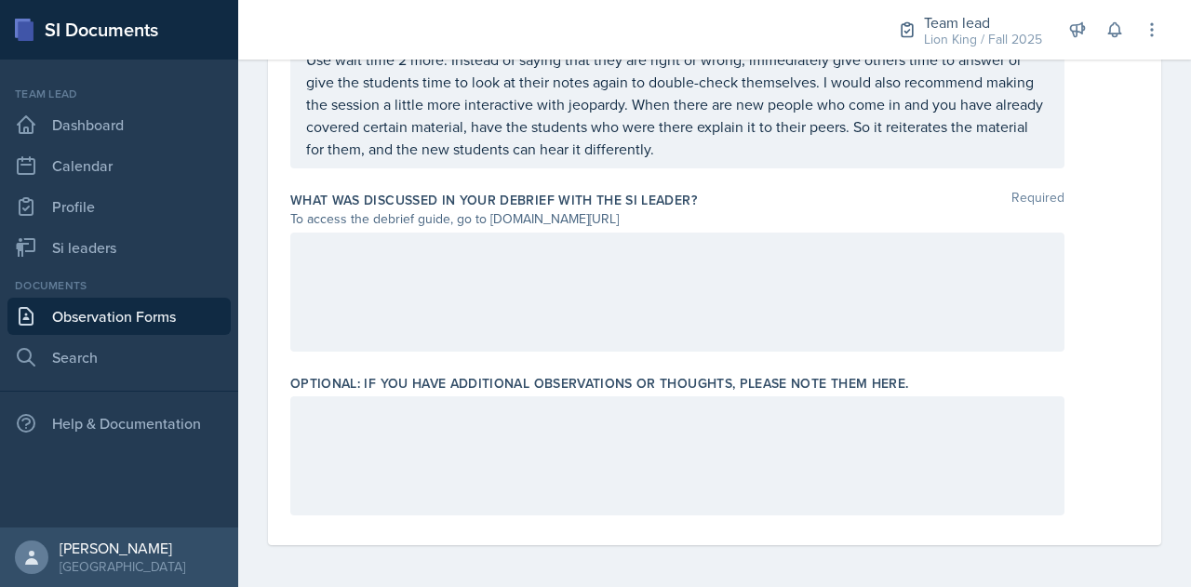
click at [522, 261] on div at bounding box center [677, 292] width 774 height 119
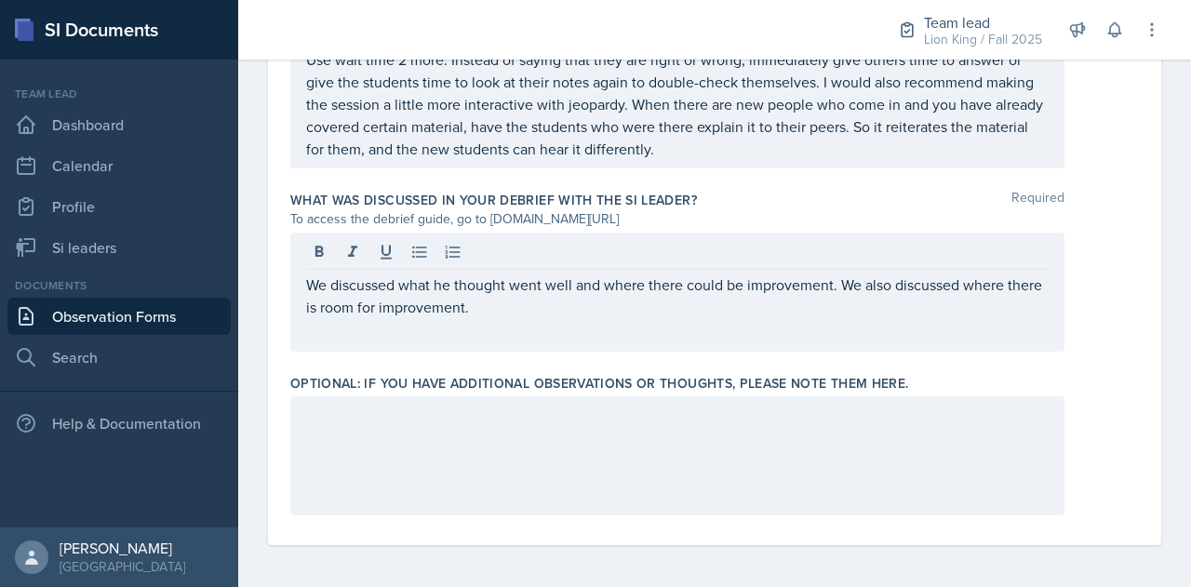
drag, startPoint x: 486, startPoint y: 219, endPoint x: 715, endPoint y: 213, distance: 229.0
click at [715, 213] on div "To access the debrief guide, go to www.tinyurl.com/obsvdebriefguide" at bounding box center [677, 219] width 774 height 20
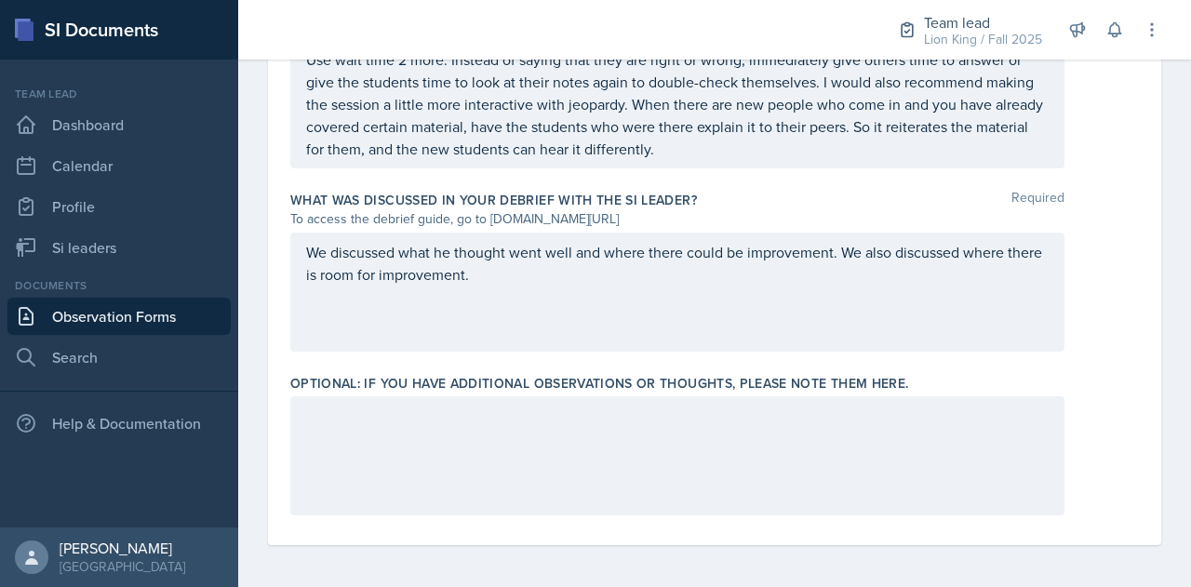
copy div "www.tinyurl.com/obsvdebriefguide"
click at [774, 194] on div "What was discussed in your debrief with the SI Leader? Required" at bounding box center [714, 200] width 849 height 19
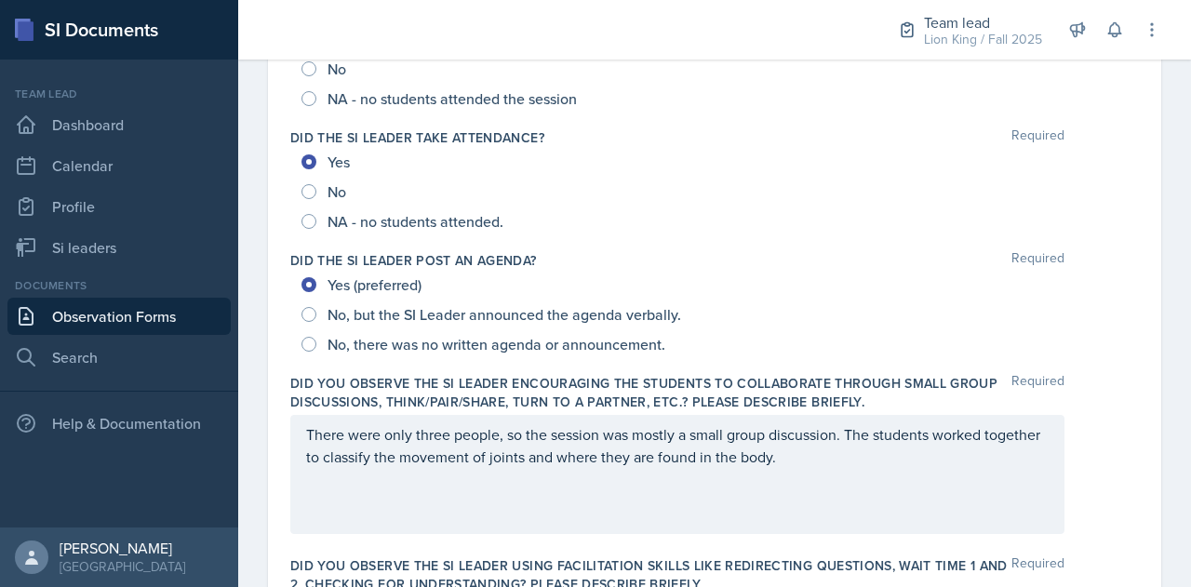
scroll to position [0, 0]
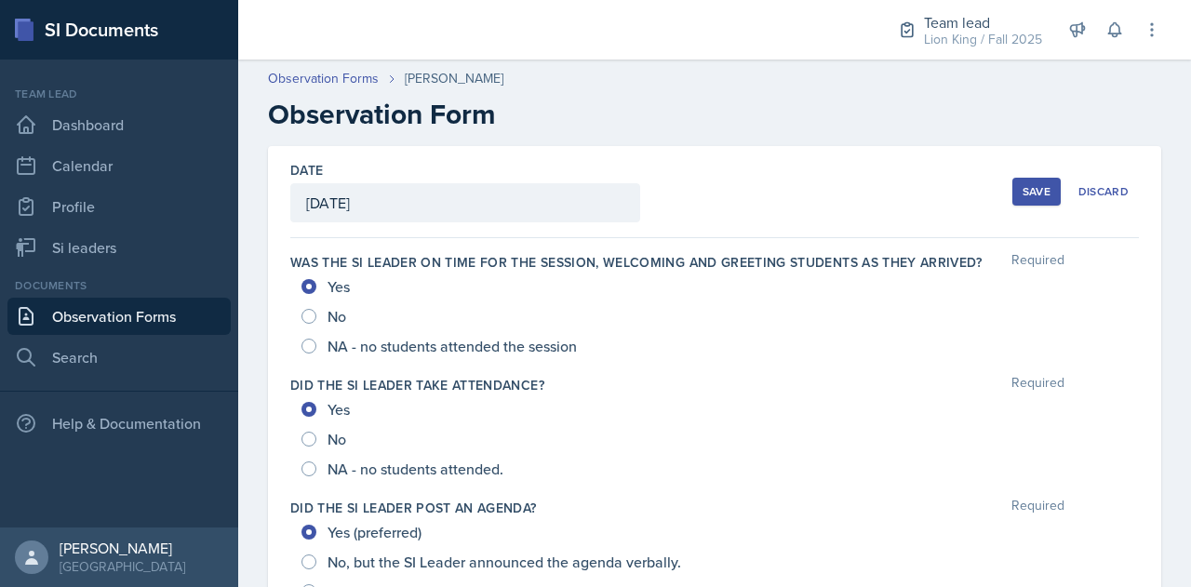
click at [1024, 187] on div "Save" at bounding box center [1037, 191] width 28 height 15
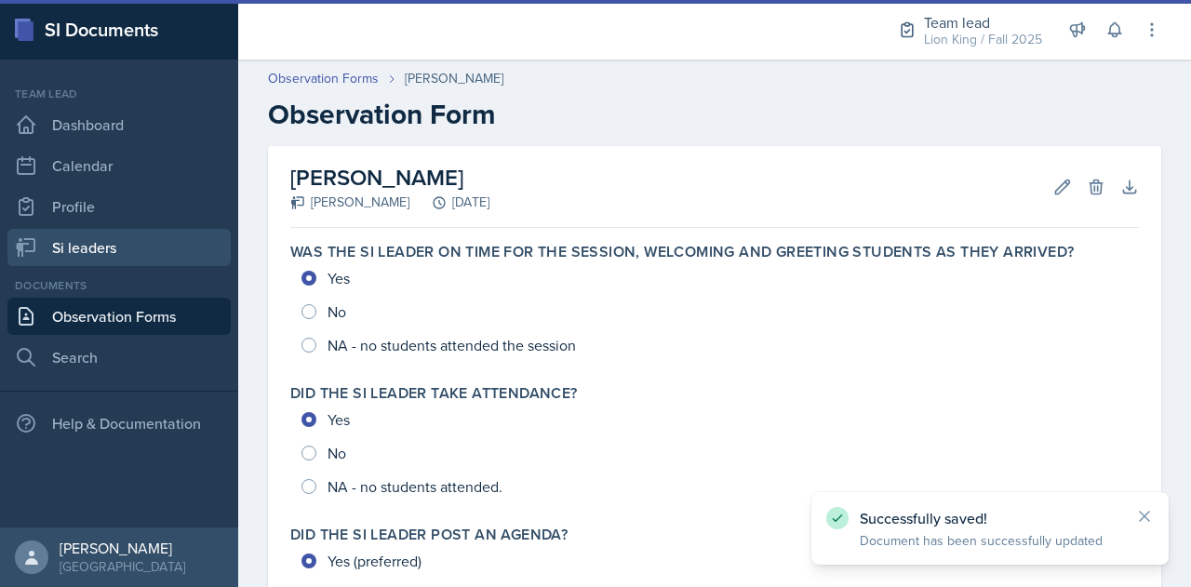
click at [104, 248] on link "Si leaders" at bounding box center [118, 247] width 223 height 37
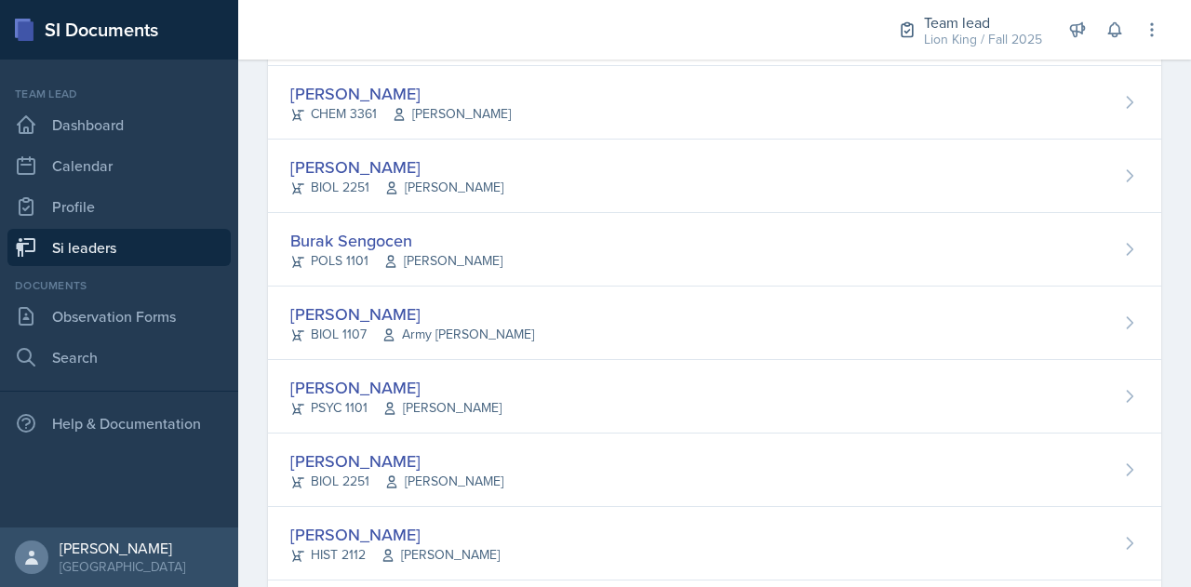
scroll to position [1355, 0]
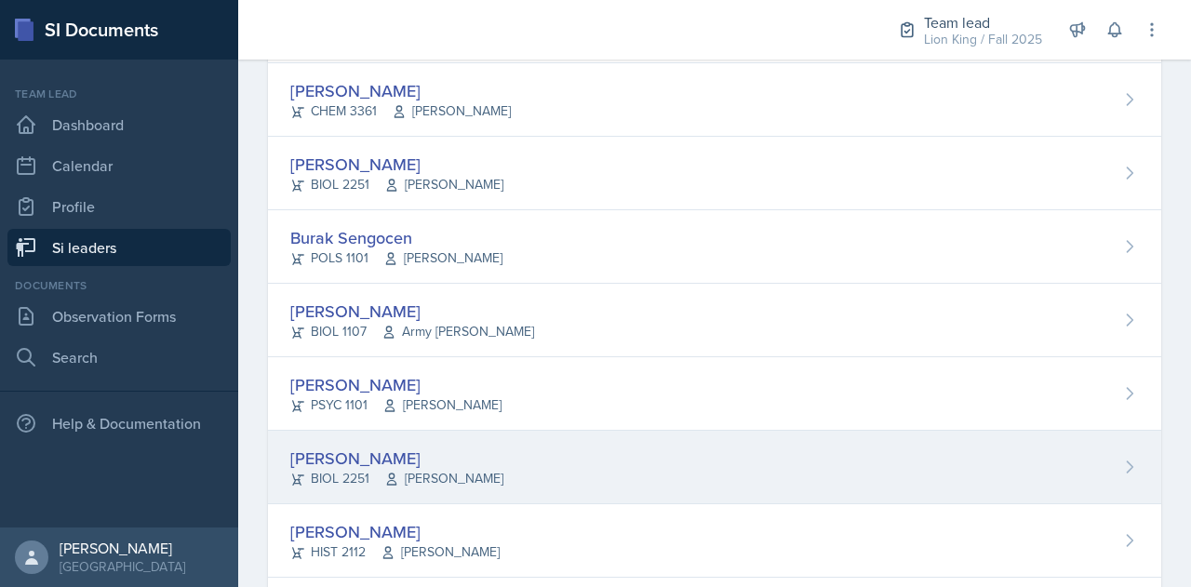
click at [543, 462] on div "[PERSON_NAME] BIOL 2251 Muna Elhassey" at bounding box center [714, 468] width 893 height 74
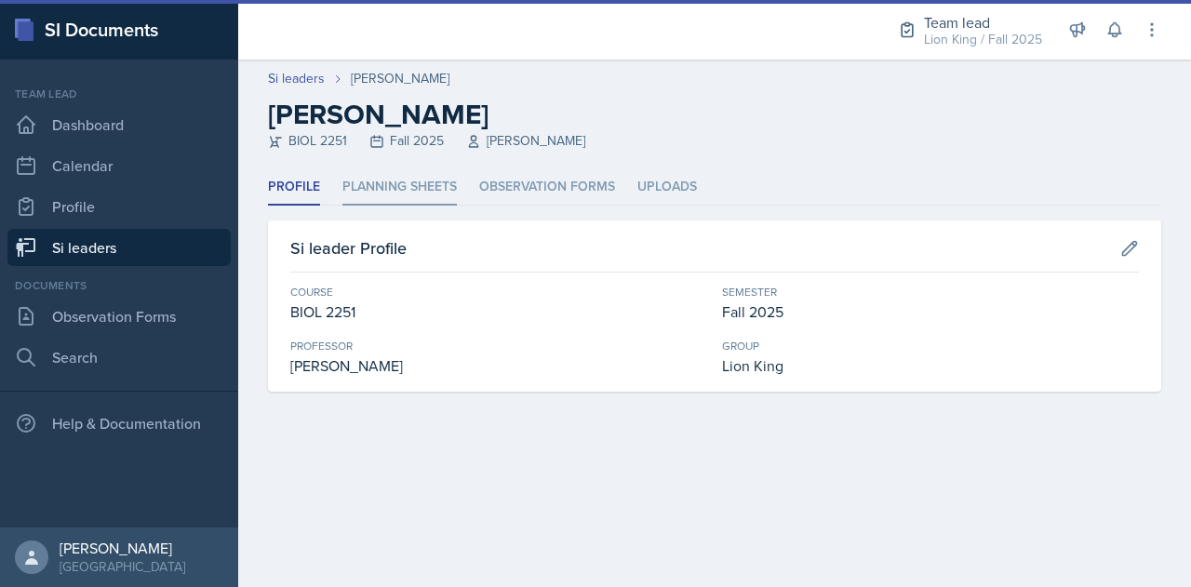
click at [383, 191] on li "Planning Sheets" at bounding box center [399, 187] width 114 height 36
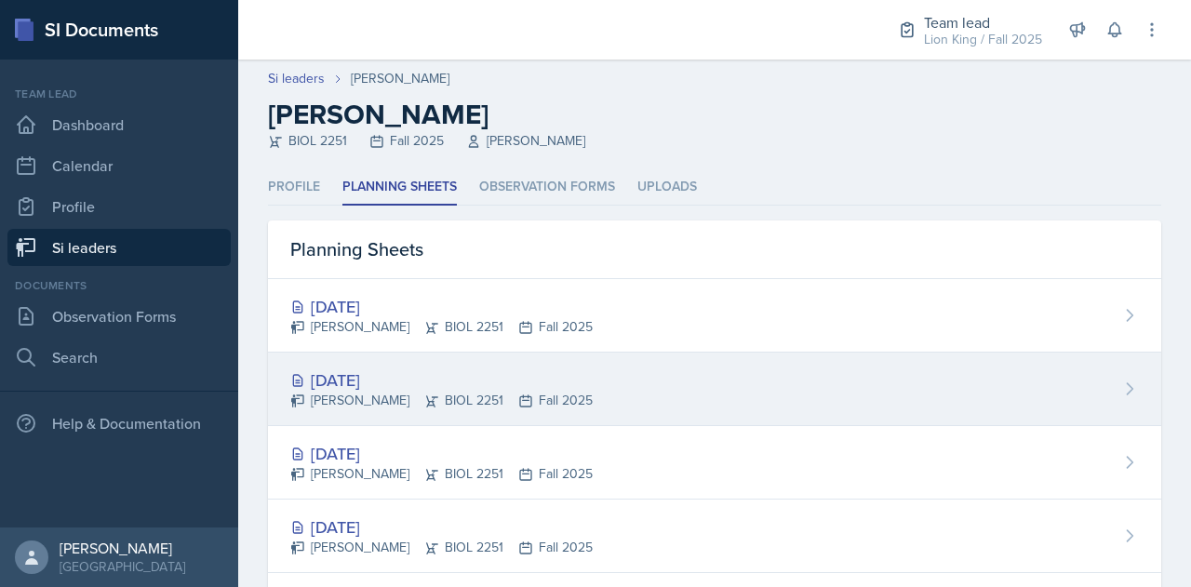
click at [392, 368] on div "[DATE]" at bounding box center [441, 380] width 302 height 25
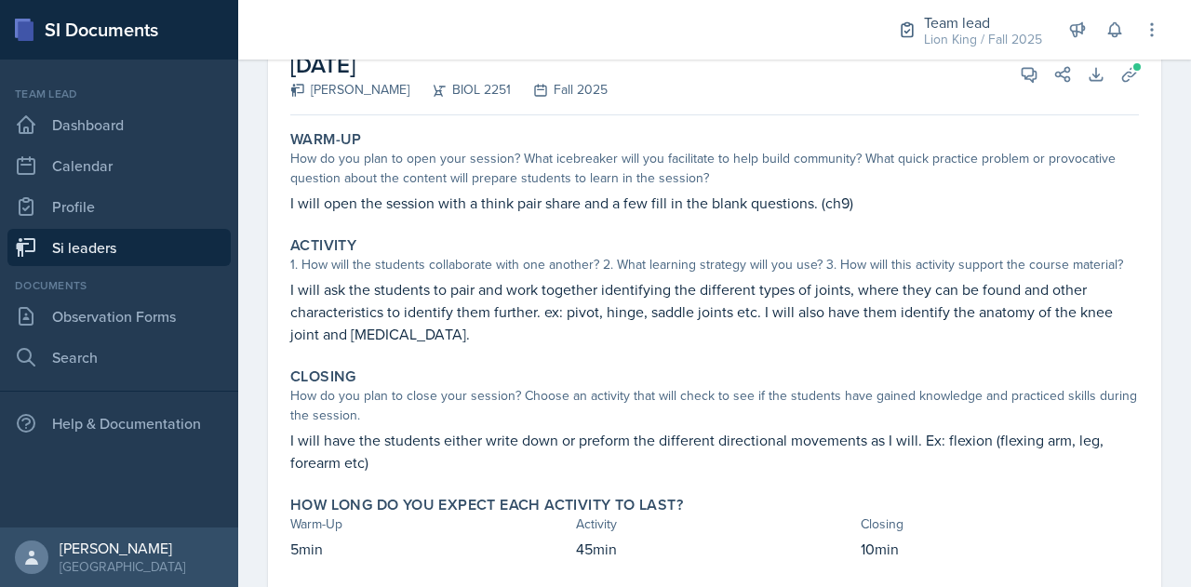
scroll to position [125, 0]
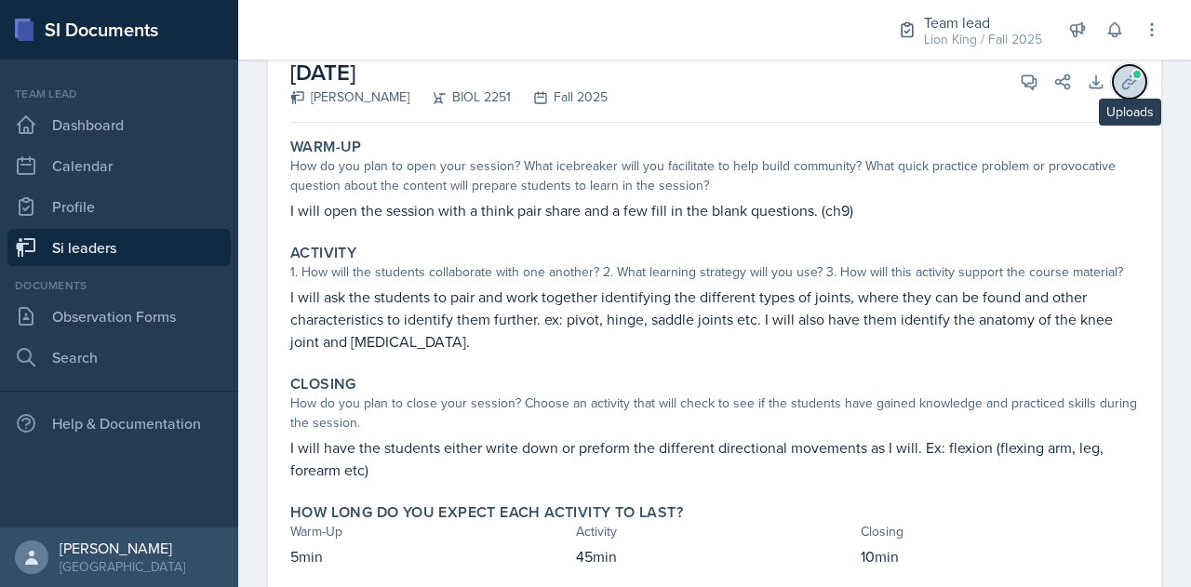
click at [1120, 84] on icon at bounding box center [1129, 82] width 19 height 19
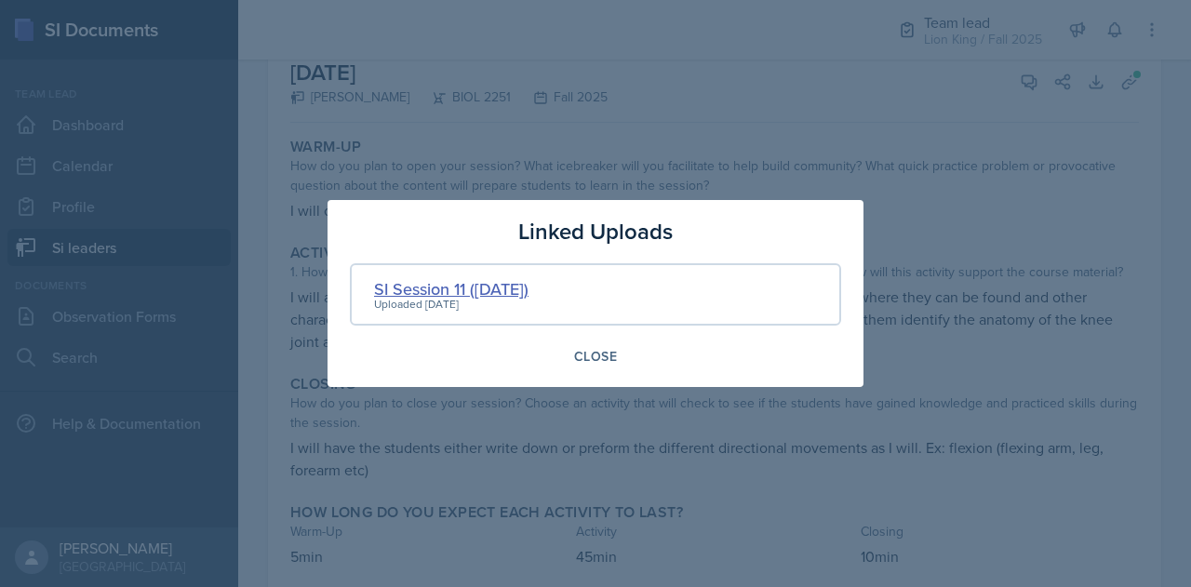
click at [529, 282] on div "SI Session 11 ([DATE])" at bounding box center [451, 288] width 154 height 25
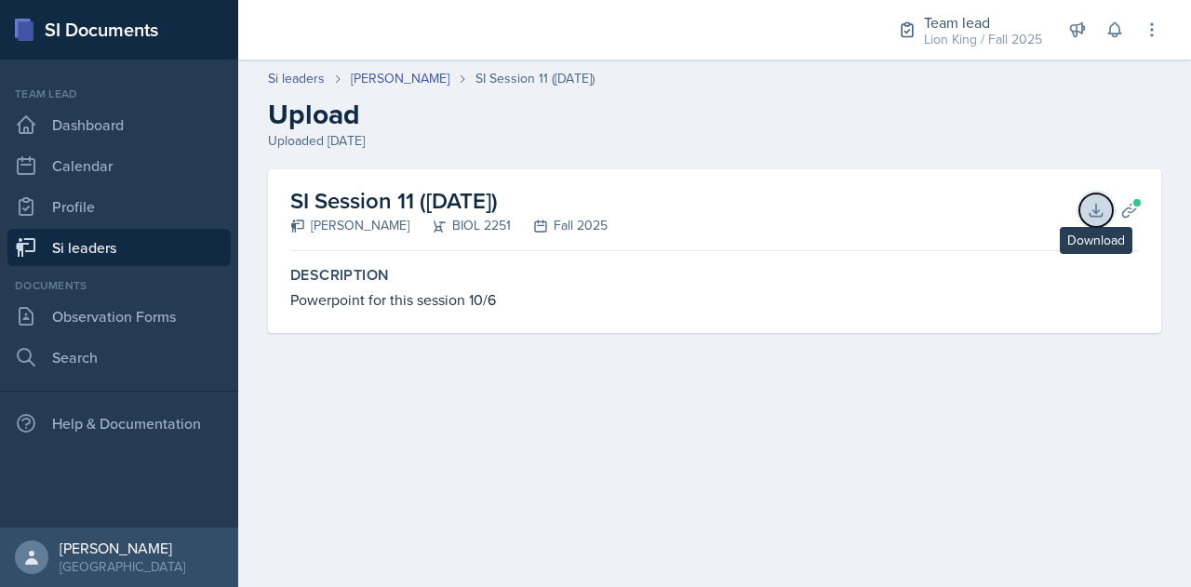
click at [1098, 219] on button "Download" at bounding box center [1095, 210] width 33 height 33
click at [1143, 214] on button "Planning Sheets" at bounding box center [1129, 210] width 33 height 33
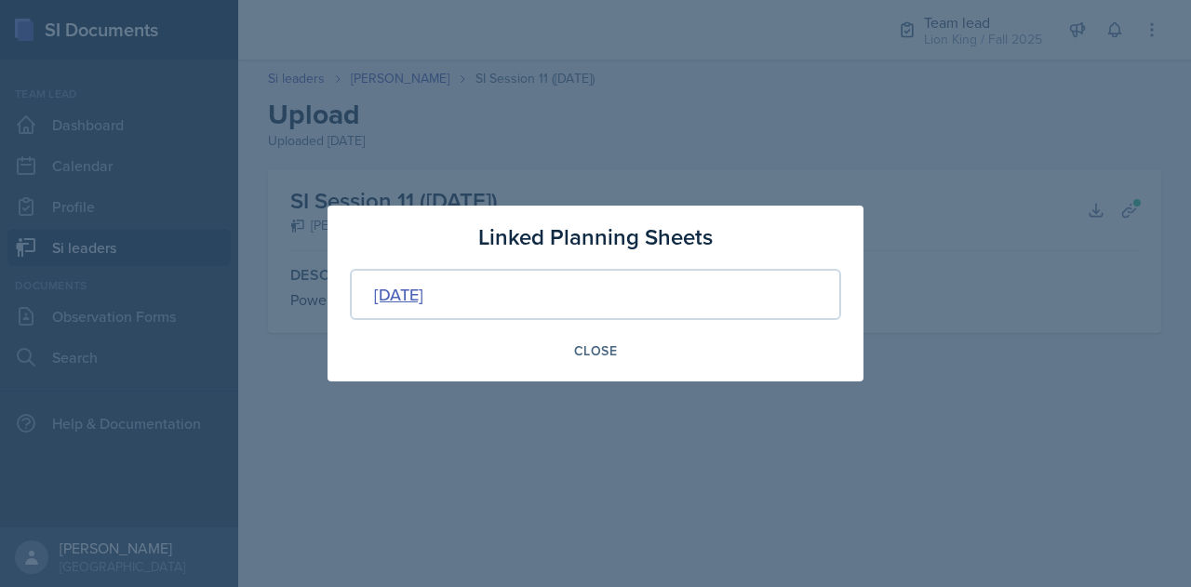
click at [411, 288] on div "[DATE]" at bounding box center [398, 294] width 49 height 25
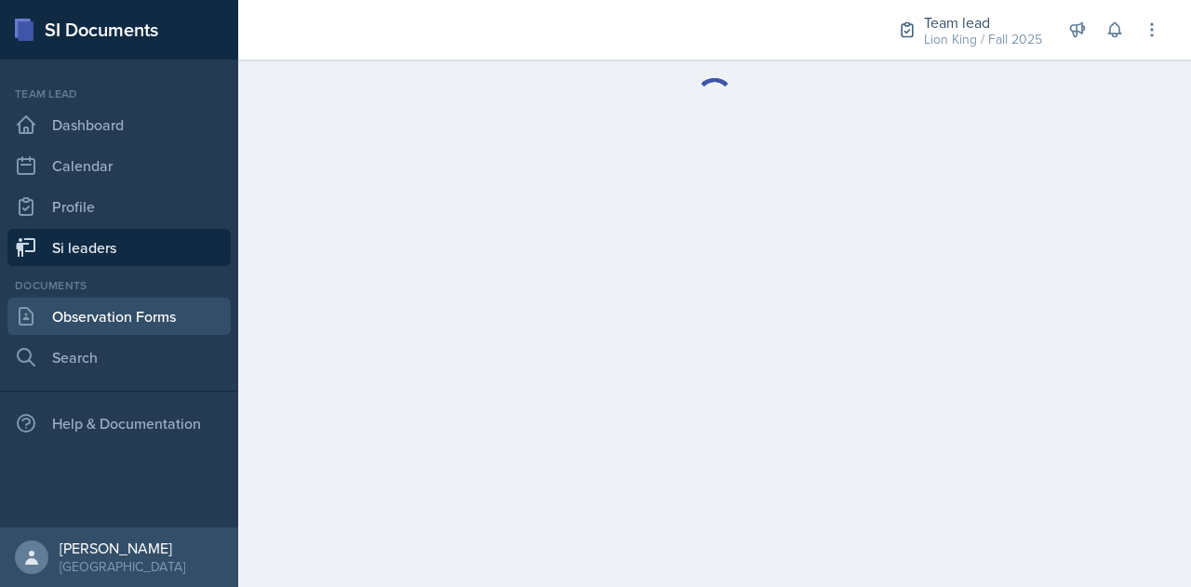
click at [74, 312] on link "Observation Forms" at bounding box center [118, 316] width 223 height 37
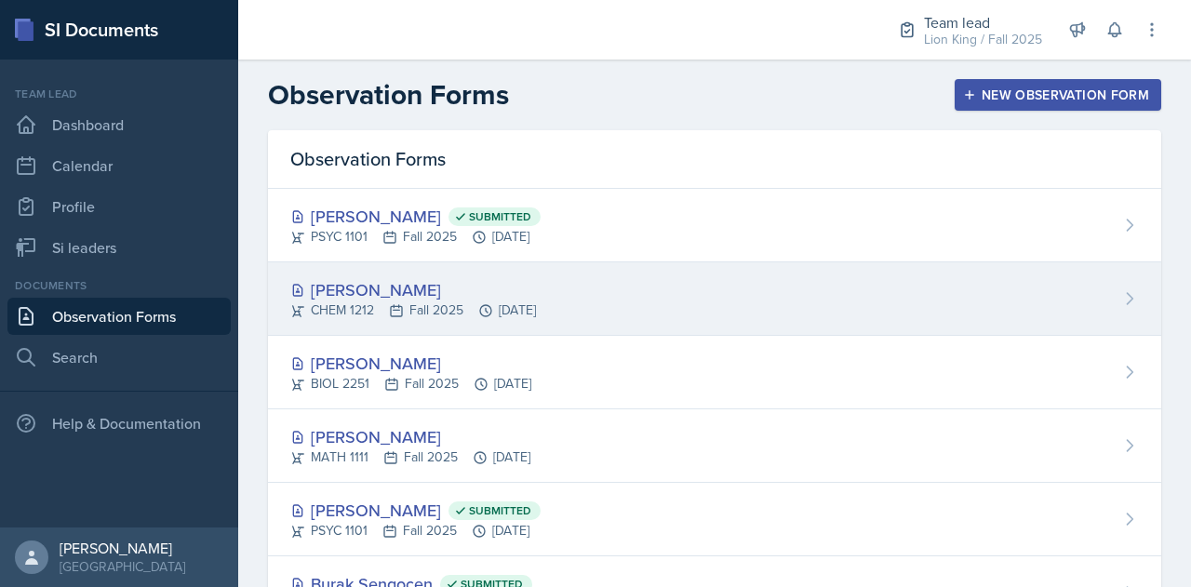
click at [824, 301] on div "Sarah Nielsen CHEM 1212 Fall 2025 Oct 6th, 2025" at bounding box center [714, 299] width 893 height 74
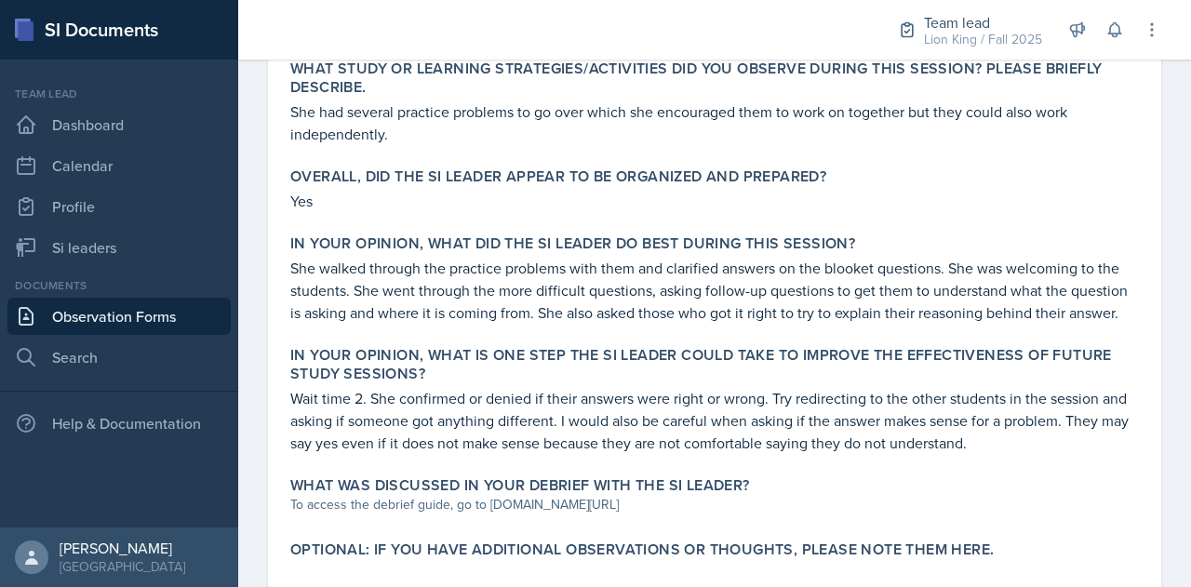
scroll to position [971, 0]
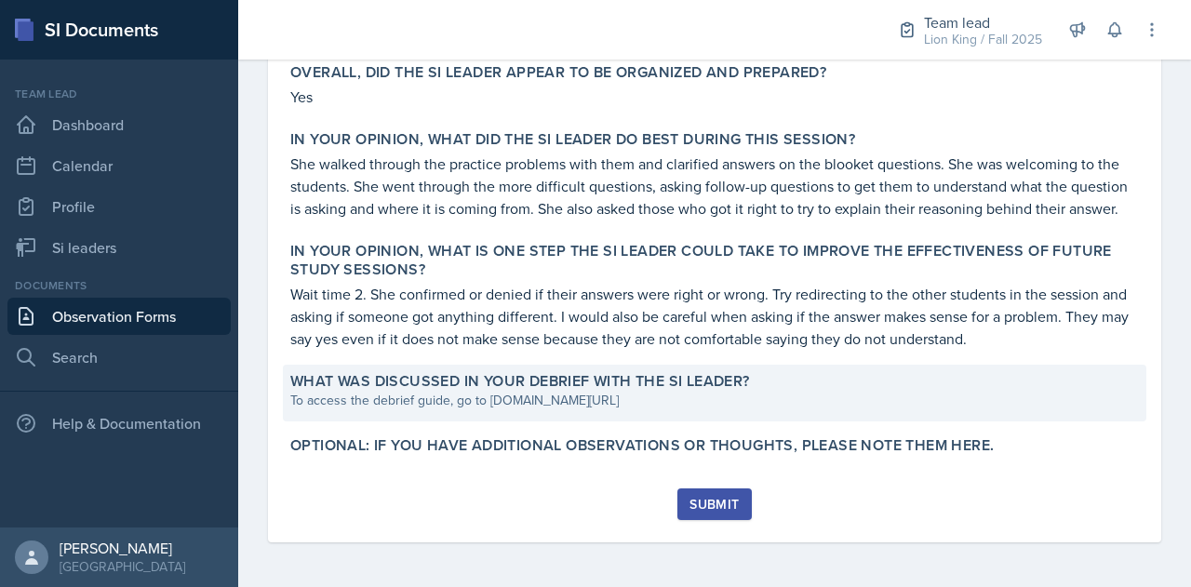
click at [486, 409] on div "To access the debrief guide, go to www.tinyurl.com/obsvdebriefguide" at bounding box center [714, 401] width 849 height 20
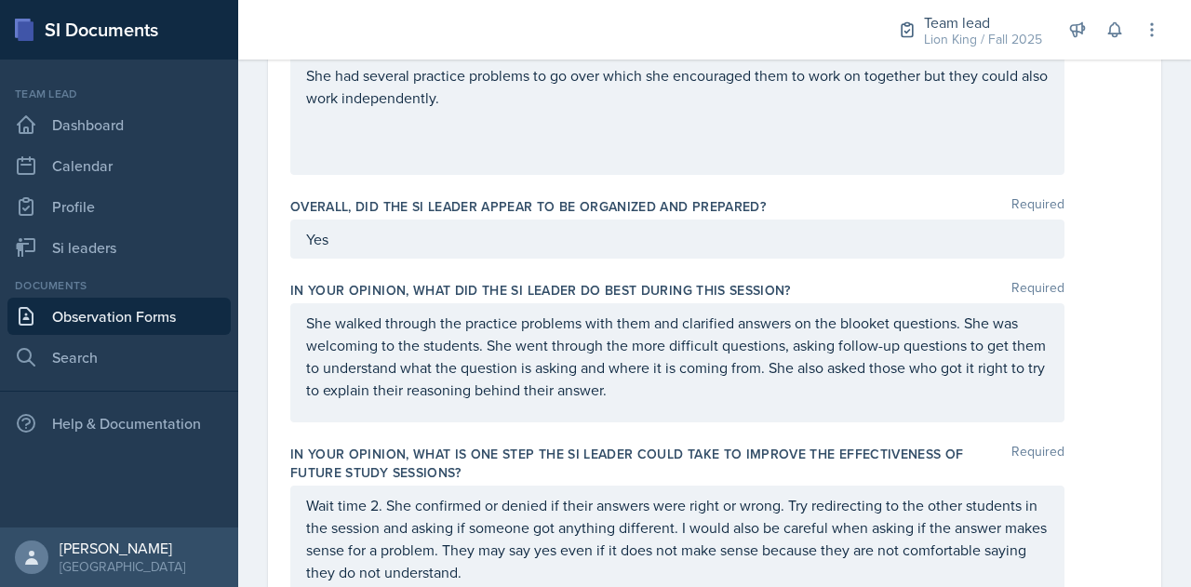
scroll to position [1409, 0]
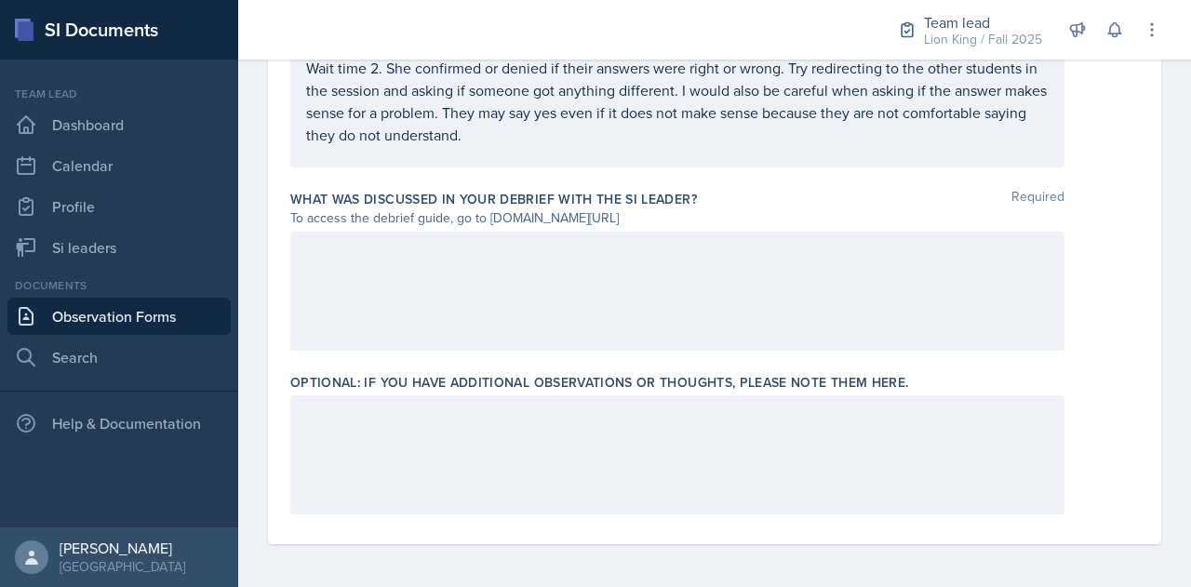
click at [314, 267] on div at bounding box center [677, 291] width 774 height 119
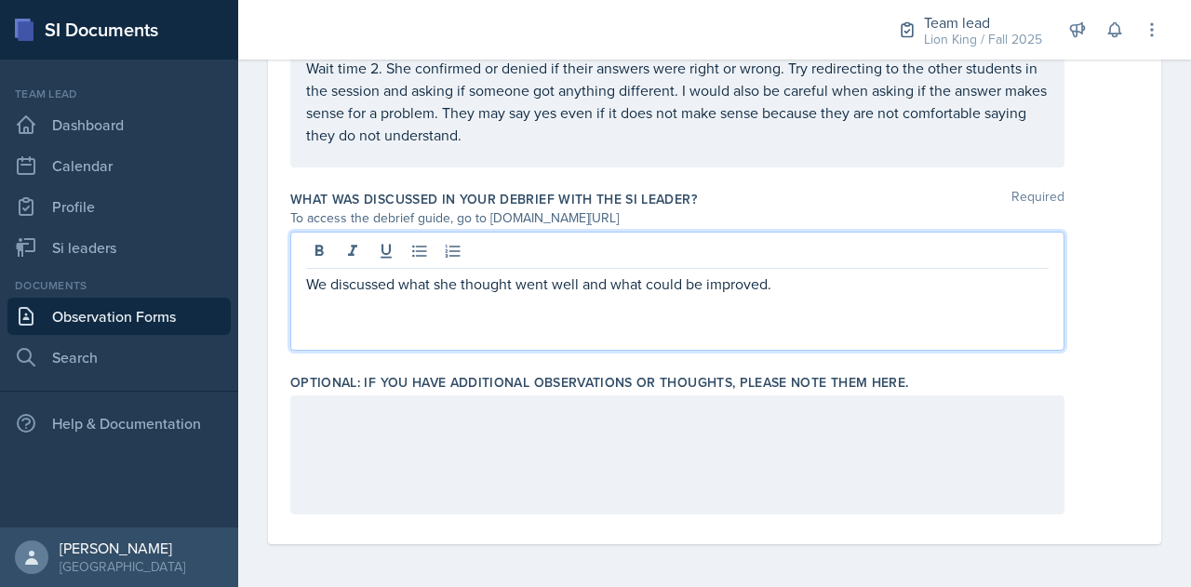
click at [785, 282] on p "We discussed what she thought went well and what could be improved." at bounding box center [677, 284] width 743 height 22
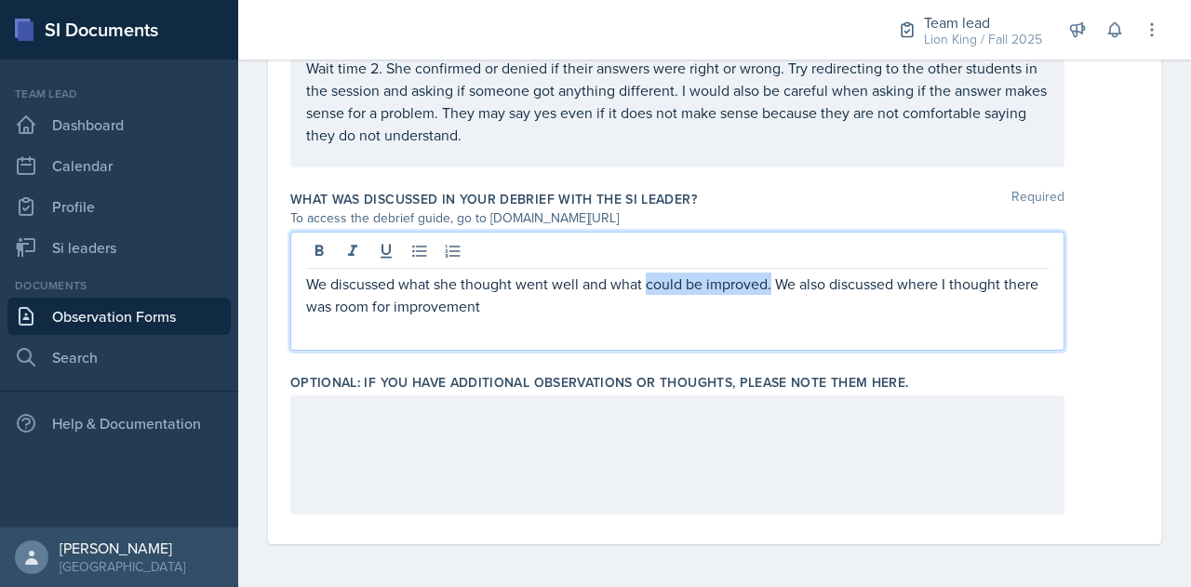
drag, startPoint x: 770, startPoint y: 282, endPoint x: 649, endPoint y: 291, distance: 122.3
click at [649, 291] on p "We discussed what she thought went well and what could be improved. We also dis…" at bounding box center [677, 295] width 743 height 45
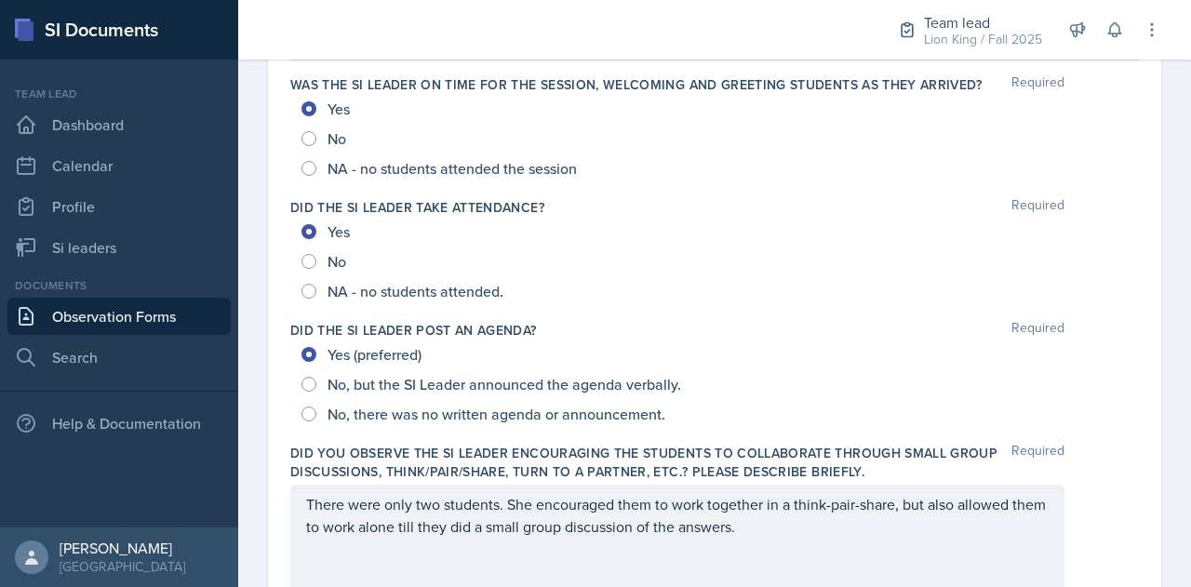
scroll to position [0, 0]
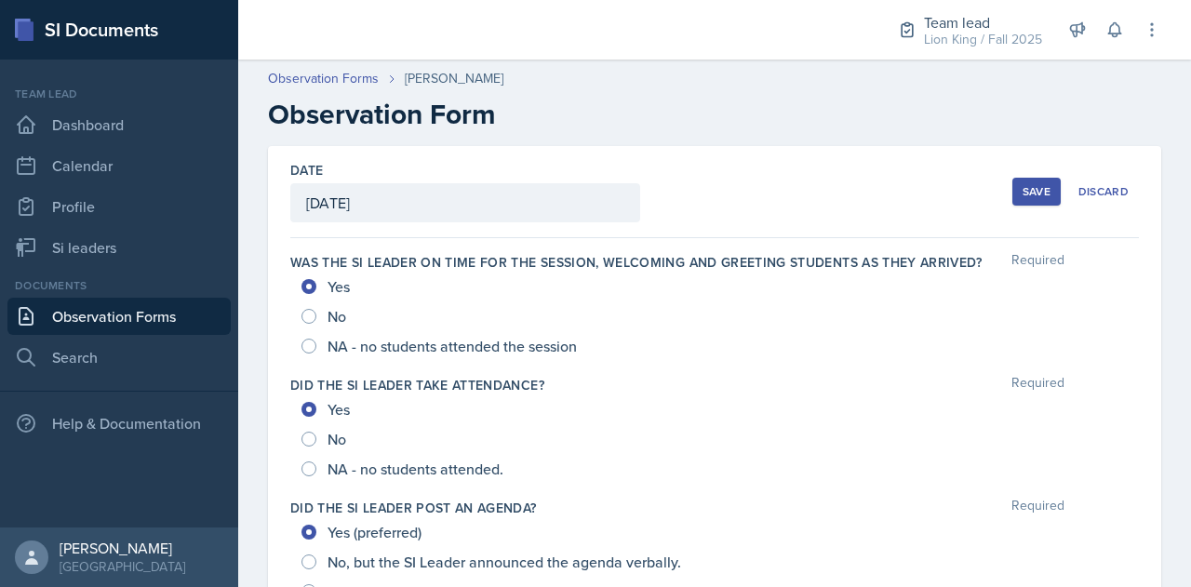
click at [1030, 188] on div "Save" at bounding box center [1037, 191] width 28 height 15
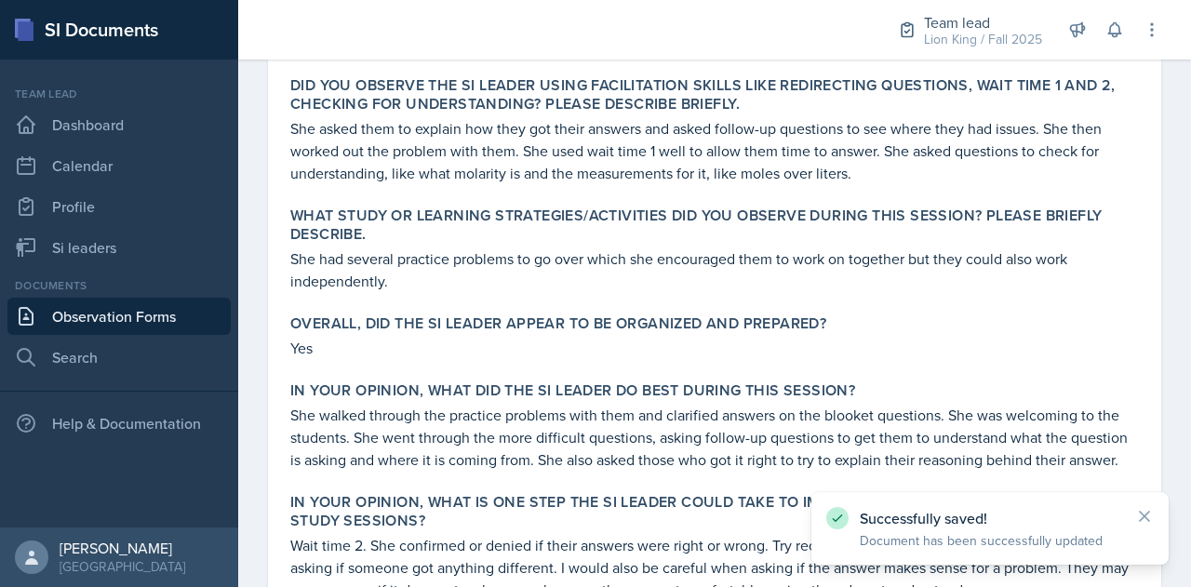
scroll to position [994, 0]
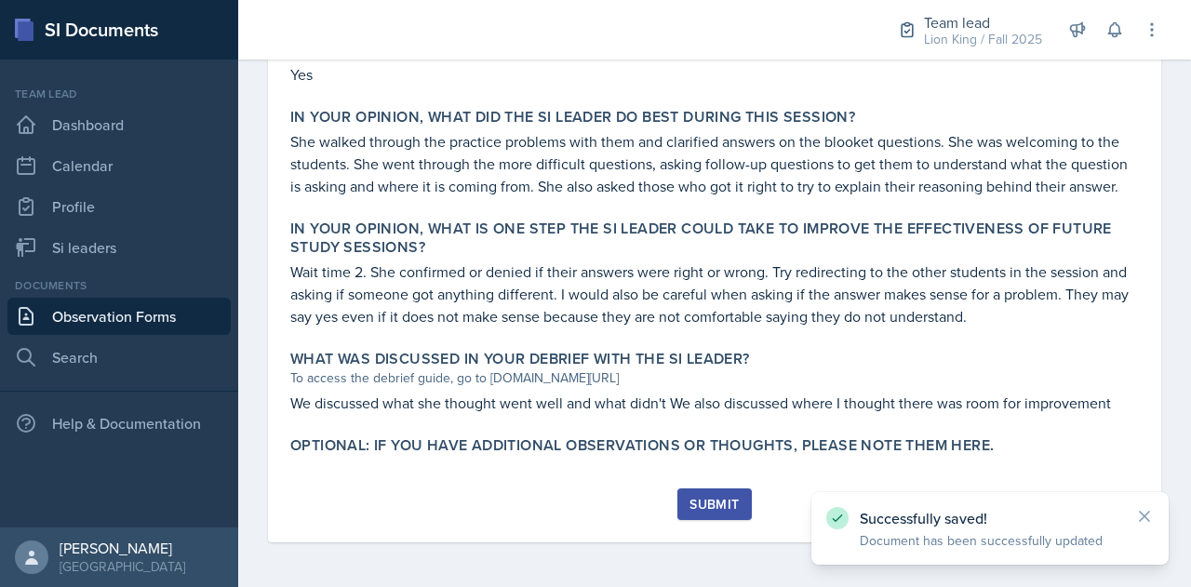
click at [716, 510] on div "Submit" at bounding box center [714, 504] width 49 height 15
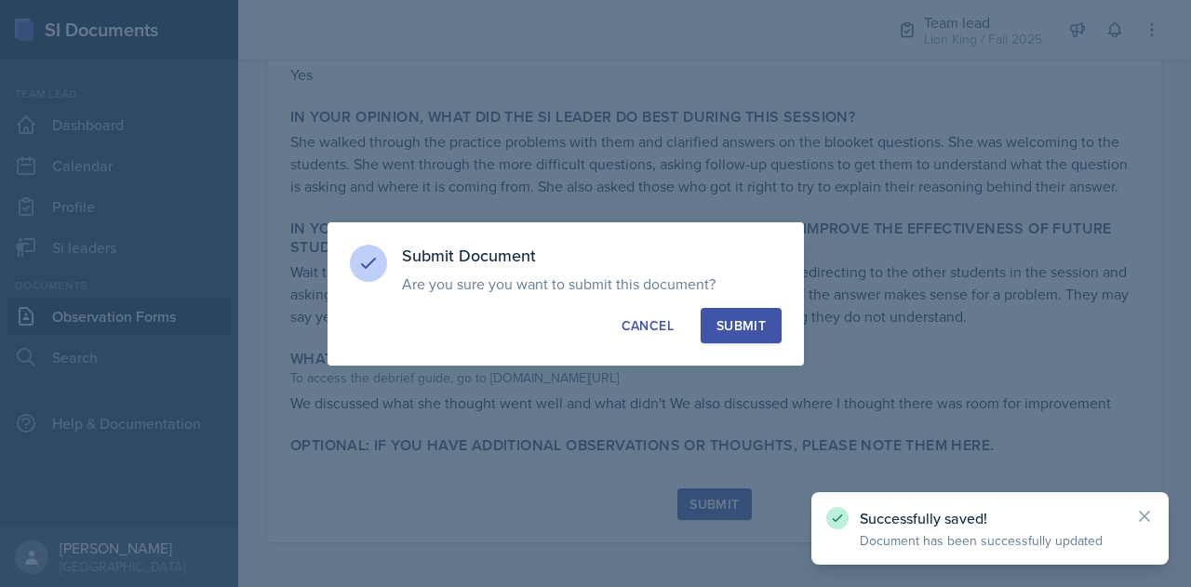
click at [761, 329] on div "Submit" at bounding box center [740, 325] width 49 height 19
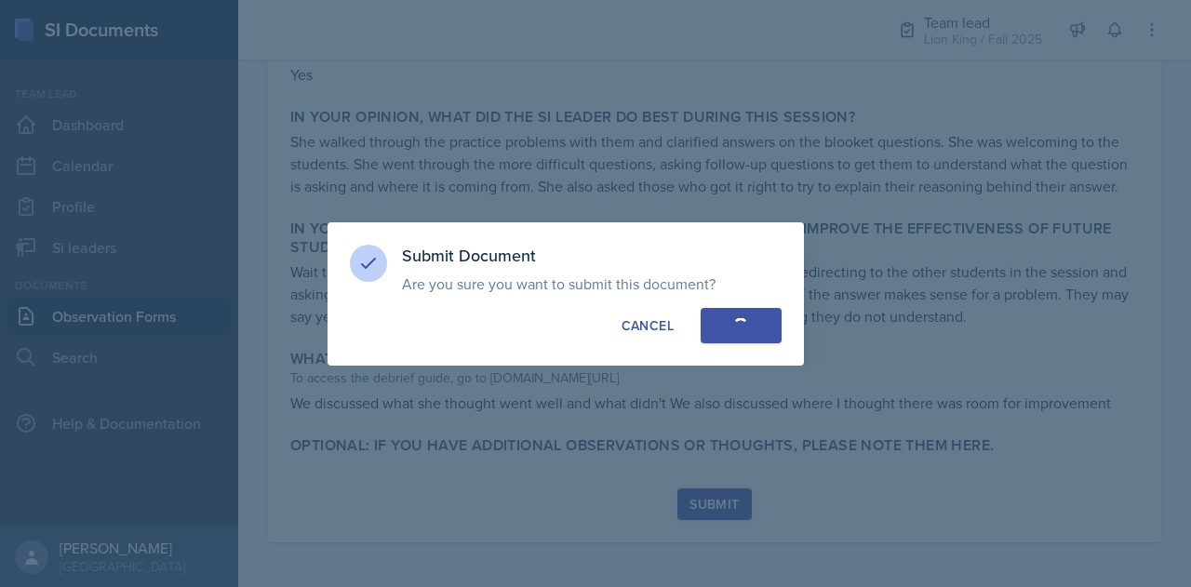
radio input "true"
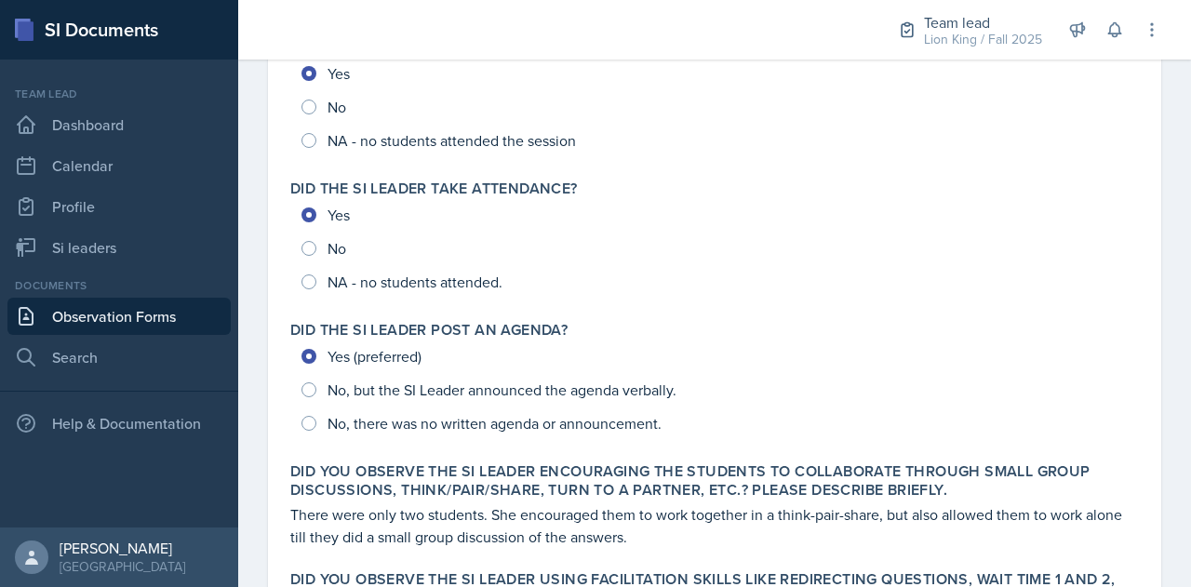
scroll to position [0, 0]
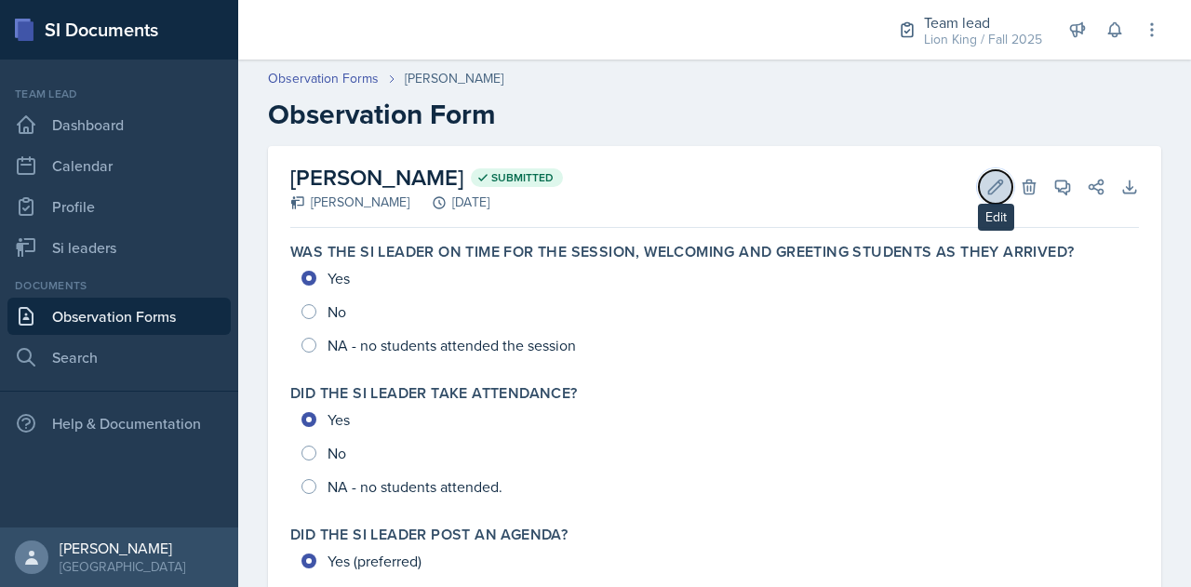
click at [987, 185] on icon at bounding box center [995, 187] width 19 height 19
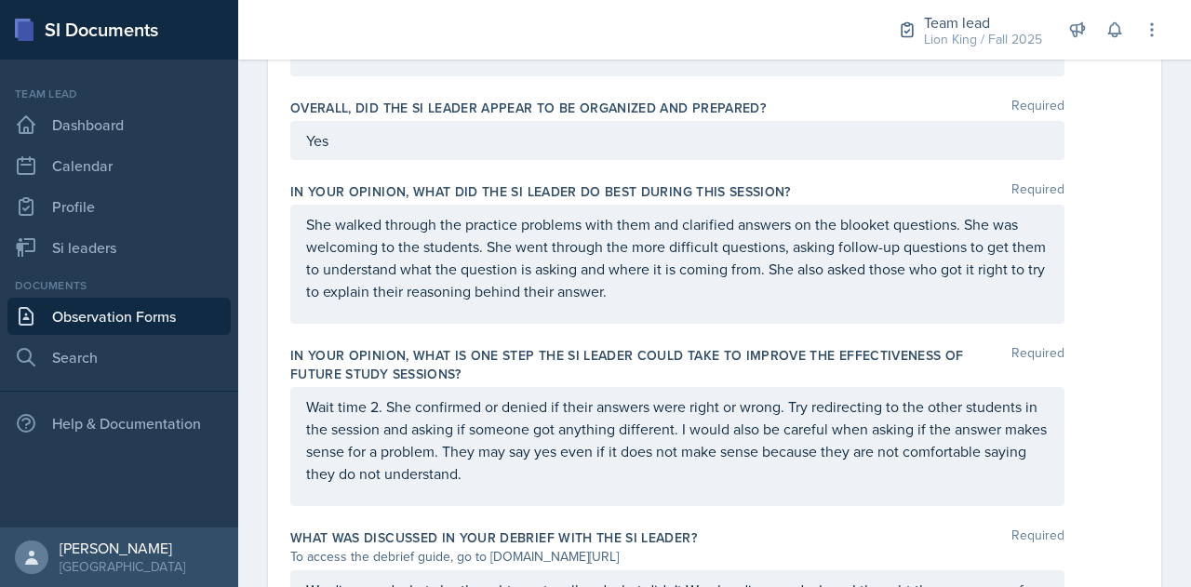
scroll to position [1409, 0]
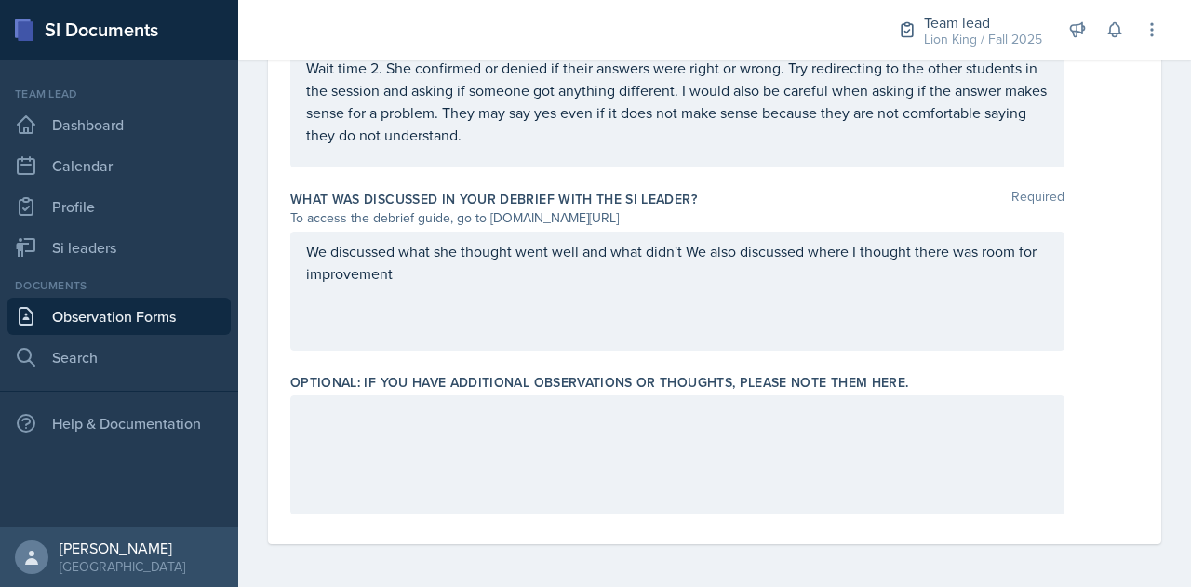
click at [441, 275] on p "We discussed what she thought went well and what didn't We also discussed where…" at bounding box center [677, 262] width 743 height 45
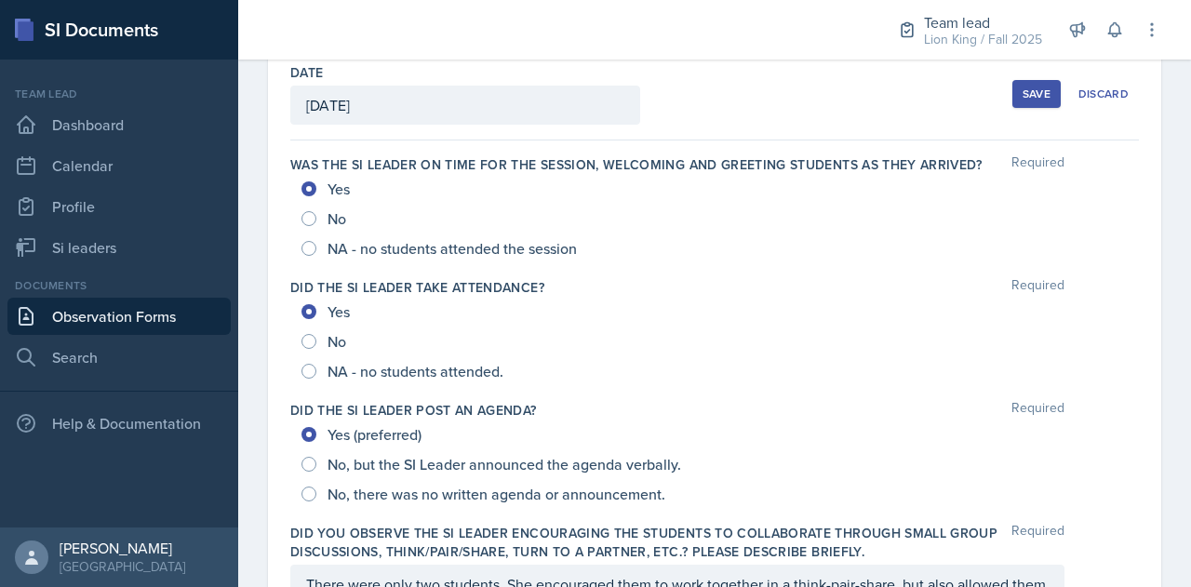
scroll to position [0, 0]
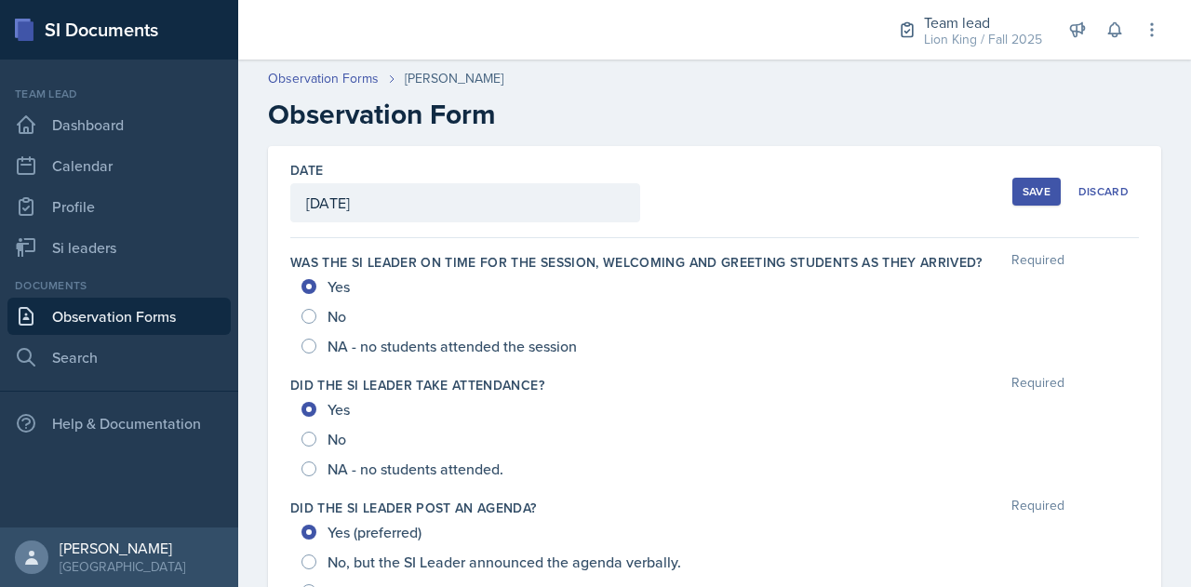
click at [1012, 202] on button "Save" at bounding box center [1036, 192] width 48 height 28
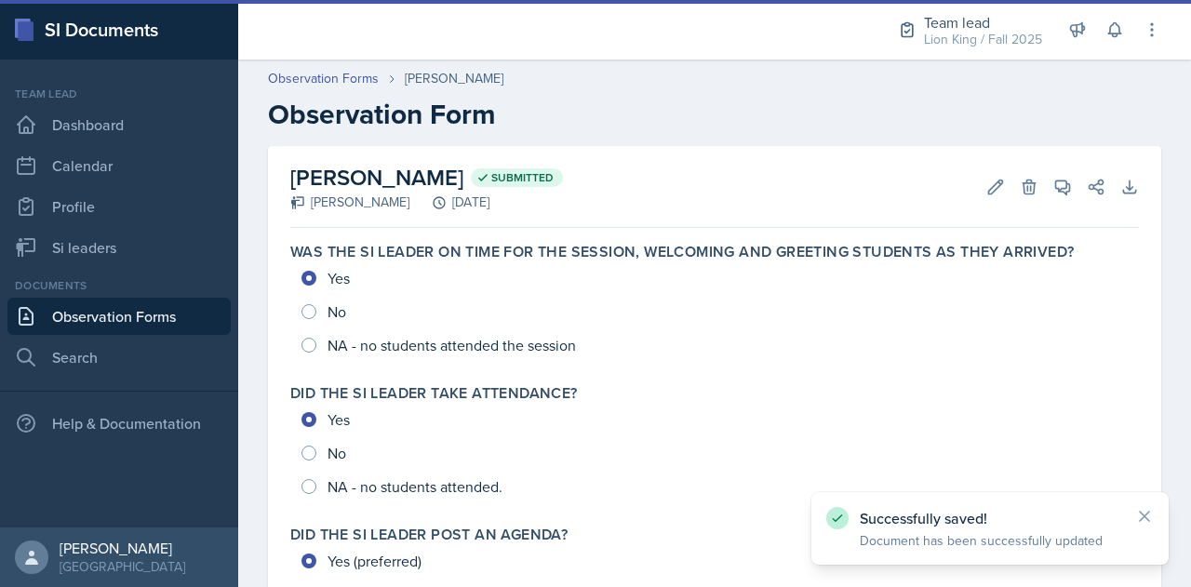
scroll to position [962, 0]
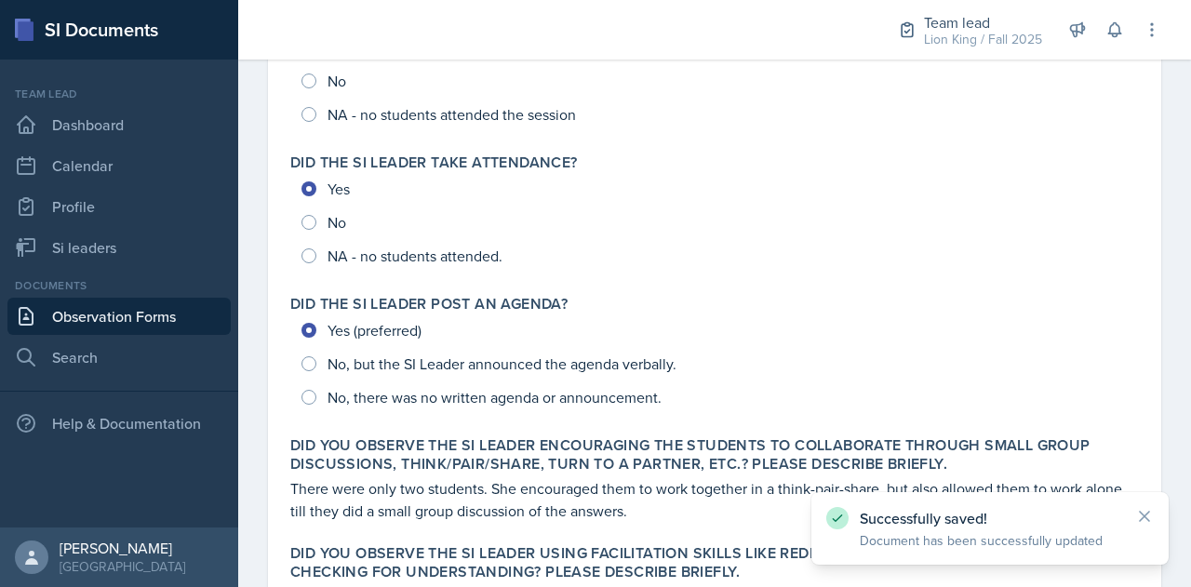
click at [95, 316] on link "Observation Forms" at bounding box center [118, 316] width 223 height 37
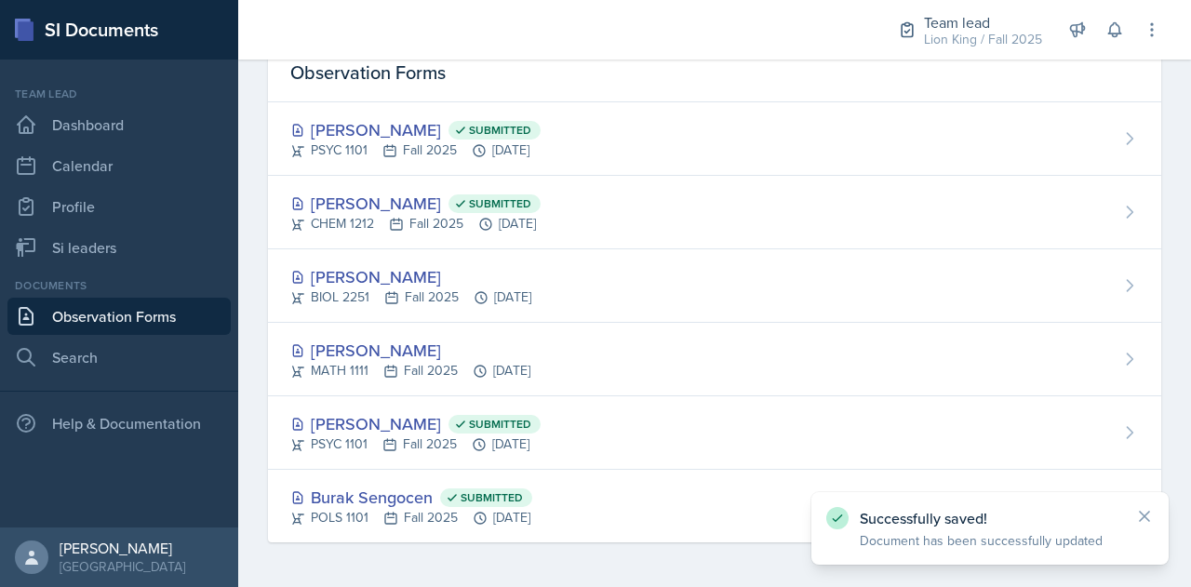
scroll to position [84, 0]
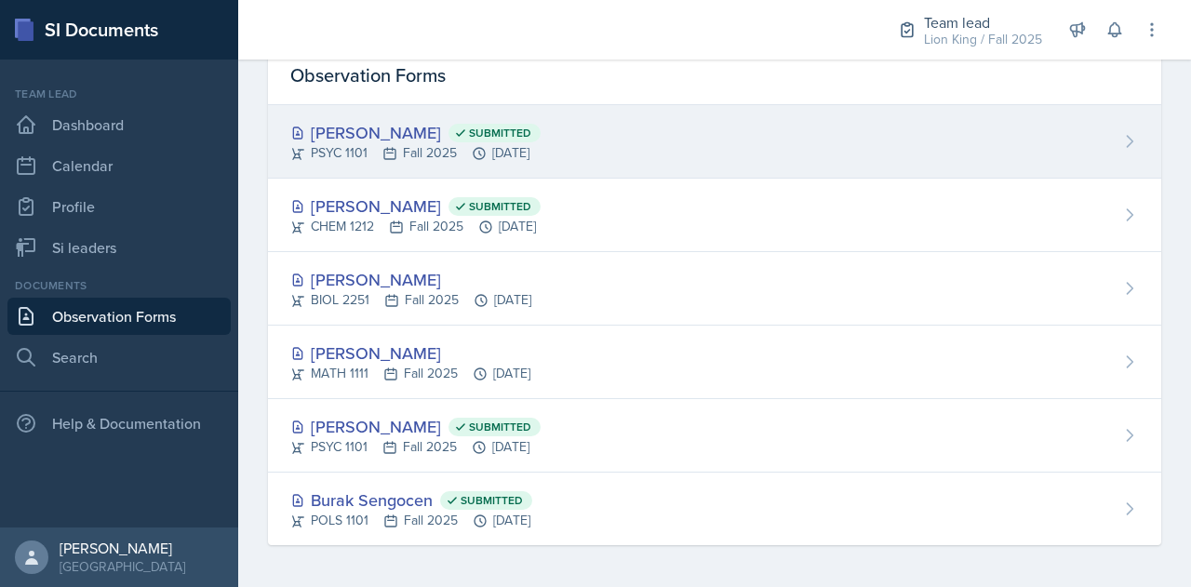
click at [345, 117] on div "Lauretta Martin Submitted PSYC 1101 Fall 2025 Oct 6th, 2025" at bounding box center [714, 142] width 893 height 74
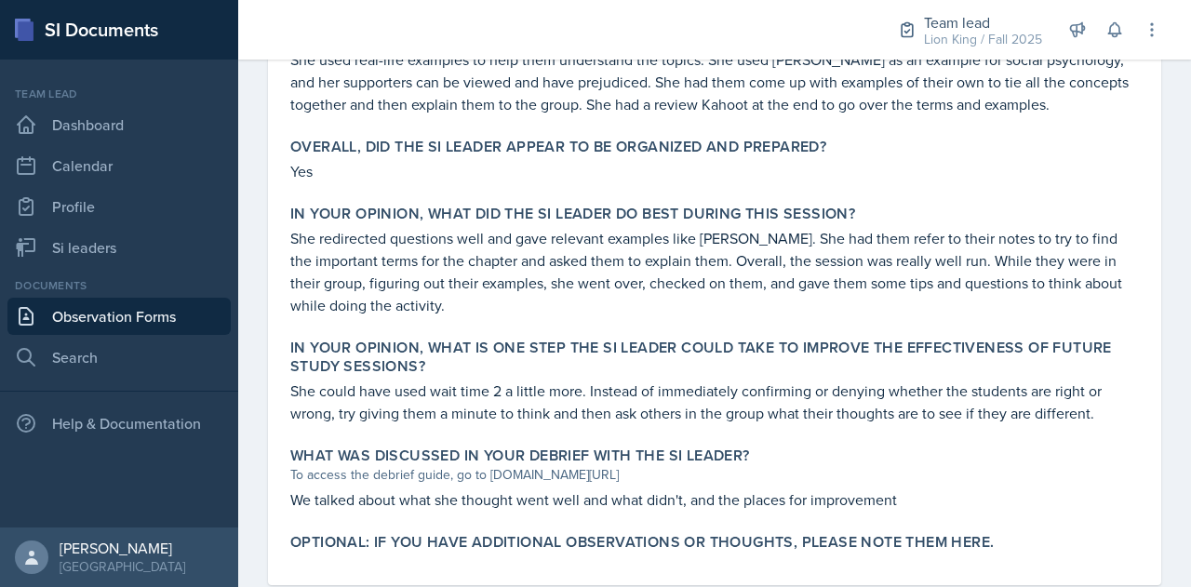
scroll to position [895, 0]
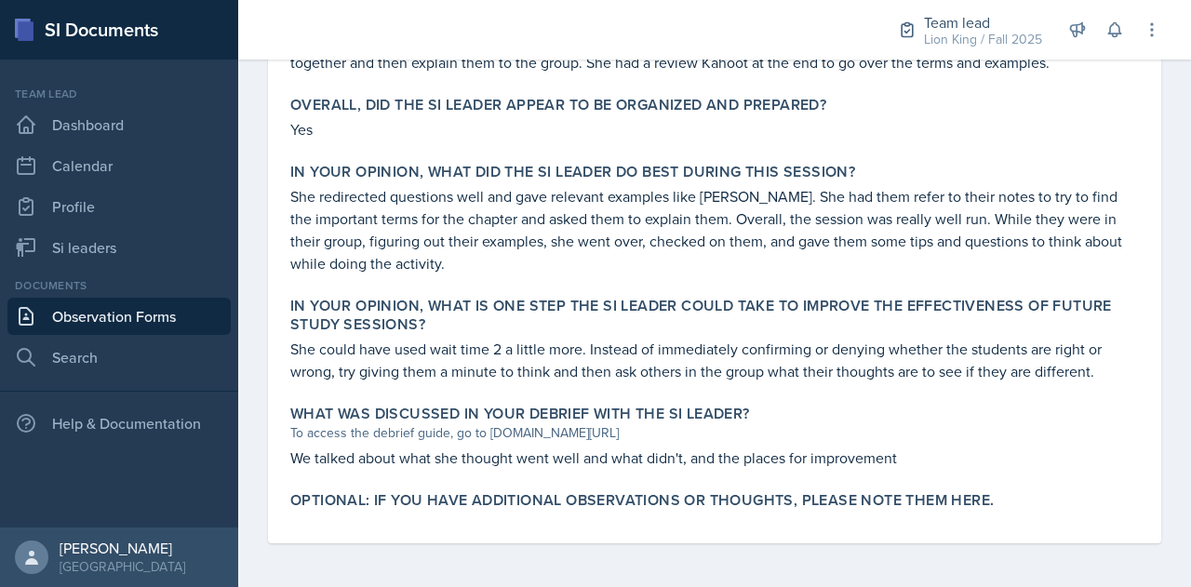
click at [623, 464] on p "We talked about what she thought went well and what didn't, and the places for …" at bounding box center [714, 458] width 849 height 22
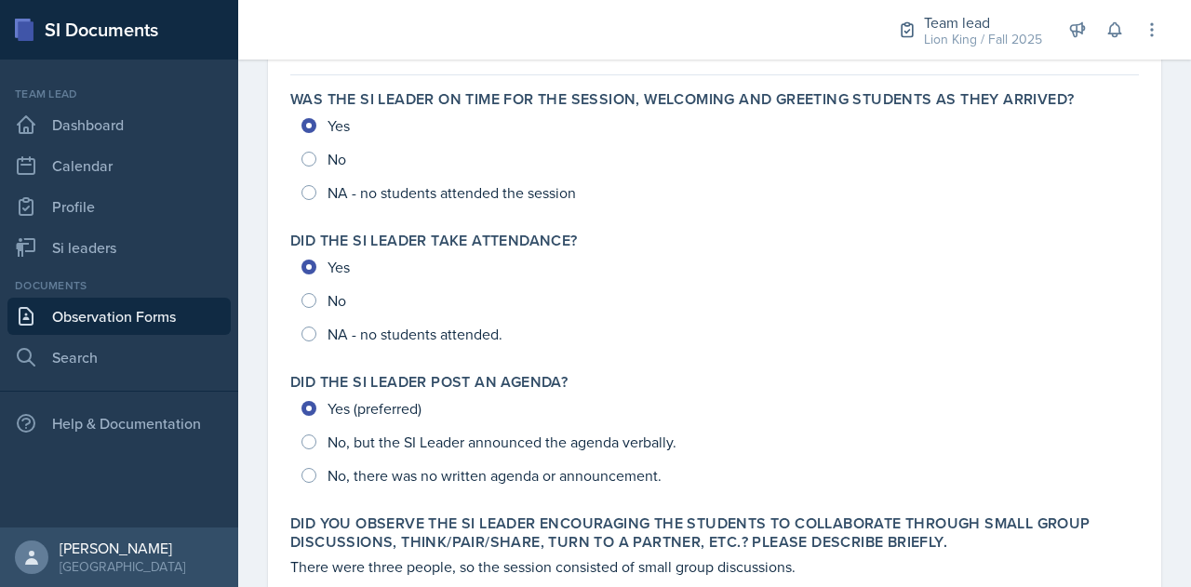
scroll to position [84, 0]
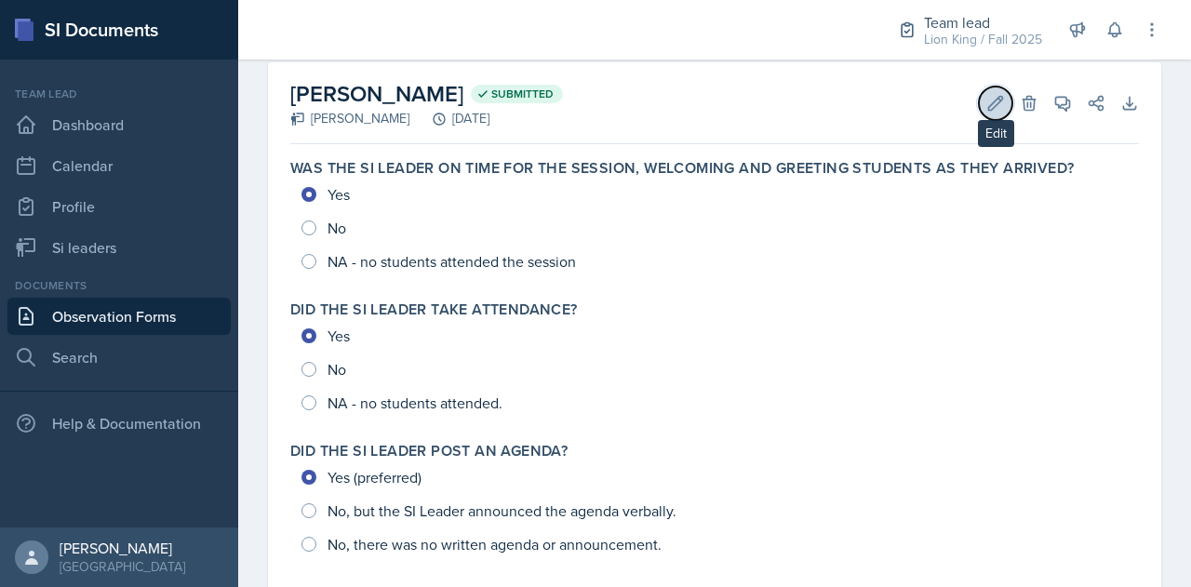
click at [986, 100] on icon at bounding box center [995, 103] width 19 height 19
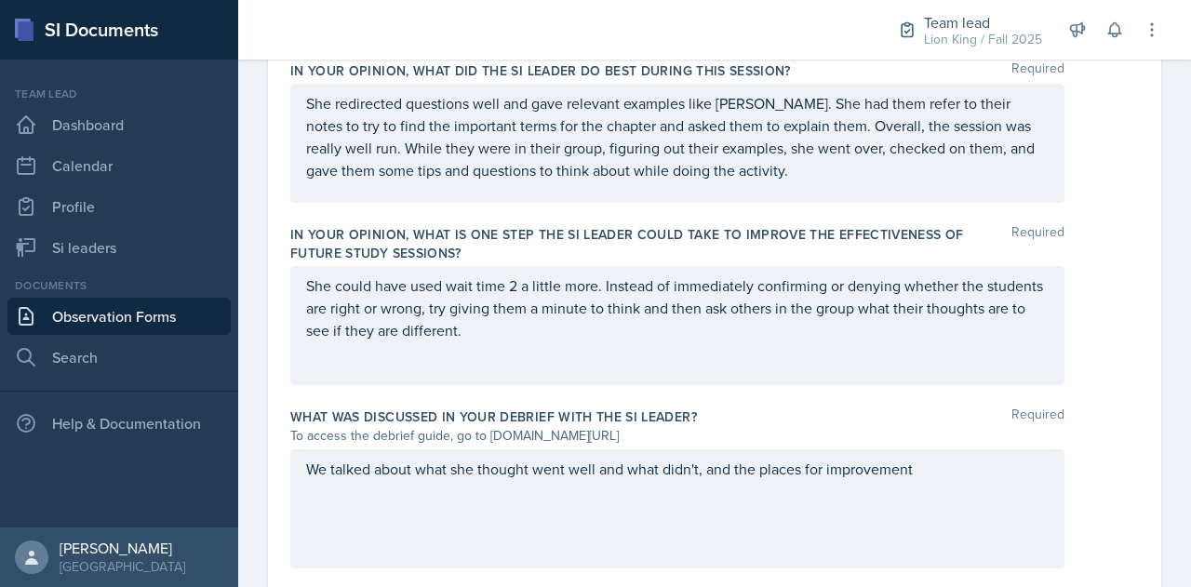
scroll to position [1409, 0]
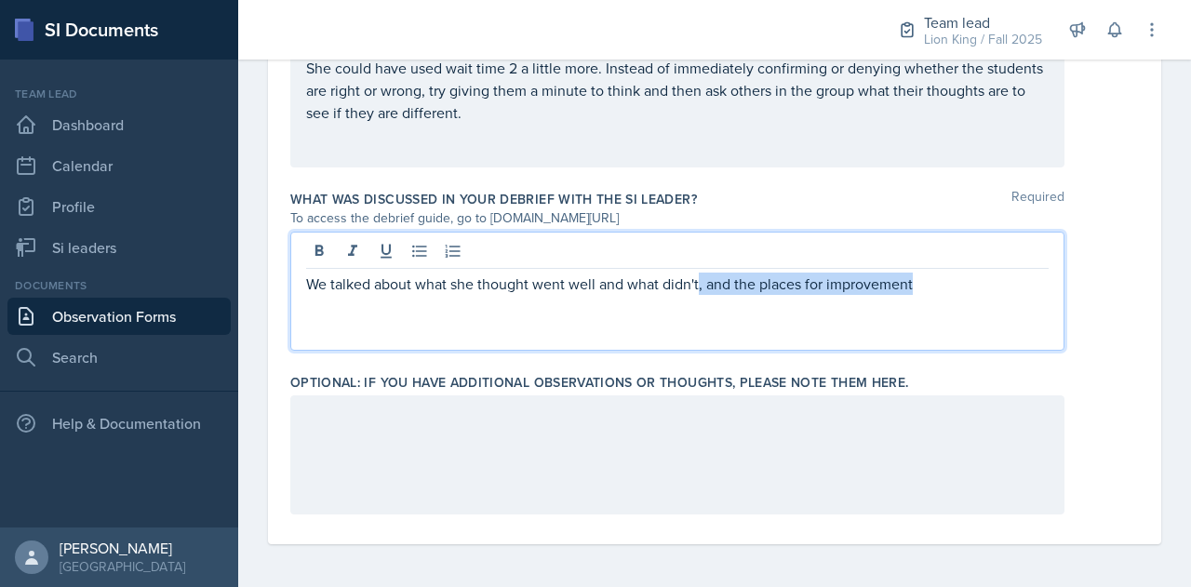
drag, startPoint x: 925, startPoint y: 247, endPoint x: 696, endPoint y: 273, distance: 230.4
click at [696, 273] on p "We talked about what she thought went well and what didn't, and the places for …" at bounding box center [677, 284] width 743 height 22
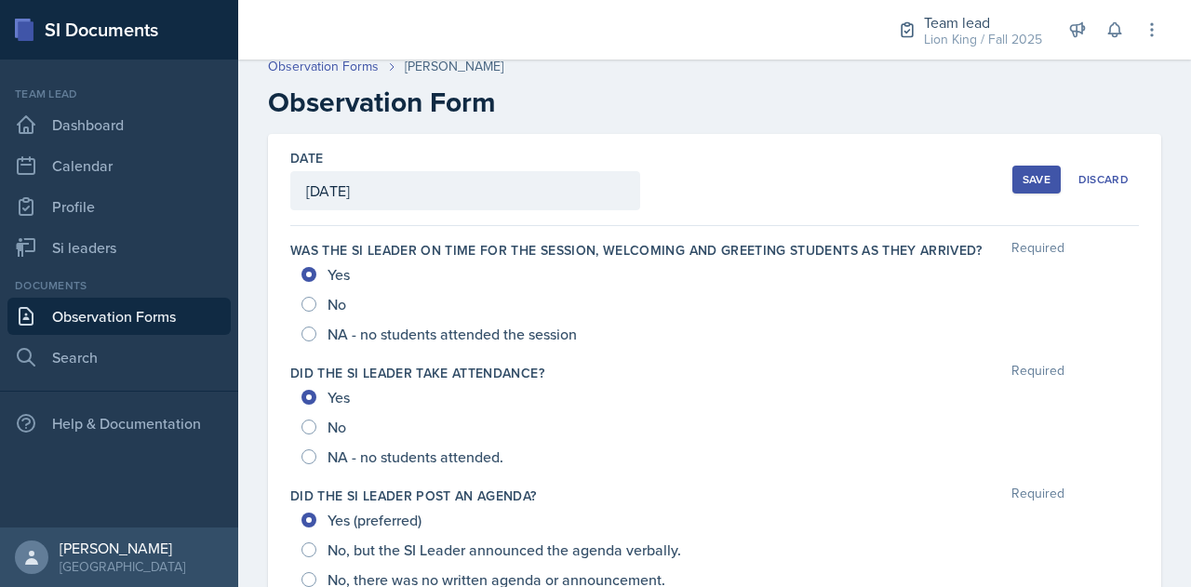
scroll to position [0, 0]
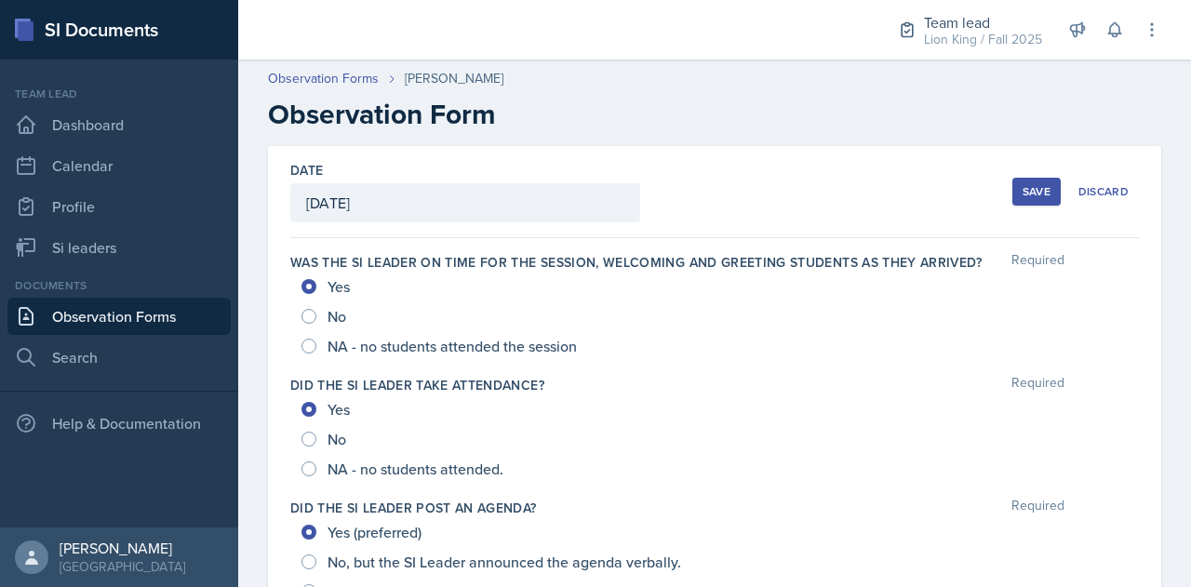
click at [1023, 193] on div "Save" at bounding box center [1037, 191] width 28 height 15
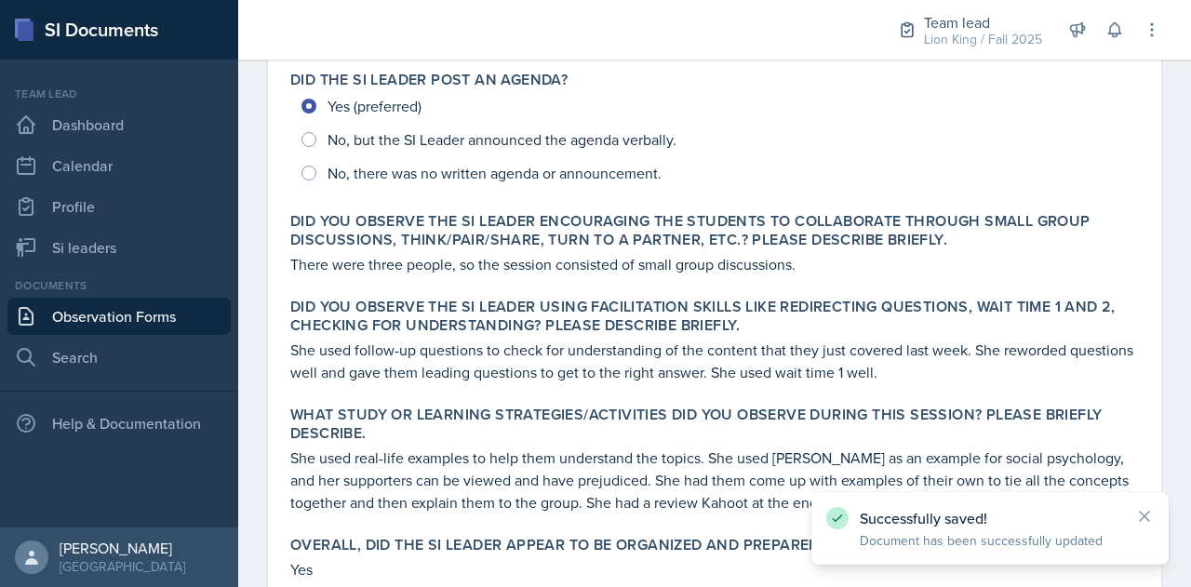
click at [153, 312] on link "Observation Forms" at bounding box center [118, 316] width 223 height 37
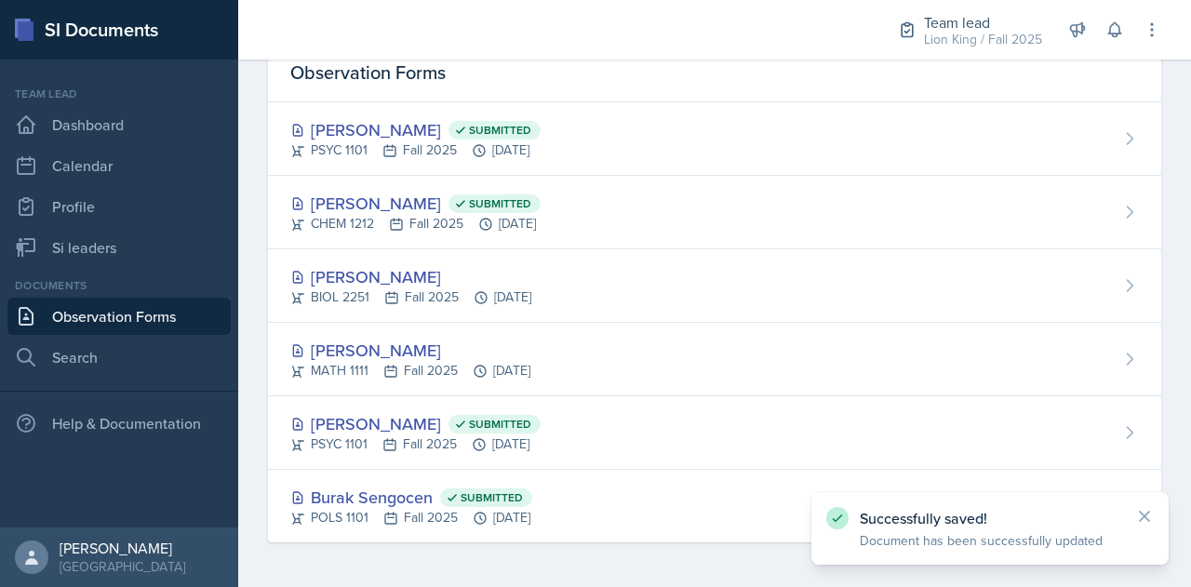
scroll to position [84, 0]
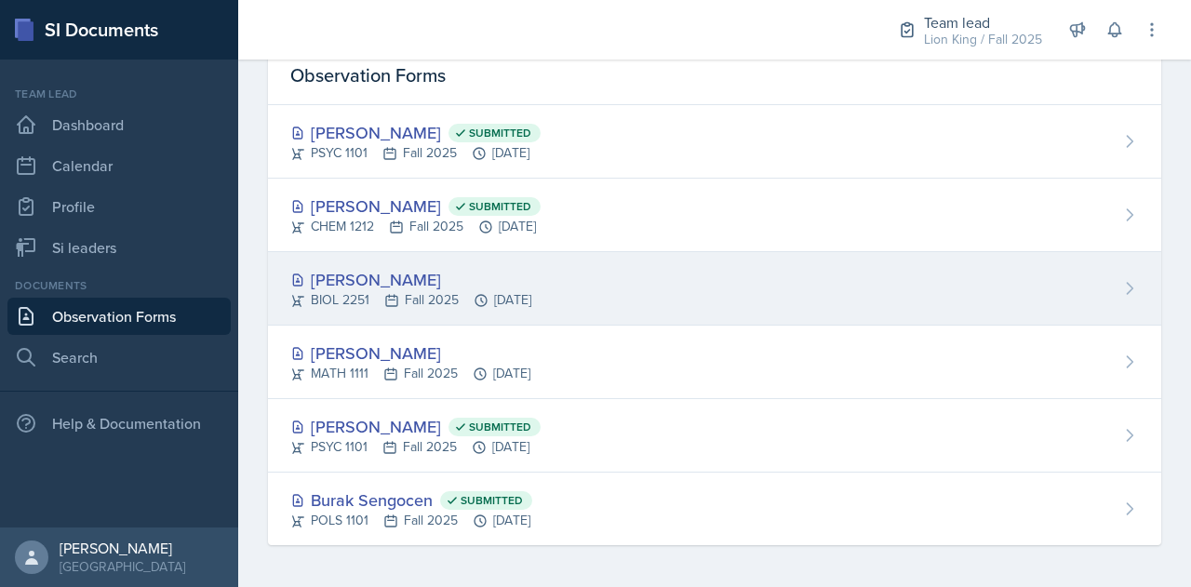
click at [676, 271] on div "Elijah Till BIOL 2251 Fall 2025 Oct 6th, 2025" at bounding box center [714, 289] width 893 height 74
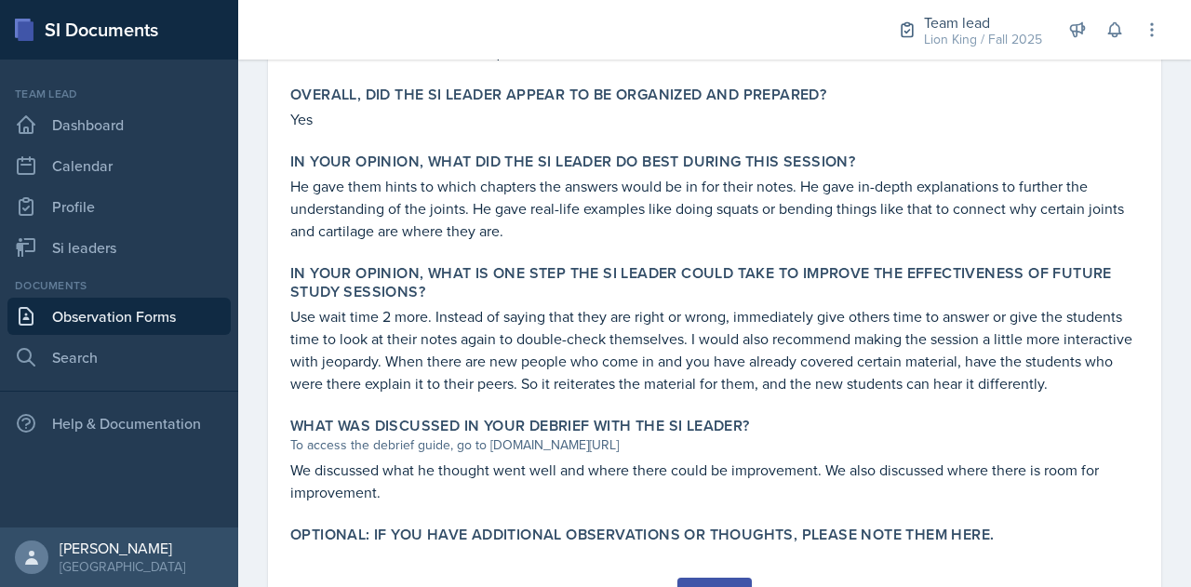
scroll to position [994, 0]
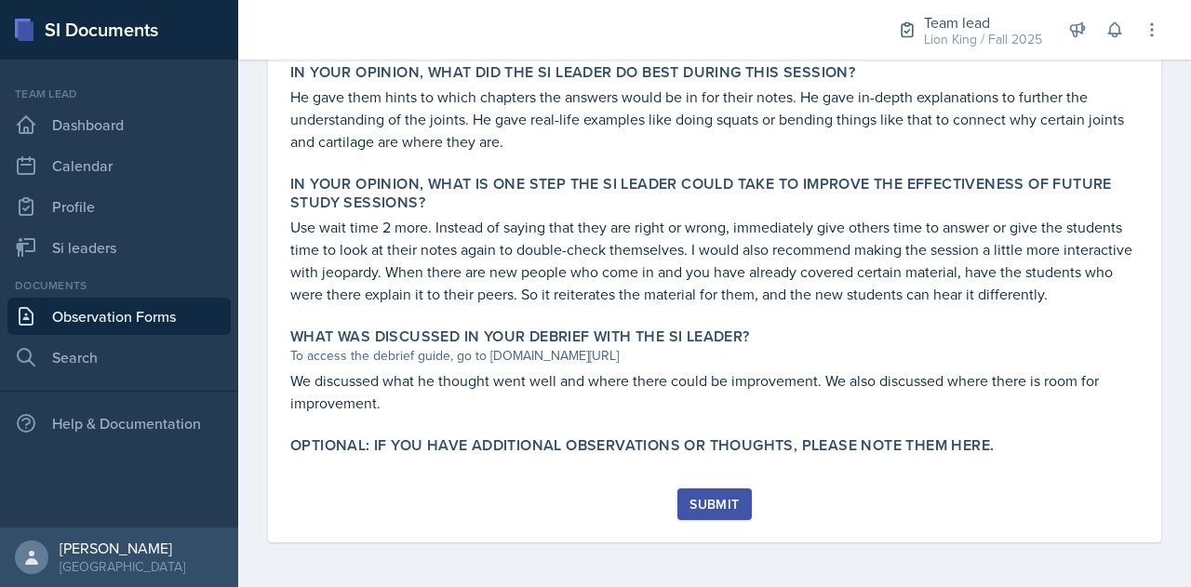
click at [719, 500] on div "Submit" at bounding box center [714, 504] width 49 height 15
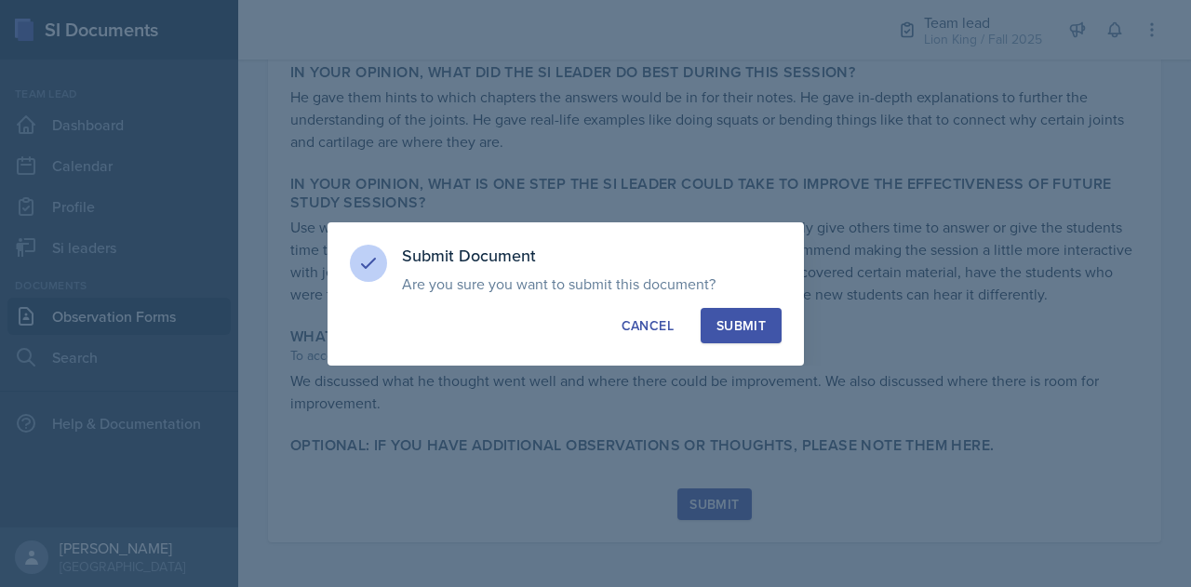
click at [755, 325] on div "Submit" at bounding box center [740, 325] width 49 height 19
radio input "true"
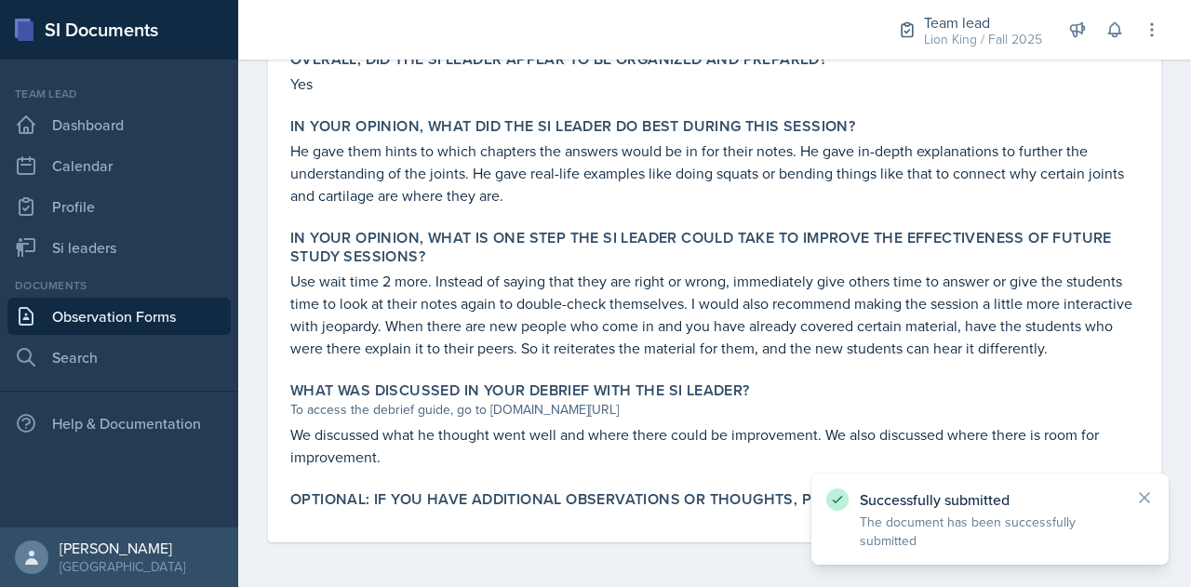
scroll to position [0, 0]
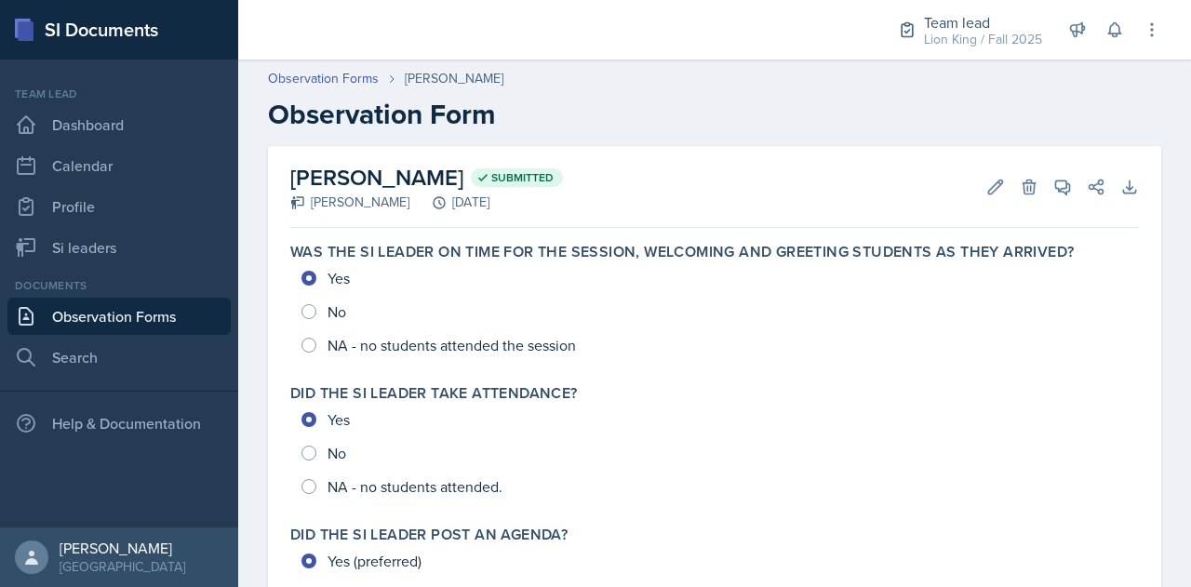
click at [82, 315] on link "Observation Forms" at bounding box center [118, 316] width 223 height 37
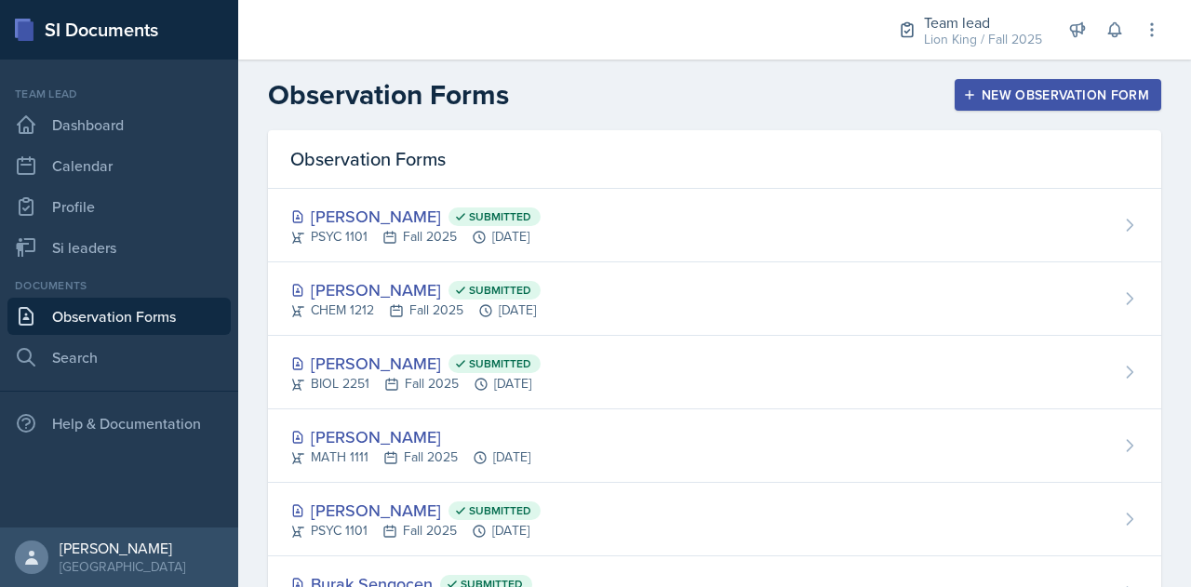
click at [1034, 92] on div "New Observation Form" at bounding box center [1058, 94] width 182 height 15
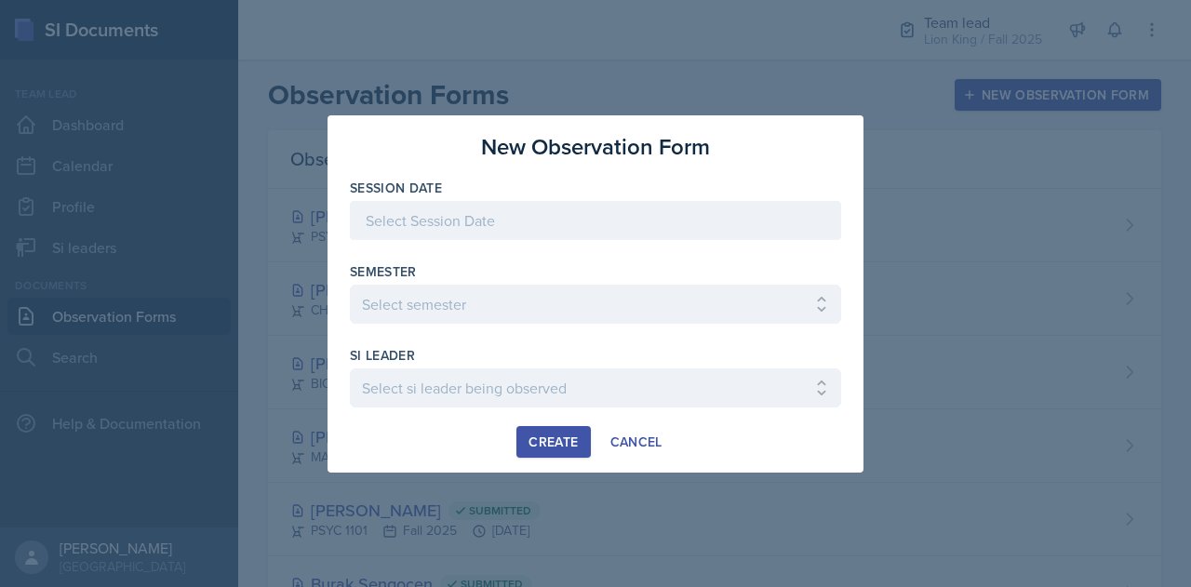
click at [493, 209] on div at bounding box center [595, 220] width 491 height 39
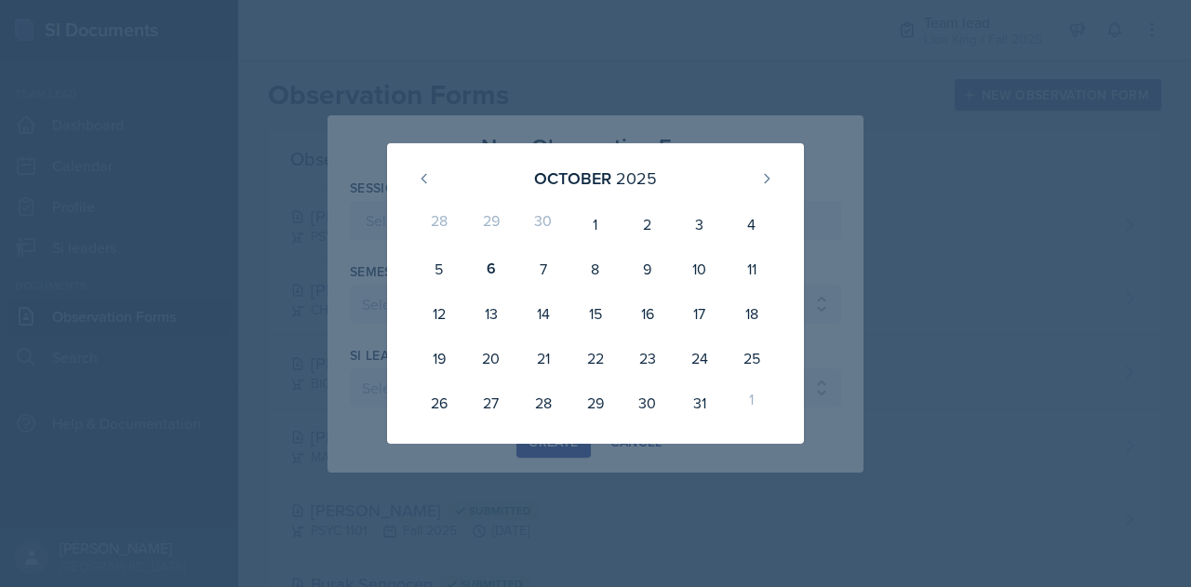
click at [377, 85] on div at bounding box center [595, 293] width 1191 height 587
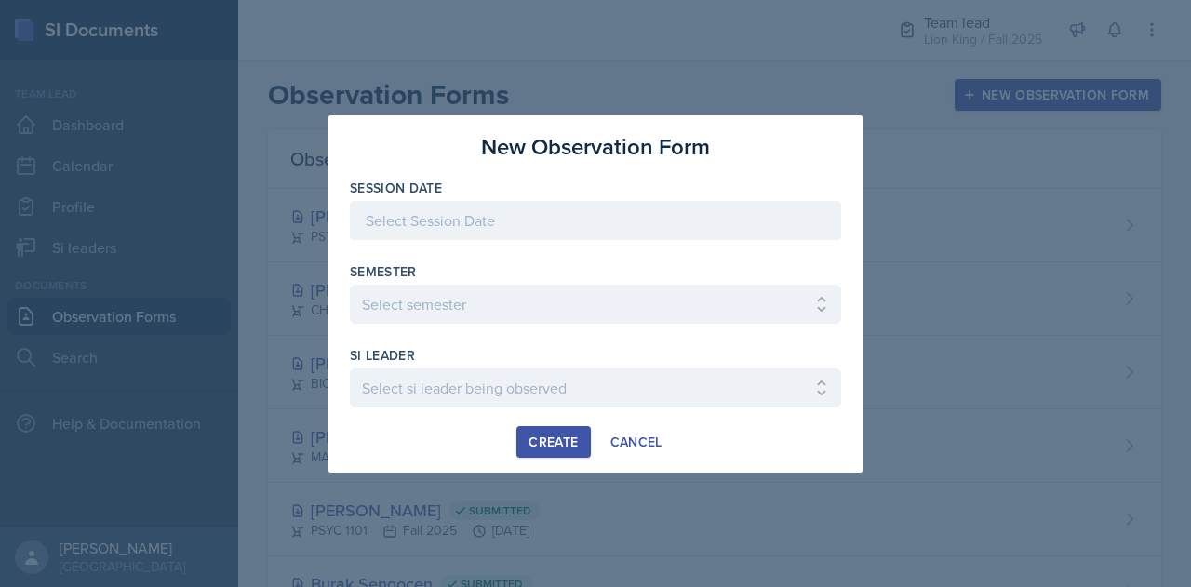
click at [129, 315] on div at bounding box center [595, 293] width 1191 height 587
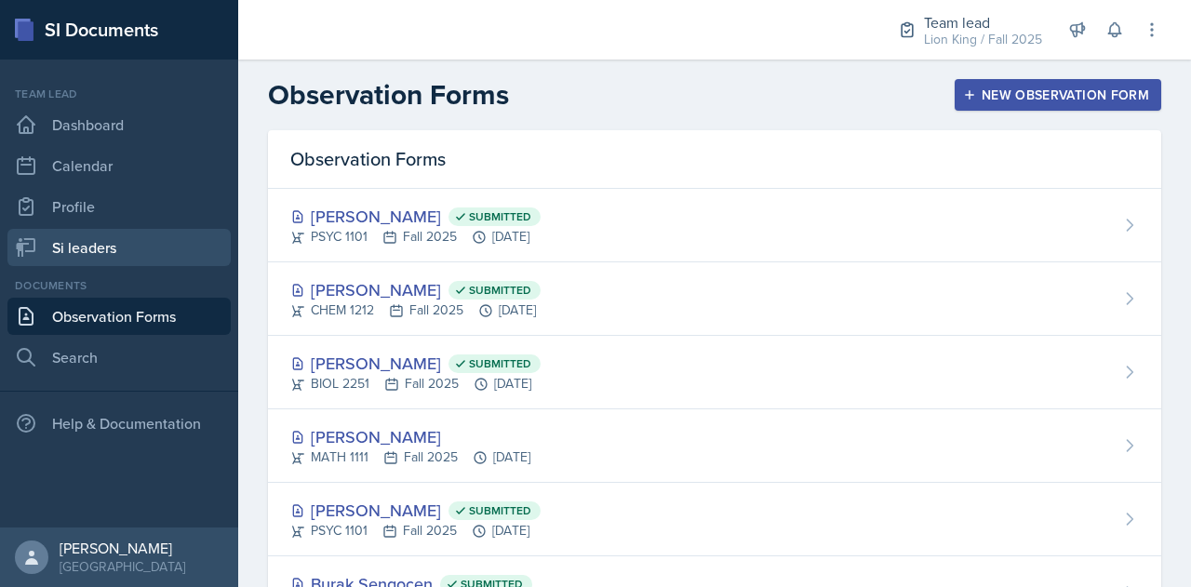
click at [76, 248] on link "Si leaders" at bounding box center [118, 247] width 223 height 37
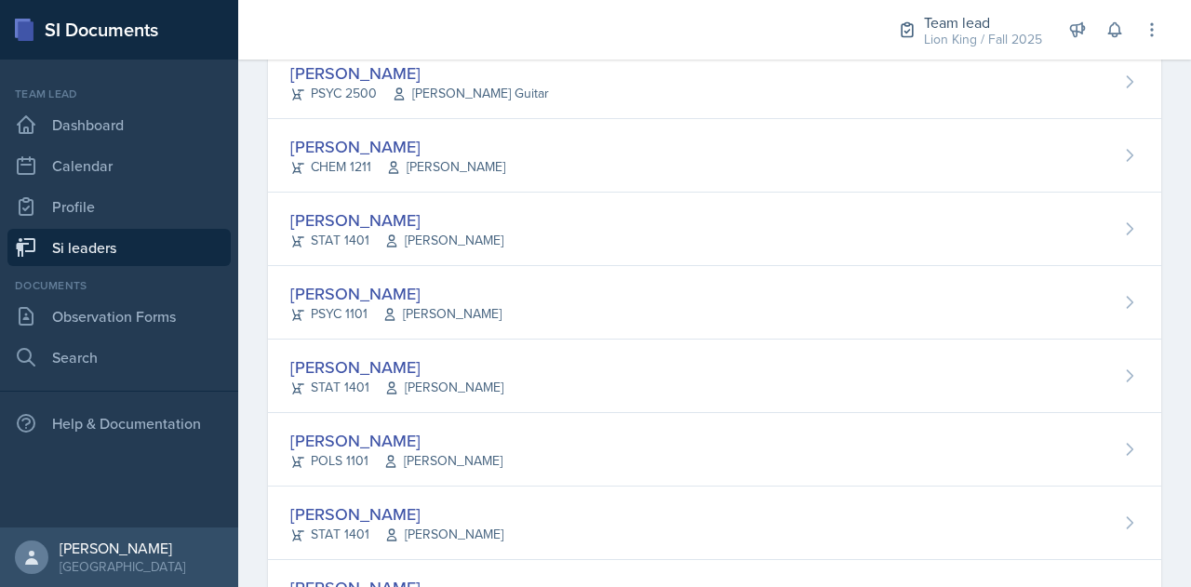
scroll to position [636, 0]
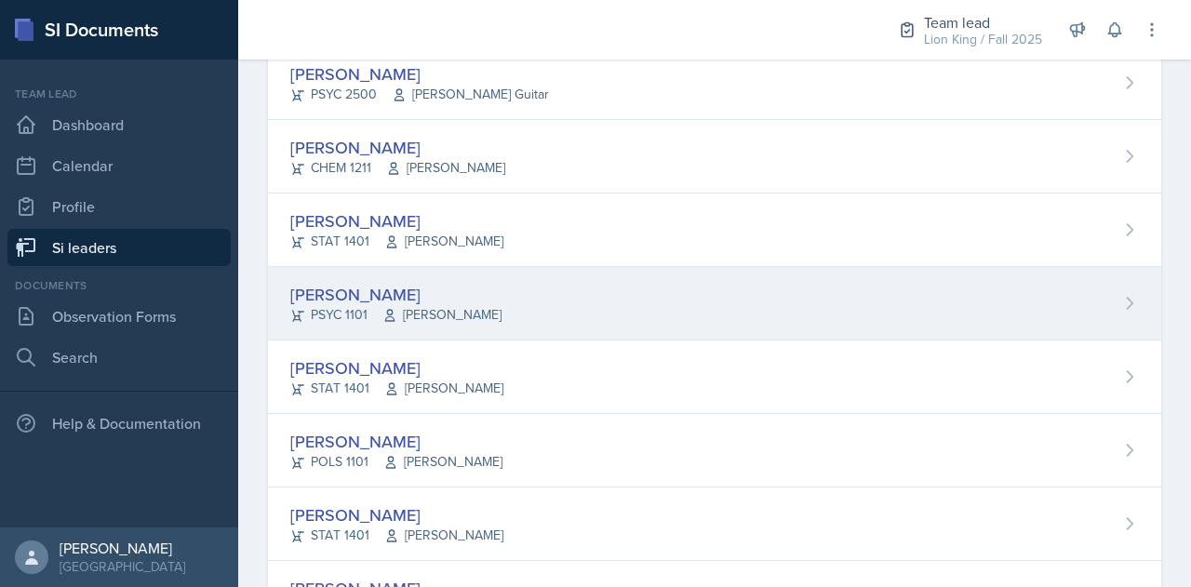
click at [506, 291] on div "LaRyn Hopkins PSYC 1101 Kalisha Smith" at bounding box center [714, 304] width 893 height 74
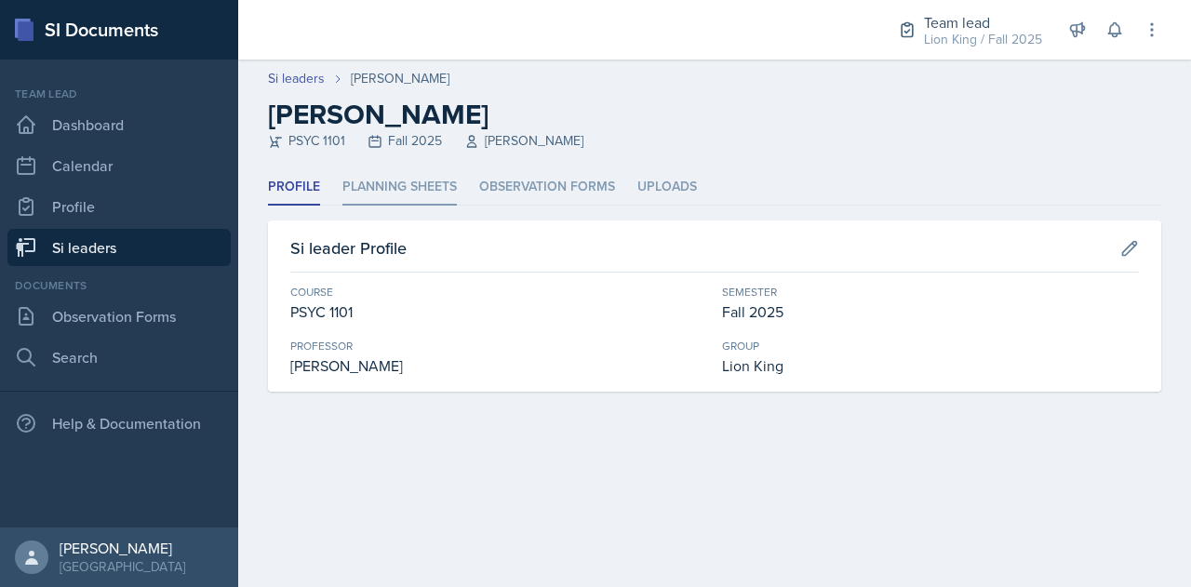
click at [374, 194] on li "Planning Sheets" at bounding box center [399, 187] width 114 height 36
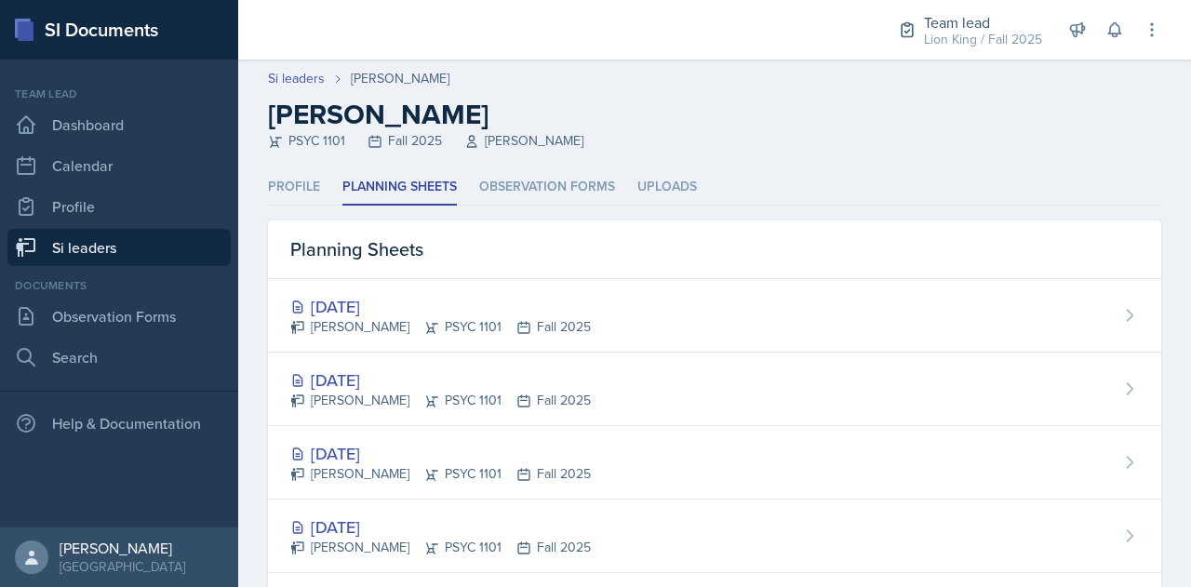
click at [152, 240] on link "Si leaders" at bounding box center [118, 247] width 223 height 37
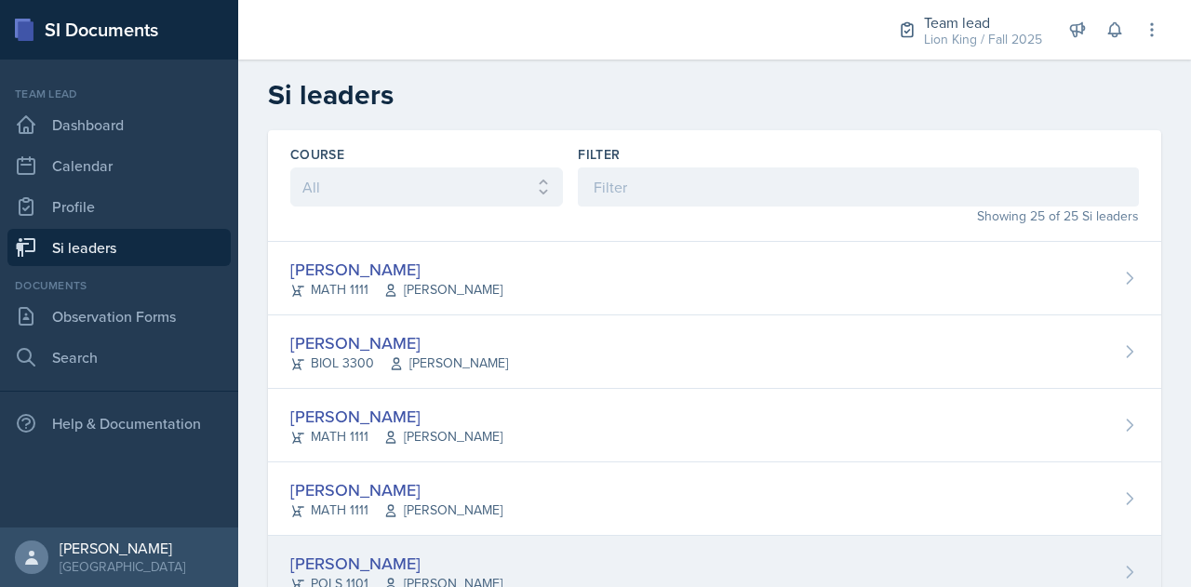
click at [920, 576] on div "Ross Carman POLS 1101 Stephen McKelvey" at bounding box center [714, 573] width 893 height 74
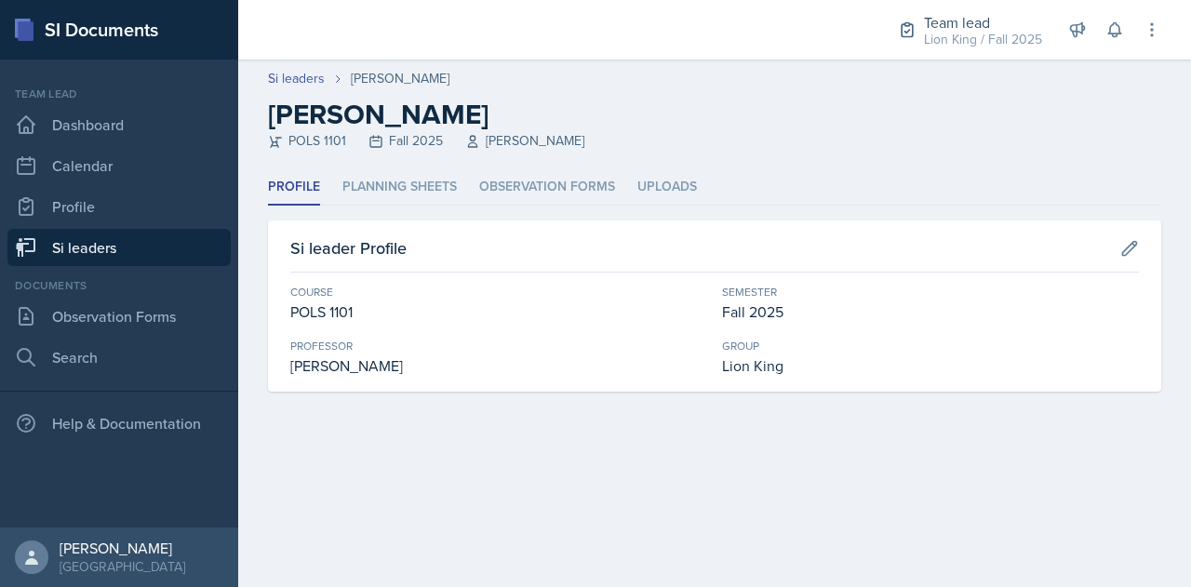
click at [415, 167] on header "Si leaders Ross Carman Ross Carman POLS 1101 Fall 2025 Stephen McKelvey" at bounding box center [714, 115] width 953 height 110
click at [404, 186] on li "Planning Sheets" at bounding box center [399, 187] width 114 height 36
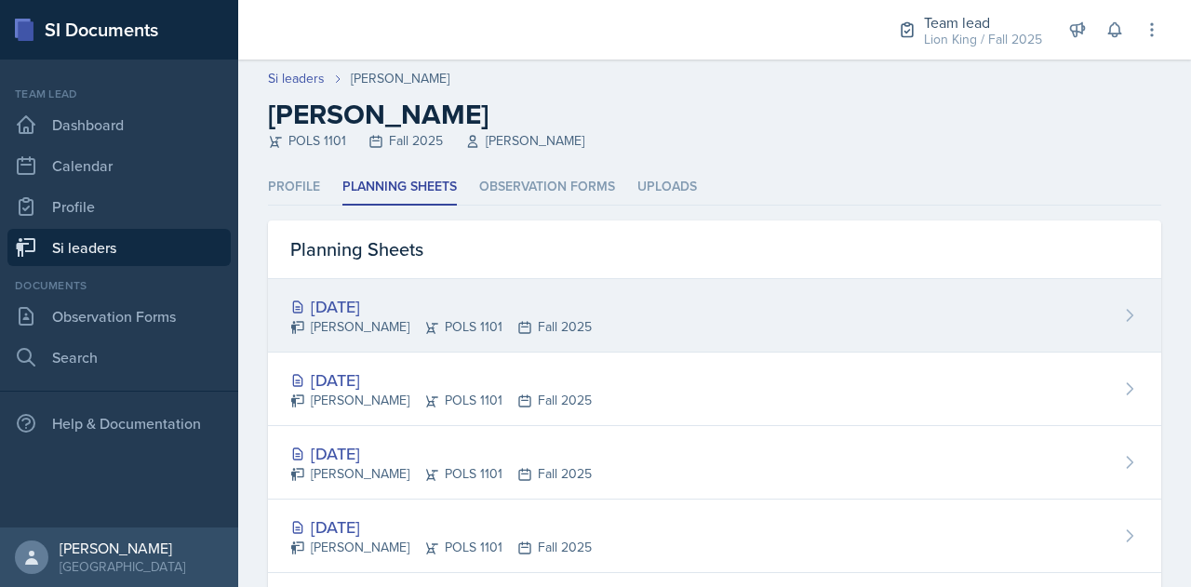
click at [436, 306] on div "[DATE]" at bounding box center [440, 306] width 301 height 25
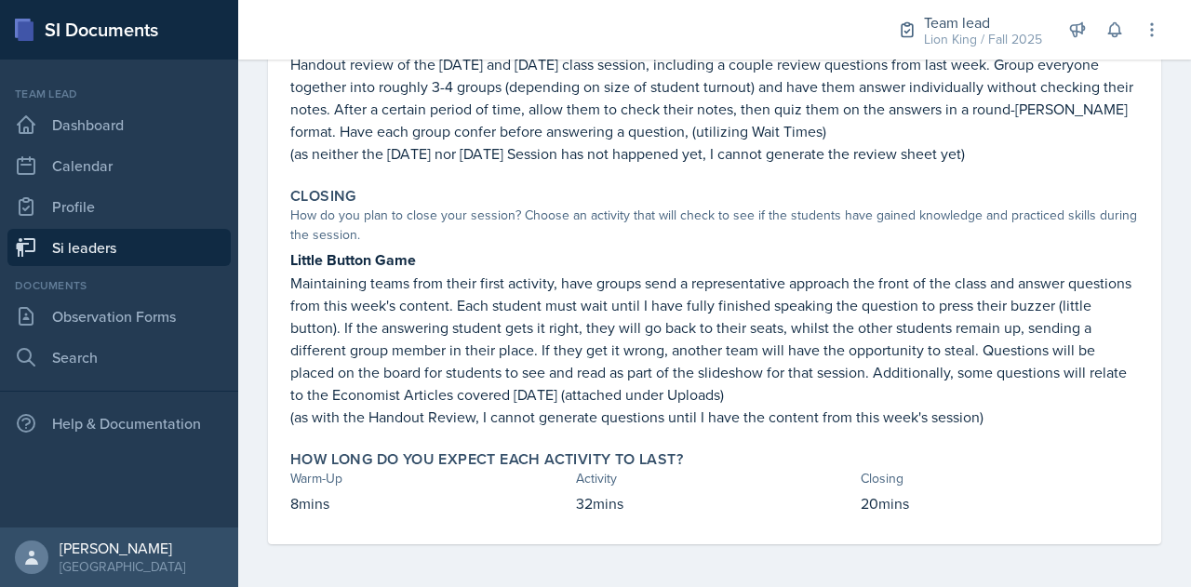
scroll to position [426, 0]
click at [91, 239] on link "Si leaders" at bounding box center [118, 247] width 223 height 37
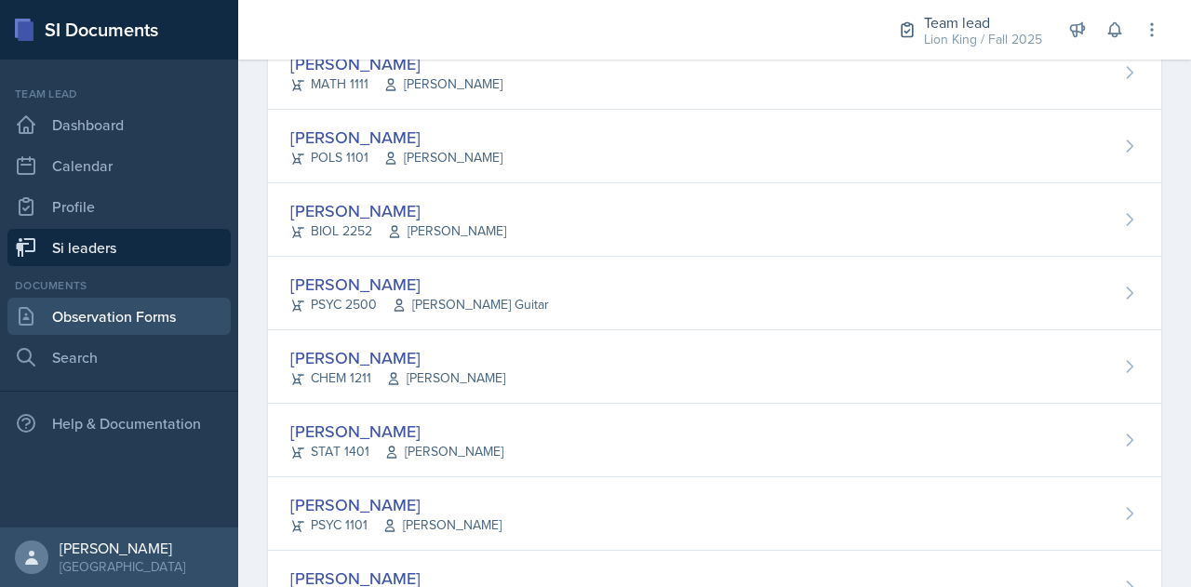
click at [125, 314] on link "Observation Forms" at bounding box center [118, 316] width 223 height 37
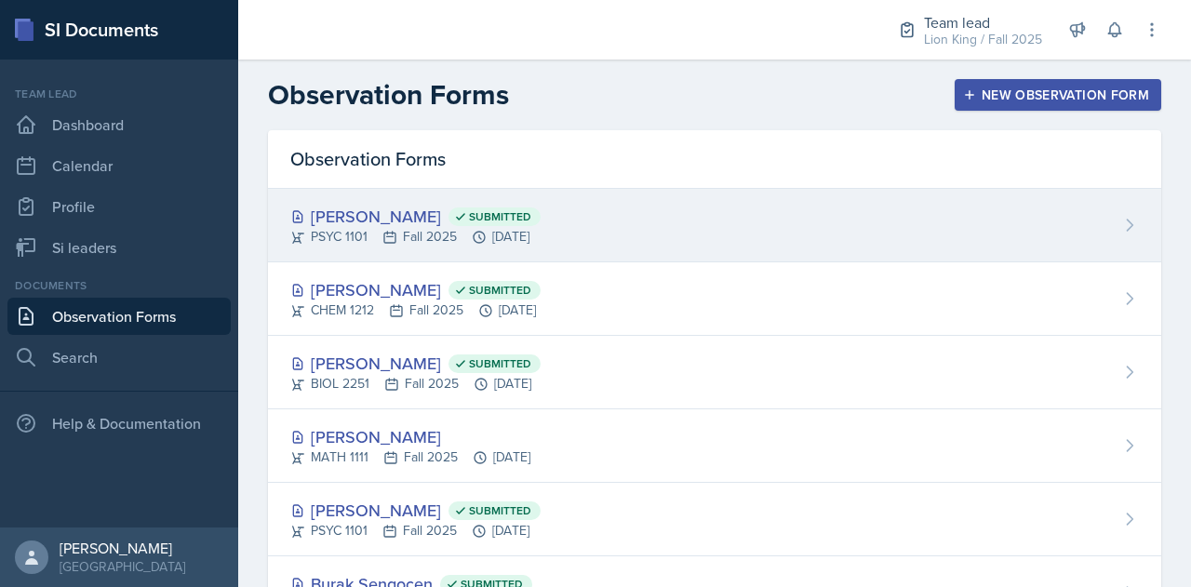
scroll to position [84, 0]
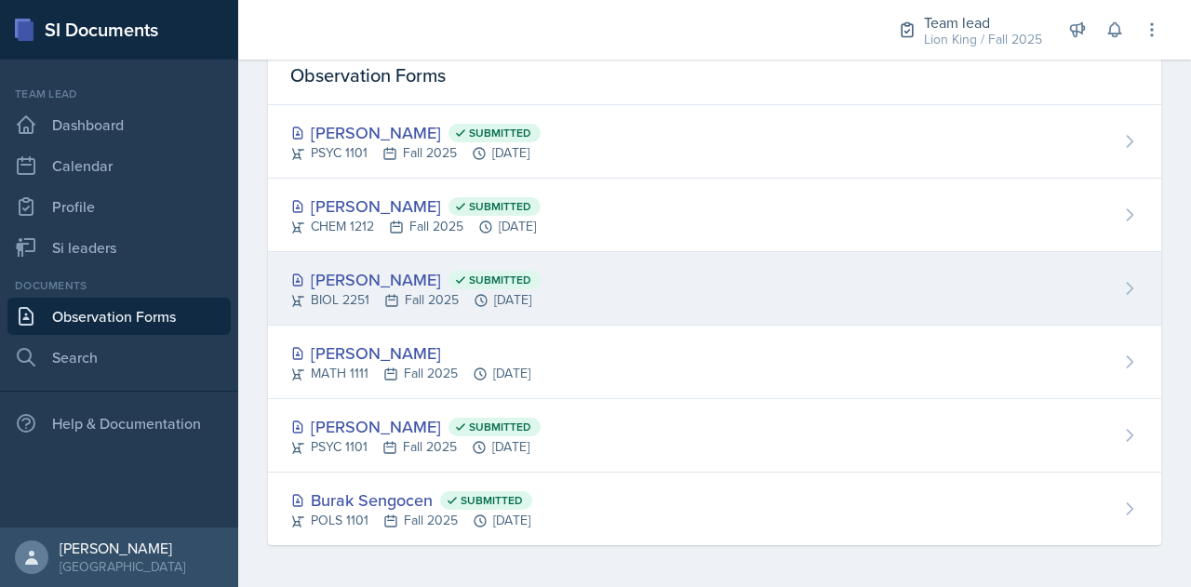
click at [523, 261] on div "Elijah Till Submitted BIOL 2251 Fall 2025 Oct 6th, 2025" at bounding box center [714, 289] width 893 height 74
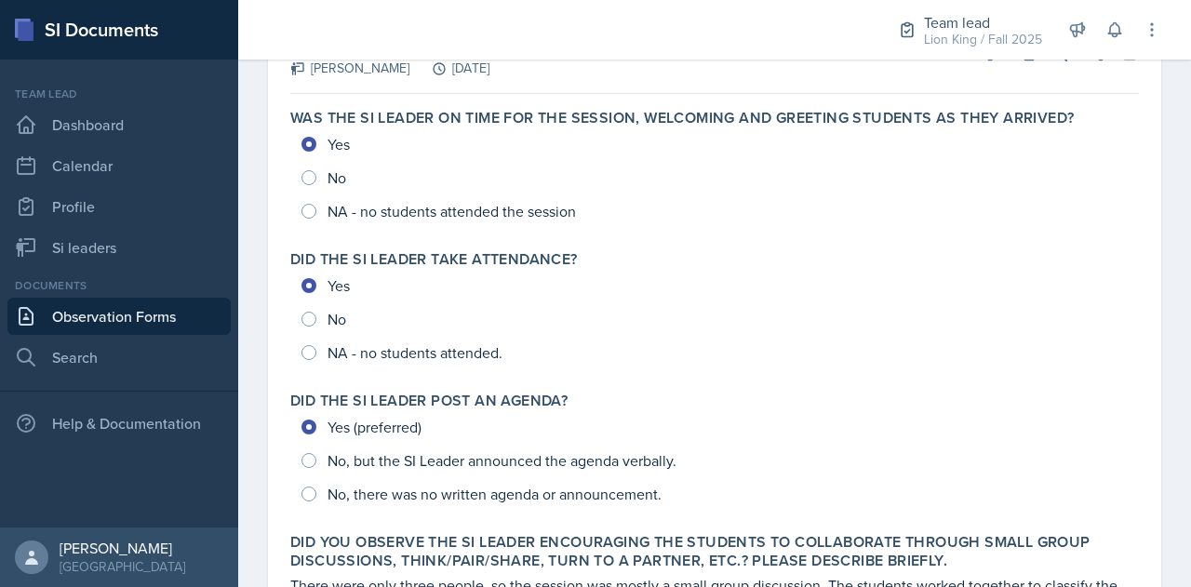
scroll to position [45, 0]
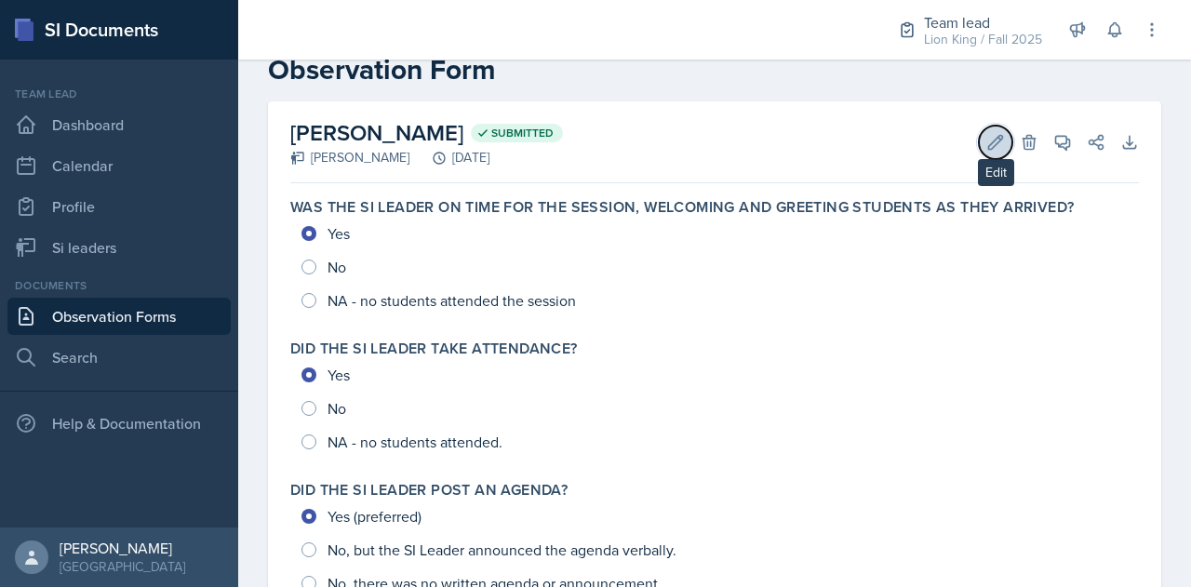
click at [986, 141] on icon at bounding box center [995, 142] width 19 height 19
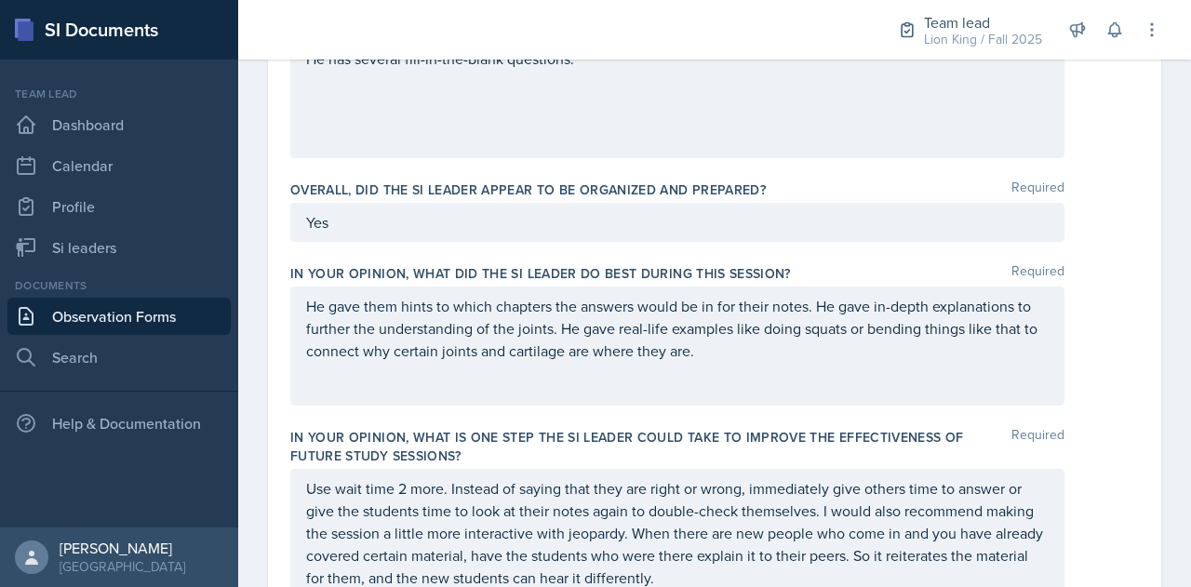
scroll to position [1020, 0]
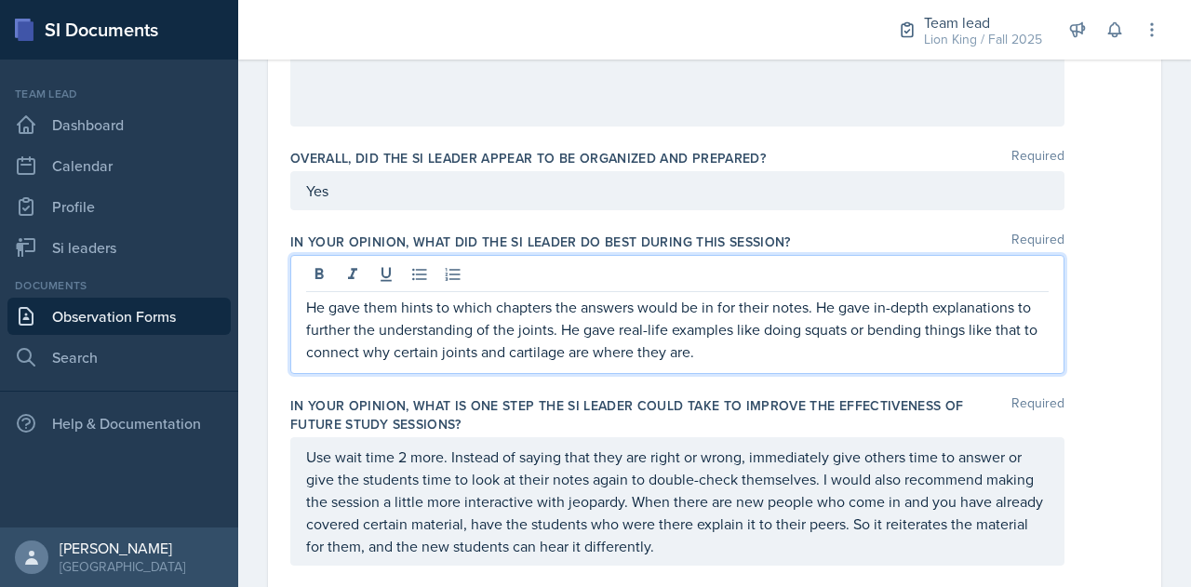
click at [741, 353] on p "He gave them hints to which chapters the answers would be in for their notes. H…" at bounding box center [677, 329] width 743 height 67
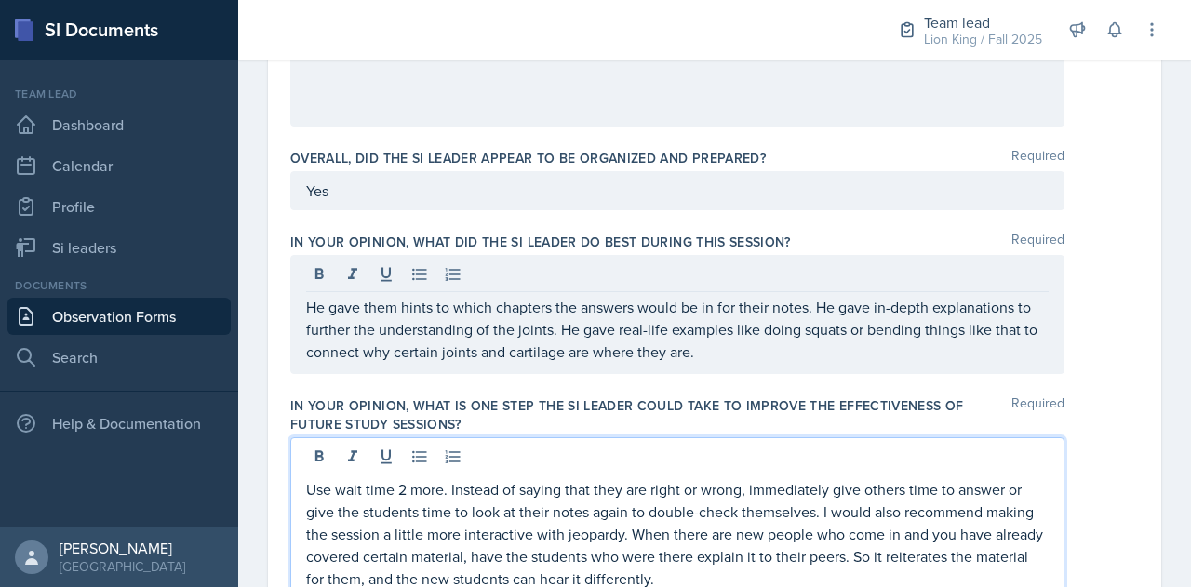
click at [730, 551] on p "Use wait time 2 more. Instead of saying that they are right or wrong, immediate…" at bounding box center [677, 534] width 743 height 112
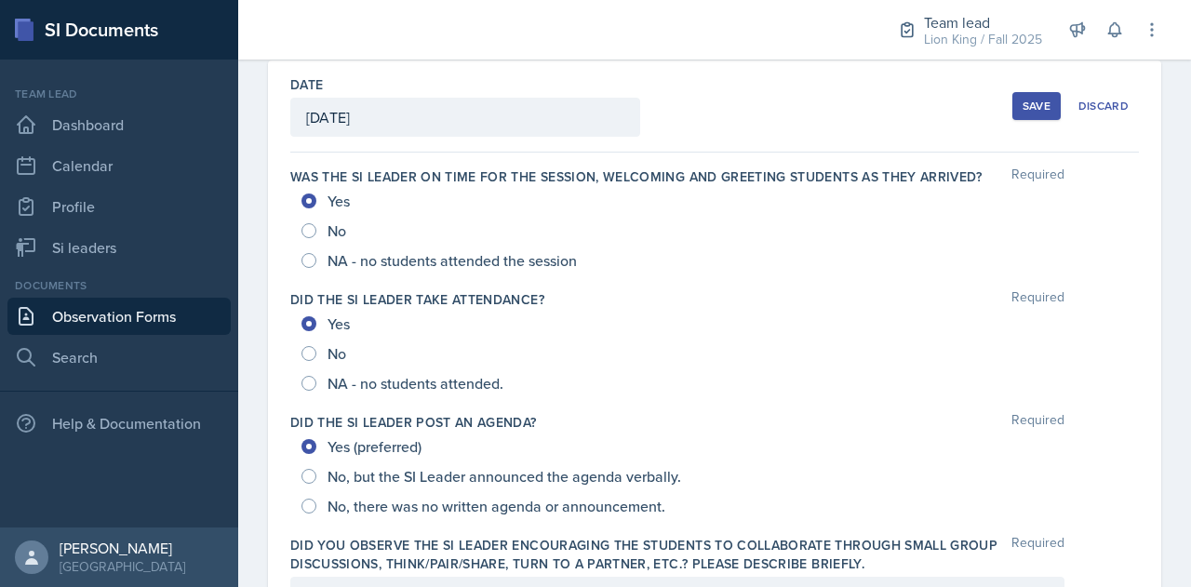
scroll to position [0, 0]
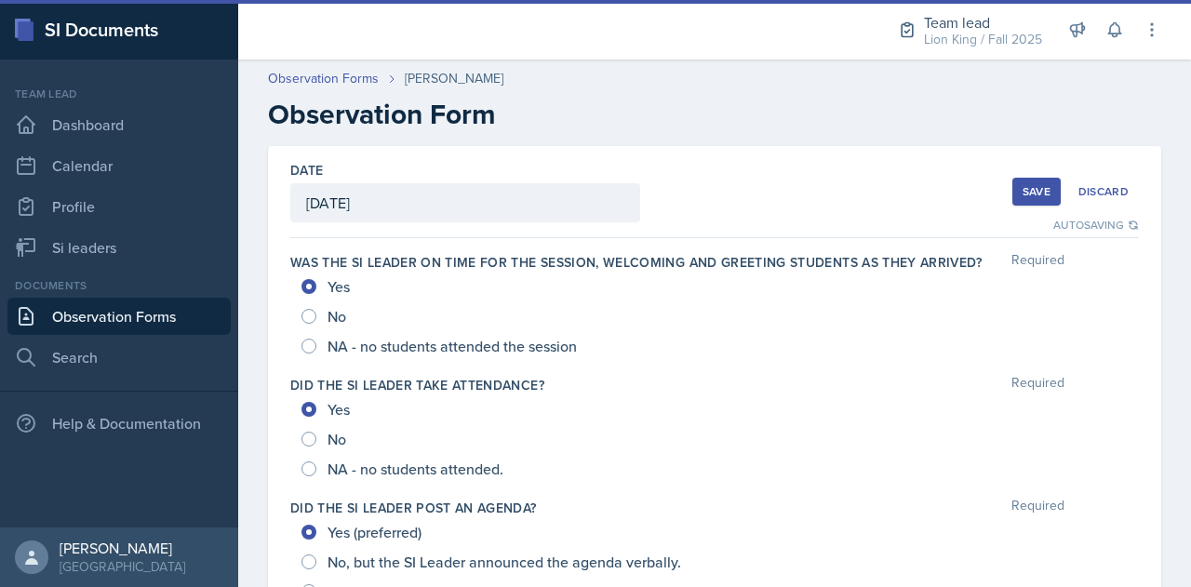
click at [1023, 194] on div "Save" at bounding box center [1037, 191] width 28 height 15
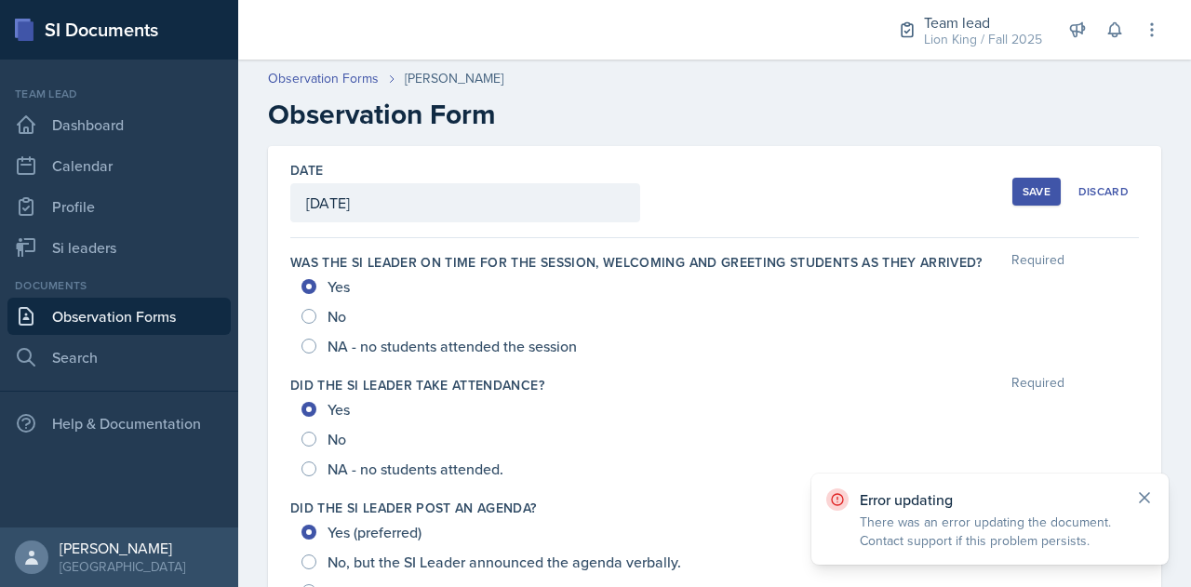
click at [1145, 497] on icon at bounding box center [1144, 497] width 9 height 9
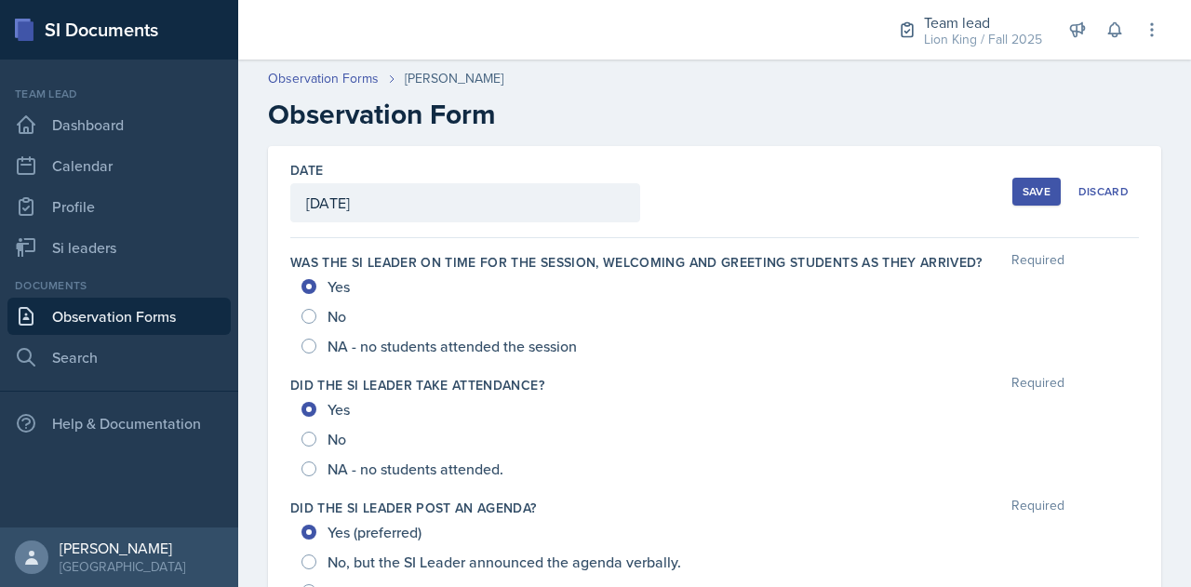
click at [1023, 185] on div "Save" at bounding box center [1037, 191] width 28 height 15
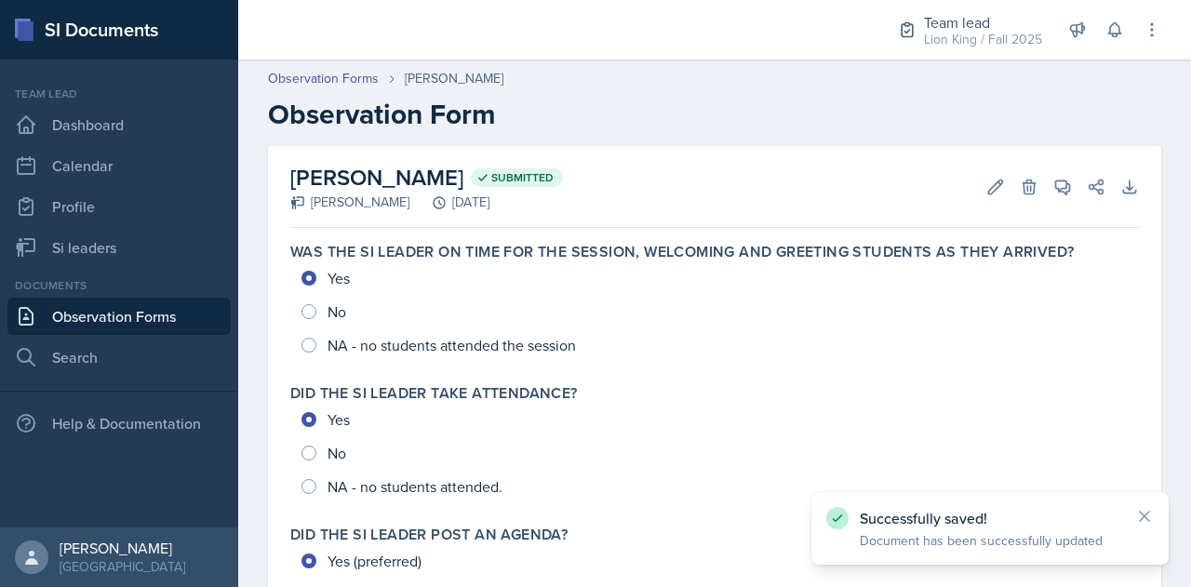
click at [91, 323] on link "Observation Forms" at bounding box center [118, 316] width 223 height 37
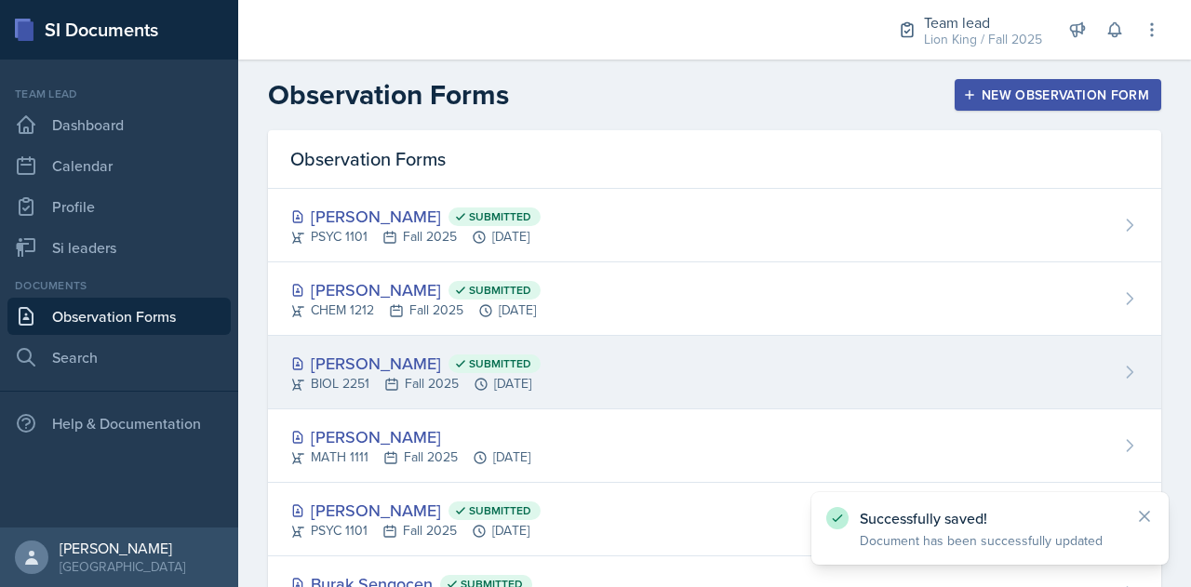
scroll to position [84, 0]
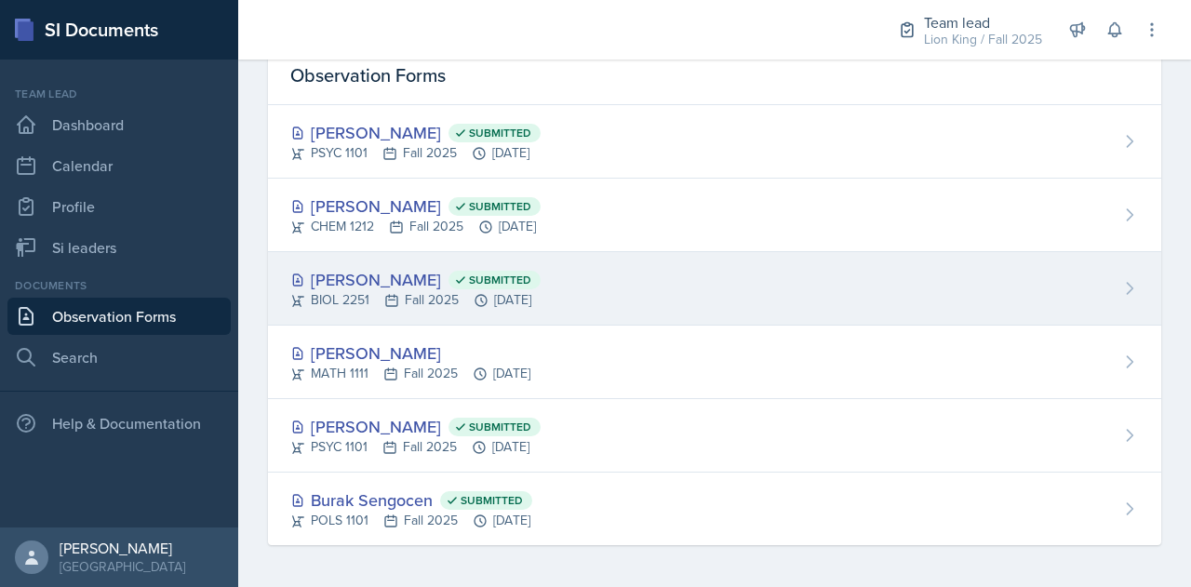
click at [472, 291] on div "BIOL 2251 Fall 2025 Oct 6th, 2025" at bounding box center [415, 300] width 250 height 20
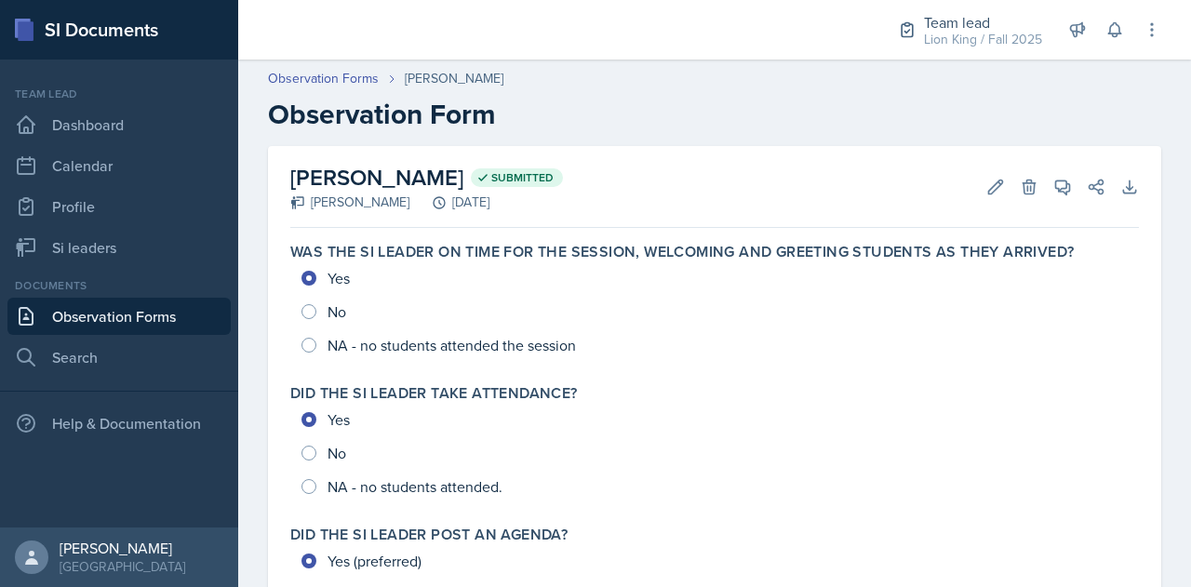
click at [311, 451] on div "Yes No NA - no students attended." at bounding box center [714, 453] width 849 height 100
click at [986, 187] on icon at bounding box center [995, 187] width 19 height 19
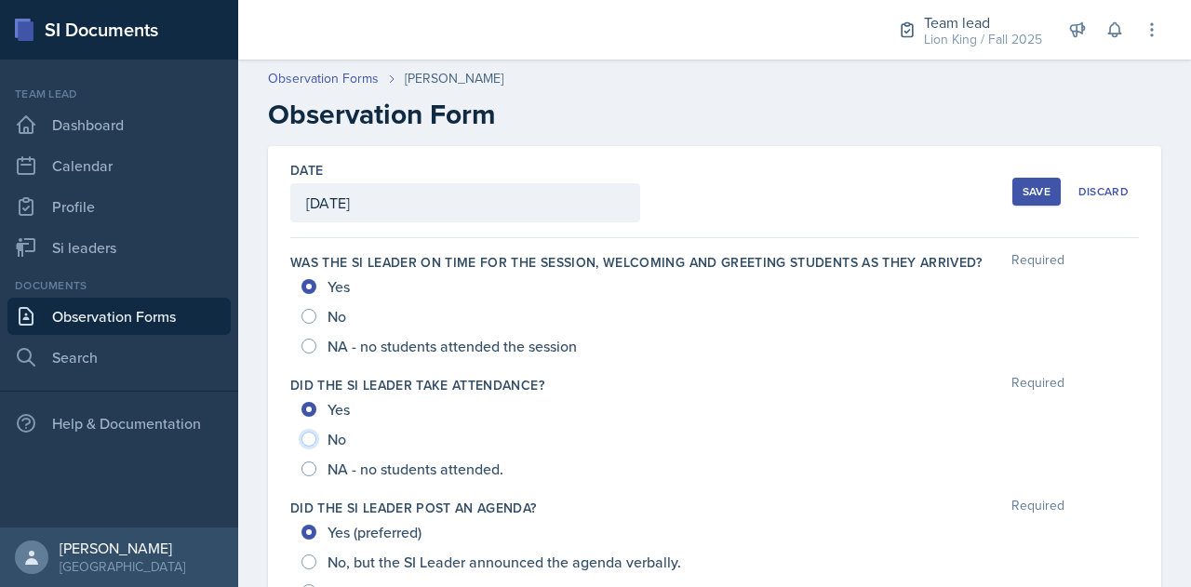
click at [311, 441] on input "No" at bounding box center [308, 439] width 15 height 15
radio input "true"
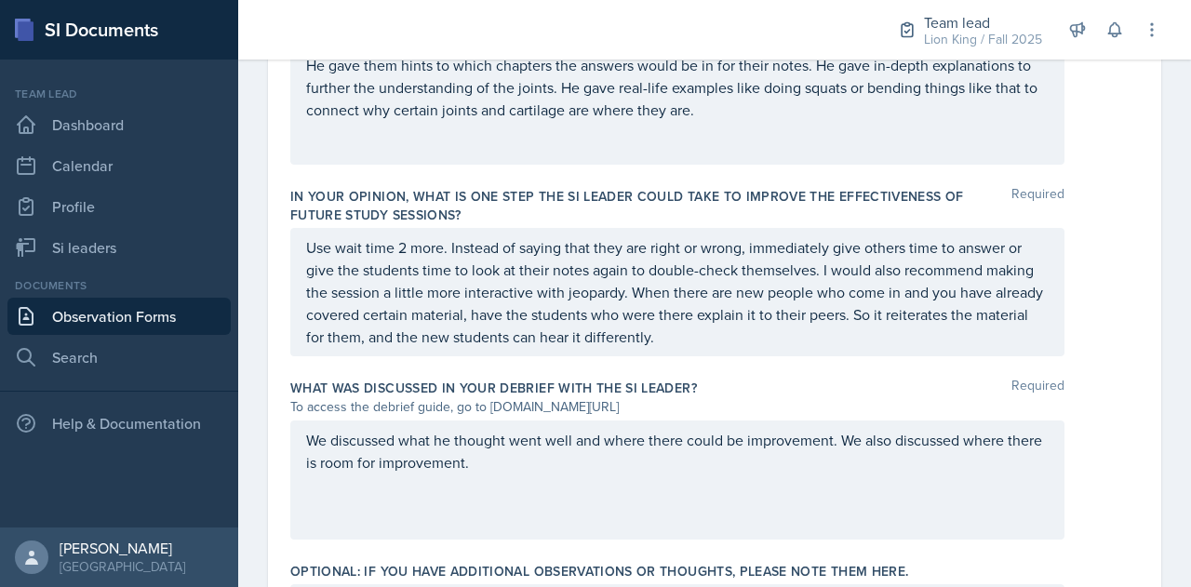
scroll to position [1262, 0]
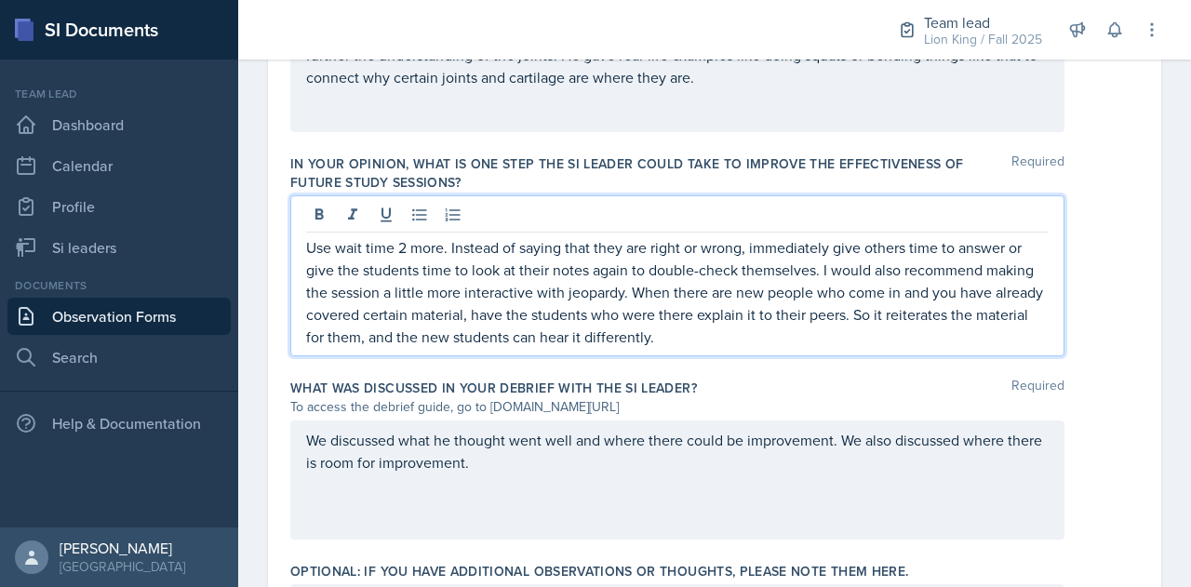
click at [726, 335] on p "Use wait time 2 more. Instead of saying that they are right or wrong, immediate…" at bounding box center [677, 292] width 743 height 112
drag, startPoint x: 713, startPoint y: 335, endPoint x: 946, endPoint y: 343, distance: 233.7
click at [946, 343] on p "Use wait time 2 more. Instead of saying that they are right or wrong, immediate…" at bounding box center [677, 292] width 743 height 112
click at [326, 211] on icon at bounding box center [319, 215] width 19 height 19
click at [936, 341] on p "Use wait time 2 more. Instead of saying that they are right or wrong, immediate…" at bounding box center [677, 292] width 743 height 113
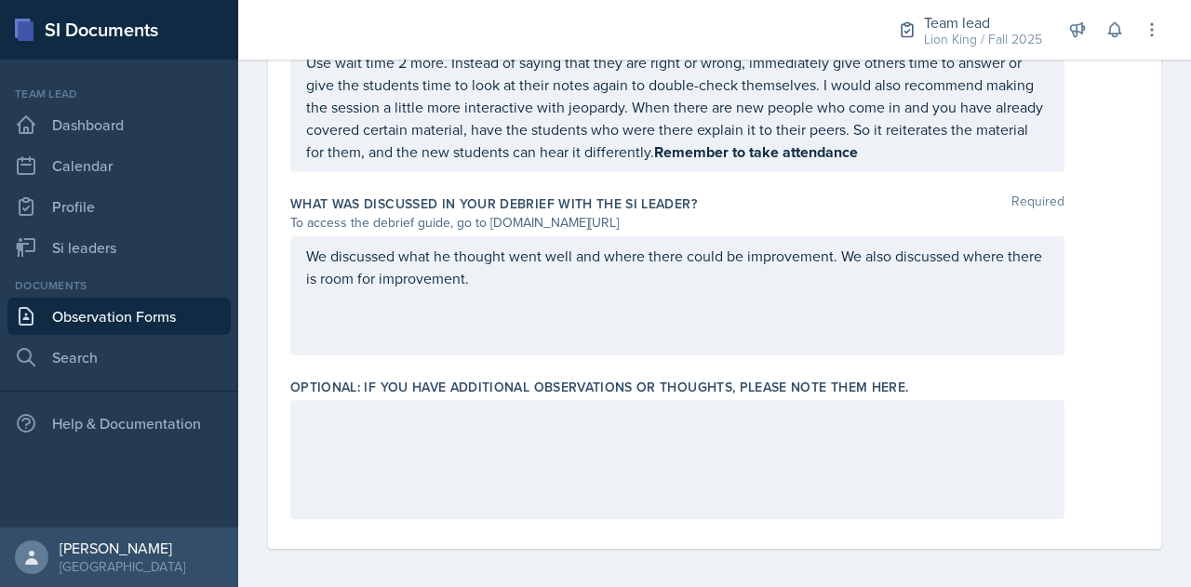
click at [536, 288] on div "We discussed what he thought went well and where there could be improvement. We…" at bounding box center [677, 295] width 774 height 119
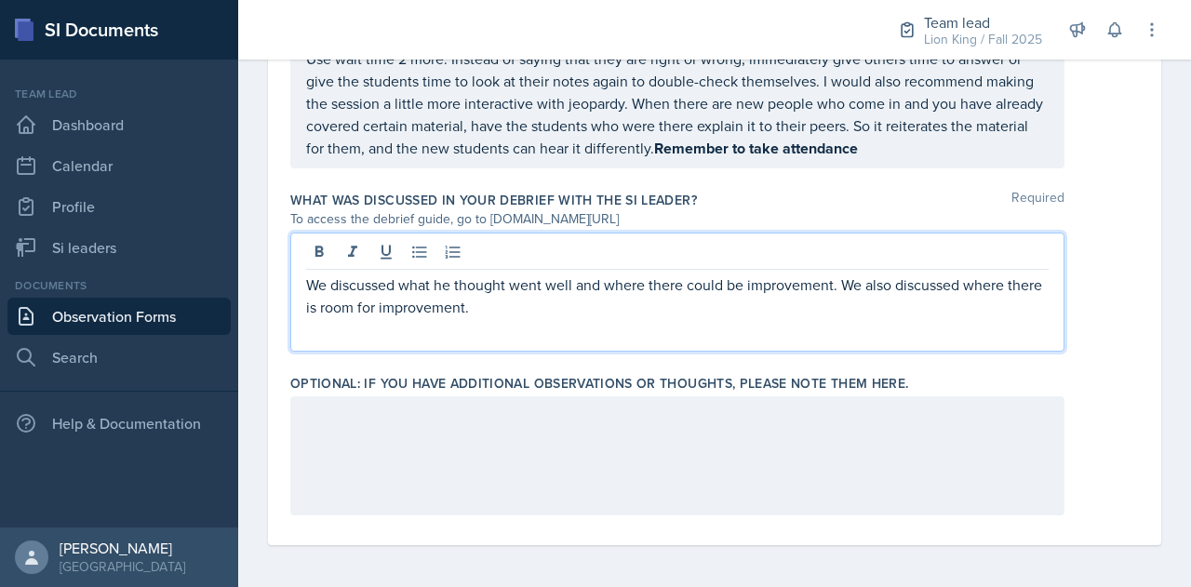
scroll to position [1450, 0]
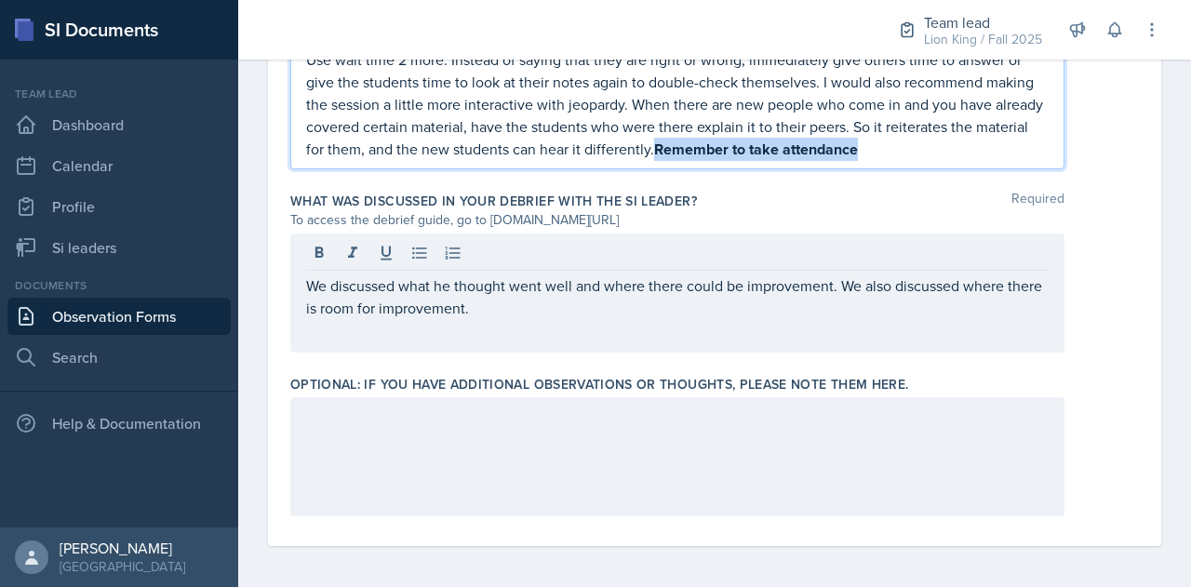
drag, startPoint x: 925, startPoint y: 142, endPoint x: 715, endPoint y: 155, distance: 210.7
click at [715, 155] on p "Use wait time 2 more. Instead of saying that they are right or wrong, immediate…" at bounding box center [677, 104] width 743 height 113
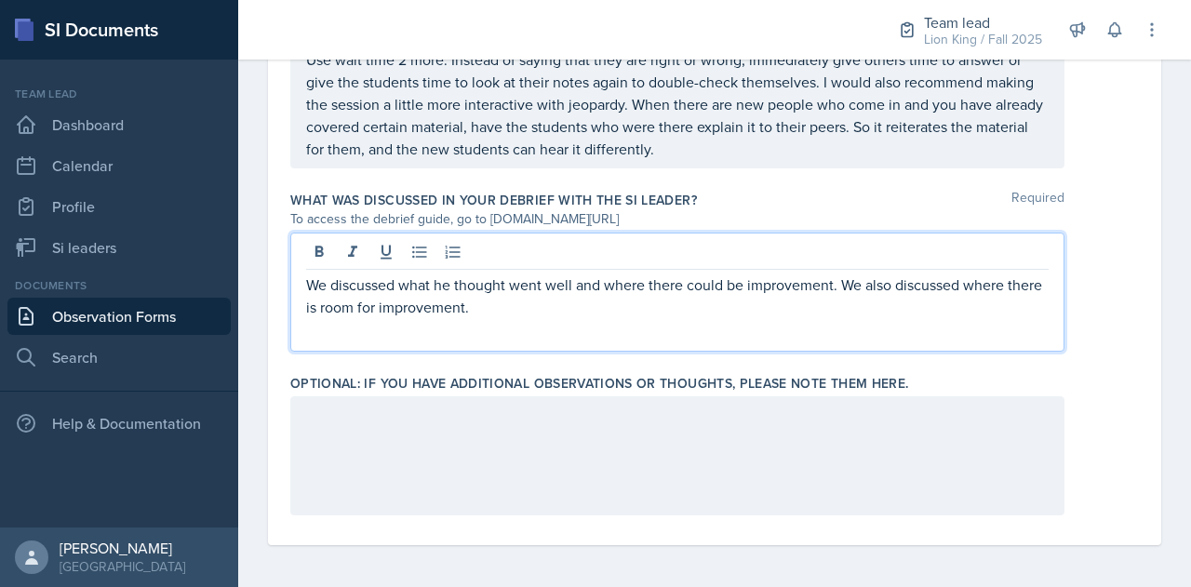
click at [529, 278] on p "We discussed what he thought went well and where there could be improvement. We…" at bounding box center [677, 296] width 743 height 45
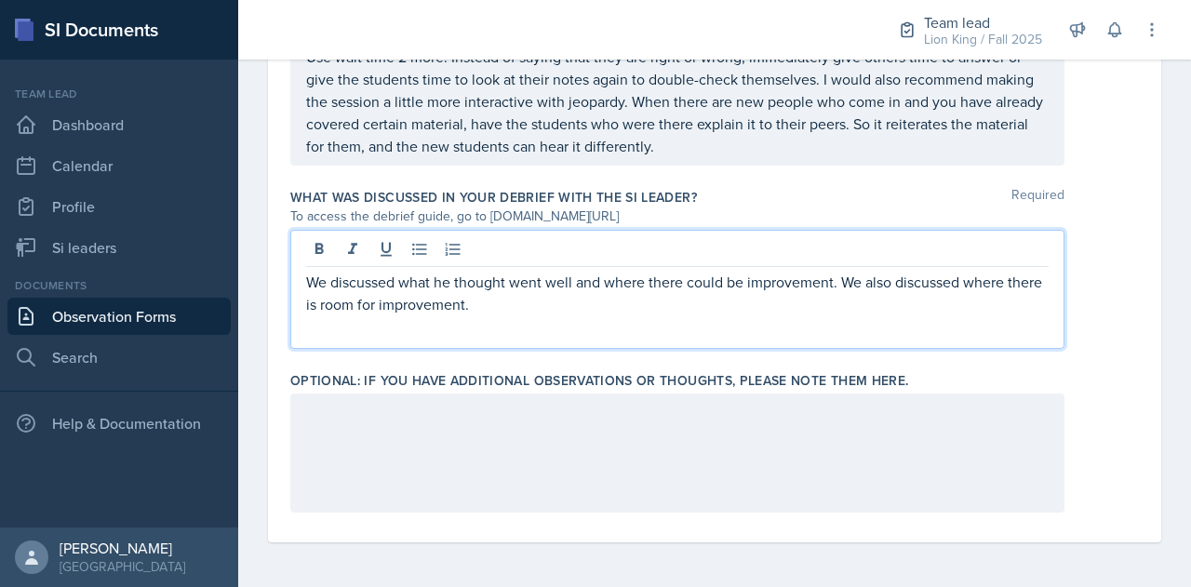
scroll to position [1417, 0]
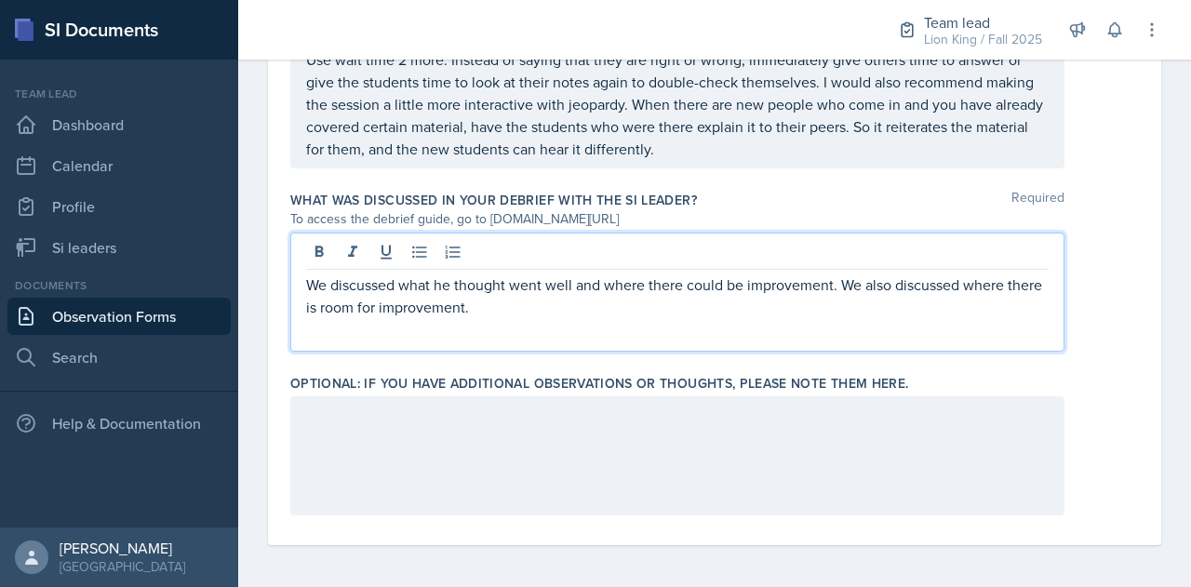
click at [524, 302] on p "We discussed what he thought went well and where there could be improvement. We…" at bounding box center [677, 296] width 743 height 45
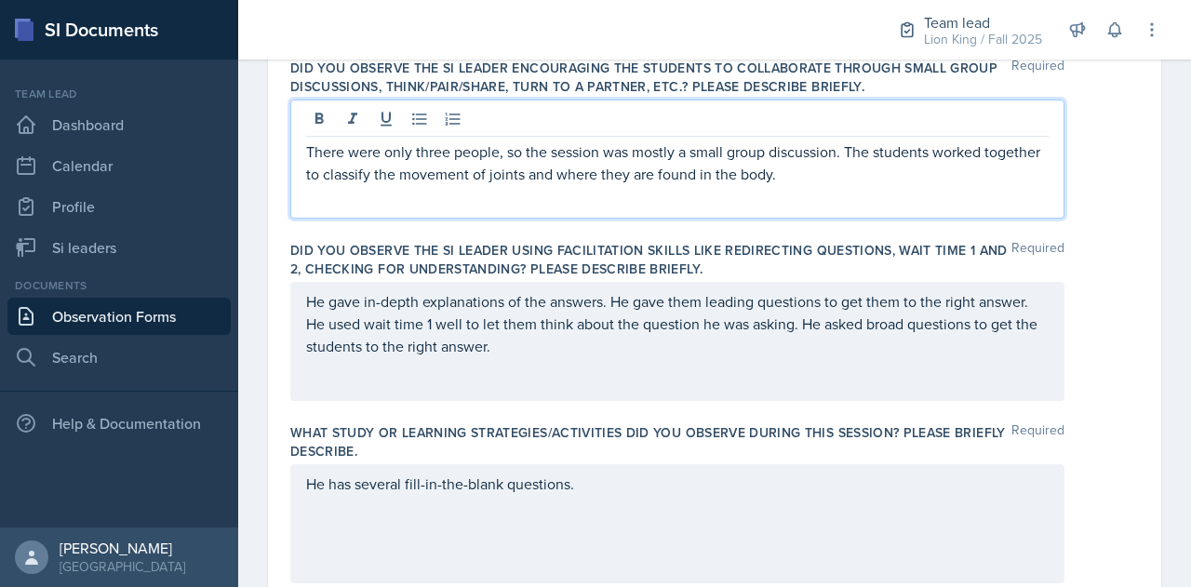
scroll to position [596, 0]
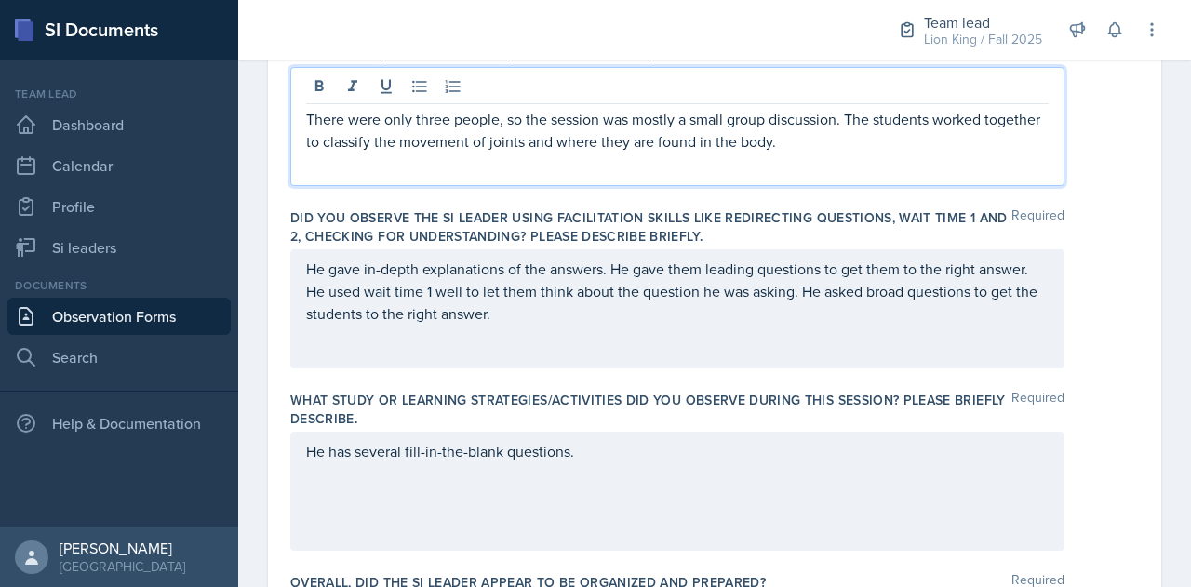
click at [599, 118] on p "There were only three people, so the session was mostly a small group discussio…" at bounding box center [677, 130] width 743 height 45
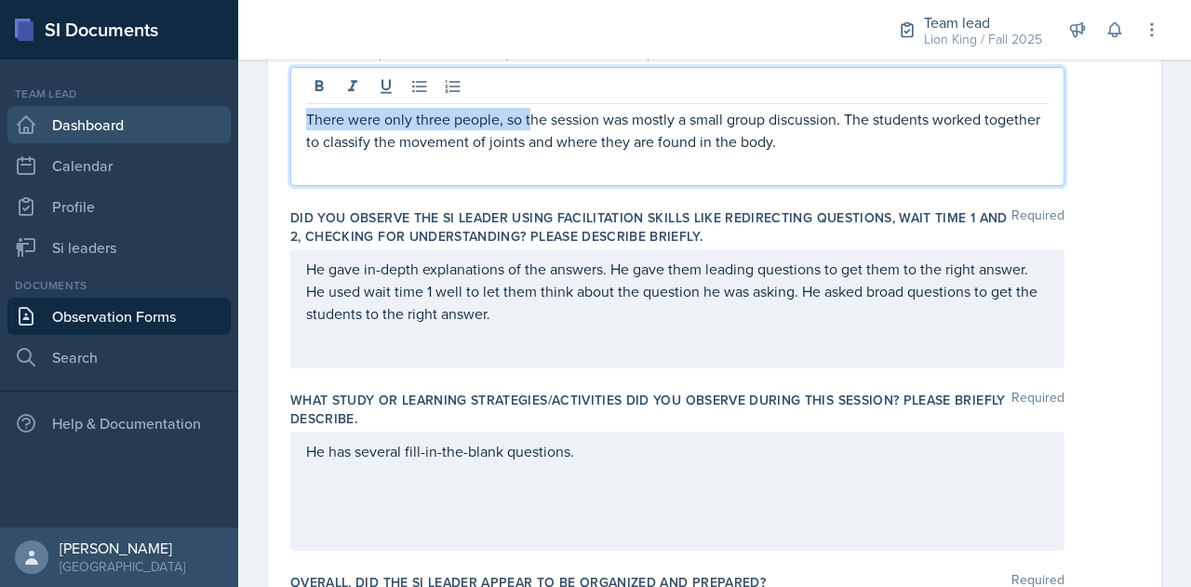
drag, startPoint x: 530, startPoint y: 118, endPoint x: 166, endPoint y: 113, distance: 364.8
click at [166, 113] on div "SI Documents Team lead Dashboard Calendar Profile Si leaders Documents Observat…" at bounding box center [595, 293] width 1191 height 587
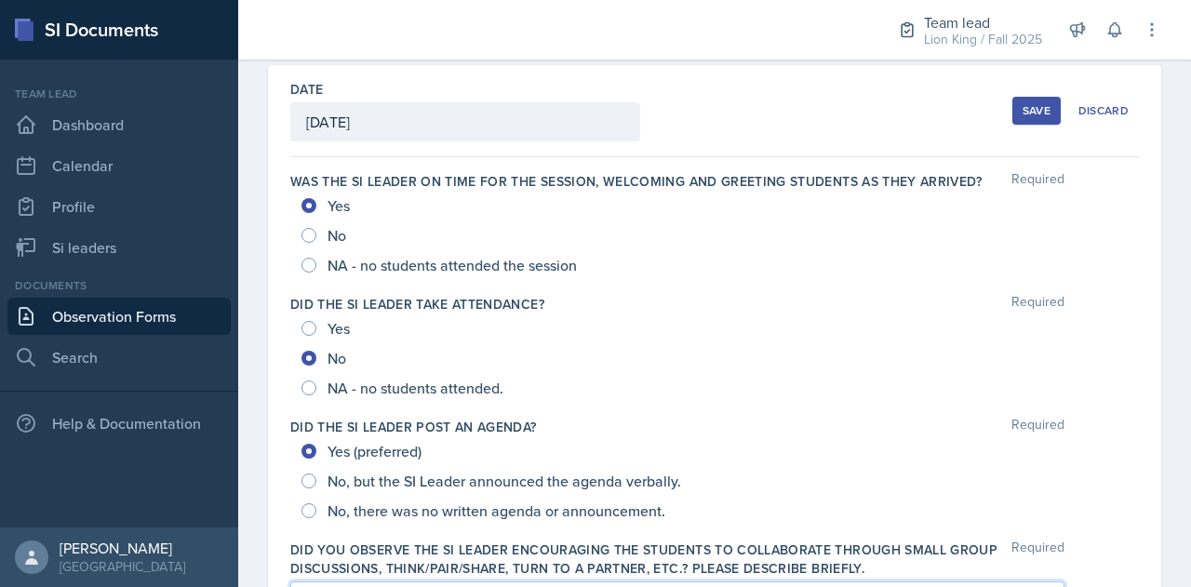
scroll to position [0, 0]
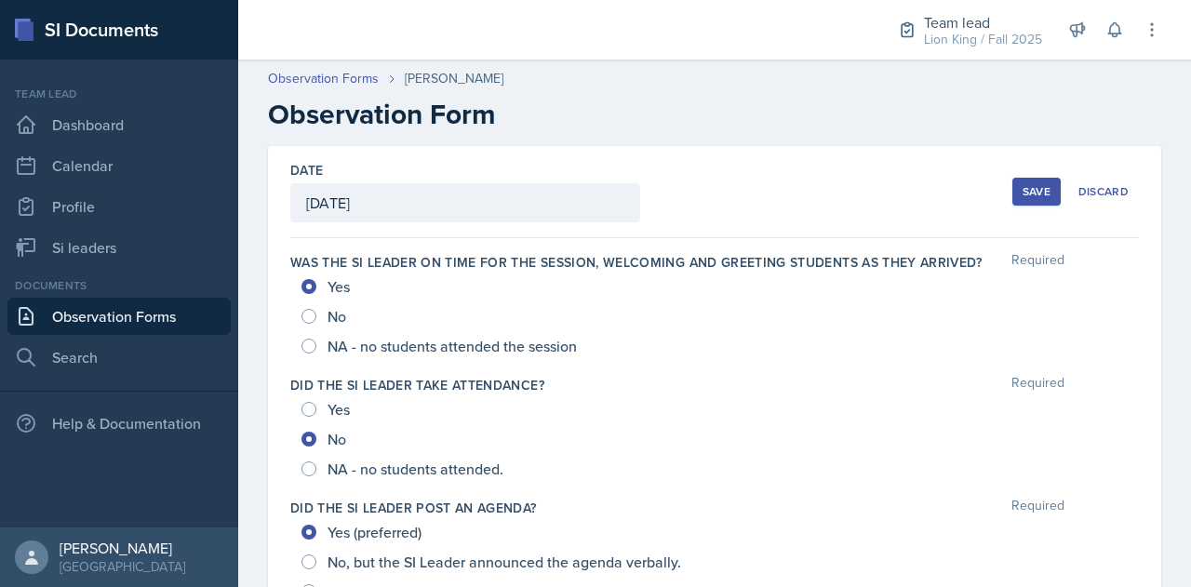
click at [1028, 195] on div "Save" at bounding box center [1037, 191] width 28 height 15
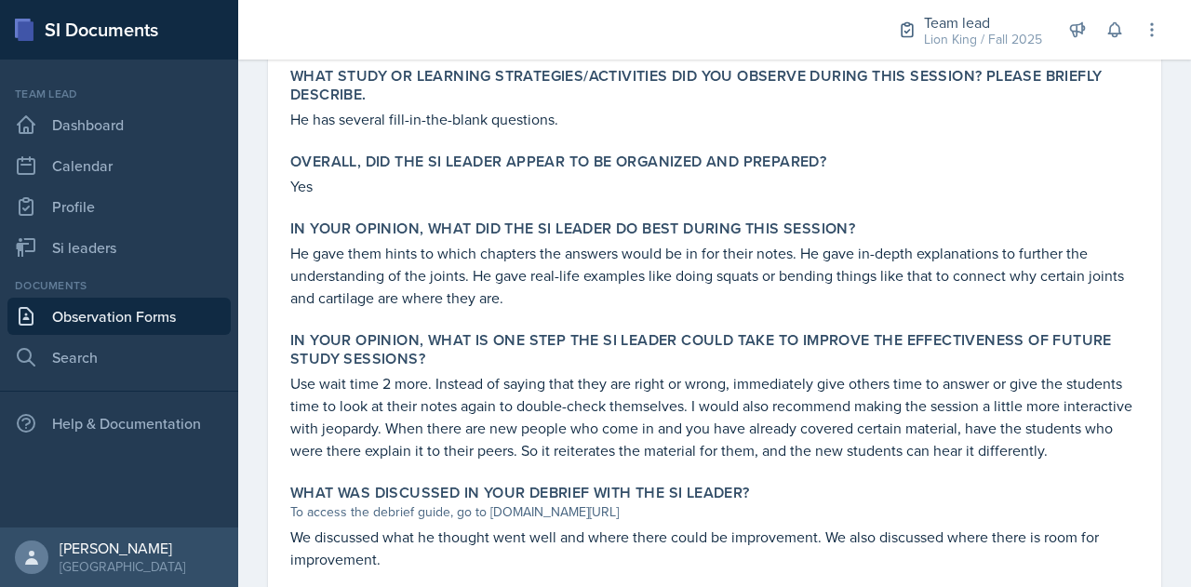
scroll to position [940, 0]
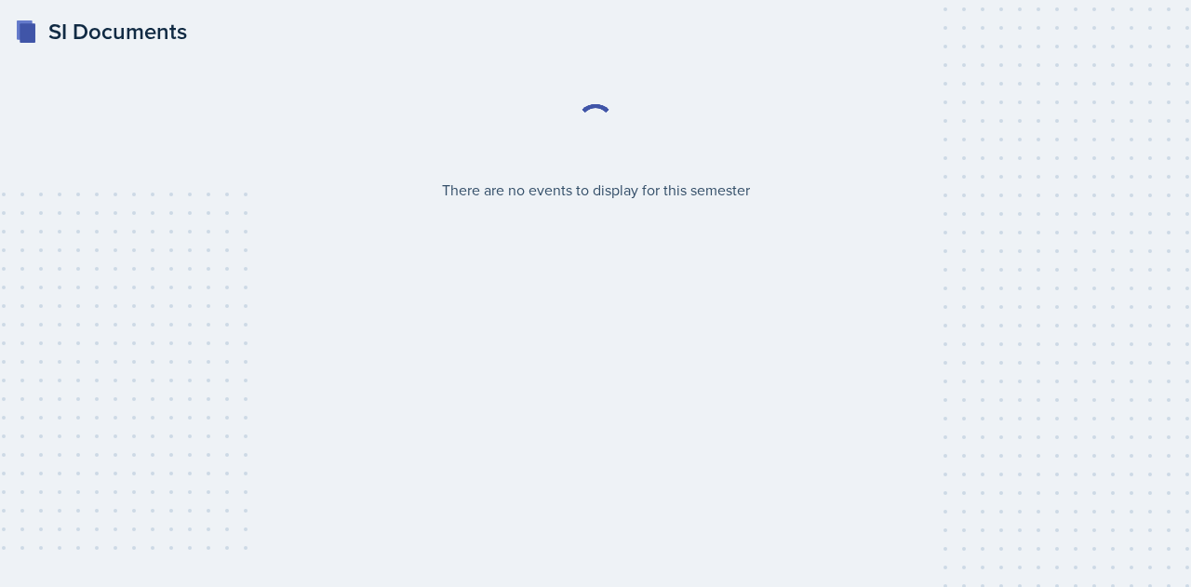
select select "2bed604d-1099-4043-b1bc-2365e8740244"
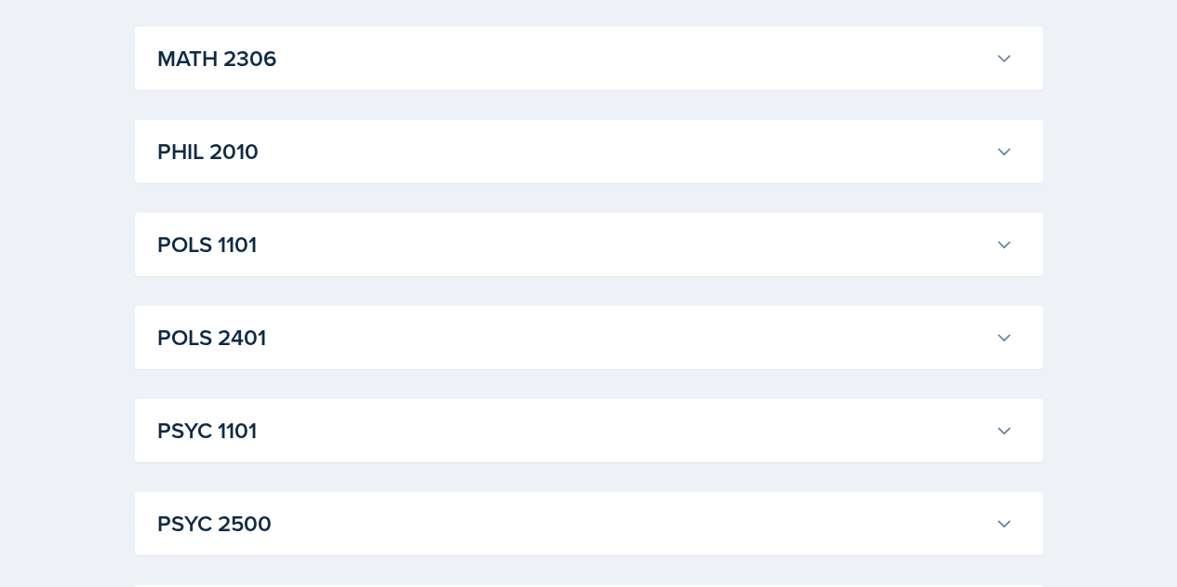
scroll to position [2385, 0]
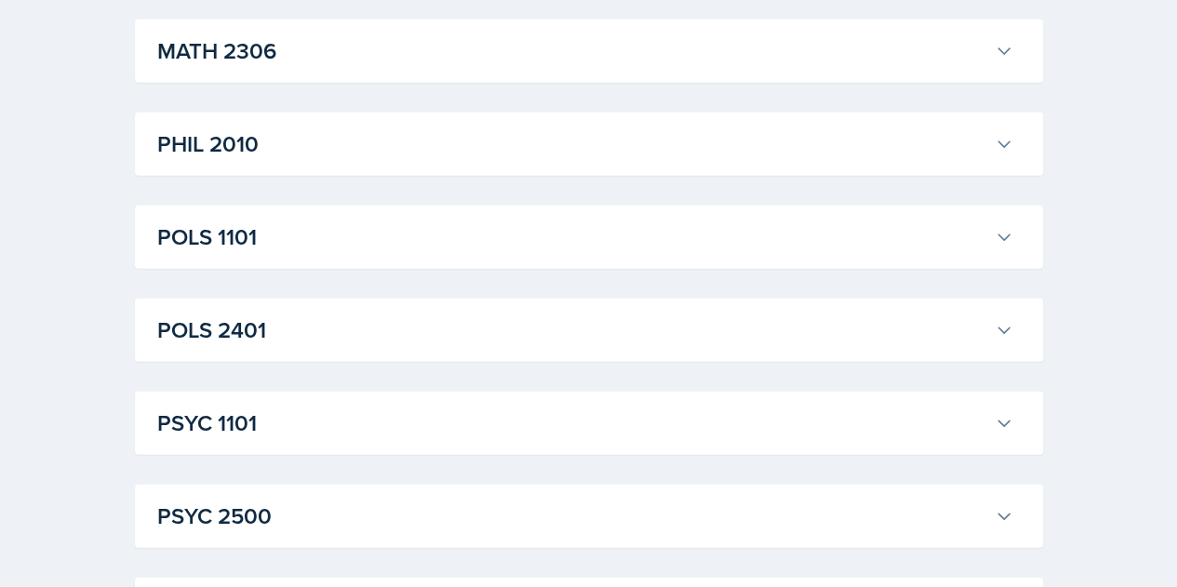
click at [383, 415] on h3 "PSYC 1101" at bounding box center [572, 423] width 830 height 33
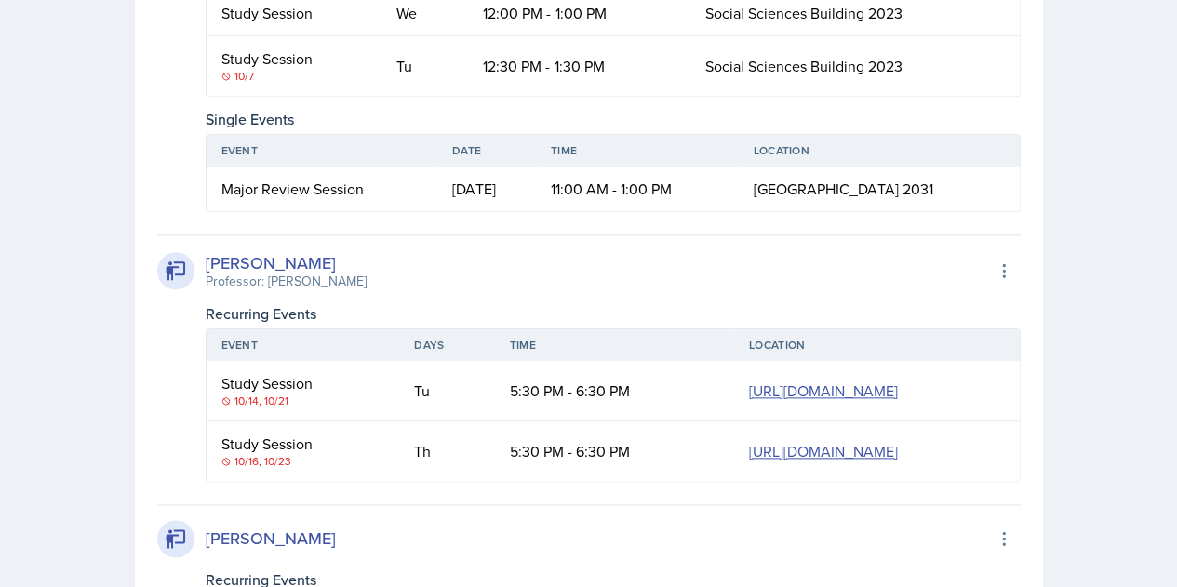
scroll to position [4439, 0]
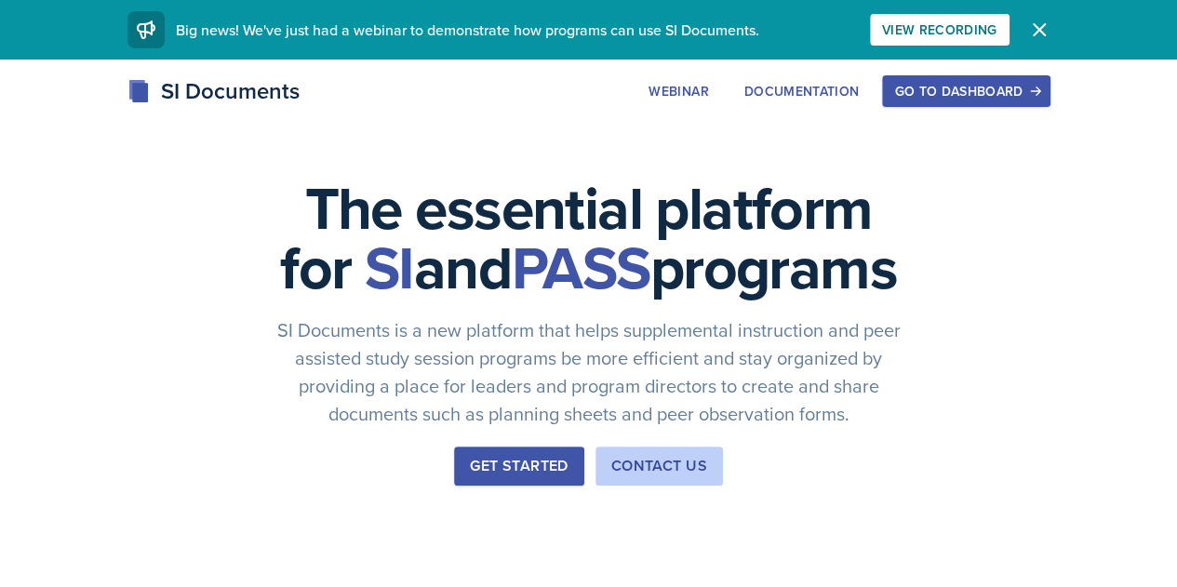
click at [1038, 87] on div "Go to Dashboard" at bounding box center [965, 91] width 143 height 15
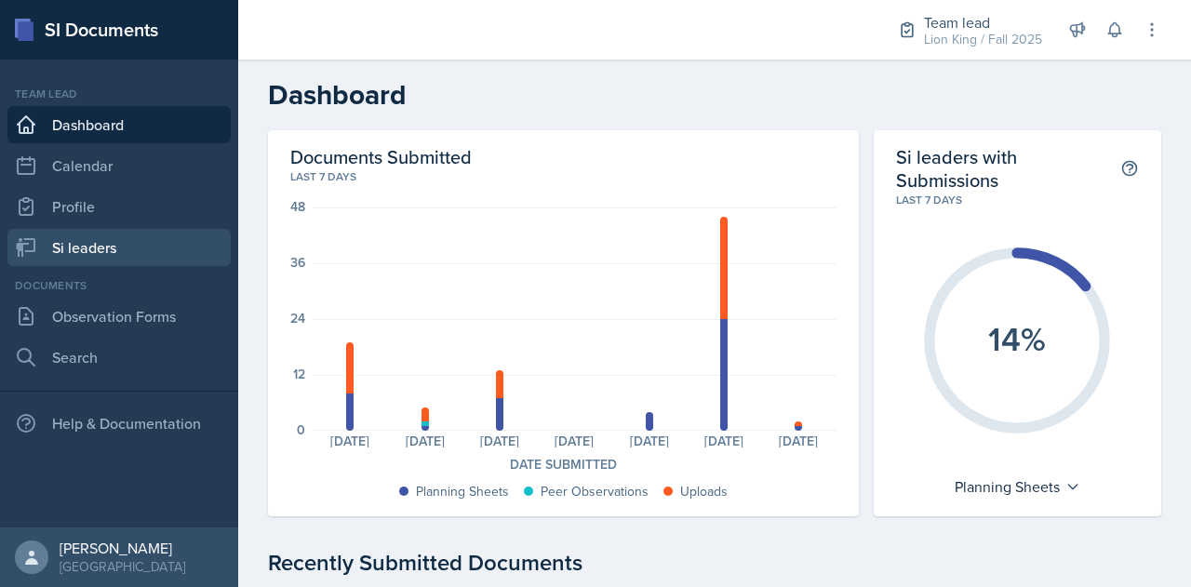
click at [126, 250] on link "Si leaders" at bounding box center [118, 247] width 223 height 37
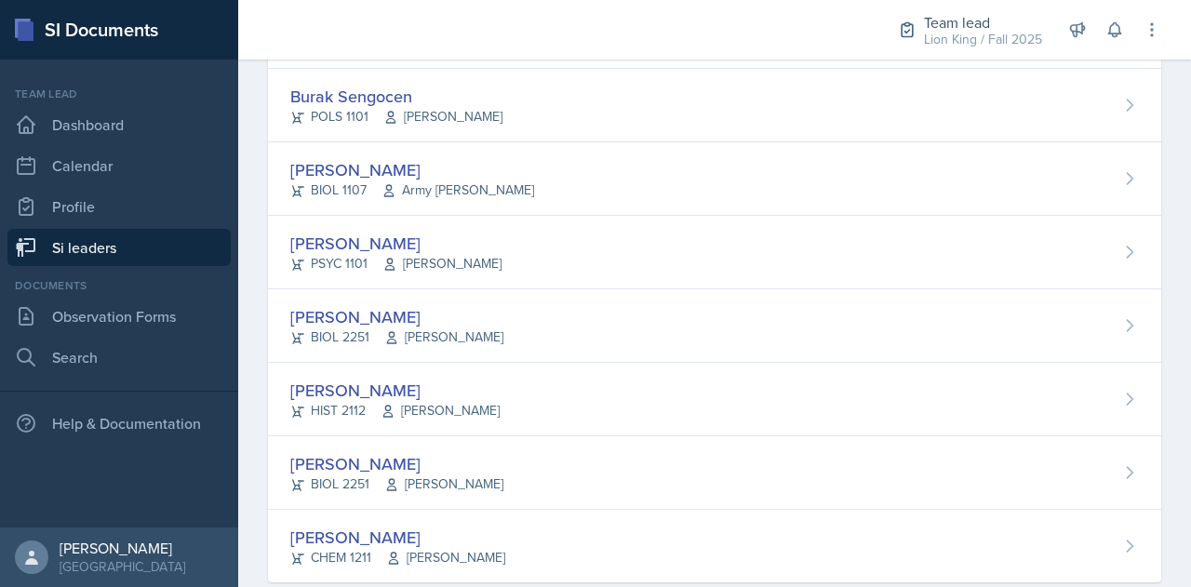
scroll to position [1528, 0]
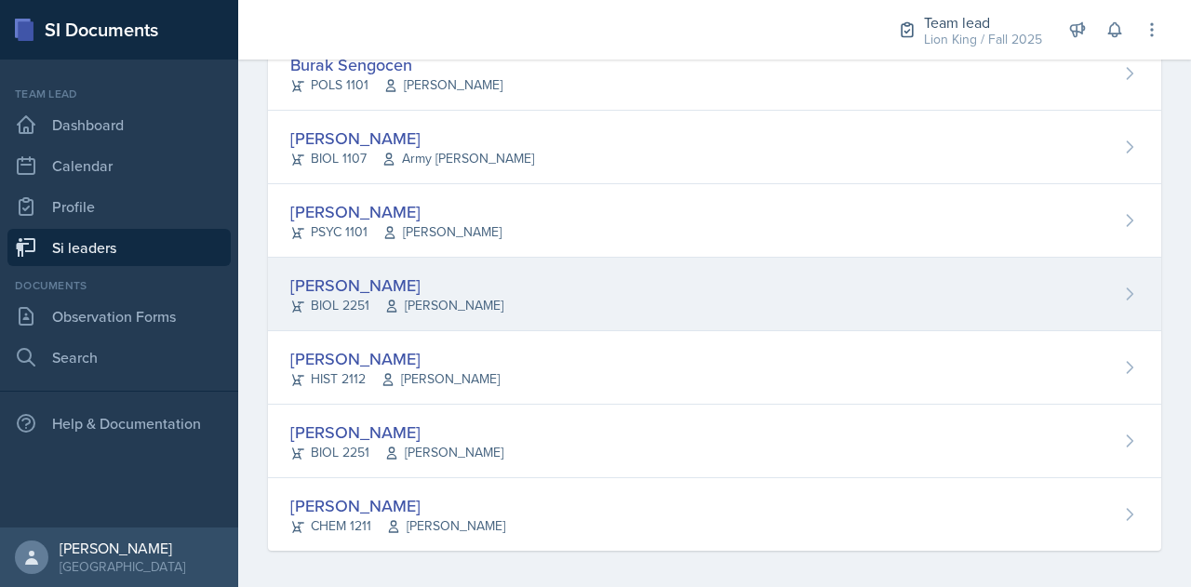
click at [393, 284] on div "[PERSON_NAME]" at bounding box center [396, 285] width 213 height 25
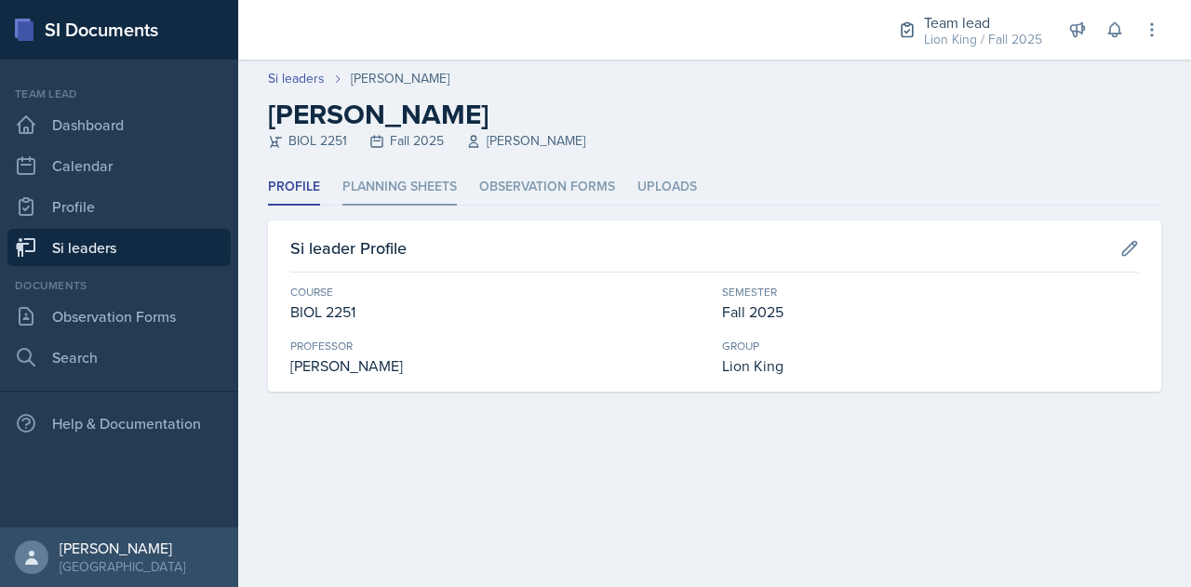
click at [395, 180] on li "Planning Sheets" at bounding box center [399, 187] width 114 height 36
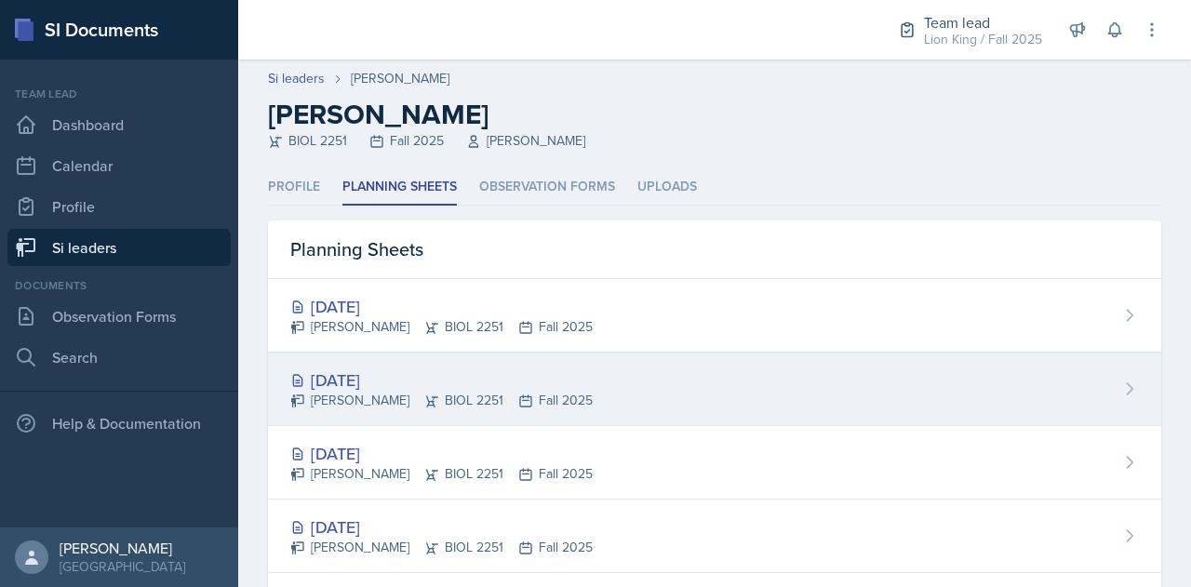
click at [416, 388] on div "[DATE]" at bounding box center [441, 380] width 302 height 25
